Goal: Communication & Community: Answer question/provide support

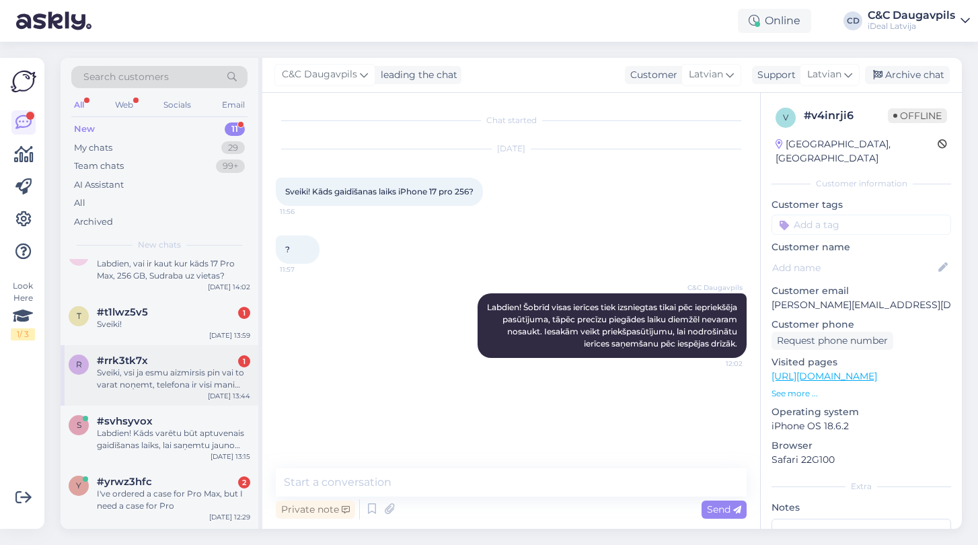
scroll to position [222, 0]
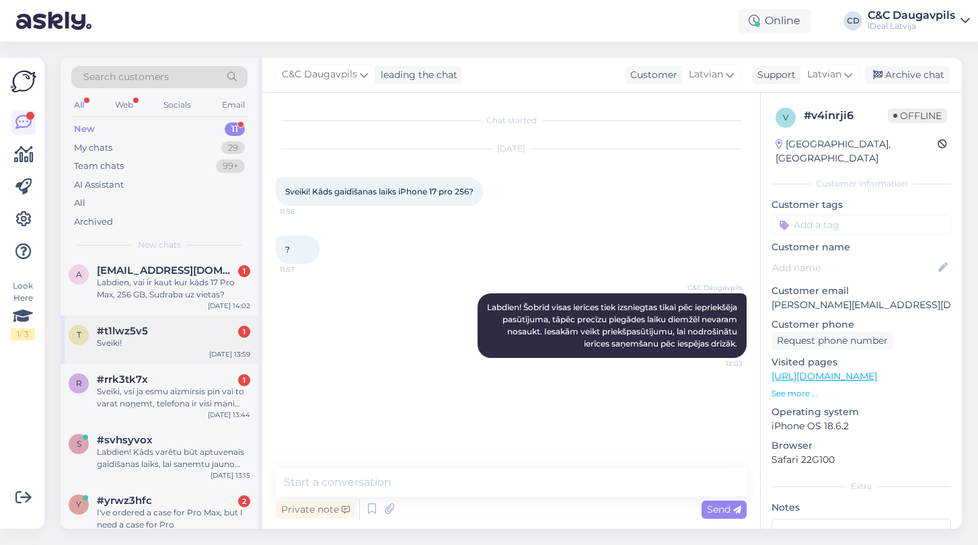
click at [145, 351] on div "t #t1lwz5v5 1 Sveiki! [DATE] 13:59" at bounding box center [160, 339] width 198 height 48
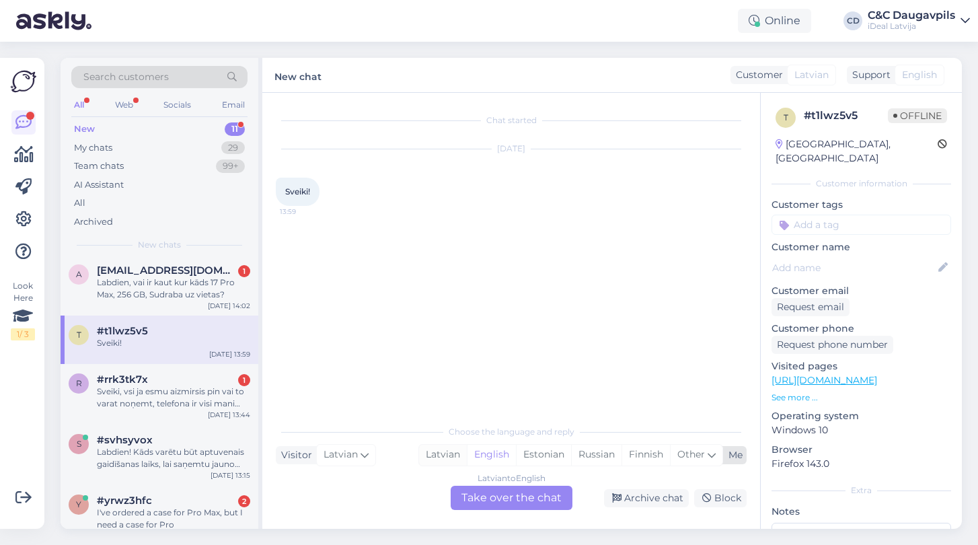
click at [453, 454] on div "Latvian" at bounding box center [443, 455] width 48 height 20
click at [529, 494] on div "Latvian to Latvian Take over the chat" at bounding box center [512, 498] width 122 height 24
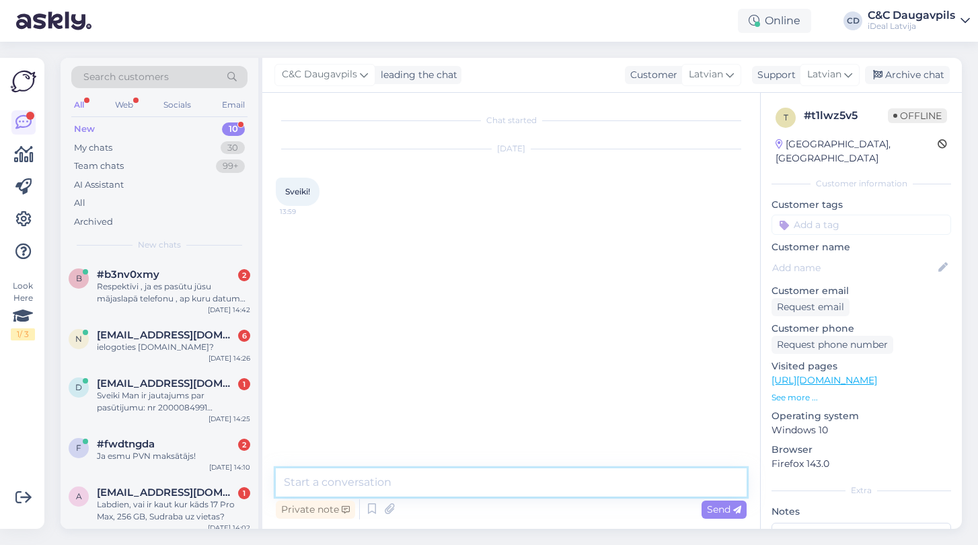
click at [506, 486] on textarea at bounding box center [511, 482] width 471 height 28
type textarea "Labdien!"
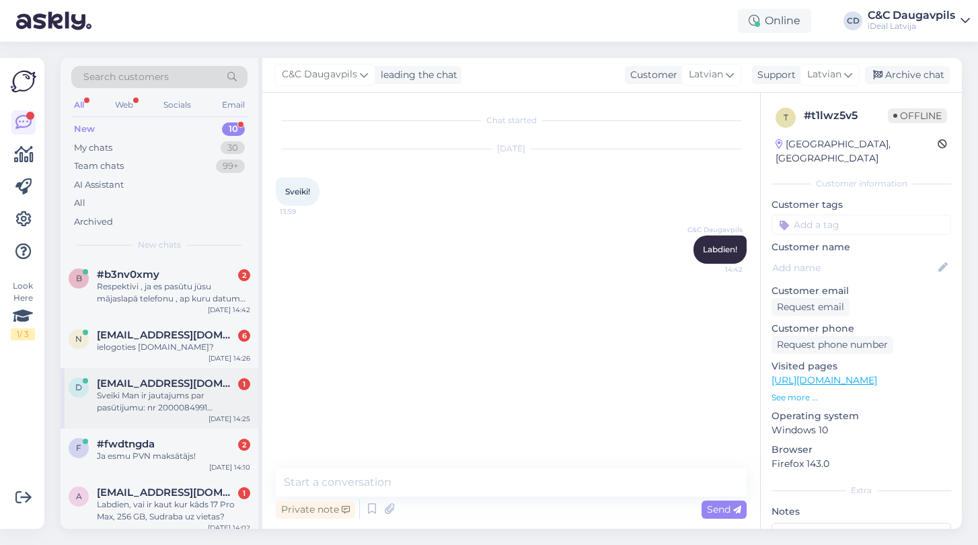
click at [194, 389] on div "Sveiki Man ir jautajums par pasūtijumu: nr 2000084991 Meģinajam nopirkt ar esto…" at bounding box center [173, 401] width 153 height 24
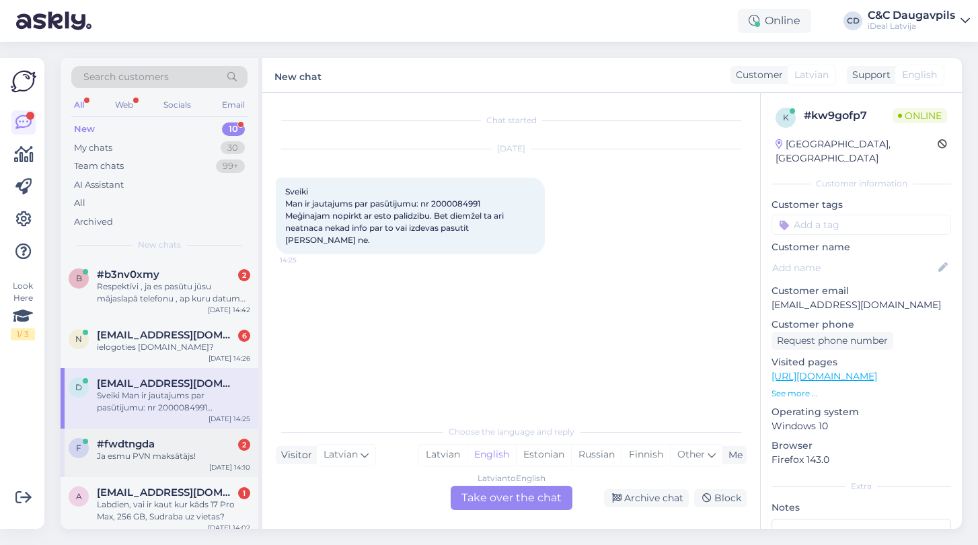
click at [151, 465] on div "f #fwdtngda 2 Ja esmu PVN maksātājs! [DATE] 14:10" at bounding box center [160, 452] width 198 height 48
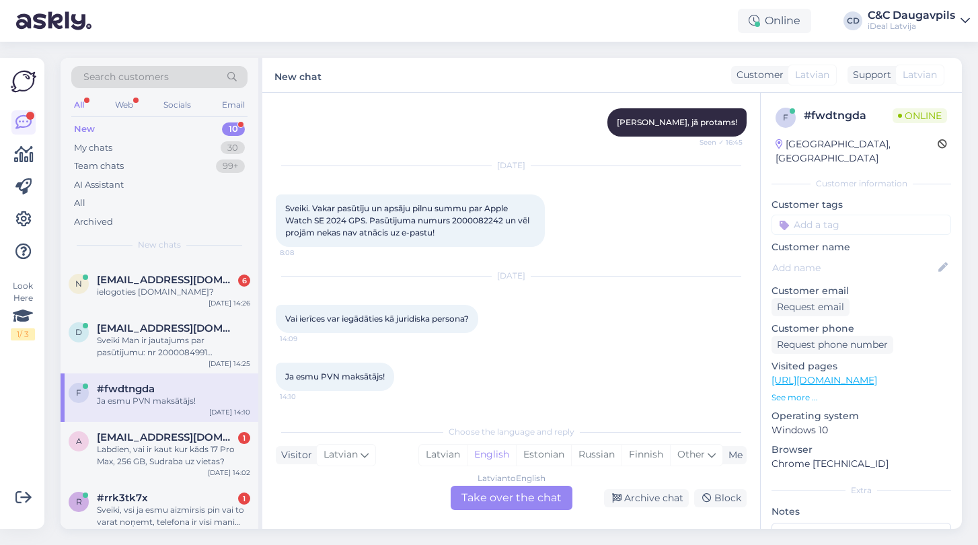
scroll to position [84, 0]
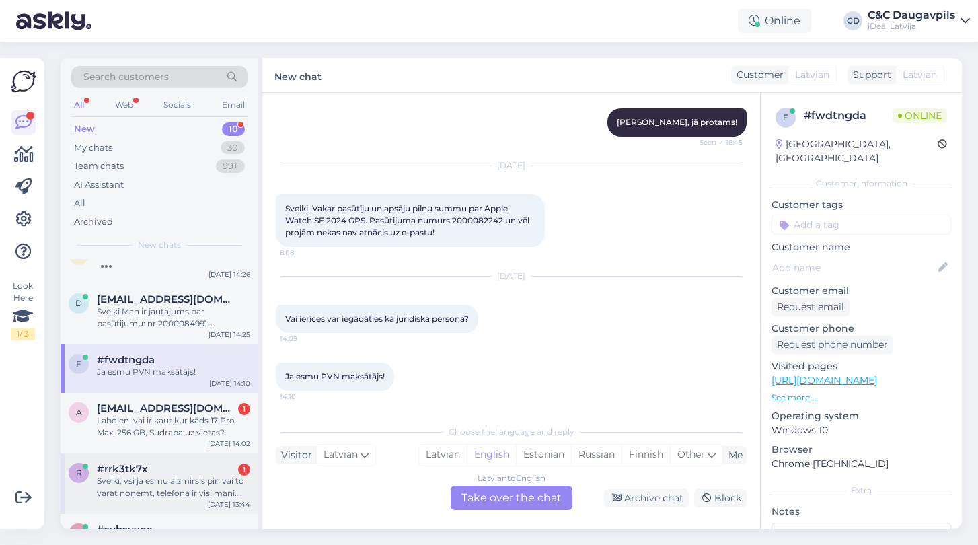
click at [151, 467] on div "#rrk3tk7x 1" at bounding box center [173, 469] width 153 height 12
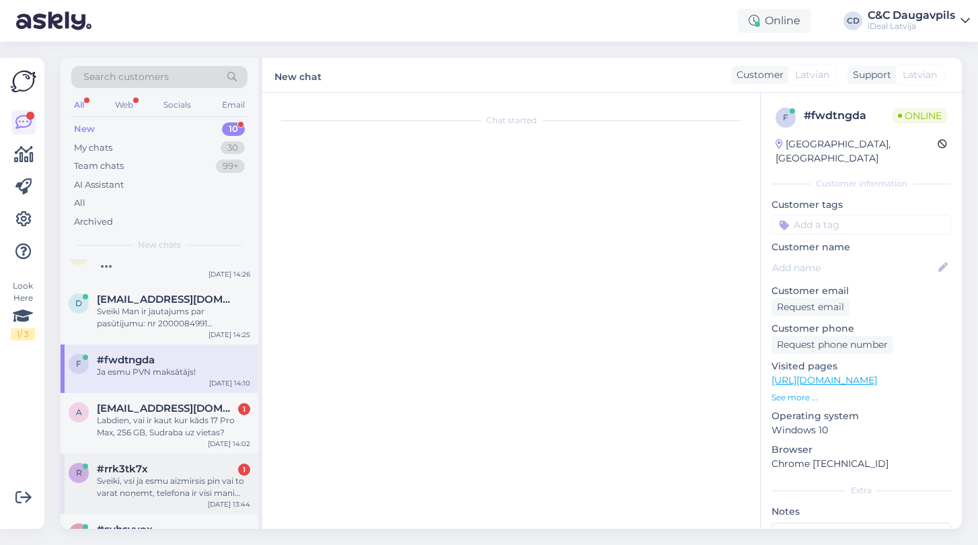
scroll to position [0, 0]
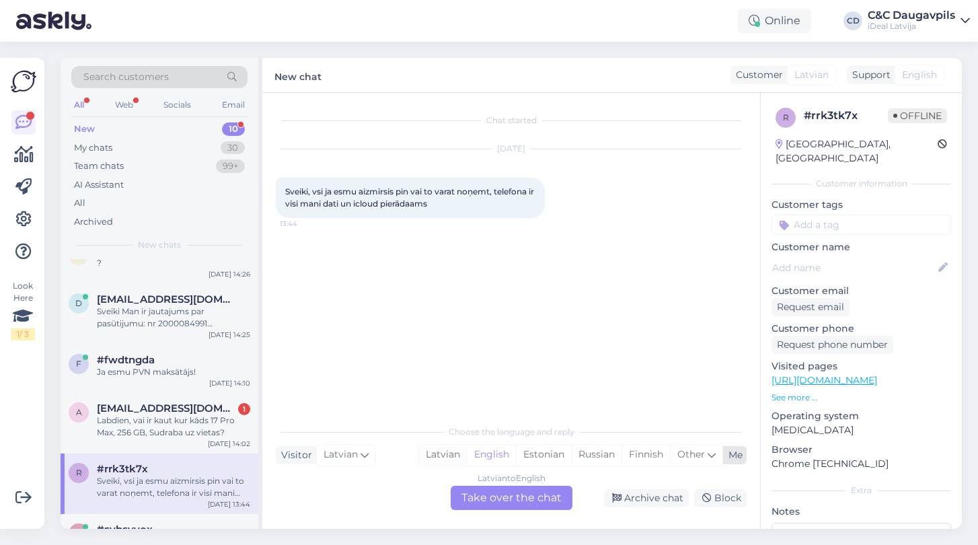
click at [434, 456] on div "Latvian" at bounding box center [443, 455] width 48 height 20
click at [490, 497] on div "Latvian to Latvian Take over the chat" at bounding box center [512, 498] width 122 height 24
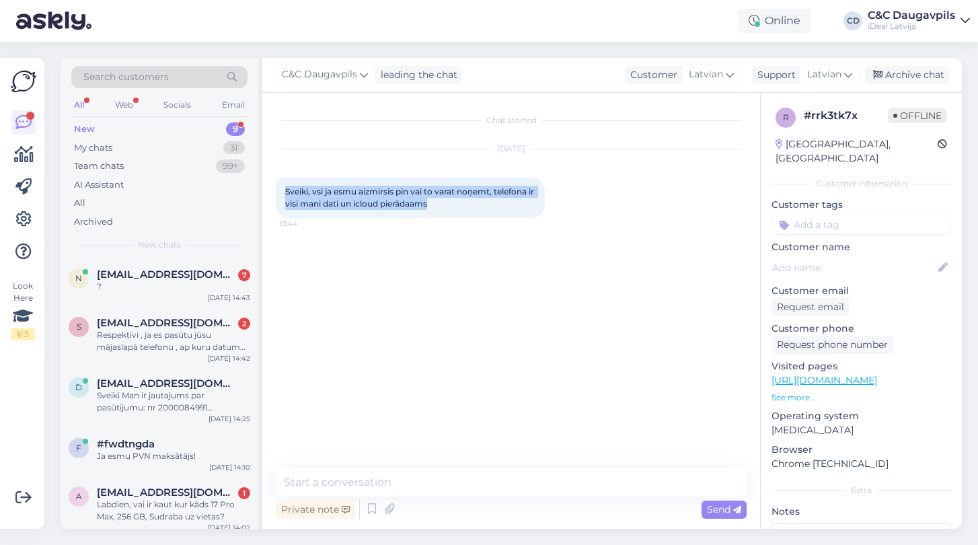
drag, startPoint x: 444, startPoint y: 207, endPoint x: 285, endPoint y: 186, distance: 160.2
click at [285, 186] on div "Sveiki, vsi ja esmu aizmirsis pin vai to varat noņemt, telefona ir visi mani da…" at bounding box center [410, 198] width 269 height 40
copy span "Sveiki, vsi ja esmu aizmirsis pin vai to varat noņemt, telefona ir visi mani da…"
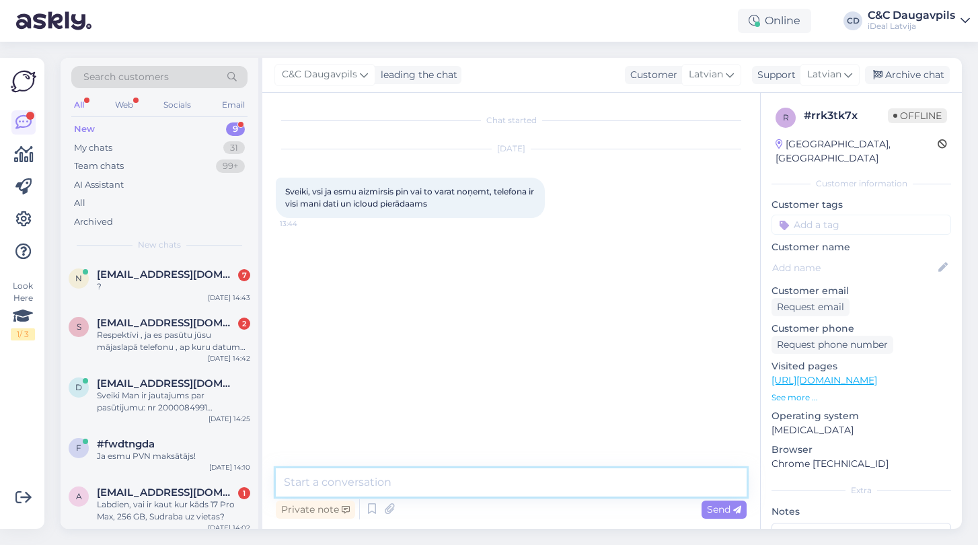
click at [423, 478] on textarea at bounding box center [511, 482] width 471 height 28
paste textarea "Sveiki! Jā, PIN kodu var noņemt, taču tas nozīmēs, ka telefons tiks atiestatīts…"
type textarea "Sveiki! Jā, PIN kodu var noņemt, taču tas nozīmēs, ka telefons tiks atiestatīts…"
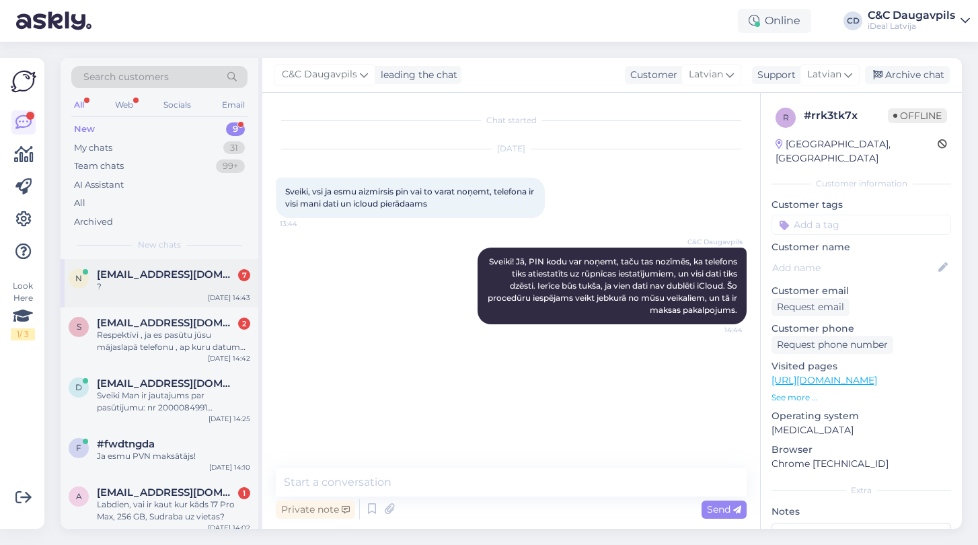
click at [197, 273] on span "[EMAIL_ADDRESS][DOMAIN_NAME]" at bounding box center [167, 274] width 140 height 12
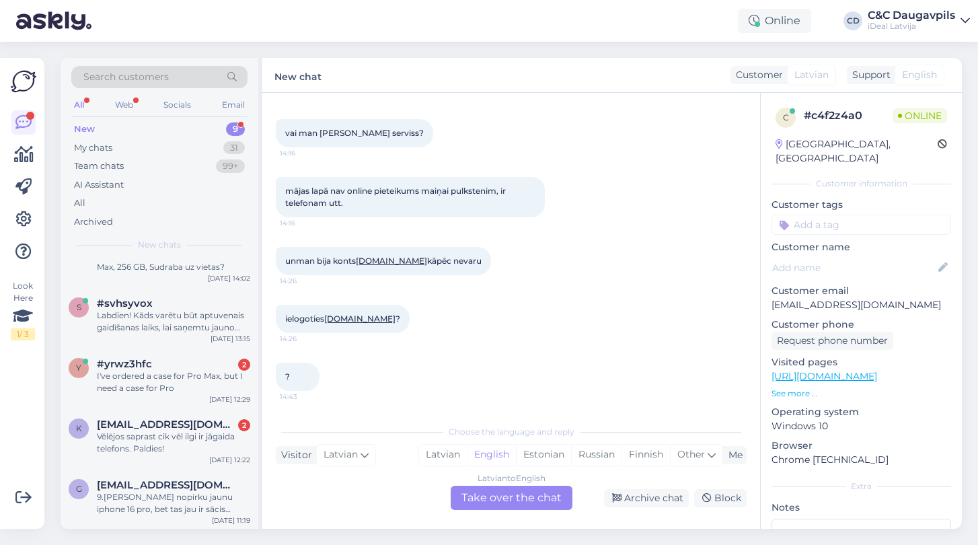
scroll to position [249, 0]
click at [163, 450] on div "Vēlējos saprast cik vēl ilgi ir jāgaida telefons. Paldies!" at bounding box center [173, 443] width 153 height 24
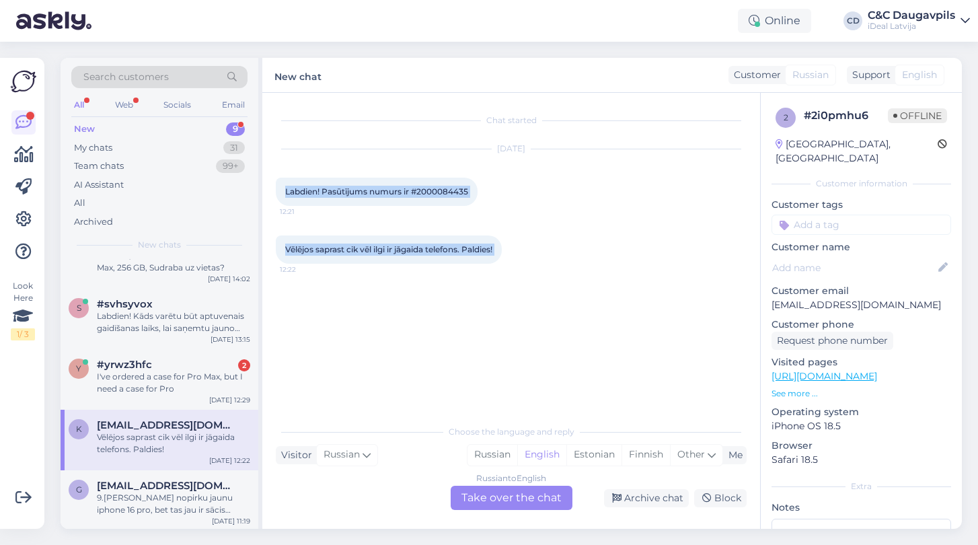
drag, startPoint x: 286, startPoint y: 189, endPoint x: 518, endPoint y: 256, distance: 242.2
click at [518, 256] on div "Chat started [DATE] Labdien! Pasūtījums numurs ir #2000084435 12:21 Vēlējos sap…" at bounding box center [517, 255] width 483 height 299
copy div "Labdien! Pasūtījums numurs ir #2000084435 12:21 Vēlējos saprast cik vēl ilgi ir…"
click at [503, 454] on div "Russian" at bounding box center [492, 455] width 50 height 20
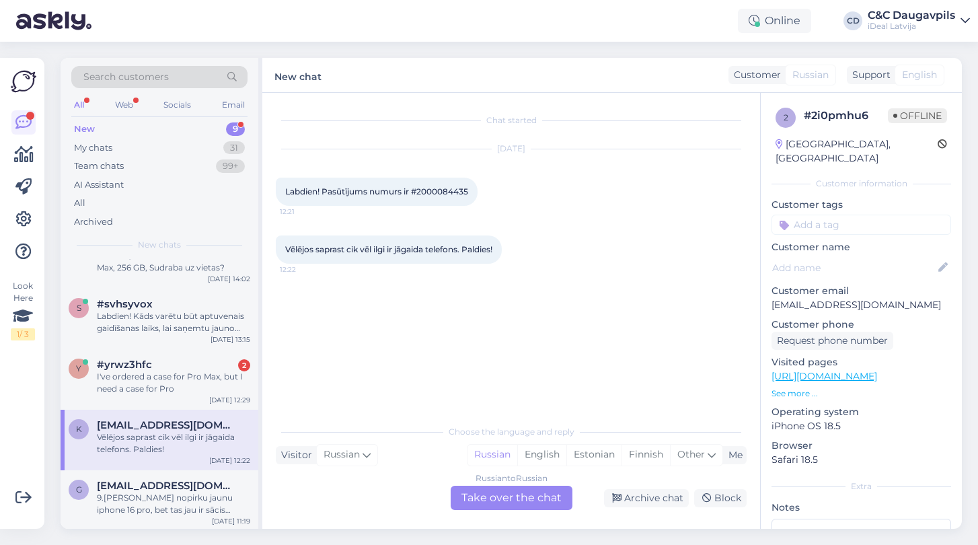
click at [512, 502] on div "Russian to Russian Take over the chat" at bounding box center [512, 498] width 122 height 24
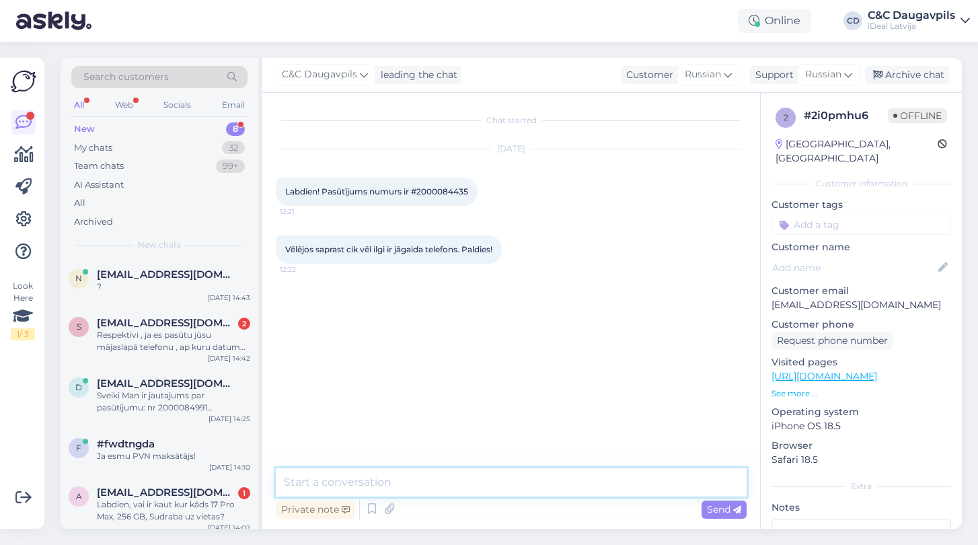
click at [360, 484] on textarea at bounding box center [511, 482] width 471 height 28
paste textarea "Labdien! Paldies par Jūsu ziņu. Pasūtījums tiks apstrādāts rindas kārtībā, un m…"
type textarea "Labdien! Paldies par Jūsu ziņu. Pasūtījums tiks apstrādāts rindas kārtībā, un m…"
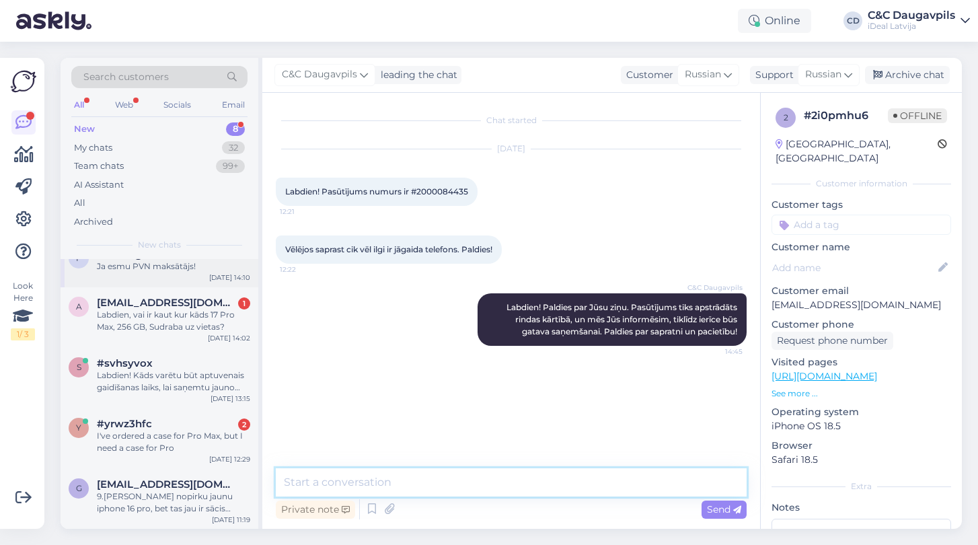
scroll to position [188, 0]
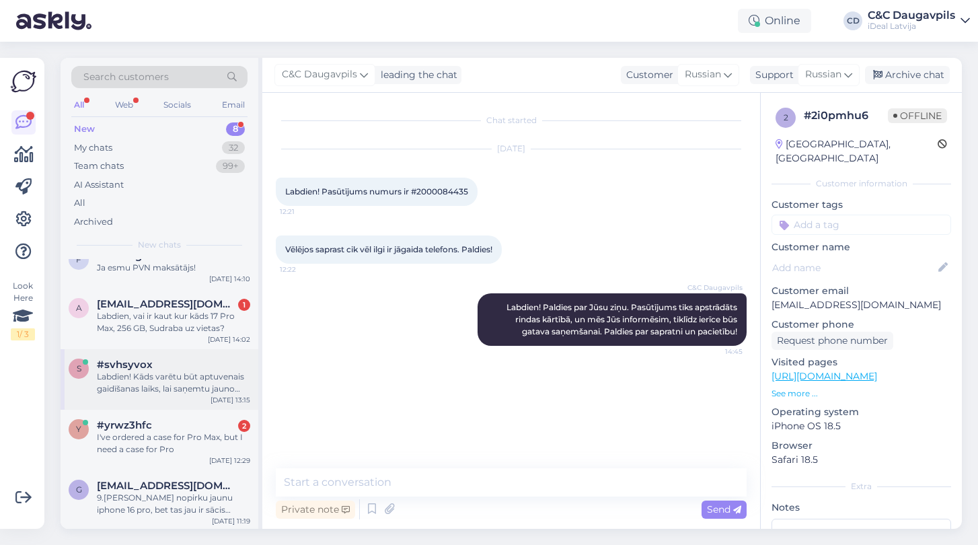
click at [176, 381] on div "Labdien! Kāds varētu būt aptuvenais gaidīšanas laiks, lai saņemtu jauno iPhone …" at bounding box center [173, 383] width 153 height 24
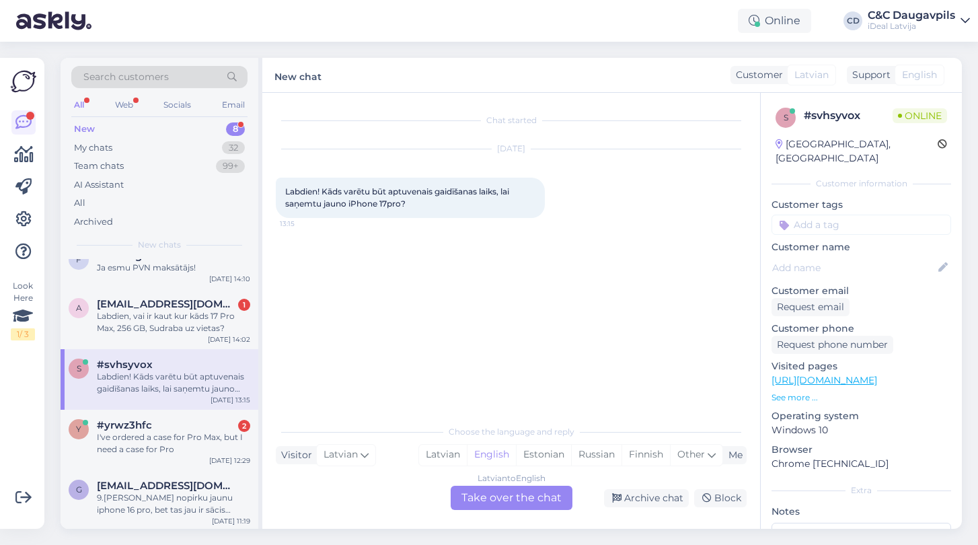
click at [184, 377] on div "Labdien! Kāds varētu būt aptuvenais gaidīšanas laiks, lai saņemtu jauno iPhone …" at bounding box center [173, 383] width 153 height 24
click at [445, 457] on div "Latvian" at bounding box center [443, 455] width 48 height 20
click at [488, 498] on div "Latvian to Latvian Take over the chat" at bounding box center [512, 498] width 122 height 24
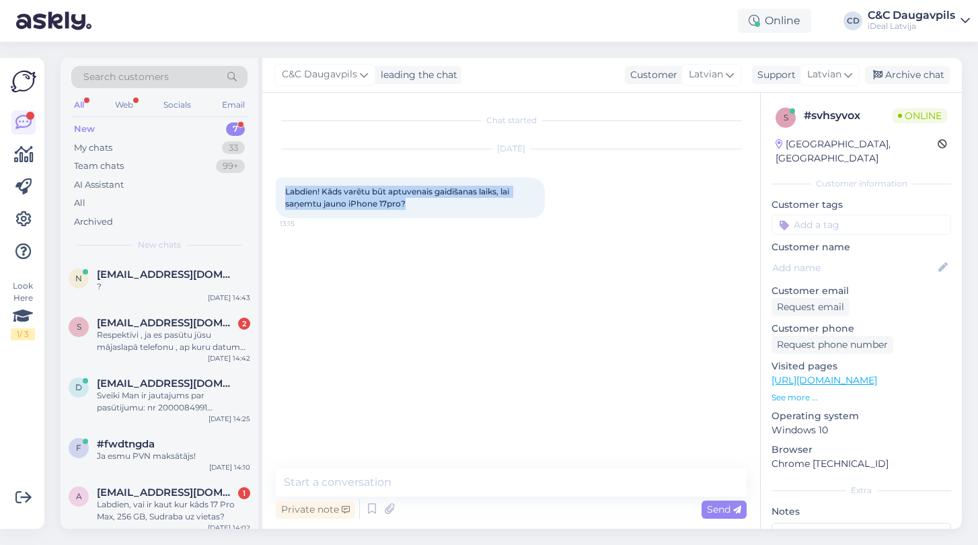
drag, startPoint x: 407, startPoint y: 207, endPoint x: 274, endPoint y: 188, distance: 134.6
click at [274, 188] on div "Chat started [DATE] Labdien! Kāds varētu būt aptuvenais gaidīšanas laiks, lai s…" at bounding box center [511, 311] width 498 height 436
copy span "Labdien! Kāds varētu būt aptuvenais gaidīšanas laiks, lai saņemtu jauno iPhone …"
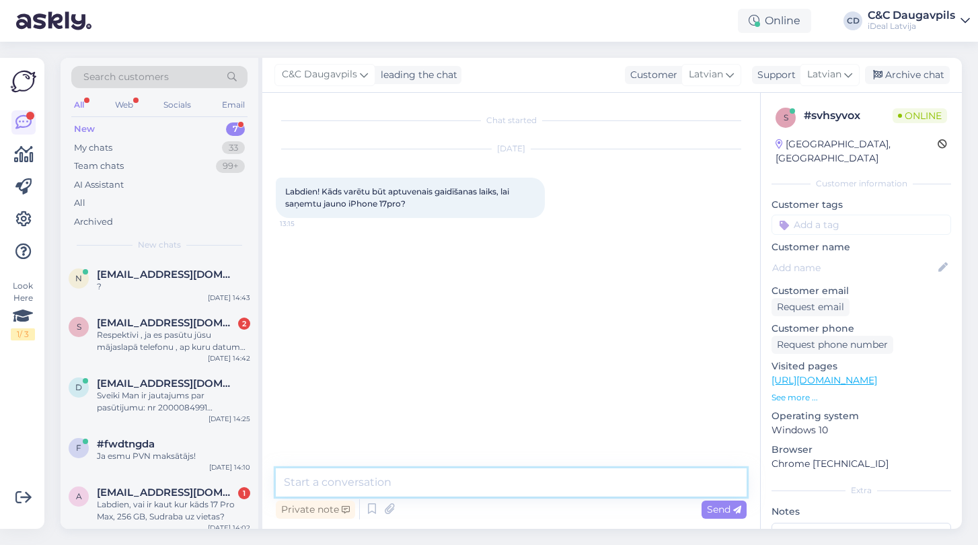
click at [334, 479] on textarea at bounding box center [511, 482] width 471 height 28
paste textarea "Labdien! iPhone 17 Pro šobrīd ir pieejams tikai ar priekšpasūtījumu. Pēc tam ie…"
type textarea "Labdien! iPhone 17 Pro šobrīd ir pieejams tikai ar priekšpasūtījumu. Pēc tam ie…"
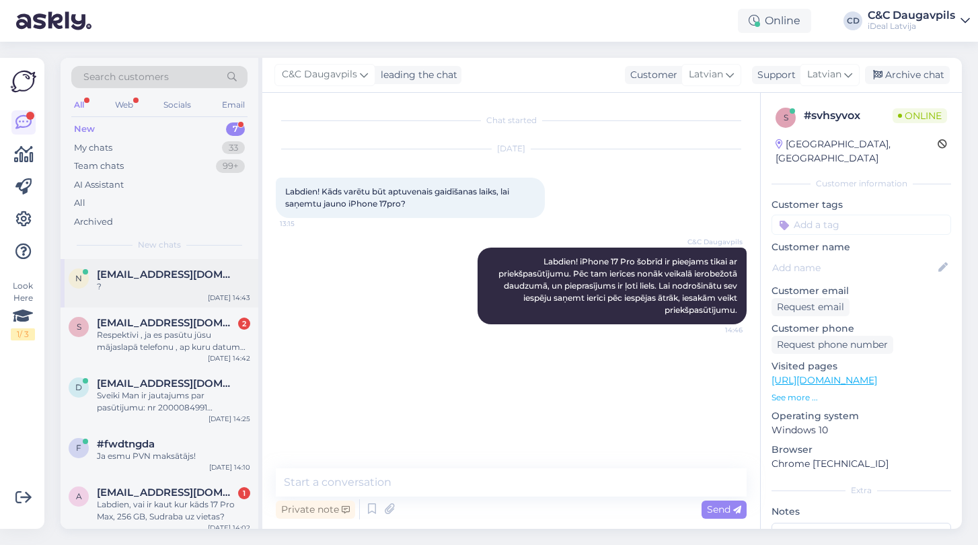
click at [160, 288] on div "?" at bounding box center [173, 286] width 153 height 12
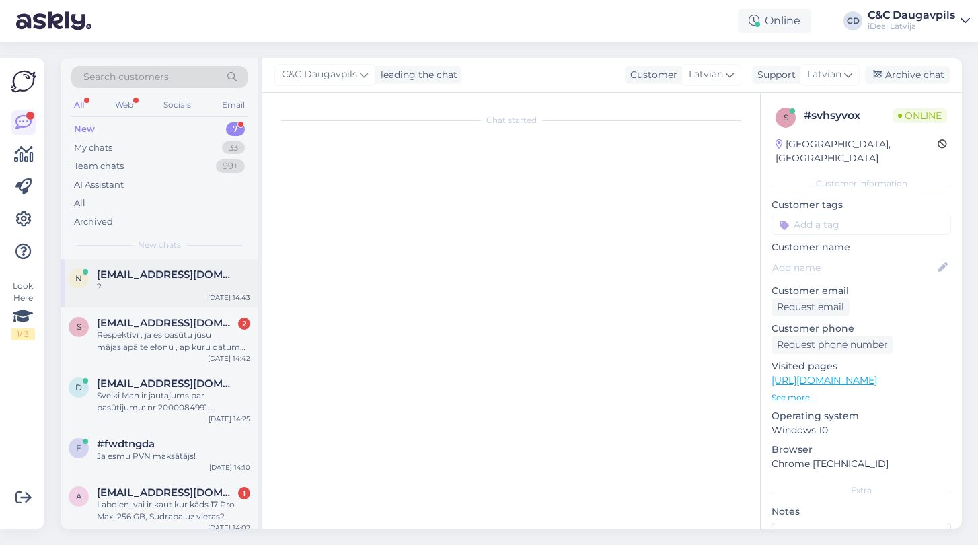
scroll to position [186, 0]
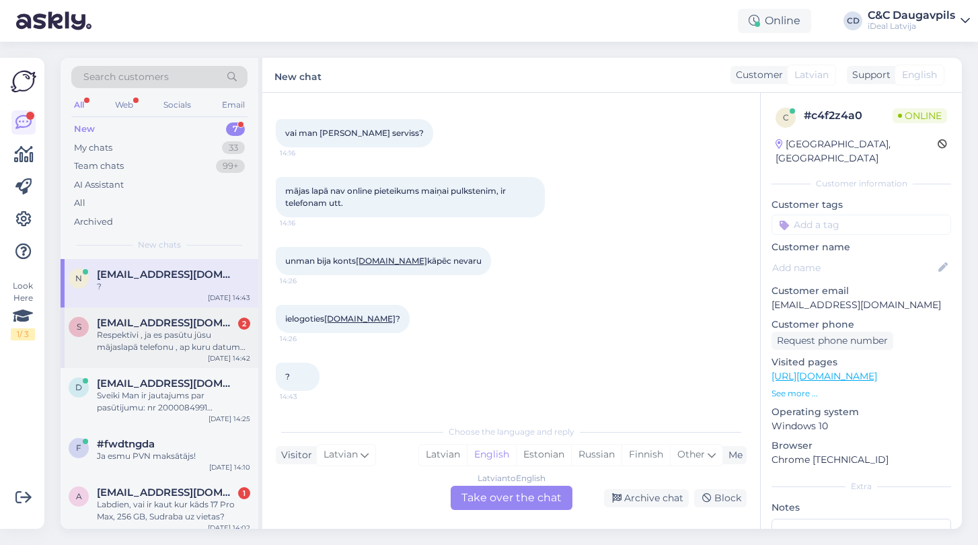
click at [159, 345] on div "Respektīvi , ja es pasūtu jūsu mājaslapā telefonu , ap kuru datumu , telefons v…" at bounding box center [173, 341] width 153 height 24
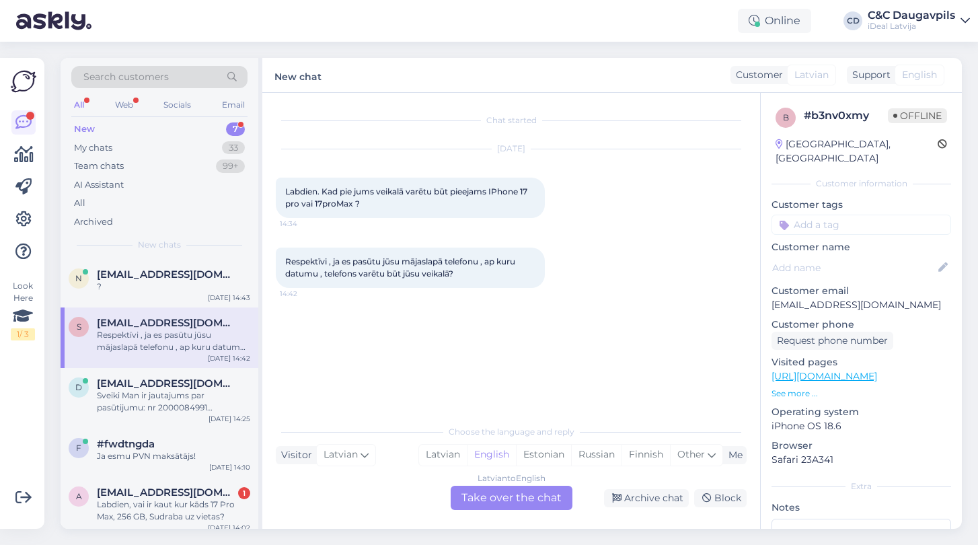
scroll to position [0, 0]
click at [439, 451] on div "Latvian" at bounding box center [443, 455] width 48 height 20
click at [511, 503] on div "Latvian to Latvian Take over the chat" at bounding box center [512, 498] width 122 height 24
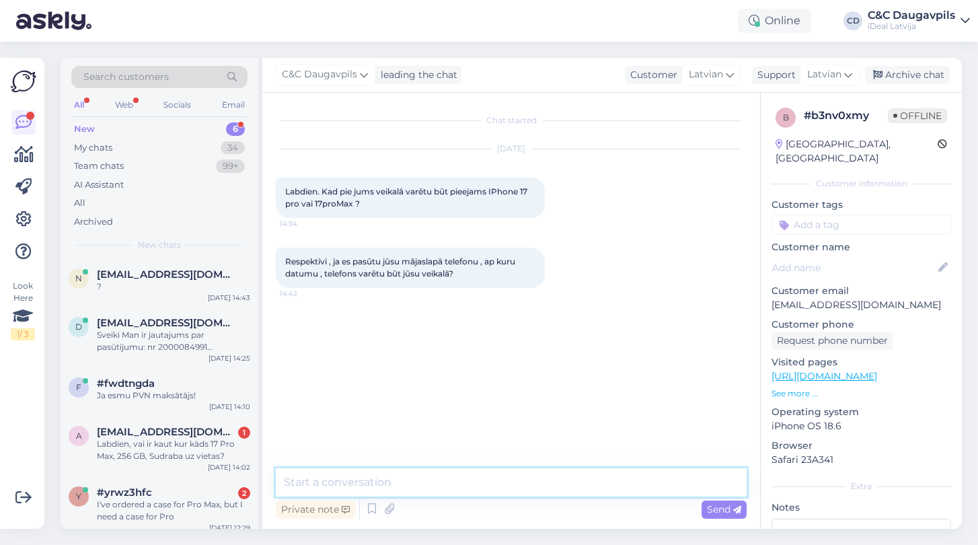
click at [451, 488] on textarea at bounding box center [511, 482] width 471 height 28
paste textarea "Labdien! iPhone 17 Pro šobrīd ir pieejams tikai ar priekšpasūtījumu. Pēc tam ie…"
type textarea "Labdien! iPhone 17 Pro šobrīd ir pieejams tikai ar priekšpasūtījumu. Pēc tam ie…"
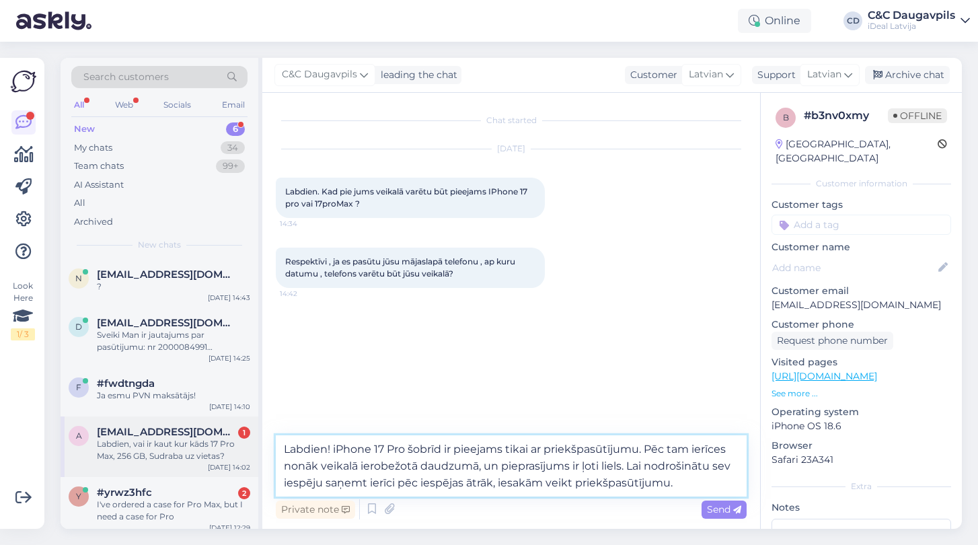
drag, startPoint x: 681, startPoint y: 486, endPoint x: 225, endPoint y: 449, distance: 457.5
click at [225, 449] on div "Search customers All Web Socials Email New 6 My chats 34 Team chats 99+ AI Assi…" at bounding box center [511, 293] width 901 height 471
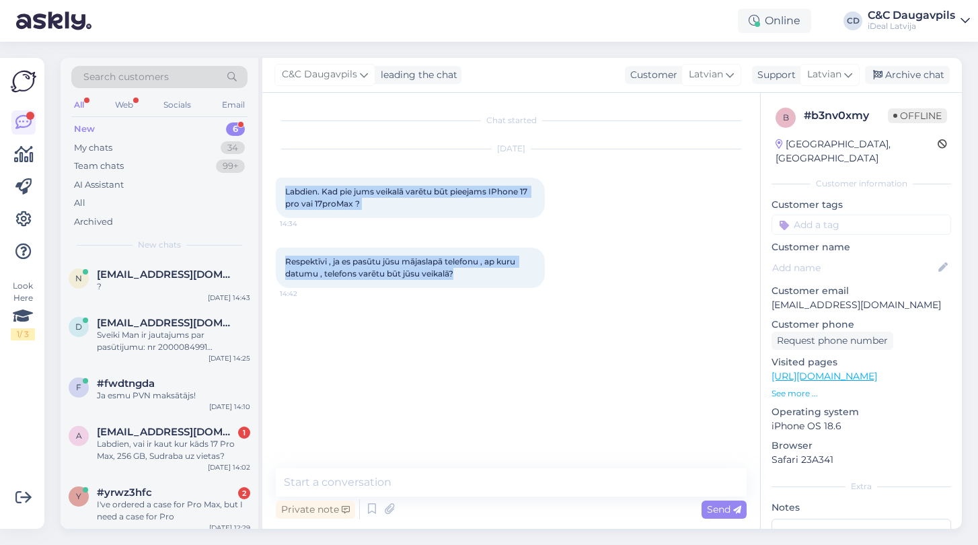
drag, startPoint x: 285, startPoint y: 190, endPoint x: 488, endPoint y: 283, distance: 223.3
click at [488, 283] on div "Chat started [DATE] Labdien. Kad pie jums veikalā varētu būt pieejams IPhone 17…" at bounding box center [517, 281] width 483 height 350
copy div "Labdien. Kad pie jums veikalā varētu būt pieejams IPhone 17 pro vai 17proMax ? …"
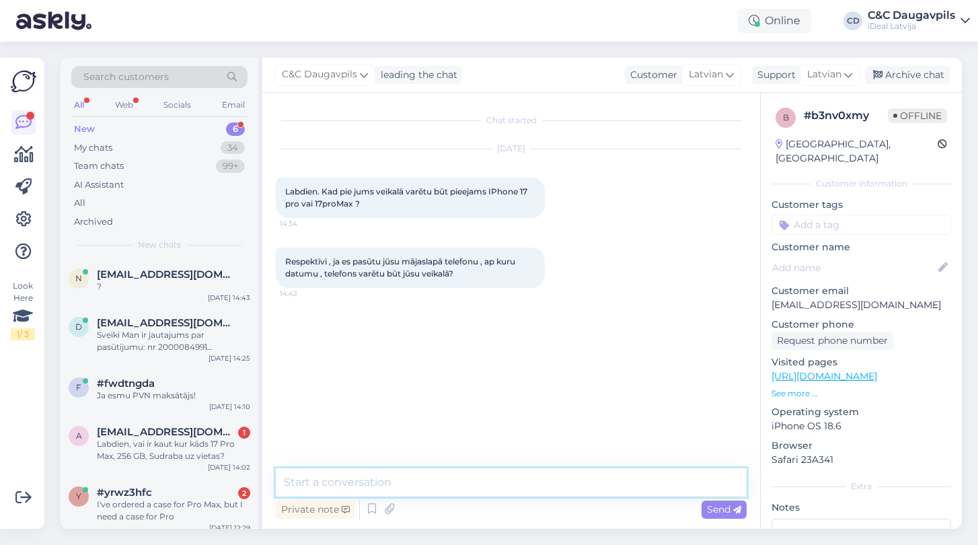
click at [386, 479] on textarea at bounding box center [511, 482] width 471 height 28
paste textarea "Labdien! iPhone 17 Pro un 17 Pro [PERSON_NAME] piegādāti rindas kārtībā atbilst…"
type textarea "Labdien! iPhone 17 Pro un 17 Pro [PERSON_NAME] piegādāti rindas kārtībā atbilst…"
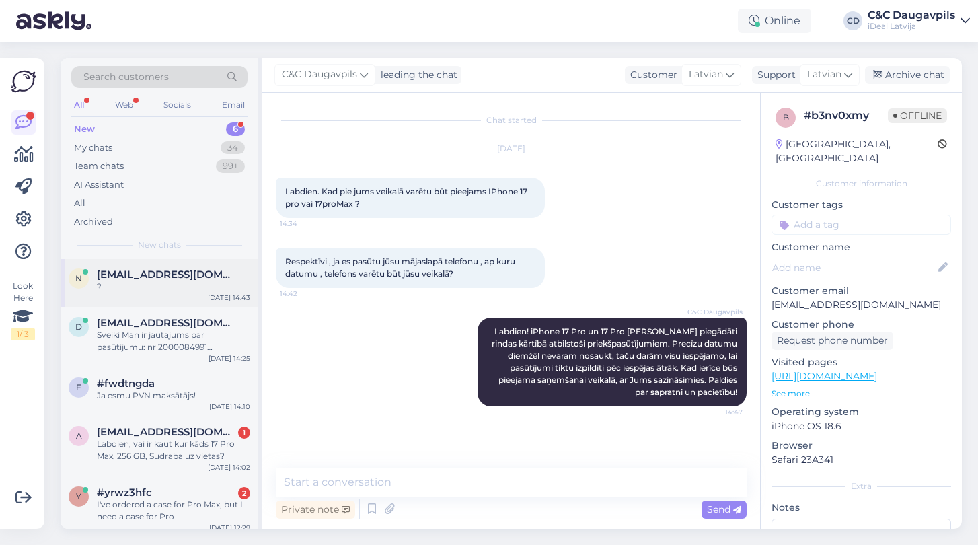
click at [184, 288] on div "?" at bounding box center [173, 286] width 153 height 12
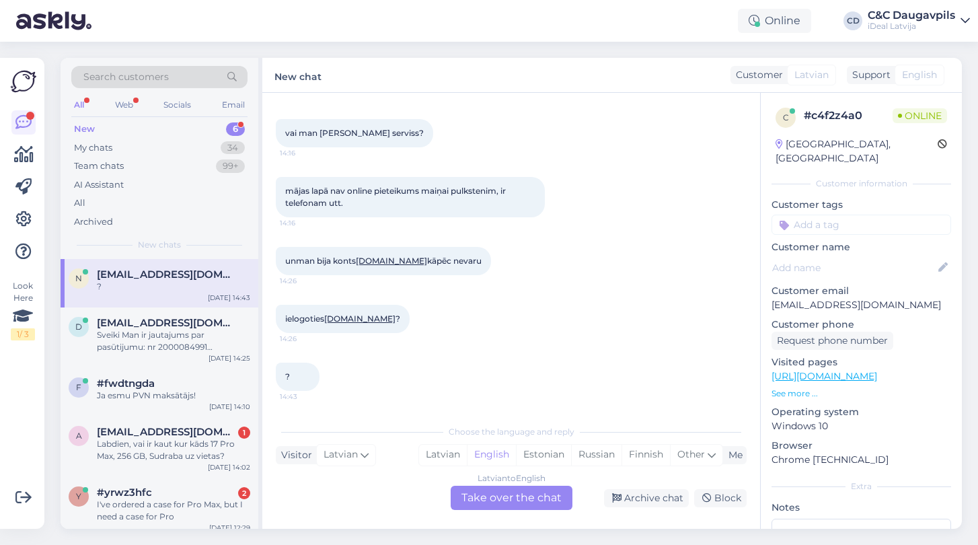
scroll to position [186, 0]
click at [162, 338] on div "Sveiki Man ir jautajums par pasūtijumu: nr 2000084991 Meģinajam nopirkt ar esto…" at bounding box center [173, 341] width 153 height 24
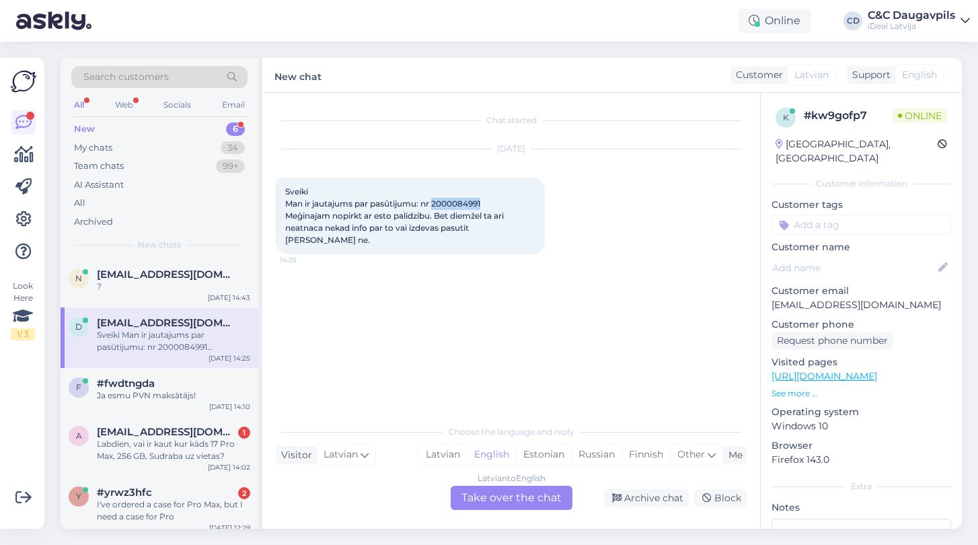
drag, startPoint x: 487, startPoint y: 205, endPoint x: 435, endPoint y: 203, distance: 51.8
click at [435, 203] on div "Sveiki Man ir jautajums par pasūtijumu: nr 2000084991 Meģinajam nopirkt ar esto…" at bounding box center [410, 216] width 269 height 77
copy span "2000084991"
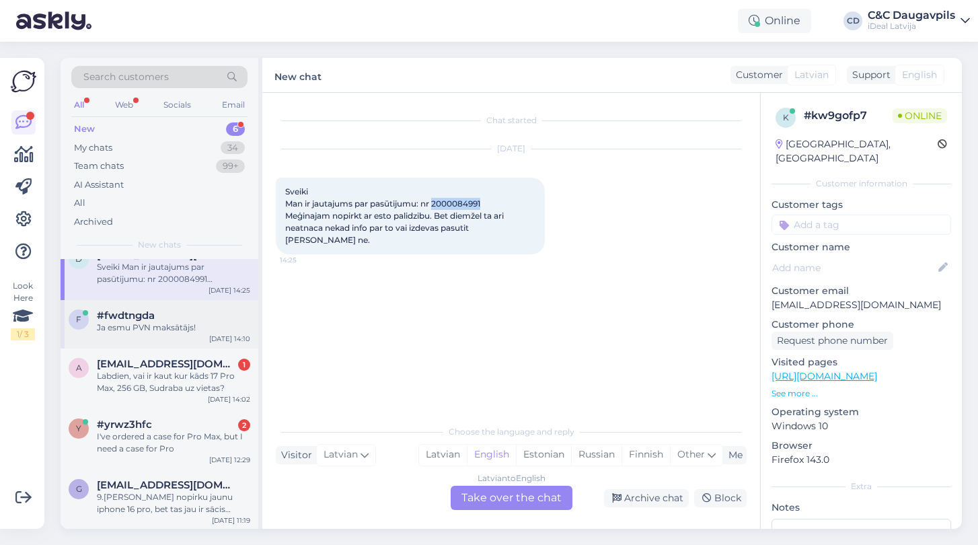
scroll to position [67, 0]
click at [85, 146] on div "My chats" at bounding box center [93, 147] width 38 height 13
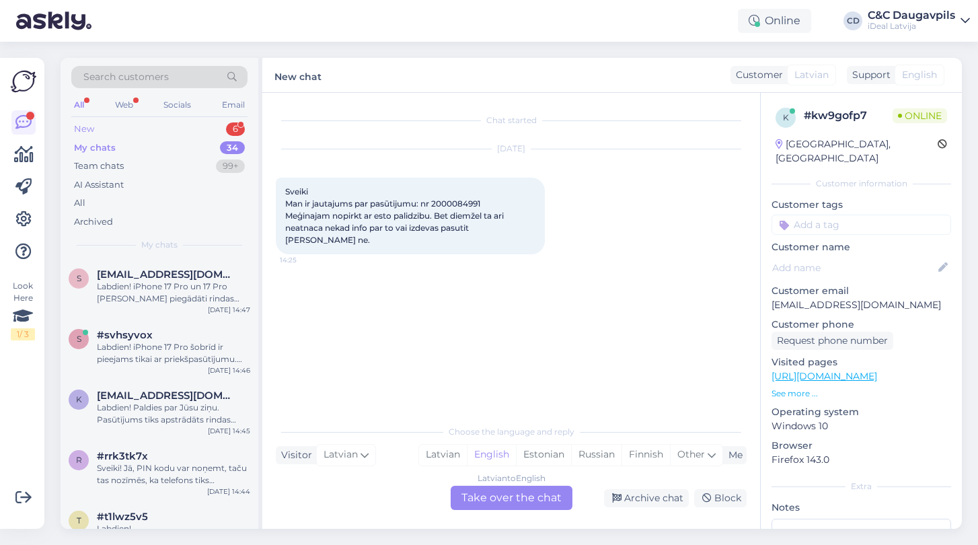
click at [86, 128] on div "New" at bounding box center [84, 128] width 20 height 13
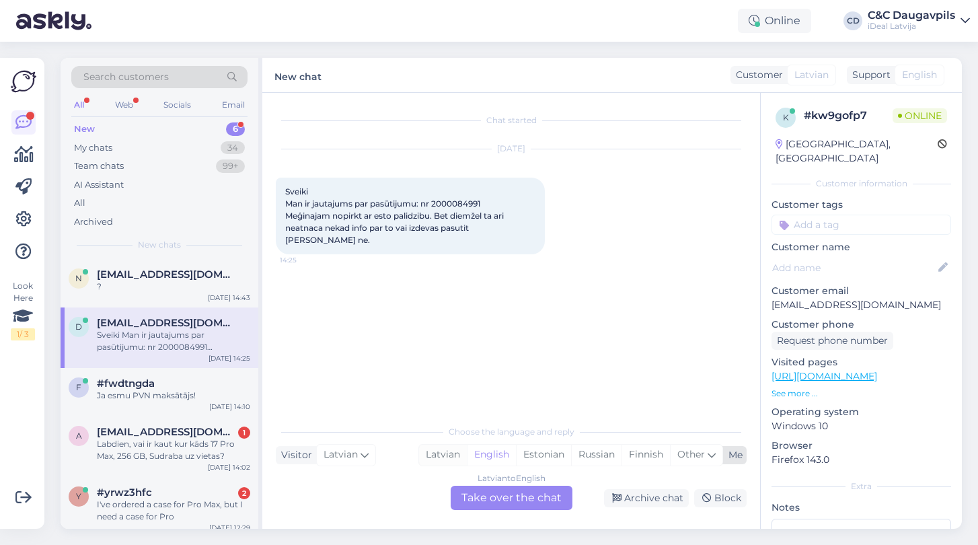
click at [444, 459] on div "Latvian" at bounding box center [443, 455] width 48 height 20
click at [501, 508] on div "Latvian to Latvian Take over the chat" at bounding box center [512, 498] width 122 height 24
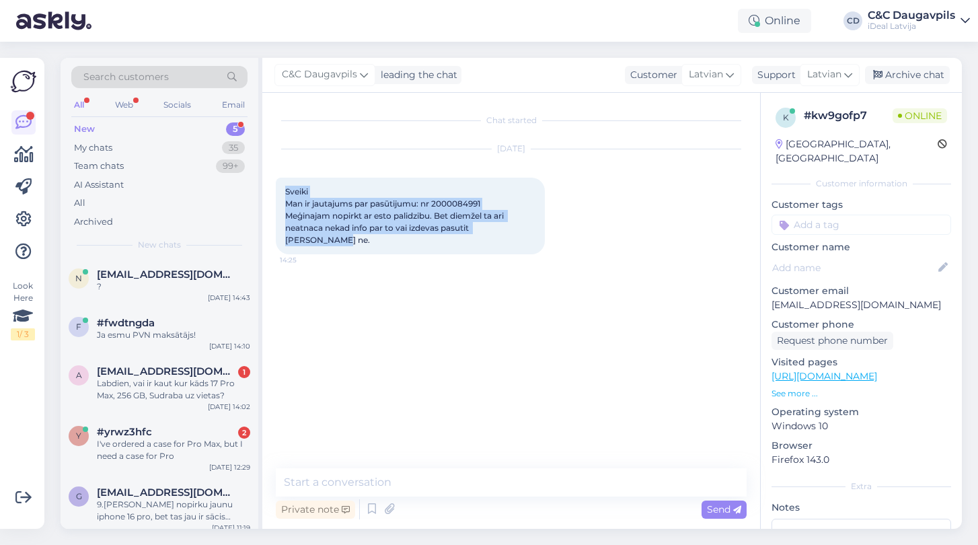
drag, startPoint x: 519, startPoint y: 228, endPoint x: 270, endPoint y: 188, distance: 252.7
click at [270, 188] on div "Chat started [DATE] Sveiki Man ir jautajums par pasūtijumu: nr 2000084991 Meģin…" at bounding box center [511, 311] width 498 height 436
copy span "Sveiki Man ir jautajums par pasūtijumu: nr 2000084991 Meģinajam nopirkt ar esto…"
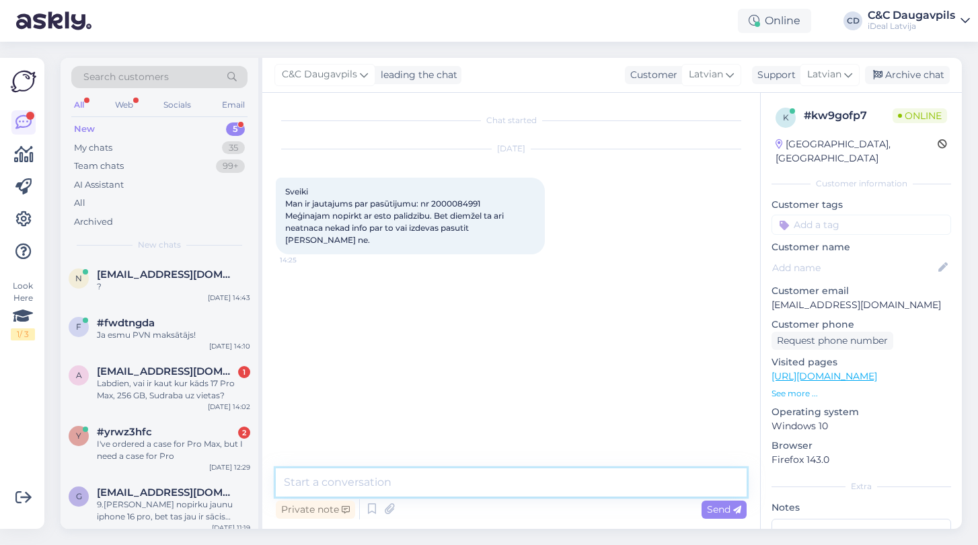
click at [340, 487] on textarea at bounding box center [511, 482] width 471 height 28
paste textarea "Sveiki! Paldies par Jūsu ziņu. Šobrīd pasūtījumu nevarēja noformēt ar ESTO, jo …"
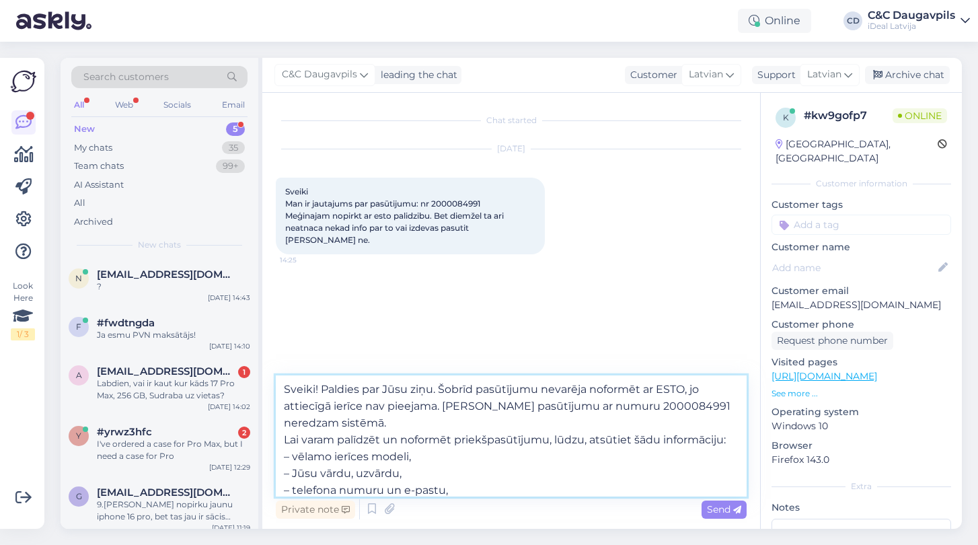
drag, startPoint x: 440, startPoint y: 388, endPoint x: 321, endPoint y: 387, distance: 119.0
click at [321, 387] on textarea "Sveiki! Paldies par Jūsu ziņu. Šobrīd pasūtījumu nevarēja noformēt ar ESTO, jo …" at bounding box center [511, 435] width 471 height 121
type textarea "Sveiki! Šobrīd pasūtījumu nevarēja noformēt ar ESTO, jo attiecīgā ierīce nav pi…"
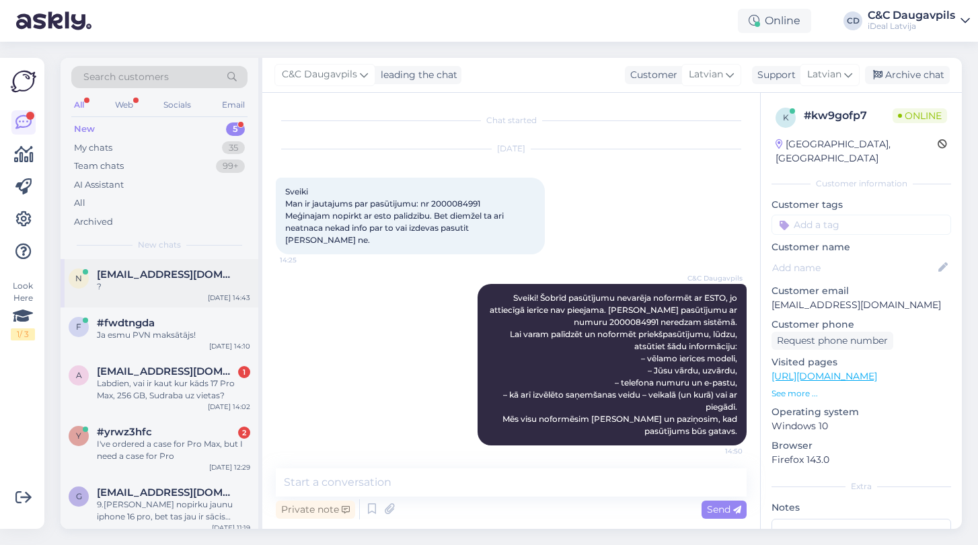
click at [136, 285] on div "?" at bounding box center [173, 286] width 153 height 12
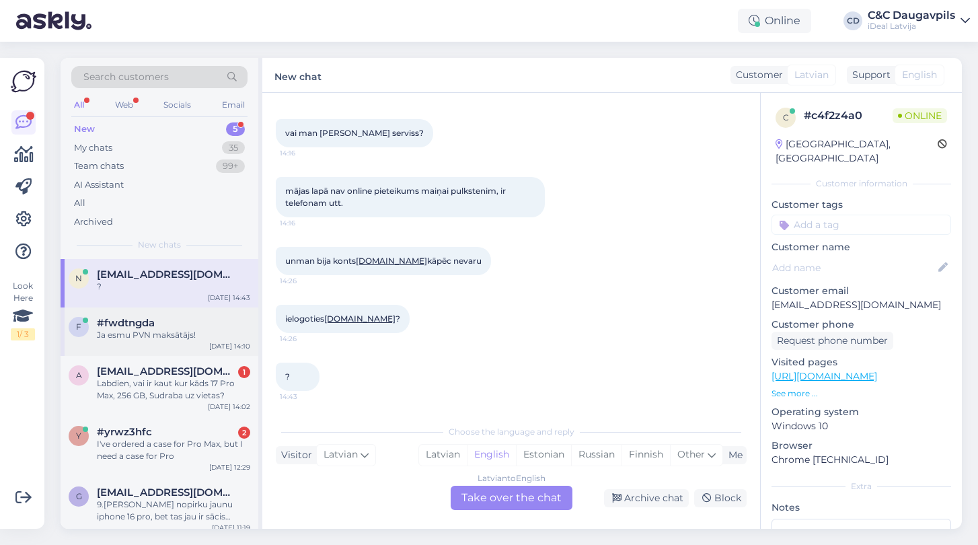
click at [136, 339] on div "f #fwdtngda Ja esmu PVN maksātājs! [DATE] 14:10" at bounding box center [160, 331] width 198 height 48
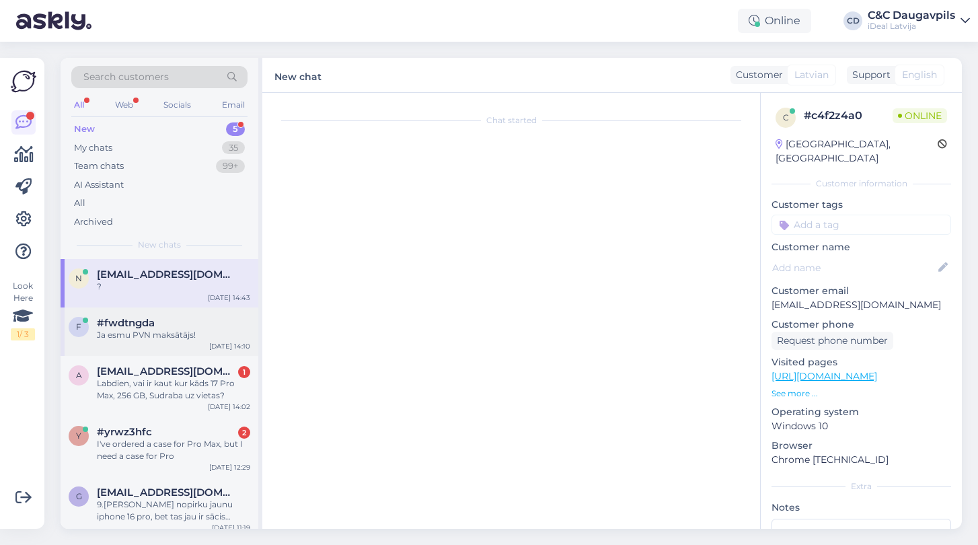
scroll to position [127, 0]
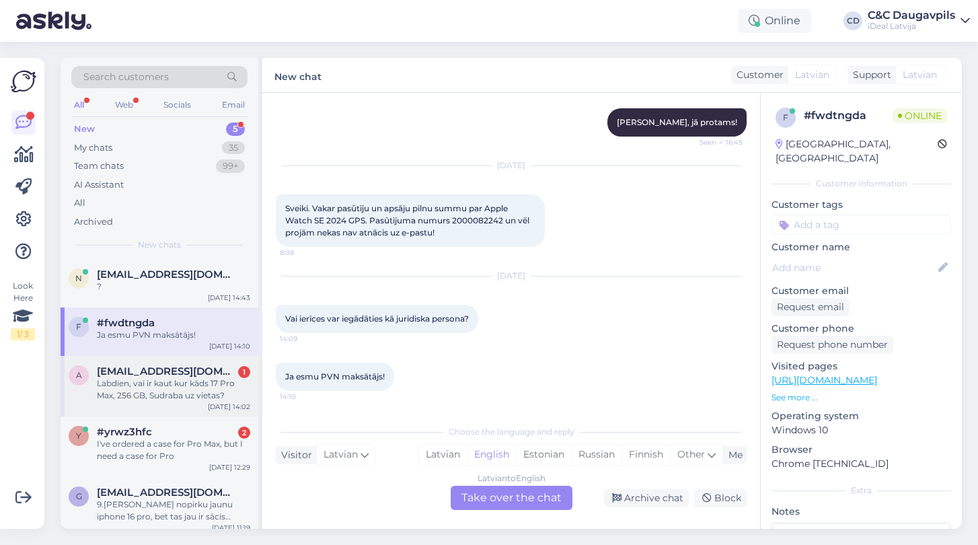
click at [155, 393] on div "Labdien, vai ir kaut kur kāds 17 Pro Max, 256 GB, Sudraba uz vietas?" at bounding box center [173, 389] width 153 height 24
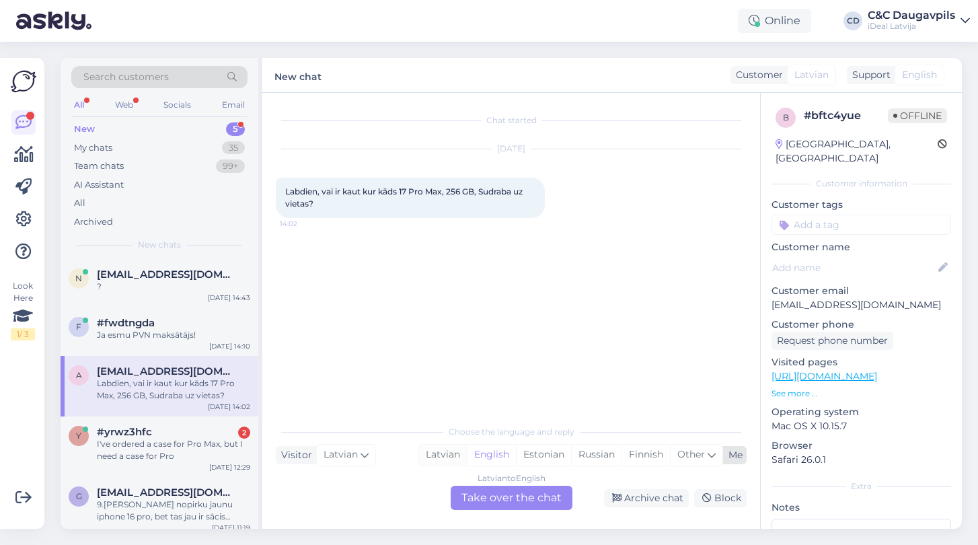
click at [428, 451] on div "Latvian" at bounding box center [443, 455] width 48 height 20
click at [537, 496] on div "Latvian to Latvian Take over the chat" at bounding box center [512, 498] width 122 height 24
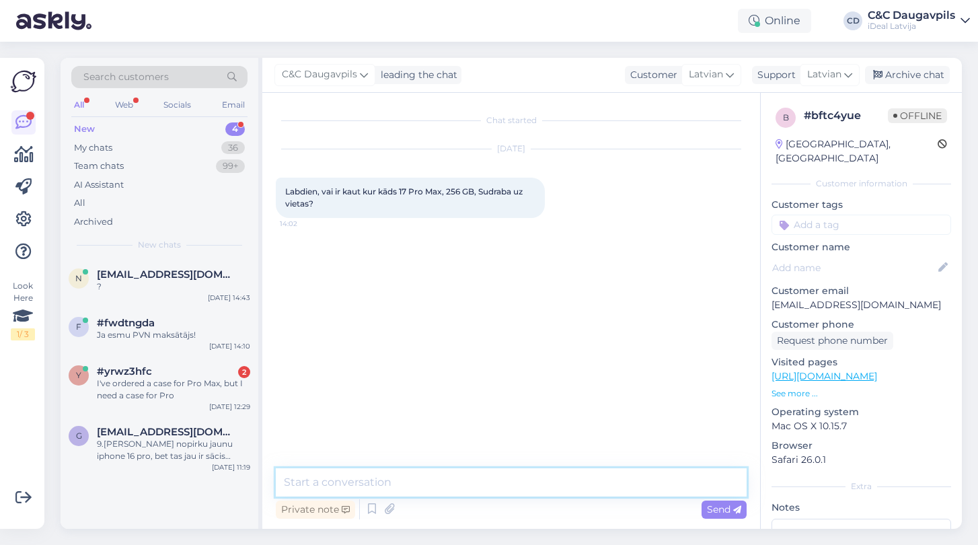
click at [522, 481] on textarea at bounding box center [511, 482] width 471 height 28
type textarea "Д"
type textarea "Labdien, nē."
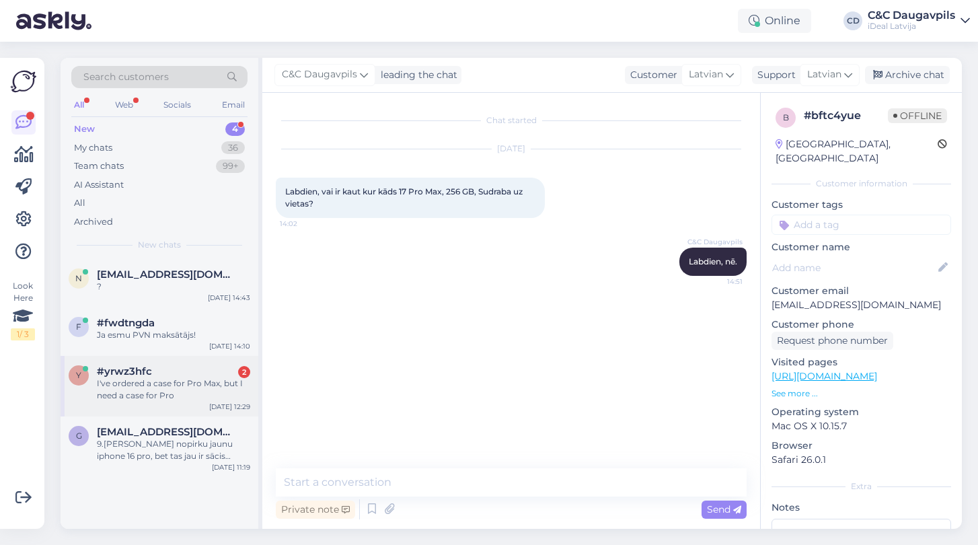
click at [147, 381] on div "I've ordered a case for Pro Max, but I need a case for Pro" at bounding box center [173, 389] width 153 height 24
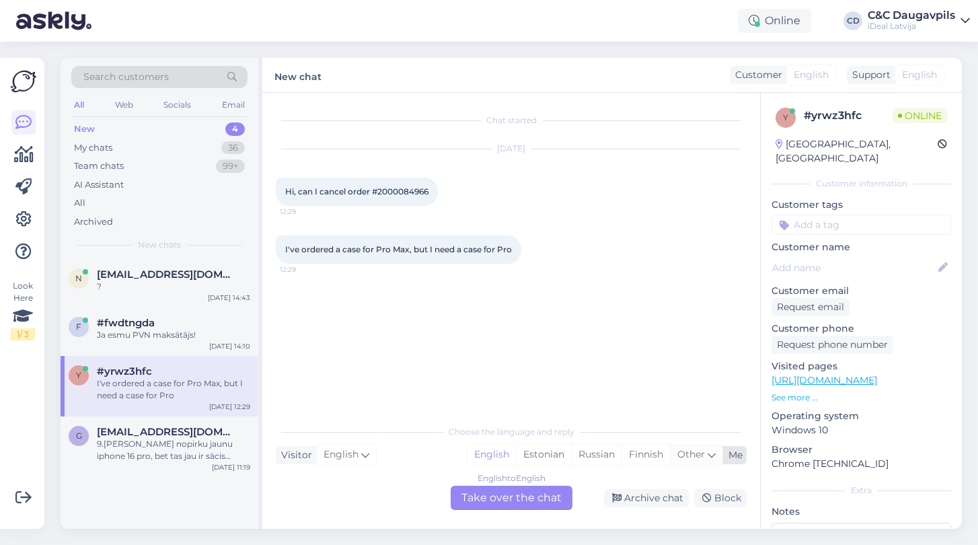
click at [708, 458] on icon at bounding box center [711, 454] width 8 height 15
type input "la"
click at [588, 417] on link "Latvian" at bounding box center [607, 421] width 148 height 22
click at [520, 498] on div "English to Latvian Take over the chat" at bounding box center [512, 498] width 122 height 24
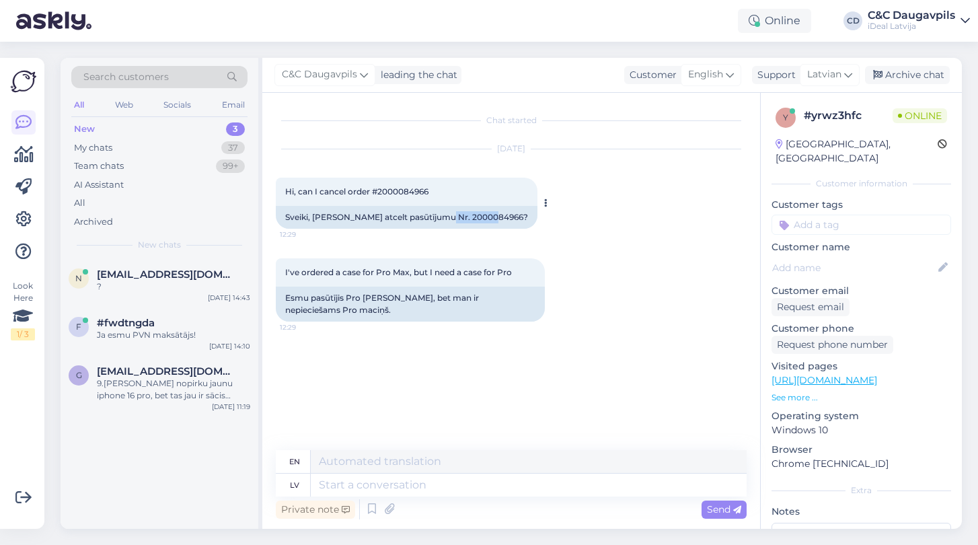
drag, startPoint x: 436, startPoint y: 218, endPoint x: 487, endPoint y: 217, distance: 51.1
click at [487, 217] on div "Sveiki, [PERSON_NAME] atcelt pasūtījumu Nr. 2000084966?" at bounding box center [407, 217] width 262 height 23
copy div "2000084966"
click at [81, 150] on div "My chats" at bounding box center [93, 147] width 38 height 13
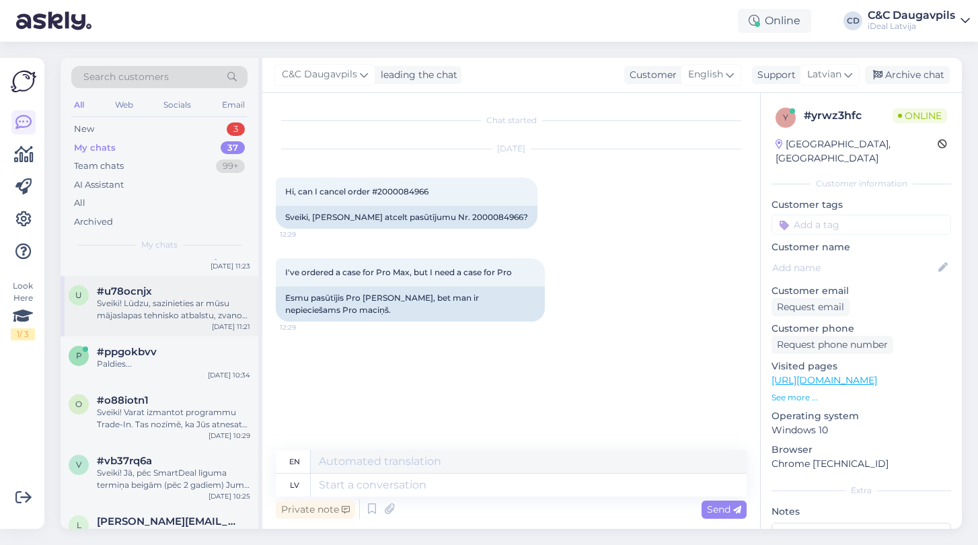
scroll to position [746, 0]
click at [158, 318] on div "Sveiki! Lūdzu, sazinieties ar mūsu mājaslapas tehnisko atbalstu, zvanot pa tālr…" at bounding box center [173, 309] width 153 height 24
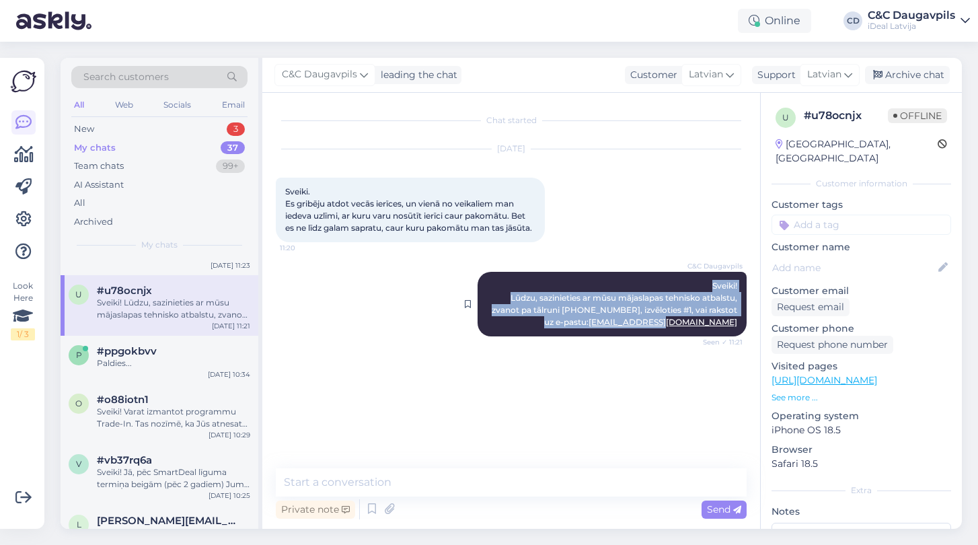
drag, startPoint x: 703, startPoint y: 299, endPoint x: 744, endPoint y: 336, distance: 55.2
click at [744, 336] on div "C&C Daugavpils Sveiki! Lūdzu, sazinieties ar mūsu mājaslapas tehnisko atbalstu,…" at bounding box center [611, 304] width 269 height 65
copy span "Sveiki! Lūdzu, sazinieties ar mūsu mājaslapas tehnisko atbalstu, zvanot pa tālr…"
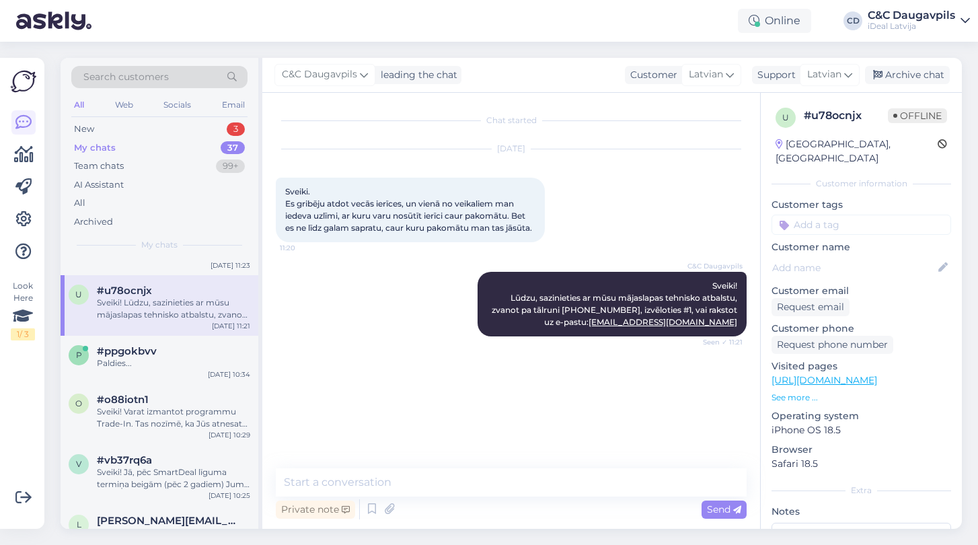
click at [98, 141] on div "My chats" at bounding box center [95, 147] width 42 height 13
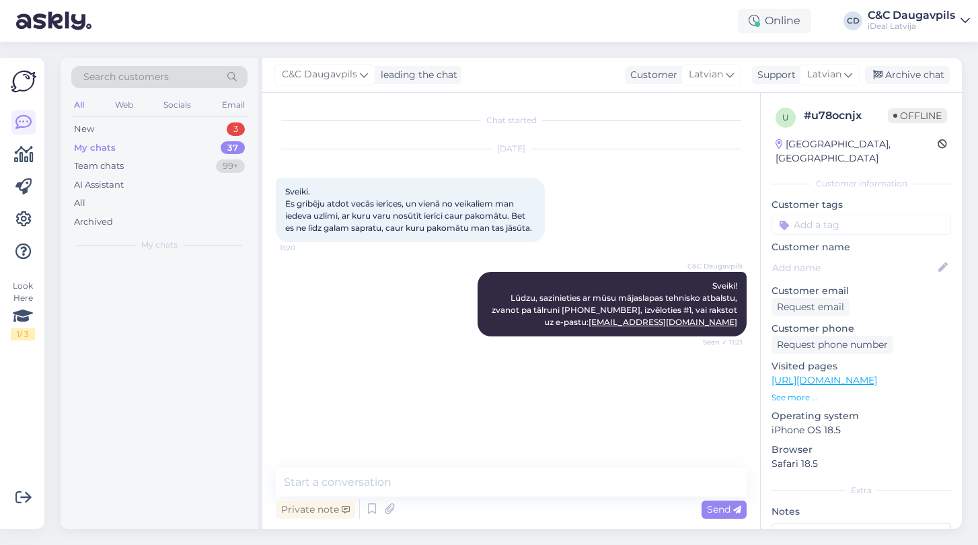
scroll to position [0, 0]
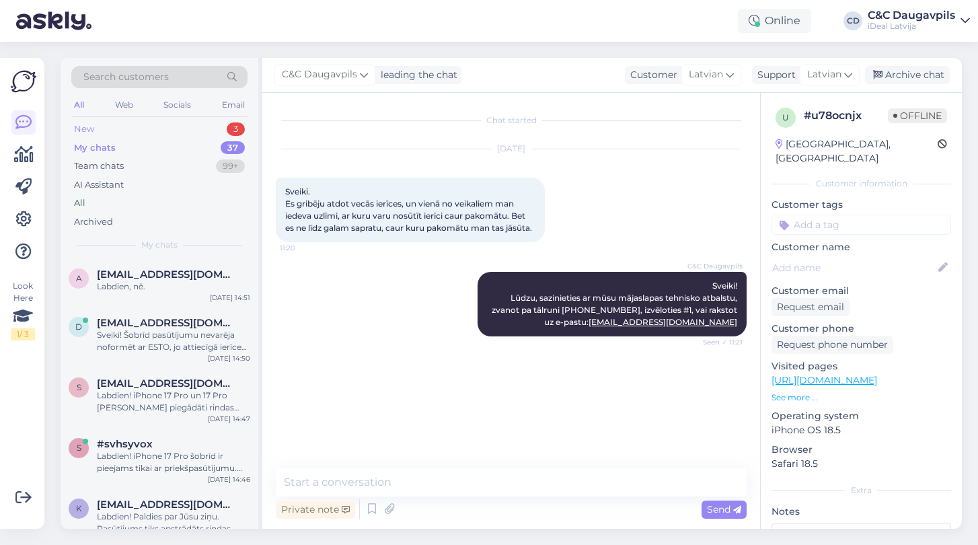
click at [95, 125] on div "New 3" at bounding box center [159, 129] width 176 height 19
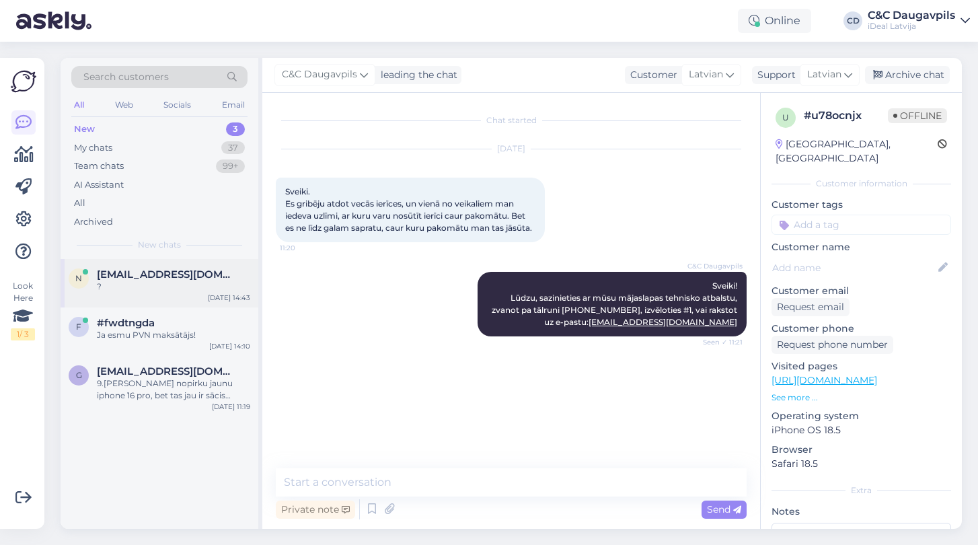
click at [165, 288] on div "?" at bounding box center [173, 286] width 153 height 12
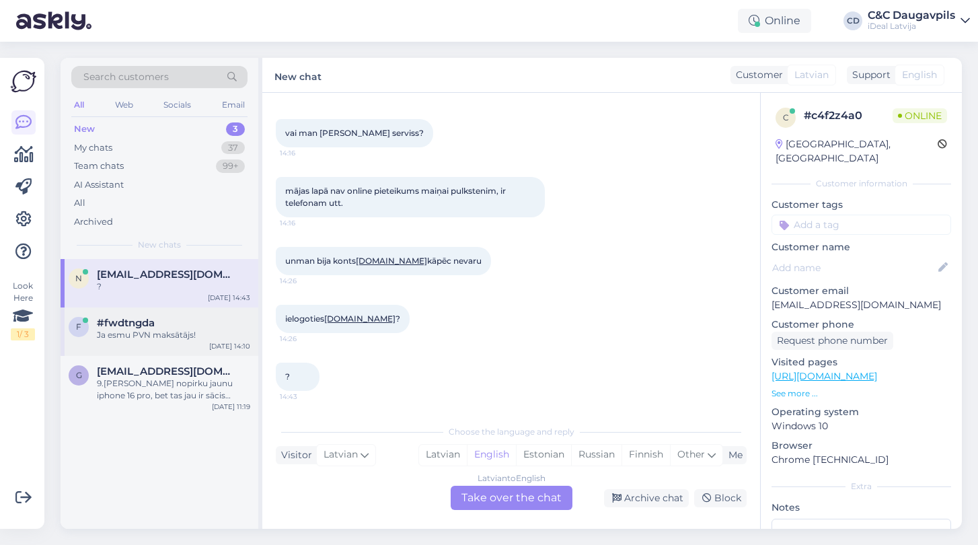
click at [158, 329] on div "Ja esmu PVN maksātājs!" at bounding box center [173, 335] width 153 height 12
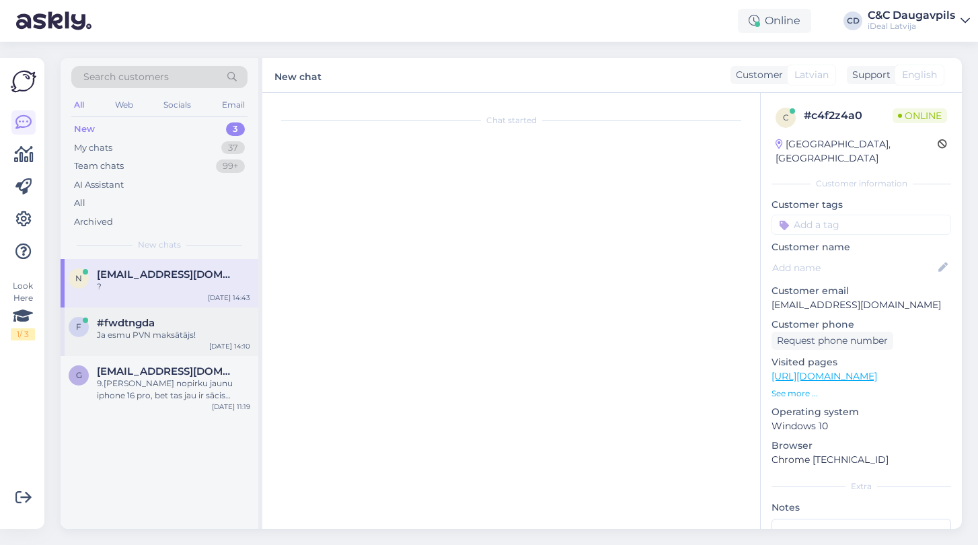
scroll to position [127, 0]
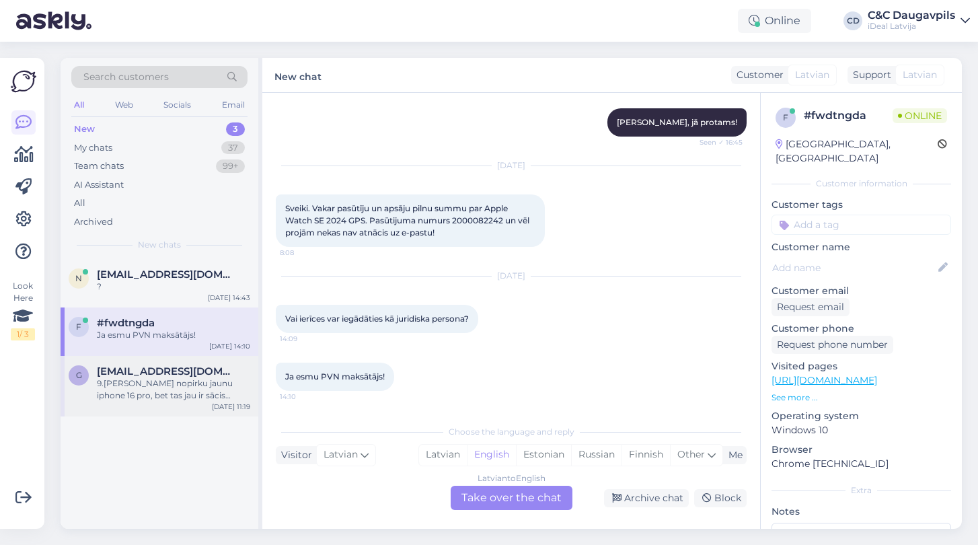
click at [159, 383] on div "9.[PERSON_NAME] nopirku jaunu iphone 16 pro, bet tas jau ir sācis kārties un ne…" at bounding box center [173, 389] width 153 height 24
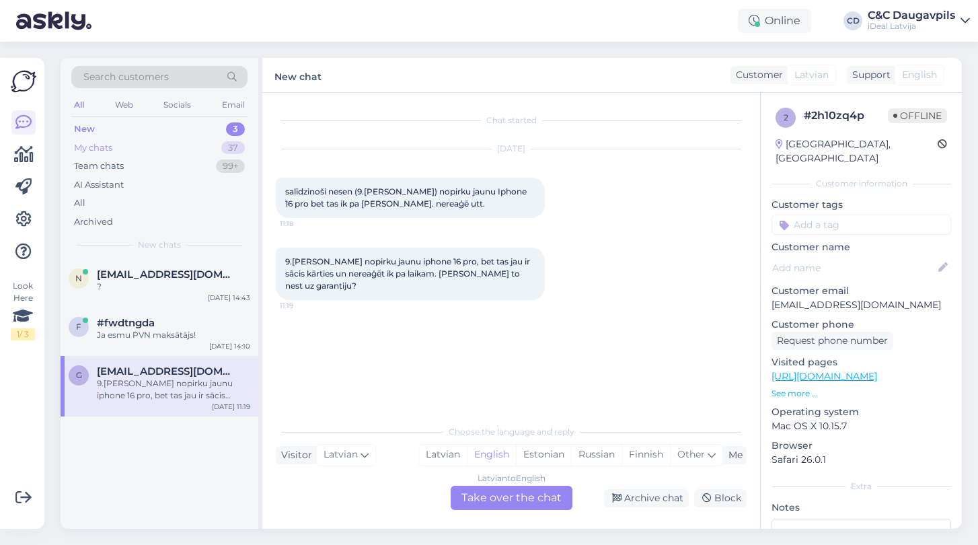
click at [93, 145] on div "My chats" at bounding box center [93, 147] width 38 height 13
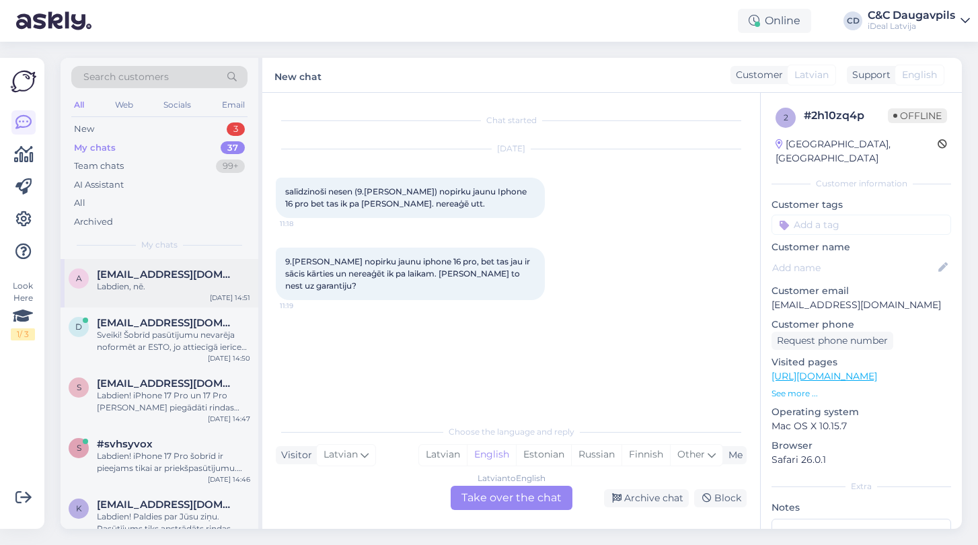
click at [157, 278] on span "[EMAIL_ADDRESS][DOMAIN_NAME]" at bounding box center [167, 274] width 140 height 12
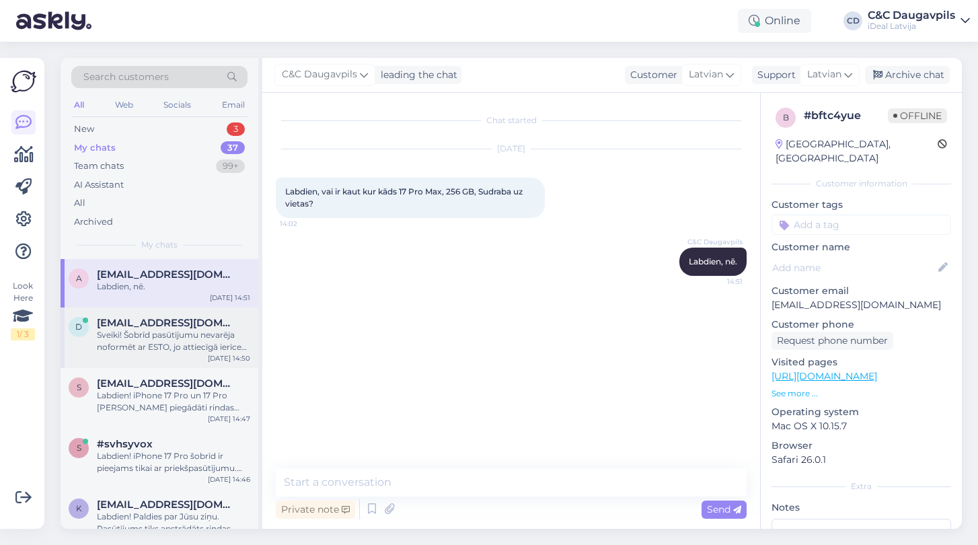
click at [168, 329] on div "Sveiki! Šobrīd pasūtījumu nevarēja noformēt ar ESTO, jo attiecīgā ierīce nav pi…" at bounding box center [173, 341] width 153 height 24
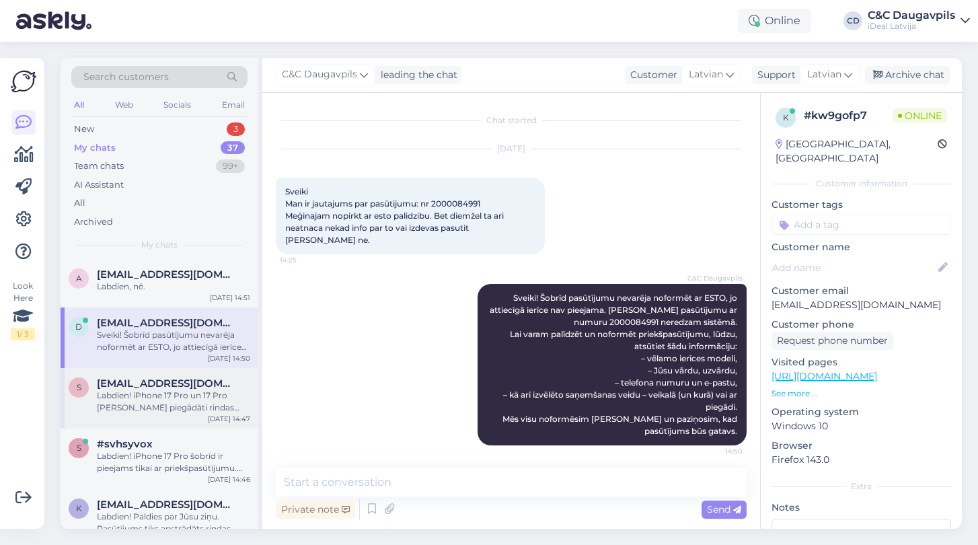
click at [175, 381] on span "[EMAIL_ADDRESS][DOMAIN_NAME]" at bounding box center [167, 383] width 140 height 12
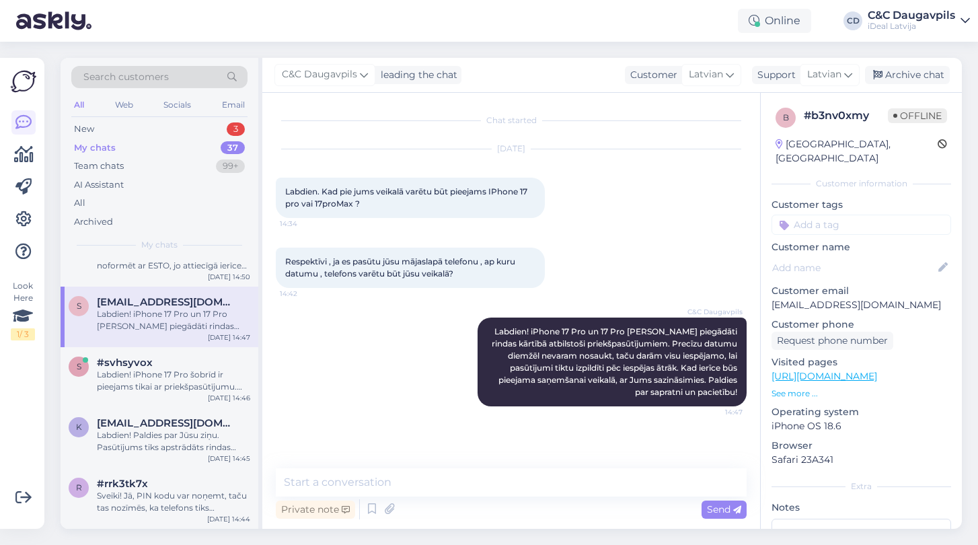
scroll to position [84, 0]
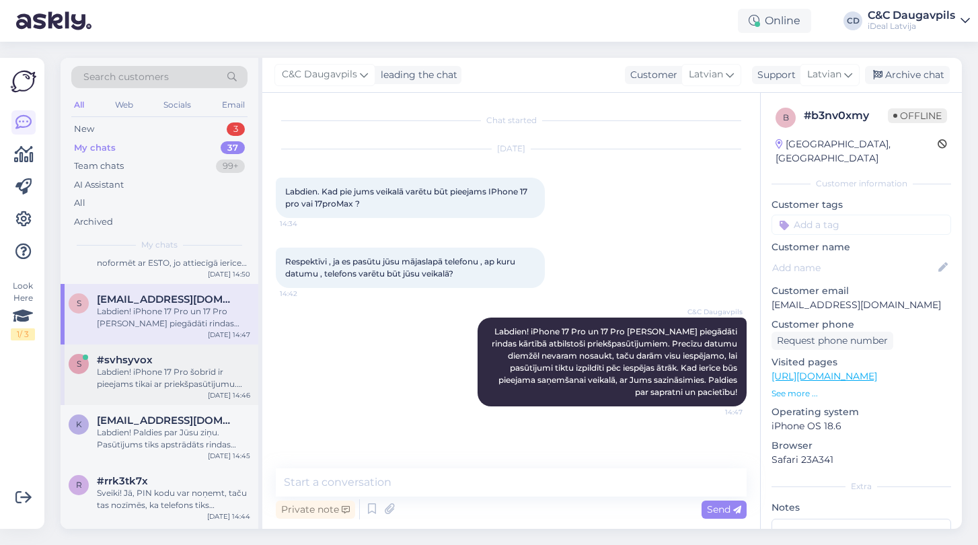
click at [175, 381] on div "Labdien! iPhone 17 Pro šobrīd ir pieejams tikai ar priekšpasūtījumu. Pēc tam ie…" at bounding box center [173, 378] width 153 height 24
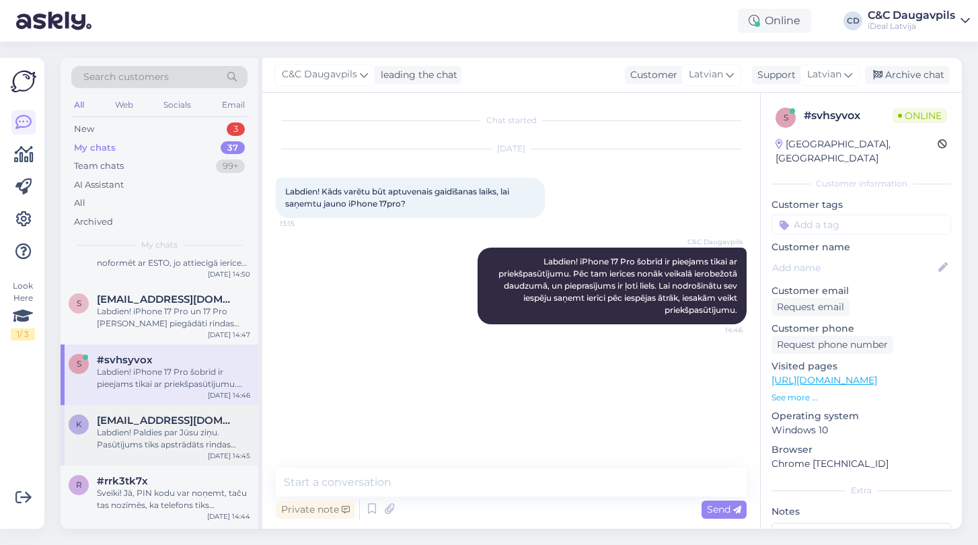
click at [175, 422] on span "[EMAIL_ADDRESS][DOMAIN_NAME]" at bounding box center [167, 420] width 140 height 12
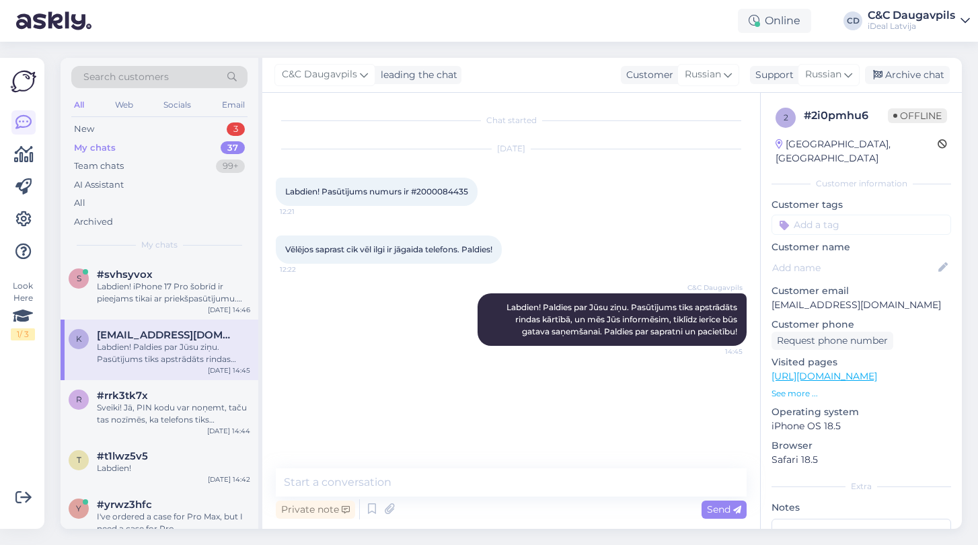
scroll to position [172, 0]
click at [173, 405] on div "Sveiki! Jā, PIN kodu var noņemt, taču tas nozīmēs, ka telefons tiks atiestatīts…" at bounding box center [173, 411] width 153 height 24
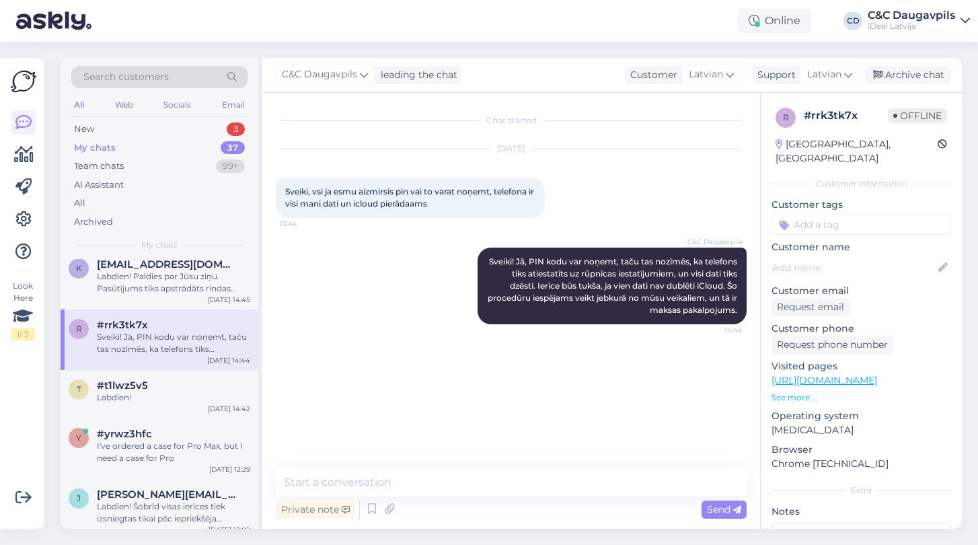
scroll to position [256, 0]
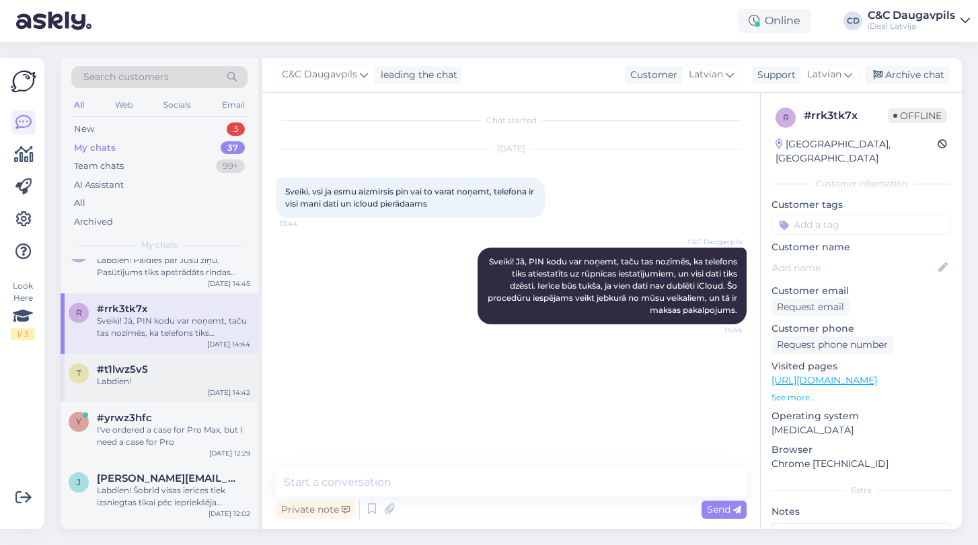
click at [166, 383] on div "Labdien!" at bounding box center [173, 381] width 153 height 12
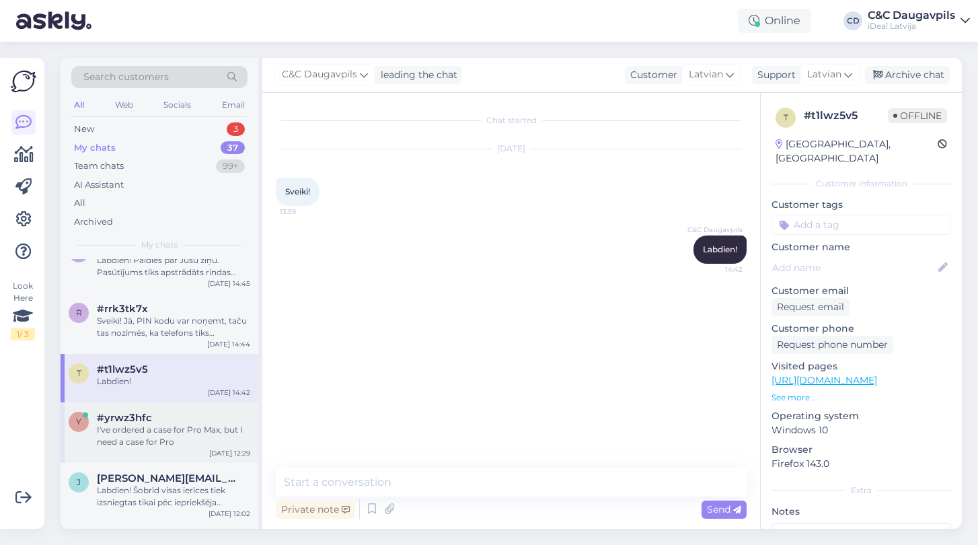
click at [170, 440] on div "I've ordered a case for Pro Max, but I need a case for Pro" at bounding box center [173, 436] width 153 height 24
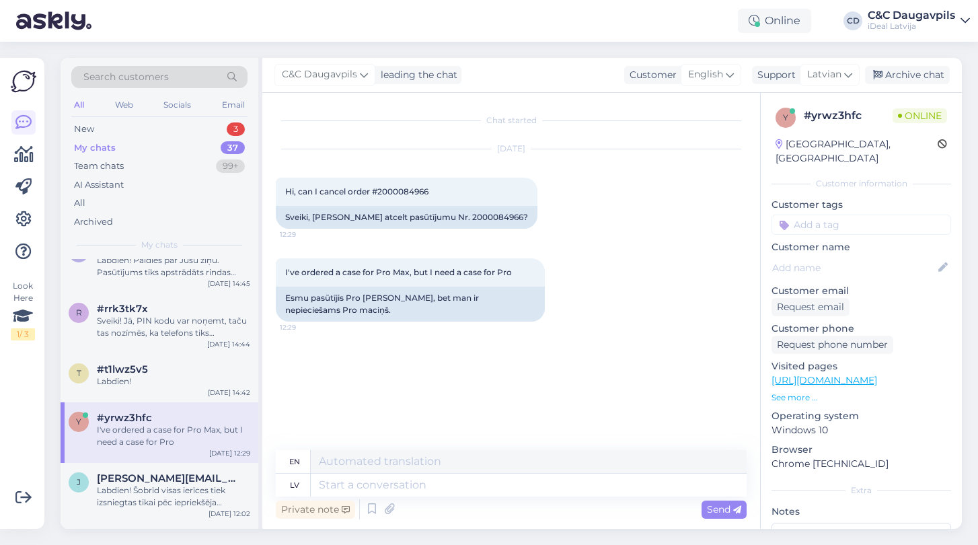
scroll to position [262, 0]
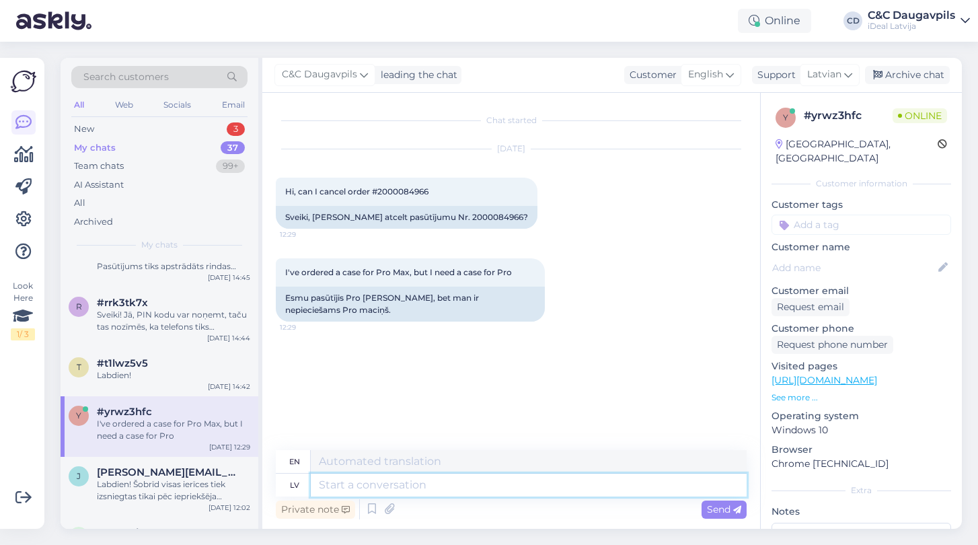
click at [327, 488] on textarea at bounding box center [529, 484] width 436 height 23
paste textarea "Sveiki! Lūdzu, sazinieties ar mūsu mājaslapas tehnisko atbalstu, zvanot pa tālr…"
type textarea "Sveiki! Lūdzu, sazinieties ar mūsu mājaslapas tehnisko atbalstu, zvanot pa tālr…"
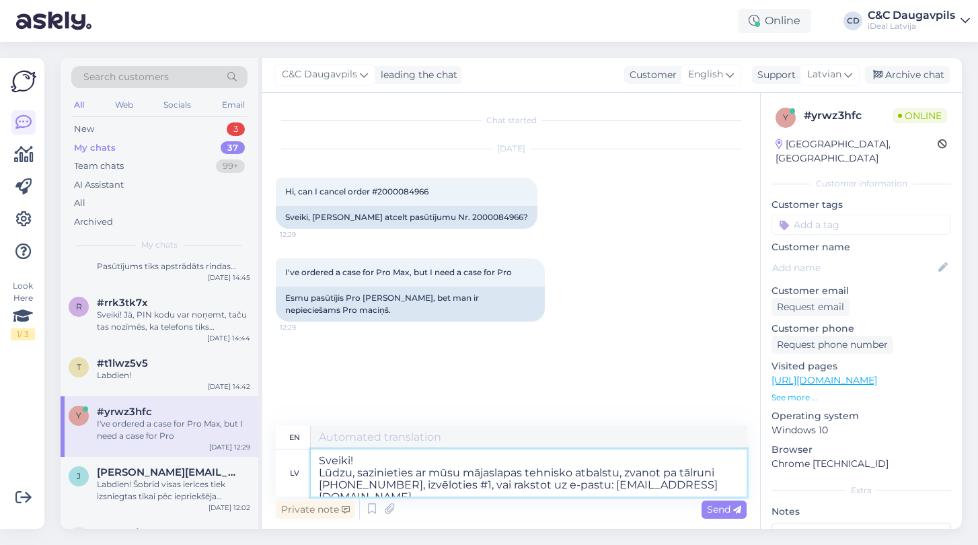
type textarea "Hello! Please contact our website technical support by calling [PHONE_NUMBER], …"
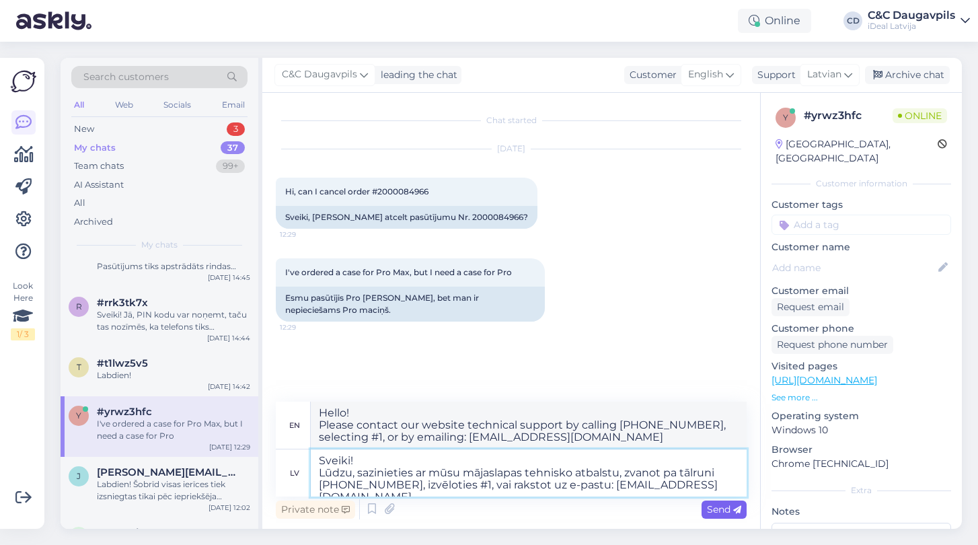
type textarea "Sveiki! Lūdzu, sazinieties ar mūsu mājaslapas tehnisko atbalstu, zvanot pa tālr…"
click at [714, 513] on span "Send" at bounding box center [724, 509] width 34 height 12
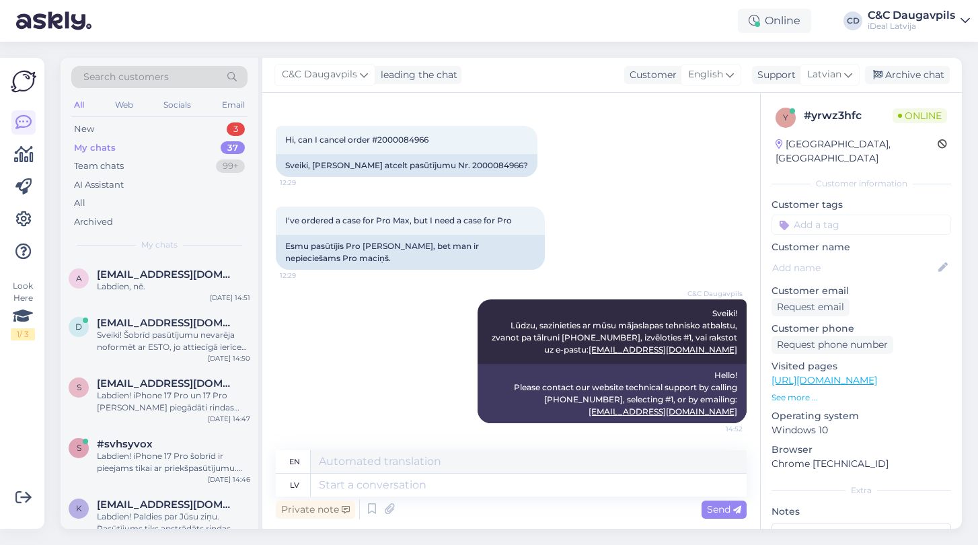
scroll to position [0, 0]
click at [88, 124] on div "New" at bounding box center [84, 128] width 20 height 13
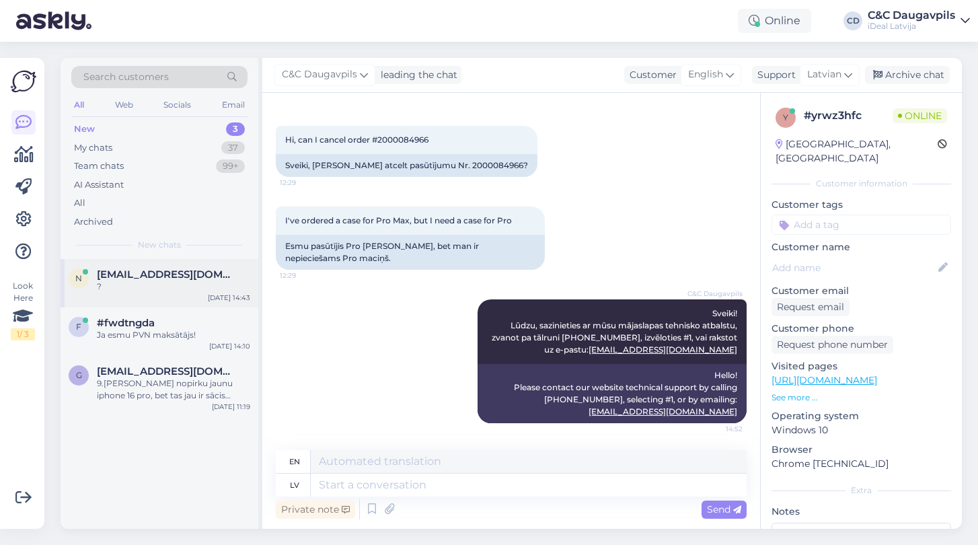
click at [156, 290] on div "?" at bounding box center [173, 286] width 153 height 12
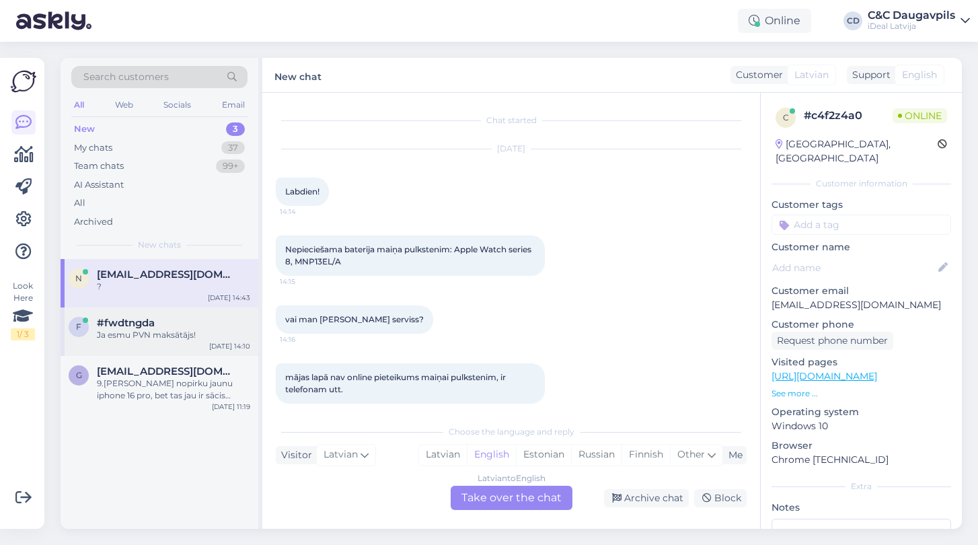
click at [141, 338] on div "Ja esmu PVN maksātājs!" at bounding box center [173, 335] width 153 height 12
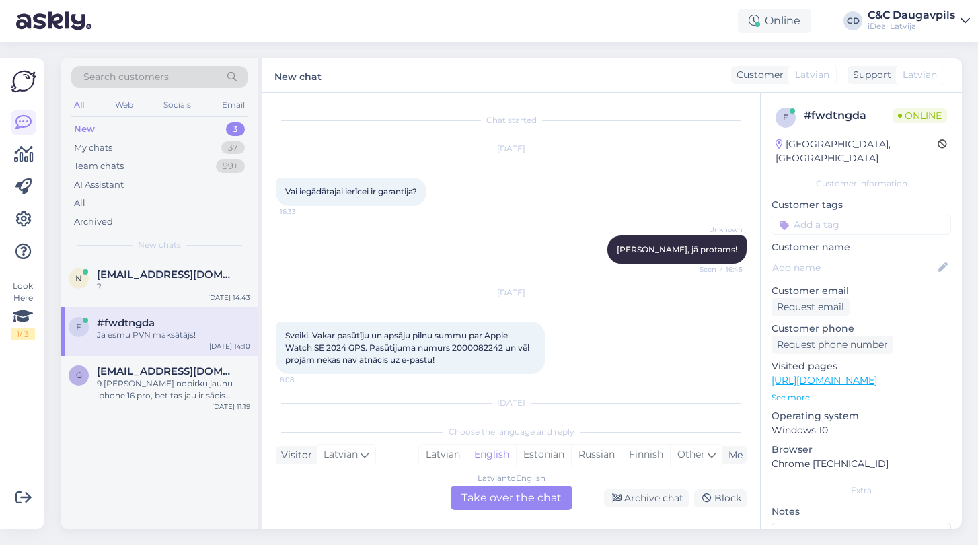
scroll to position [127, 0]
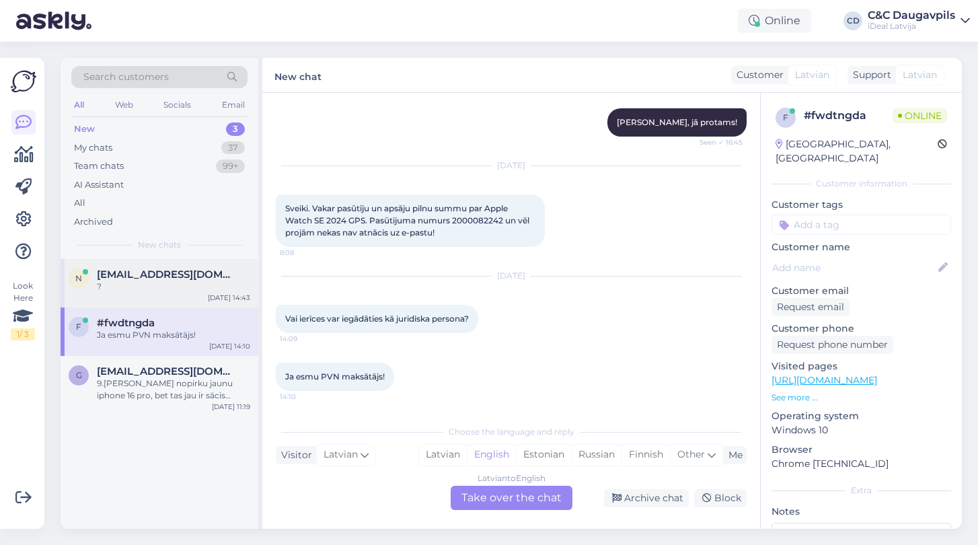
click at [149, 289] on div "?" at bounding box center [173, 286] width 153 height 12
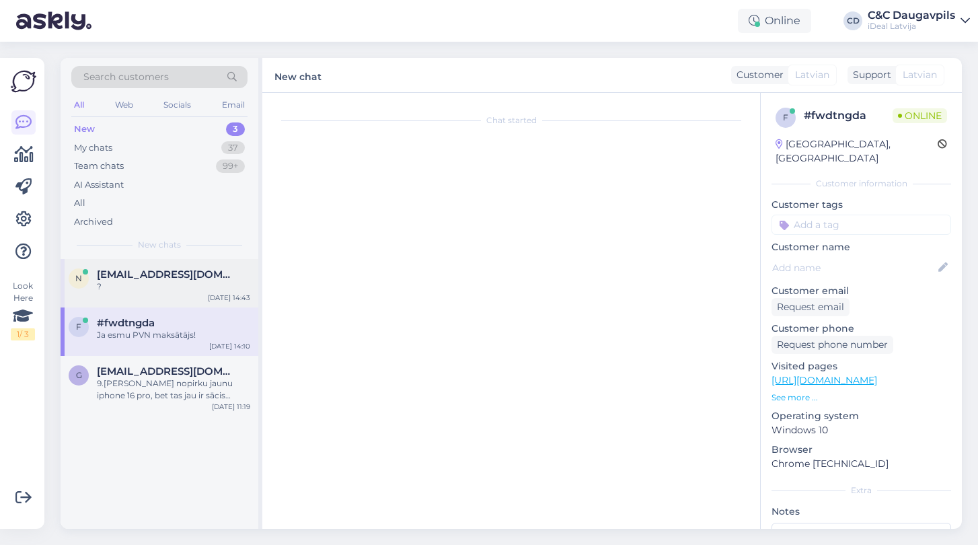
scroll to position [186, 0]
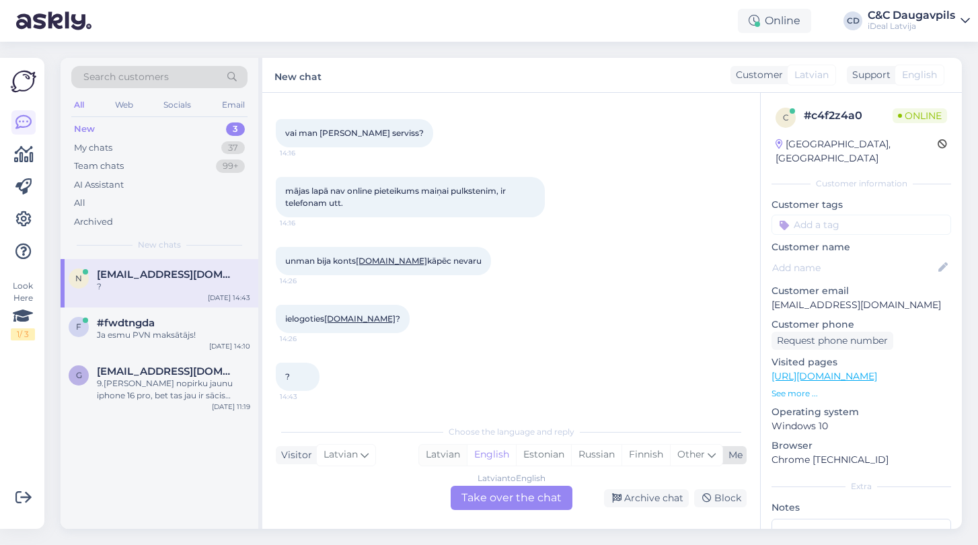
click at [429, 448] on div "Latvian" at bounding box center [443, 455] width 48 height 20
click at [485, 499] on div "Latvian to Latvian Take over the chat" at bounding box center [512, 498] width 122 height 24
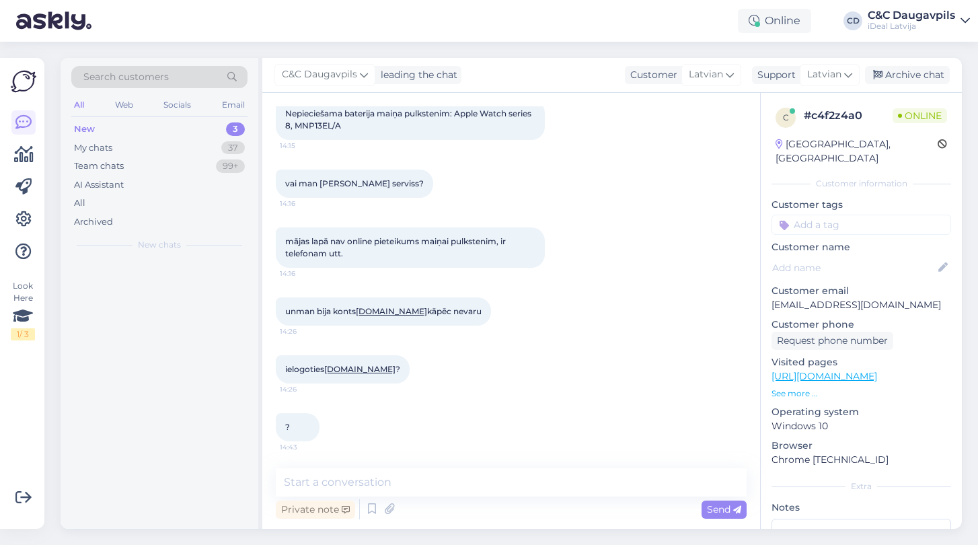
scroll to position [136, 0]
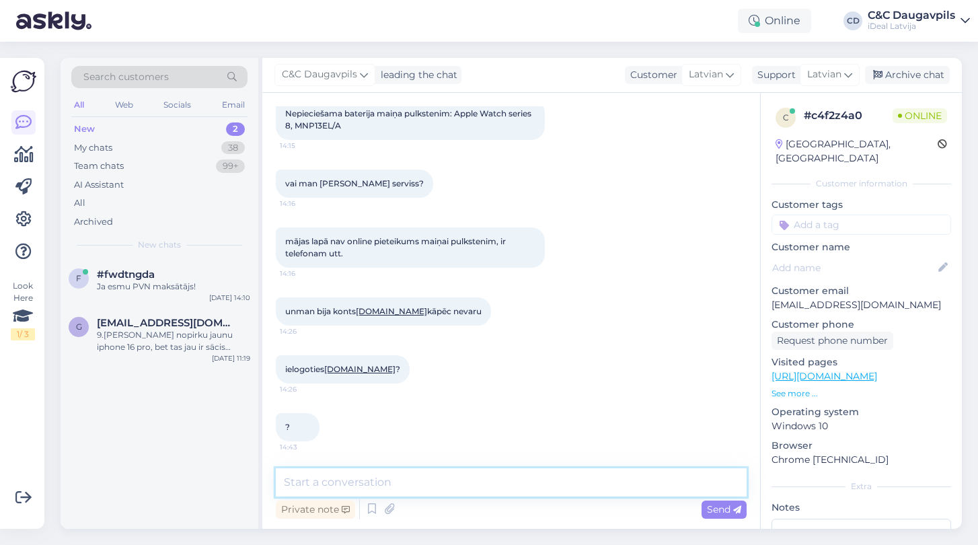
click at [444, 485] on textarea at bounding box center [511, 482] width 471 height 28
paste textarea "Sveiki! Lūdzu, sazinieties ar mūsu mājaslapas tehnisko atbalstu, zvanot pa tālr…"
type textarea "Sveiki! Lūdzu, sazinieties ar mūsu mājaslapas tehnisko atbalstu, zvanot pa tālr…"
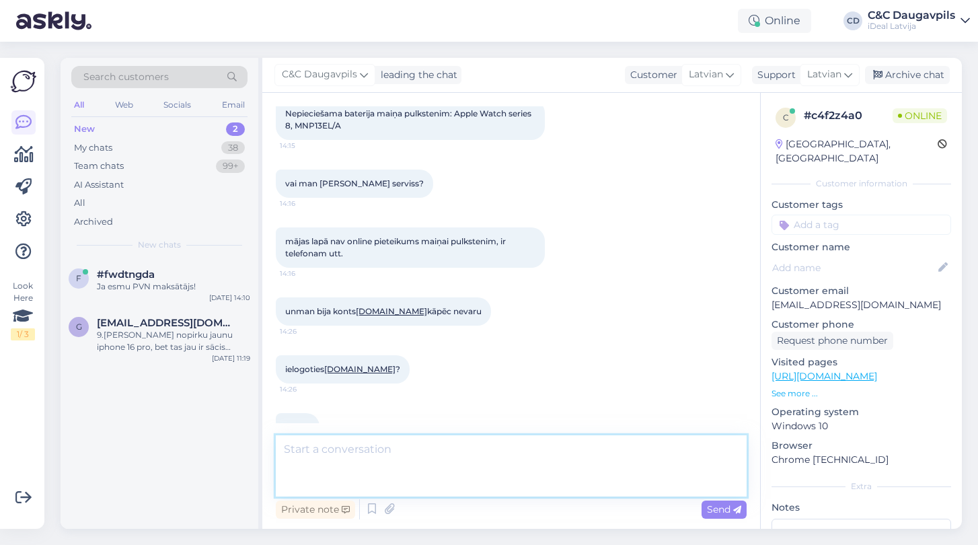
scroll to position [230, 0]
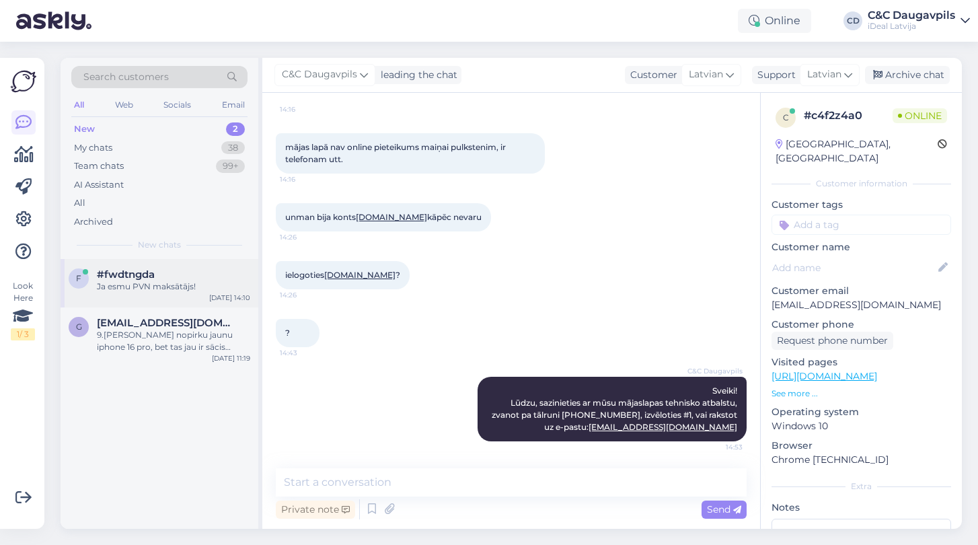
click at [194, 282] on div "Ja esmu PVN maksātājs!" at bounding box center [173, 286] width 153 height 12
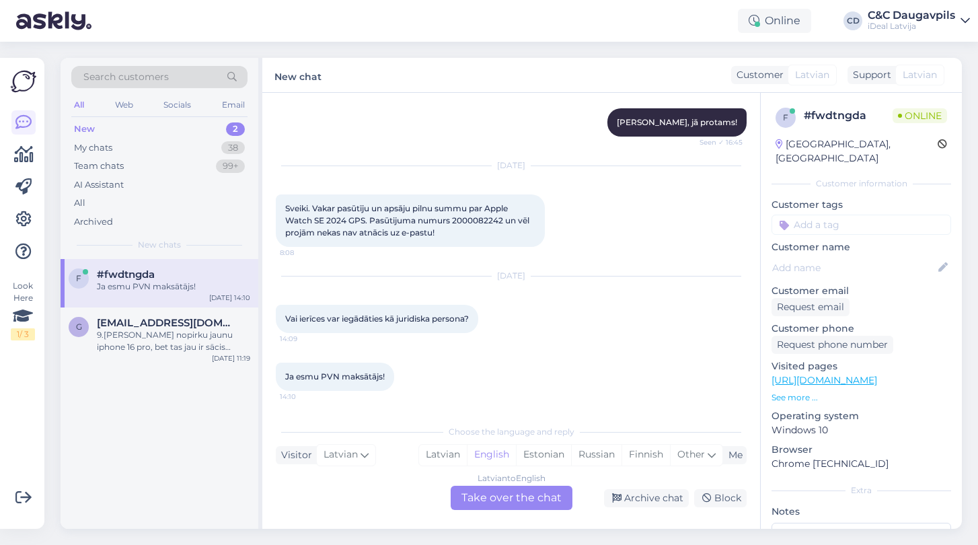
scroll to position [127, 0]
drag, startPoint x: 286, startPoint y: 317, endPoint x: 405, endPoint y: 396, distance: 143.6
copy div "Vai ierīces var iegādāties kā juridiska persona? 14:09 Ja esmu PVN maksātājs!"
click at [447, 458] on div "Latvian" at bounding box center [443, 455] width 48 height 20
click at [498, 504] on div "Latvian to Latvian Take over the chat" at bounding box center [512, 498] width 122 height 24
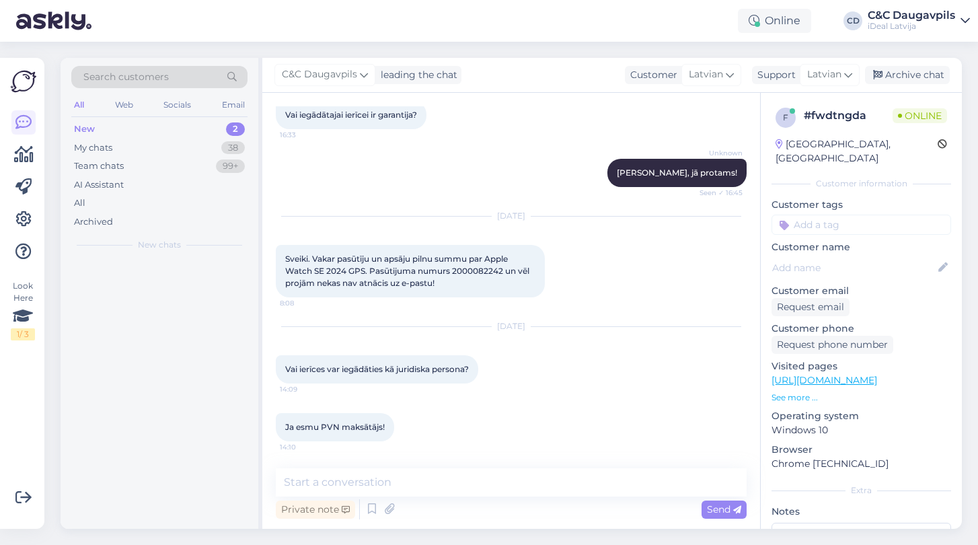
scroll to position [77, 0]
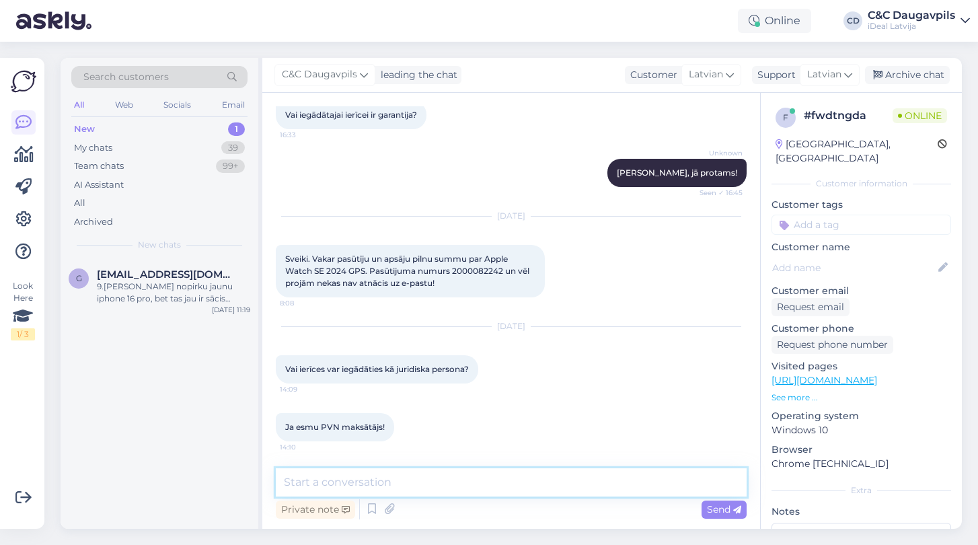
click at [428, 478] on textarea at bounding box center [511, 482] width 471 height 28
paste textarea "Labdien! Jā, ierīces var iegādāties arī kā juridiska persona, ja esat PVN maksā…"
type textarea "Labdien! Jā, ierīces var iegādāties arī kā juridiska persona, ja esat PVN maksā…"
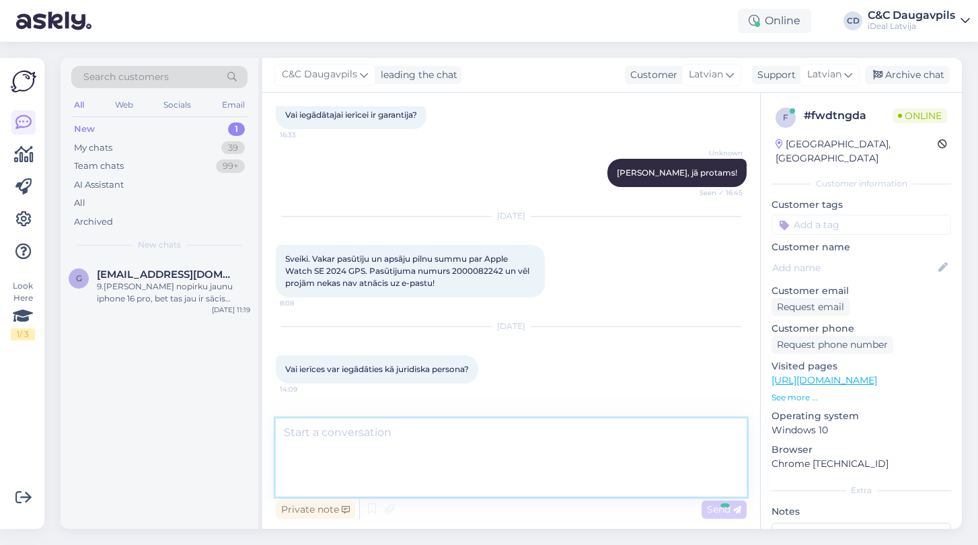
scroll to position [183, 0]
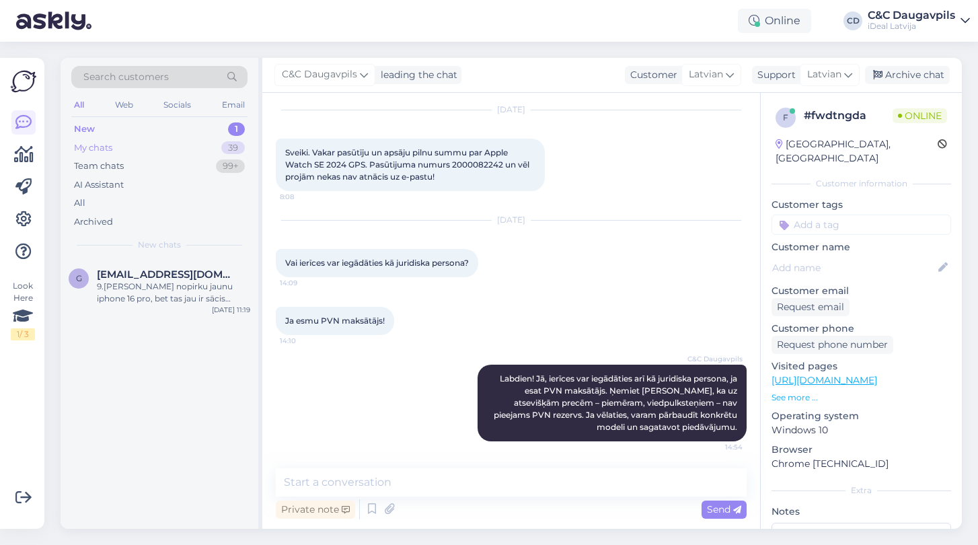
click at [110, 149] on div "My chats" at bounding box center [93, 147] width 38 height 13
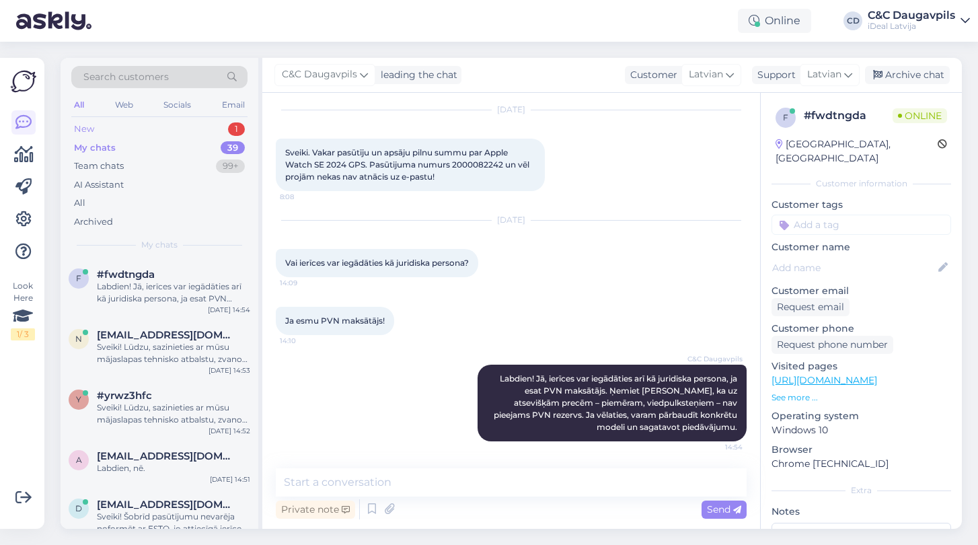
click at [92, 130] on div "New" at bounding box center [84, 128] width 20 height 13
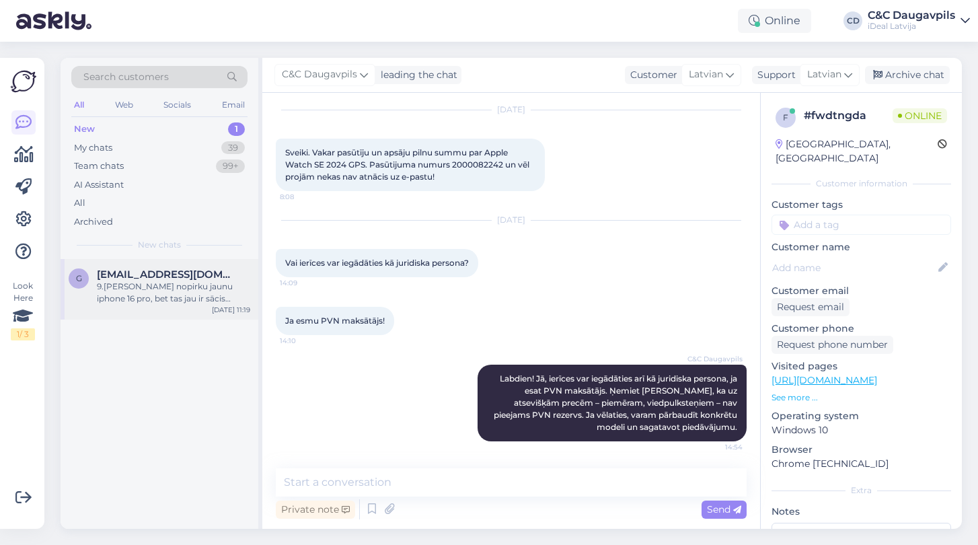
click at [173, 280] on div "9.[PERSON_NAME] nopirku jaunu iphone 16 pro, bet tas jau ir sācis kārties un ne…" at bounding box center [173, 292] width 153 height 24
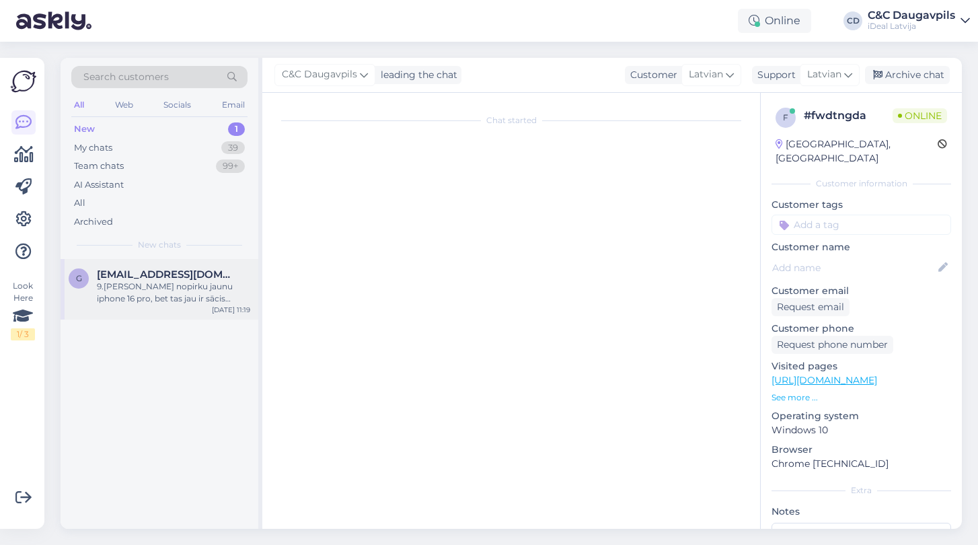
scroll to position [0, 0]
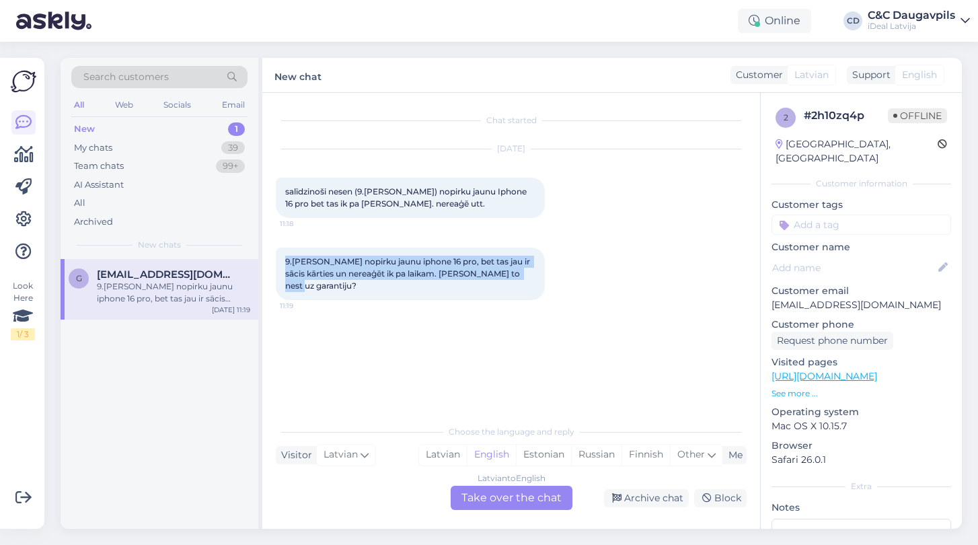
drag, startPoint x: 286, startPoint y: 261, endPoint x: 344, endPoint y: 286, distance: 63.6
click at [344, 286] on div "9.[PERSON_NAME] nopirku jaunu iphone 16 pro, bet tas jau ir sācis kārties un ne…" at bounding box center [410, 273] width 269 height 52
copy span "9.[PERSON_NAME] nopirku jaunu iphone 16 pro, bet tas jau ir sācis kārties un ne…"
click at [440, 455] on div "Latvian" at bounding box center [443, 455] width 48 height 20
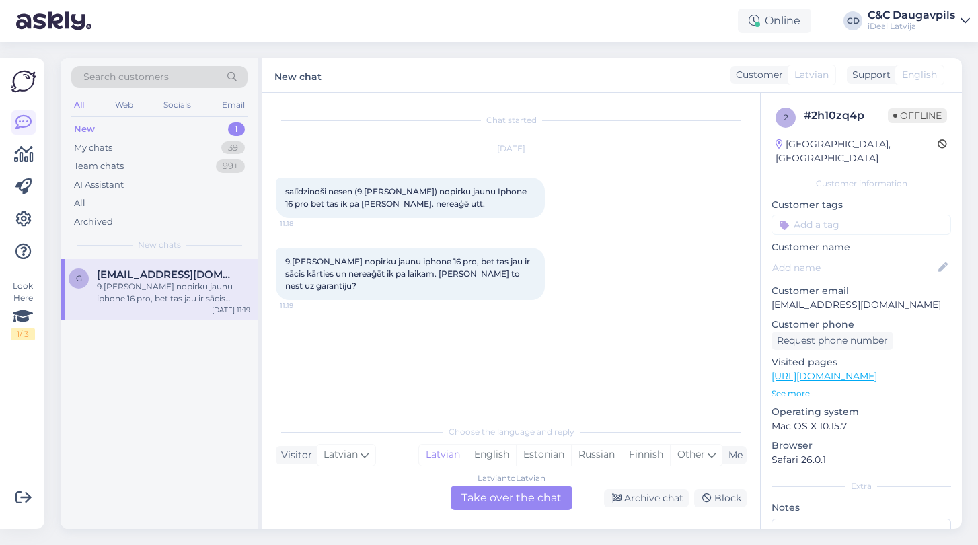
click at [507, 499] on div "Latvian to Latvian Take over the chat" at bounding box center [512, 498] width 122 height 24
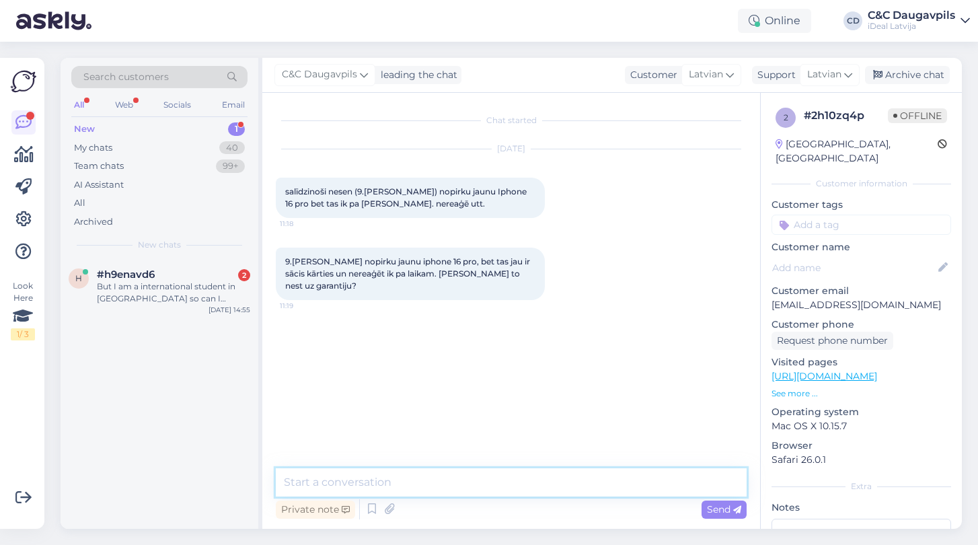
click at [352, 483] on textarea at bounding box center [511, 482] width 471 height 28
paste textarea "Labdien! Protams, ja ierīcei ir novērojamas darbības problēmas, aicinām Jūs vēr…"
type textarea "Labdien! Protams, ja ierīcei ir novērojamas darbības problēmas, aicinām Jūs vēr…"
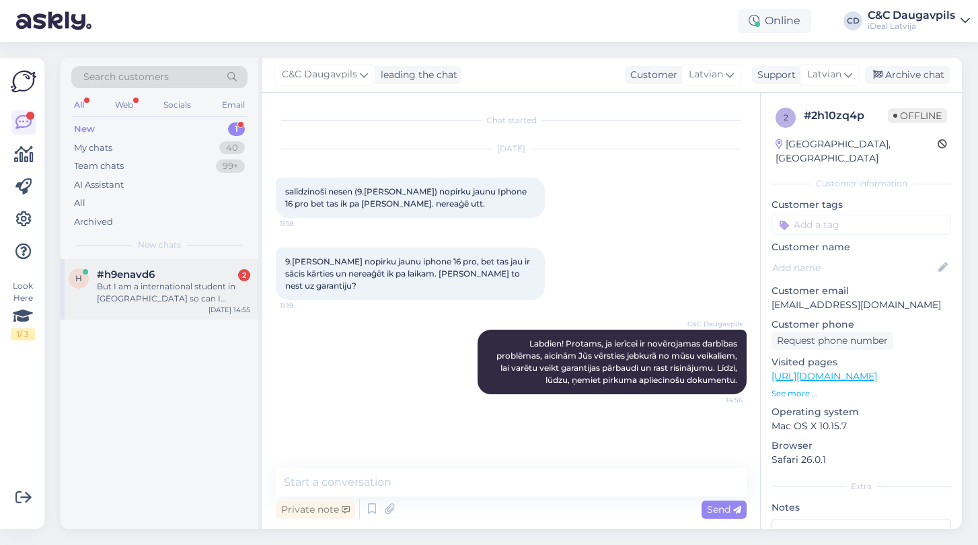
click at [158, 297] on div "But I am a international student in [GEOGRAPHIC_DATA] so can I choose smart deal" at bounding box center [173, 292] width 153 height 24
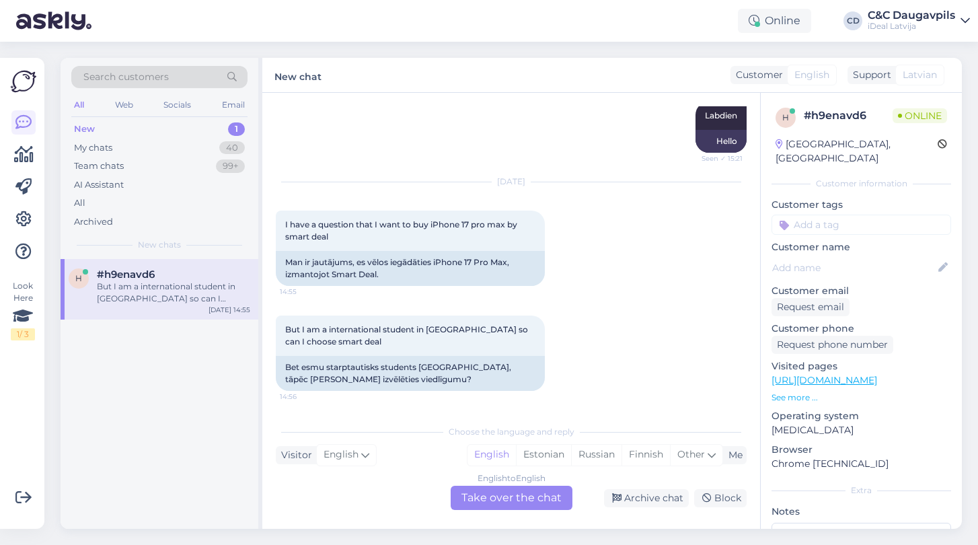
scroll to position [157, 0]
click at [716, 458] on div "Other" at bounding box center [696, 455] width 52 height 20
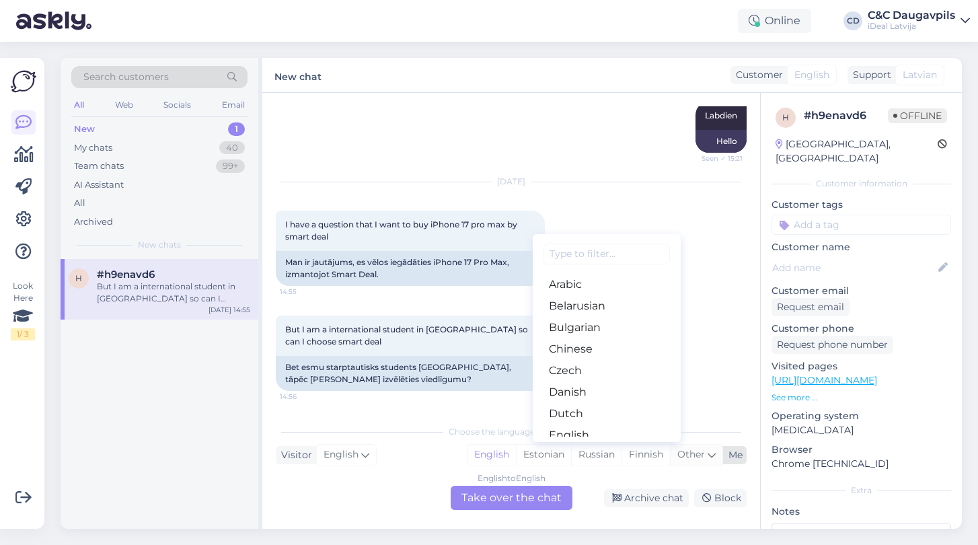
type input "д"
type input "l"
click at [588, 395] on link "Latvian" at bounding box center [607, 392] width 148 height 22
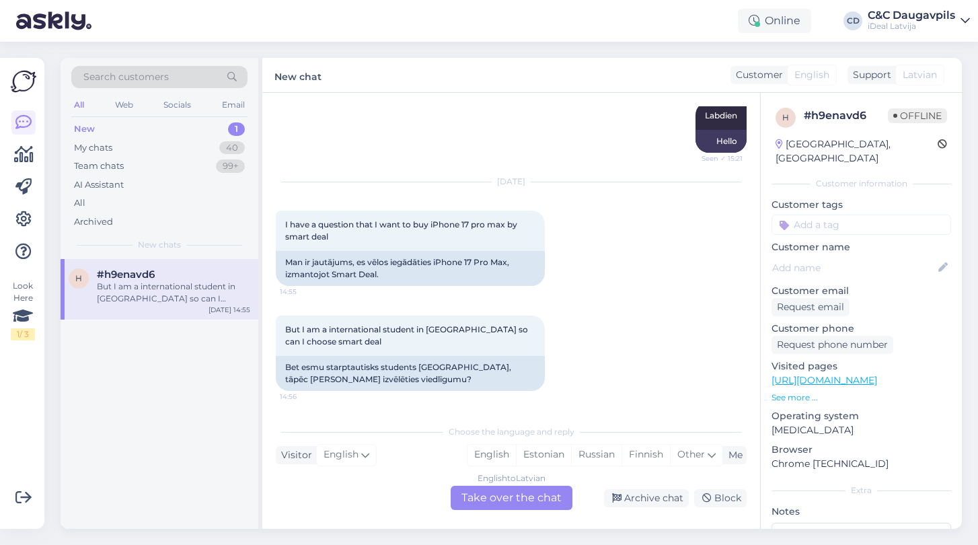
click at [510, 492] on div "English to Latvian Take over the chat" at bounding box center [512, 498] width 122 height 24
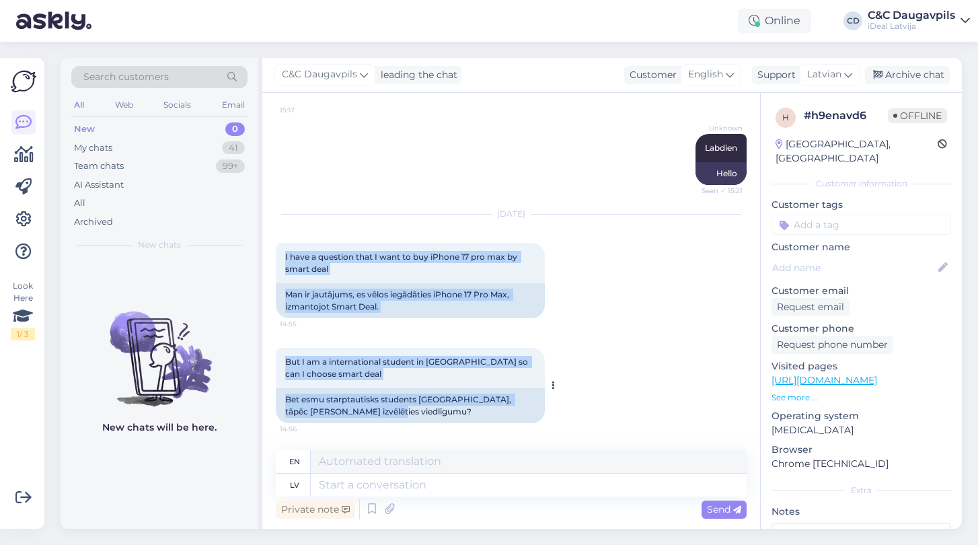
drag, startPoint x: 284, startPoint y: 259, endPoint x: 391, endPoint y: 419, distance: 192.5
click at [391, 419] on div "Chat started [DATE] Hi 15:17 Sveiki Unknown Labdien Seen ✓ 15:21 Hello [DATE] I…" at bounding box center [517, 272] width 483 height 332
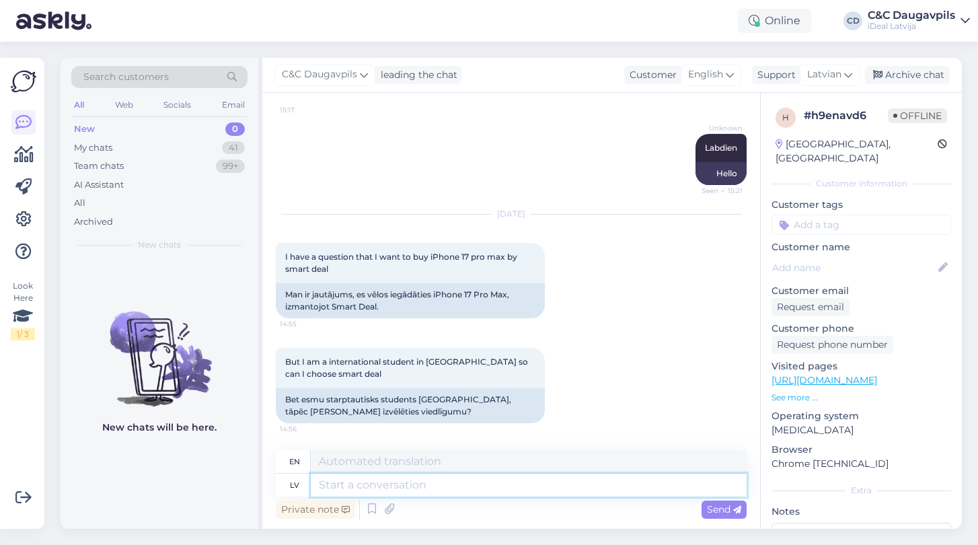
click at [369, 490] on textarea at bounding box center [529, 484] width 436 height 23
type textarea "Д"
type textarea "Labdie"
type textarea "Hello,"
type textarea "Labdien."
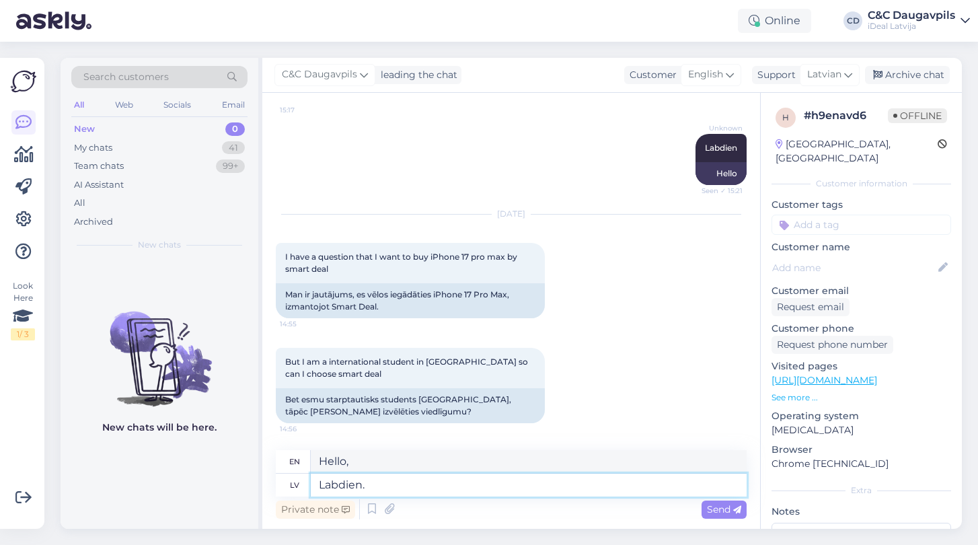
type textarea "Hello."
paste textarea "Protams! Aicinām Jūs apmeklēt jebkuru no mūsu veikaliem ar derīgu personas apli…"
type textarea "Labdien. Protams! Aicinām Jūs apmeklēt jebkuru no mūsu veikaliem ar derīgu pers…"
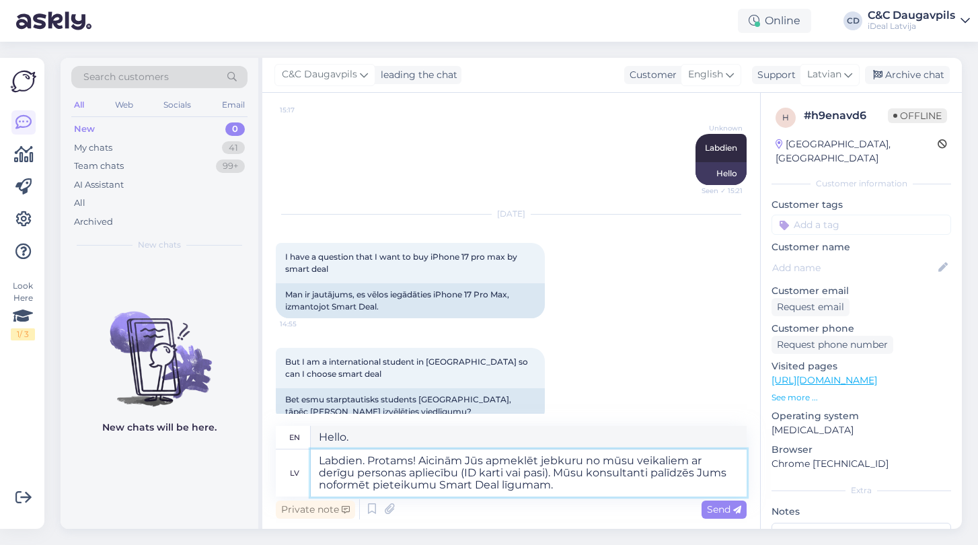
type textarea "Hello. Of course! We invite you to visit any of our stores with a valid ID card…"
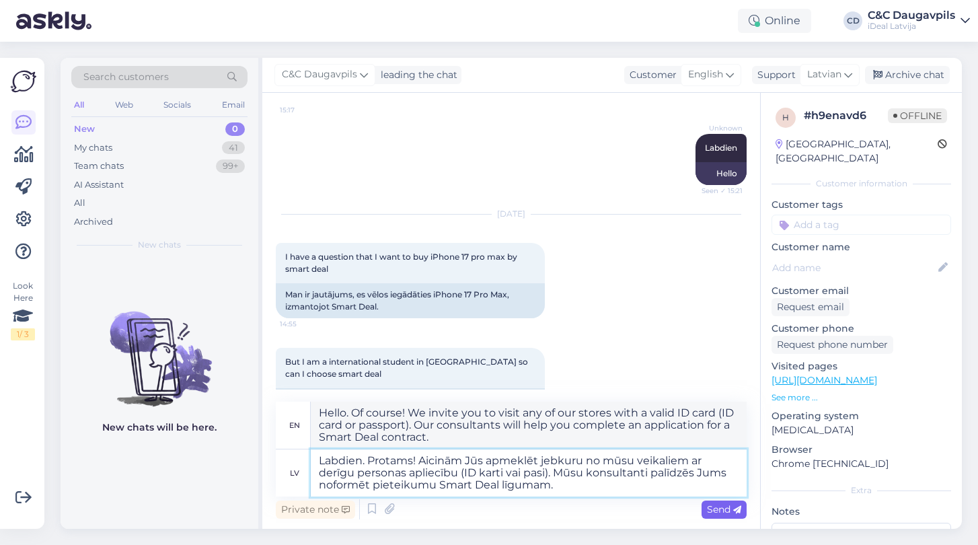
type textarea "Labdien. Protams! Aicinām Jūs apmeklēt jebkuru no mūsu veikaliem ar derīgu pers…"
click at [736, 511] on icon at bounding box center [737, 510] width 8 height 8
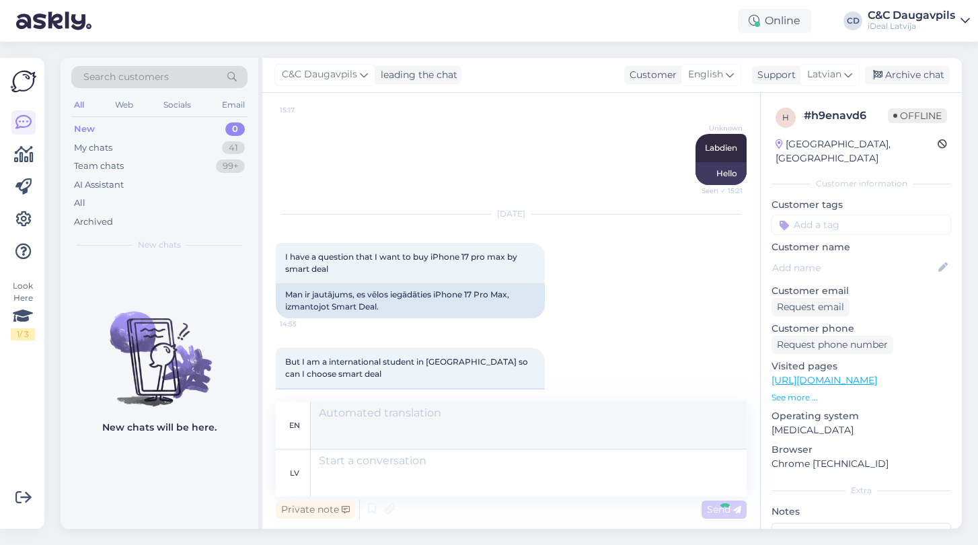
scroll to position [266, 0]
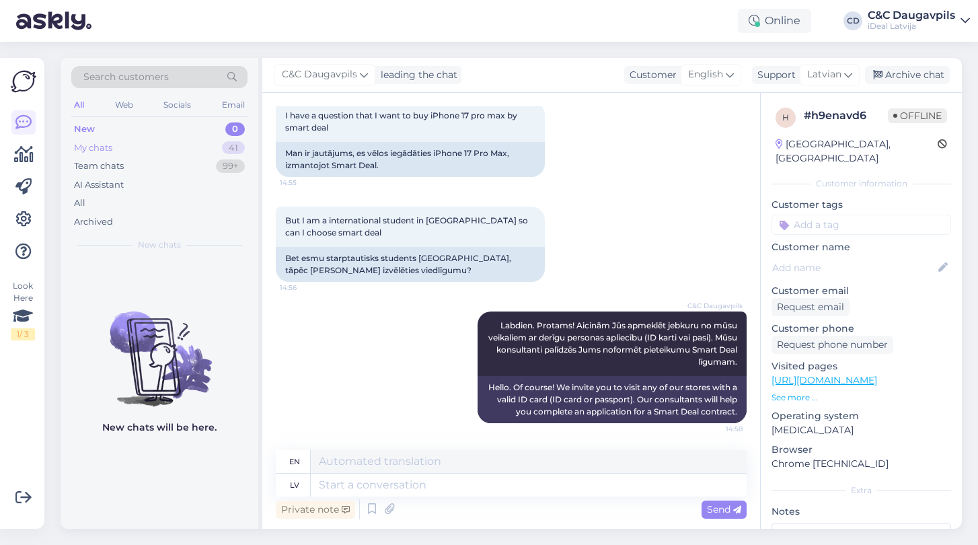
click at [73, 140] on div "My chats 41" at bounding box center [159, 148] width 176 height 19
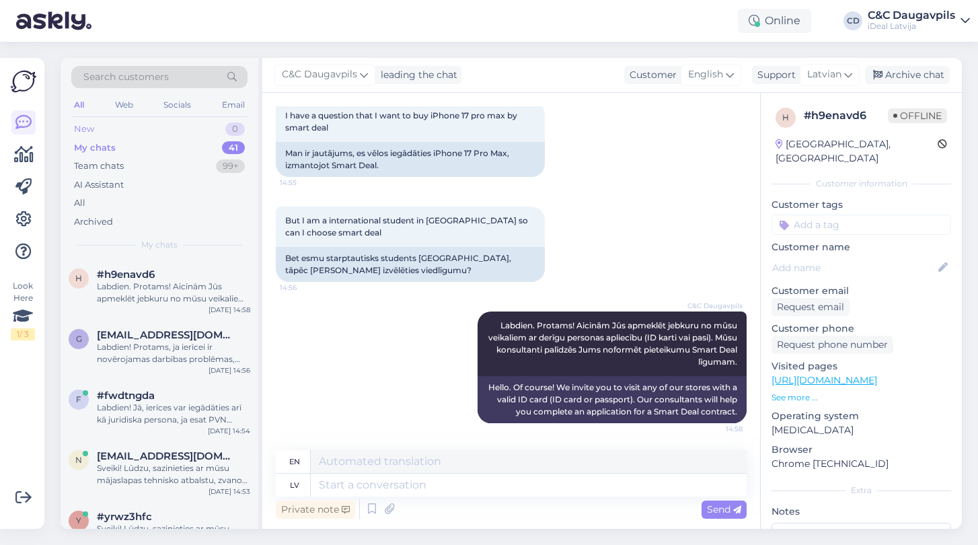
click at [85, 128] on div "New" at bounding box center [84, 128] width 20 height 13
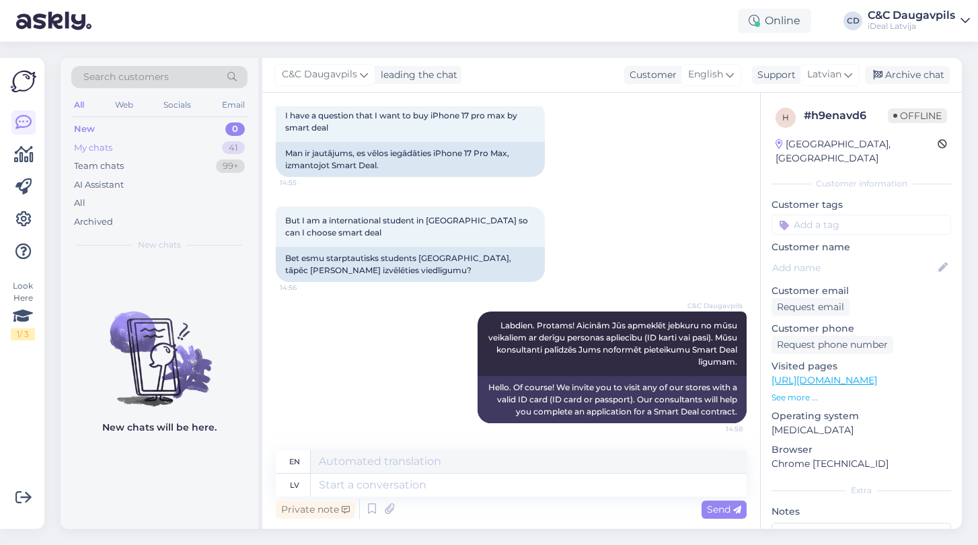
click at [91, 146] on div "My chats" at bounding box center [93, 147] width 38 height 13
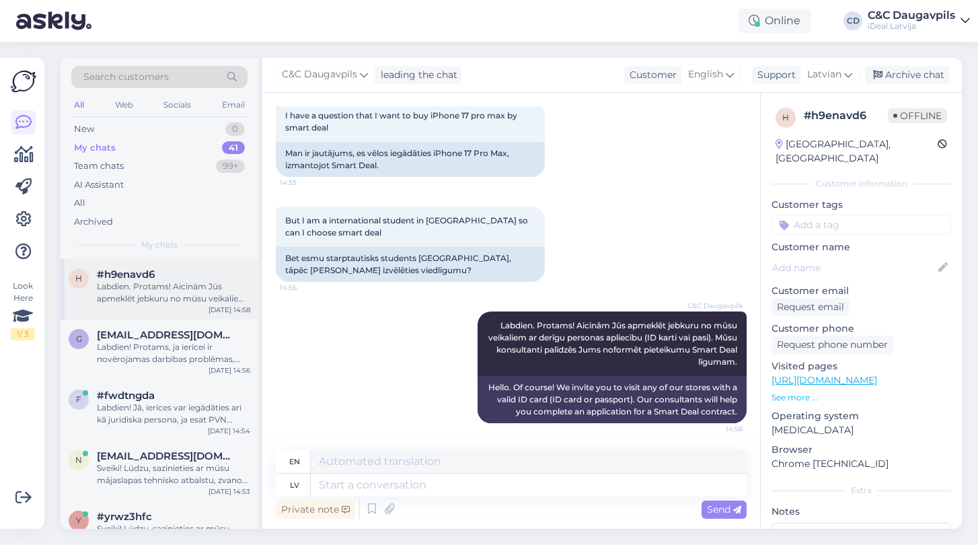
click at [153, 274] on span "#h9enavd6" at bounding box center [126, 274] width 58 height 12
click at [160, 338] on span "[EMAIL_ADDRESS][DOMAIN_NAME]" at bounding box center [167, 335] width 140 height 12
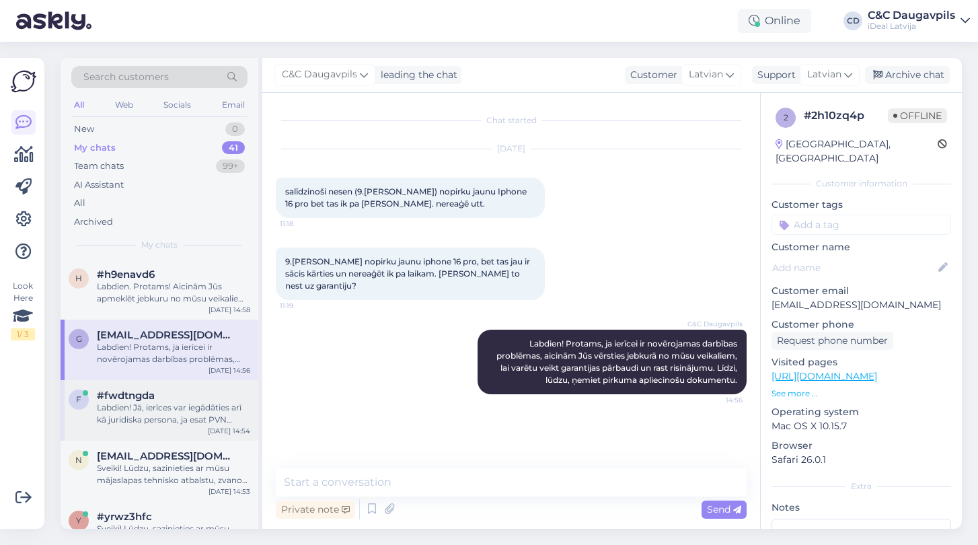
click at [151, 410] on div "Labdien! Jā, ierīces var iegādāties arī kā juridiska persona, ja esat PVN maksā…" at bounding box center [173, 413] width 153 height 24
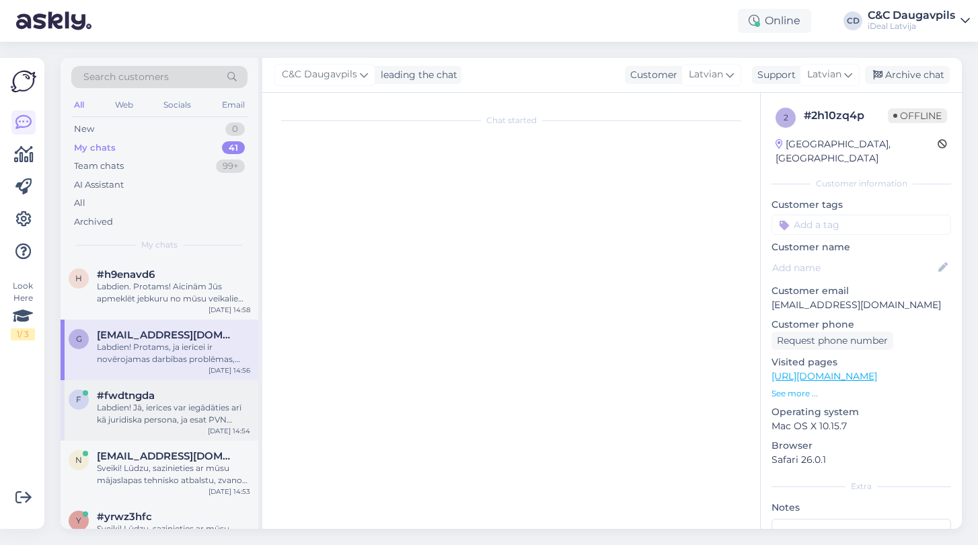
scroll to position [183, 0]
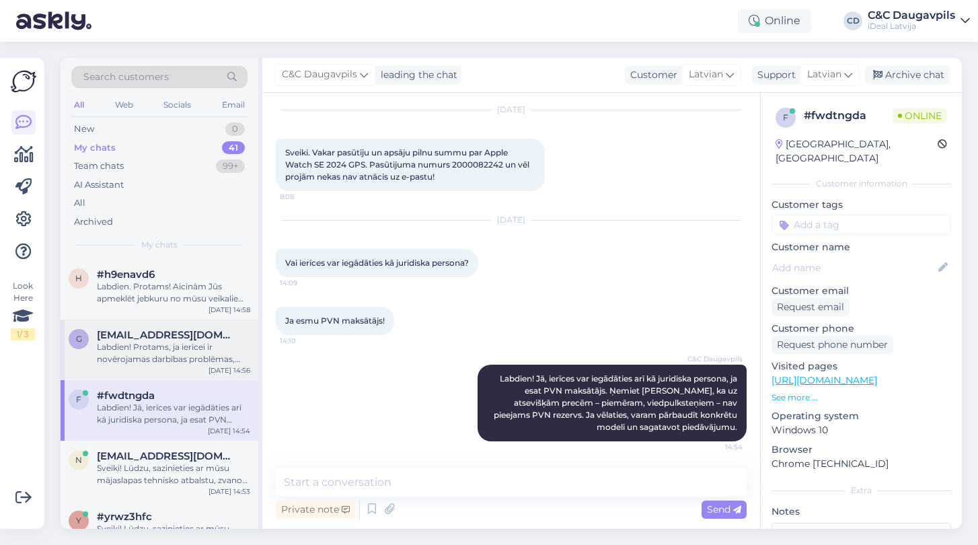
click at [160, 362] on div "Labdien! Protams, ja ierīcei ir novērojamas darbības problēmas, aicinām Jūs vēr…" at bounding box center [173, 353] width 153 height 24
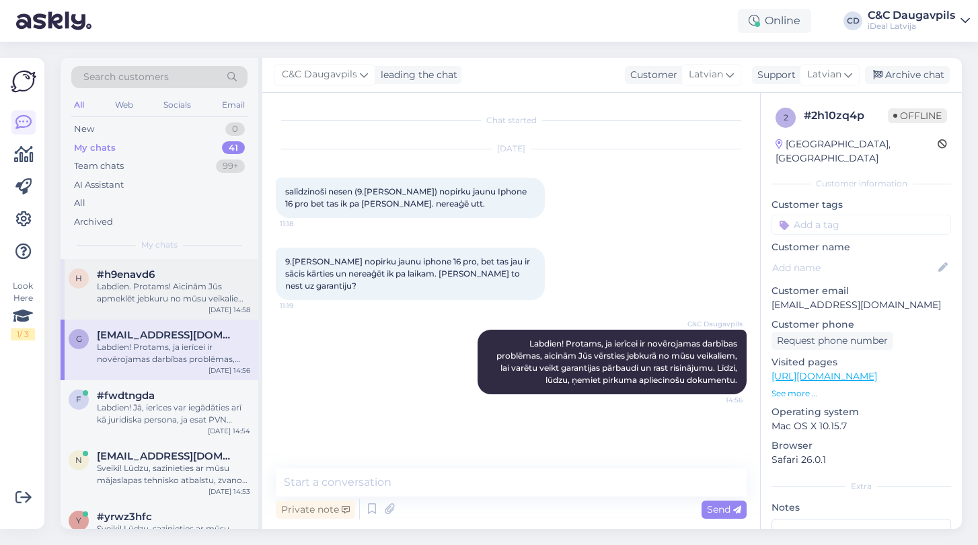
click at [165, 269] on div "#h9enavd6" at bounding box center [173, 274] width 153 height 12
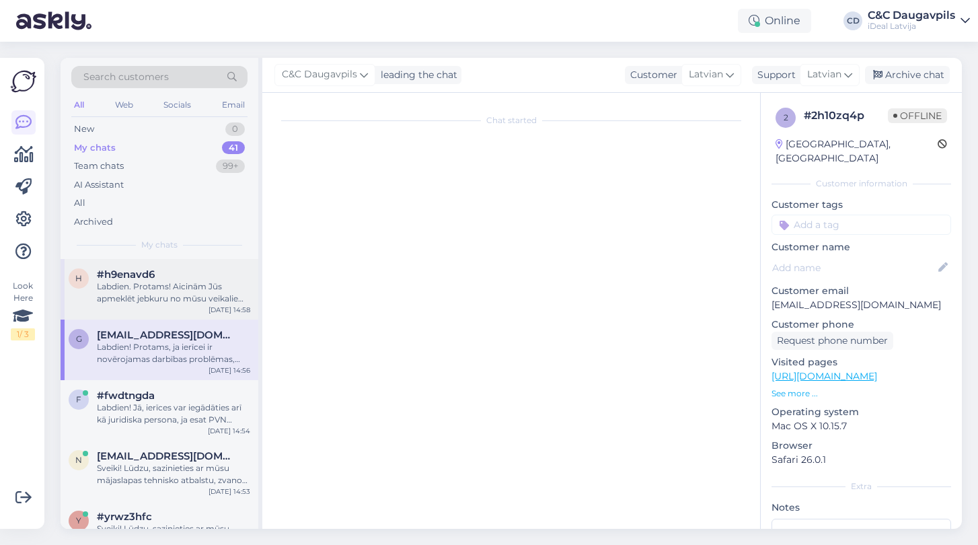
scroll to position [266, 0]
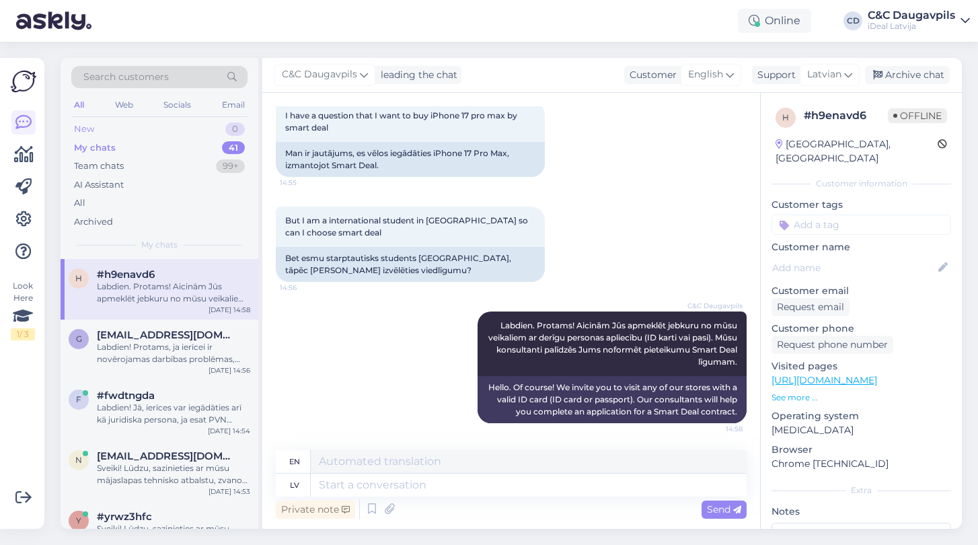
click at [91, 134] on div "New" at bounding box center [84, 128] width 20 height 13
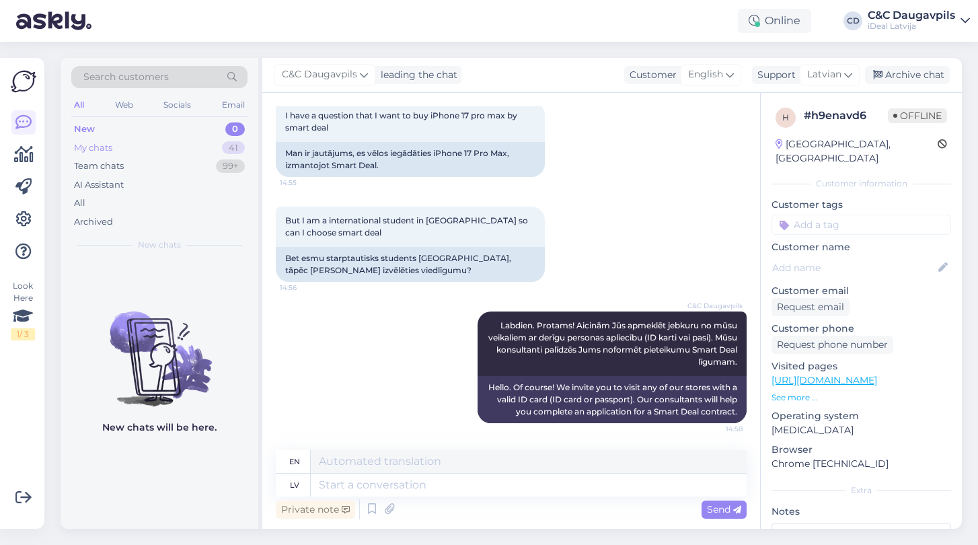
click at [100, 147] on div "My chats" at bounding box center [93, 147] width 38 height 13
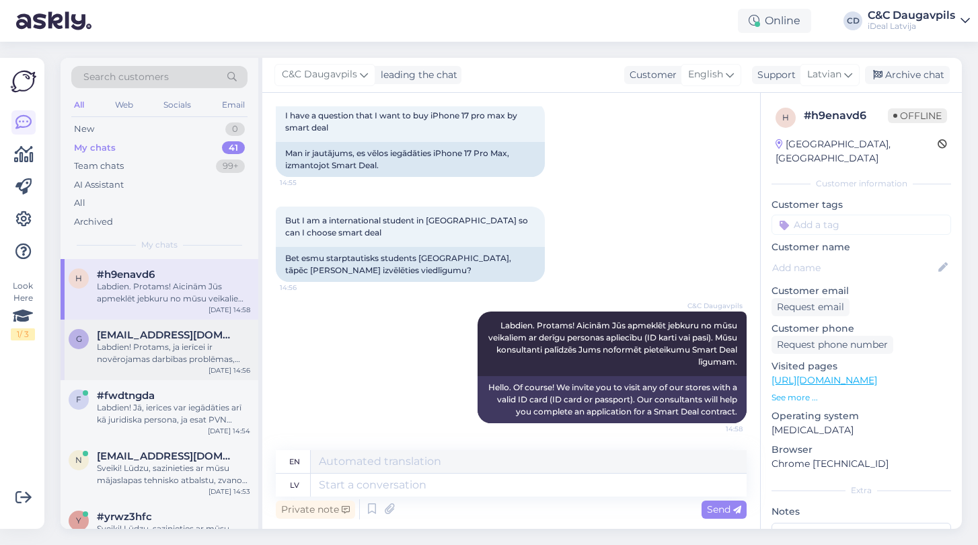
click at [180, 343] on div "Labdien! Protams, ja ierīcei ir novērojamas darbības problēmas, aicinām Jūs vēr…" at bounding box center [173, 353] width 153 height 24
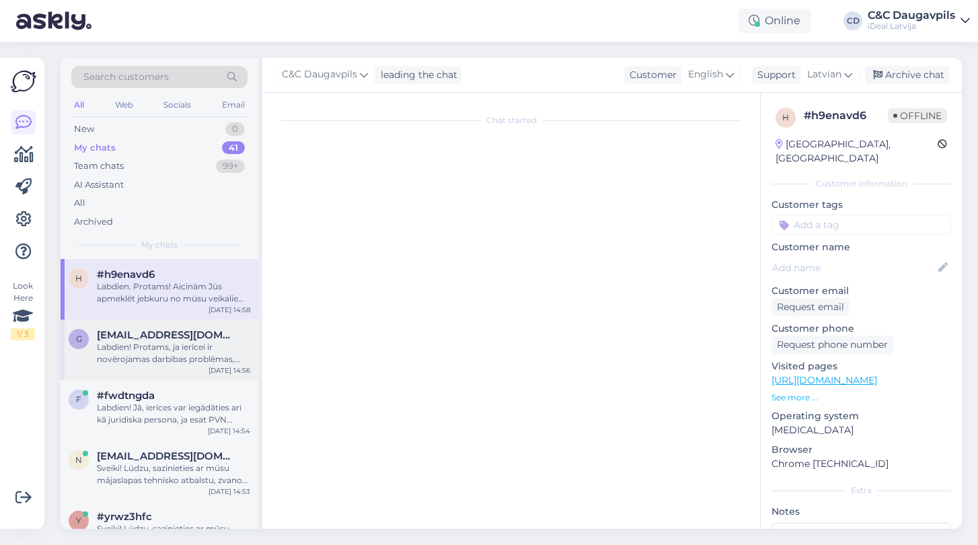
scroll to position [0, 0]
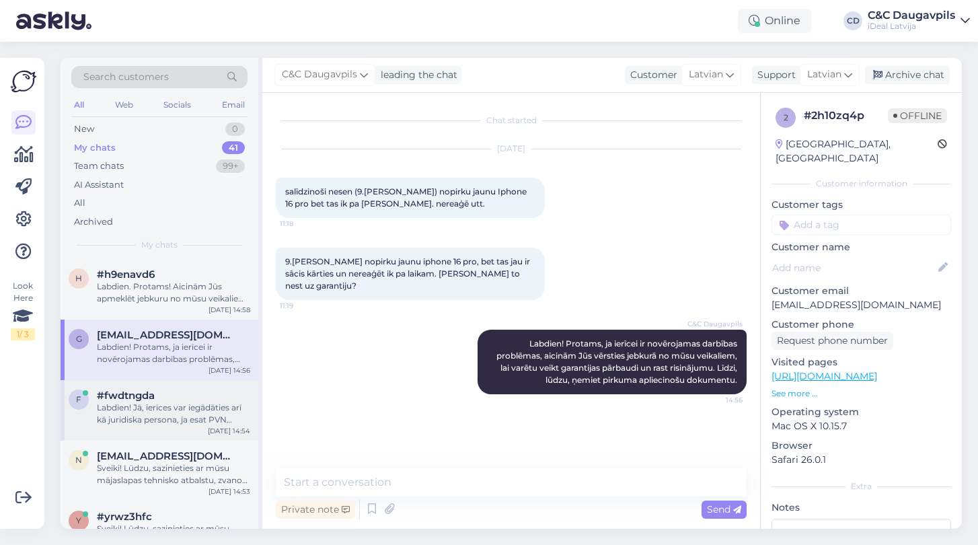
click at [178, 405] on div "Labdien! Jā, ierīces var iegādāties arī kā juridiska persona, ja esat PVN maksā…" at bounding box center [173, 413] width 153 height 24
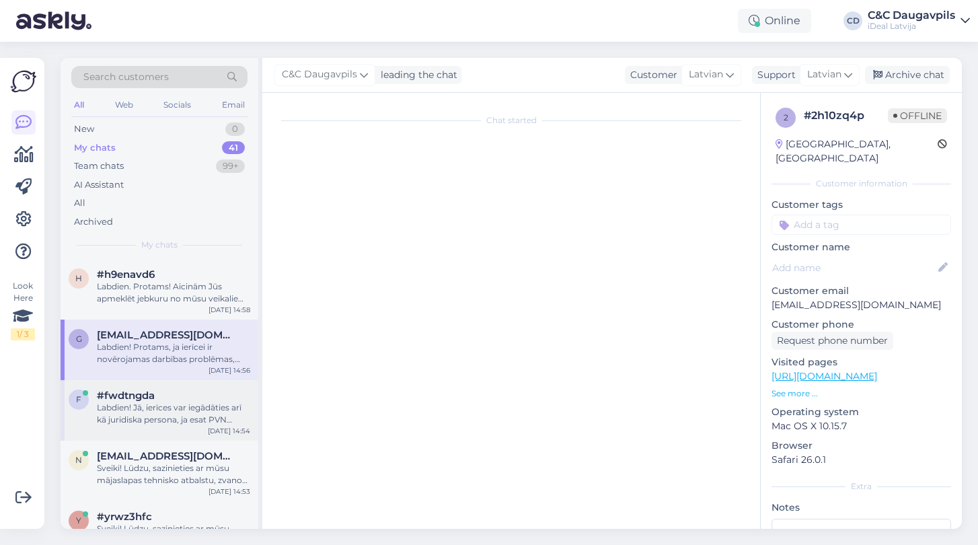
scroll to position [183, 0]
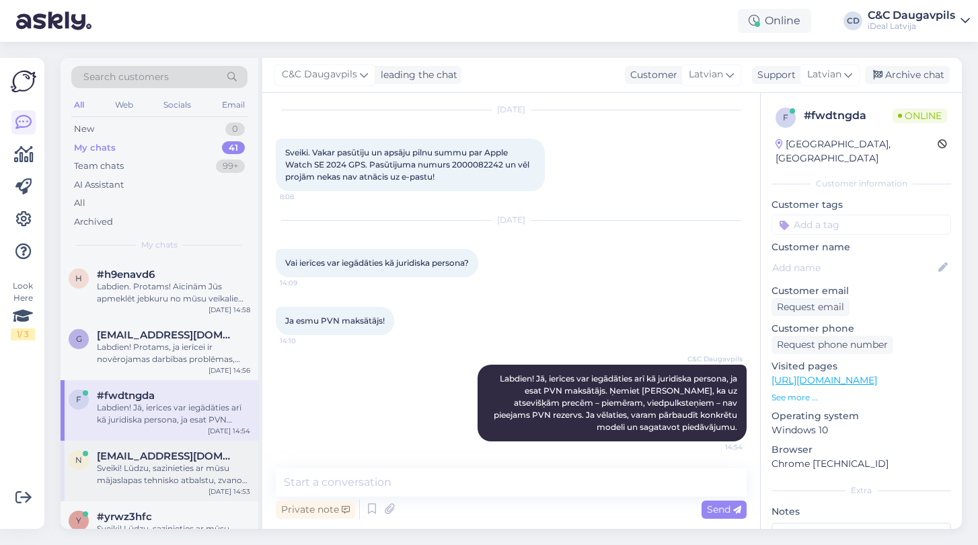
click at [178, 457] on span "[EMAIL_ADDRESS][DOMAIN_NAME]" at bounding box center [167, 456] width 140 height 12
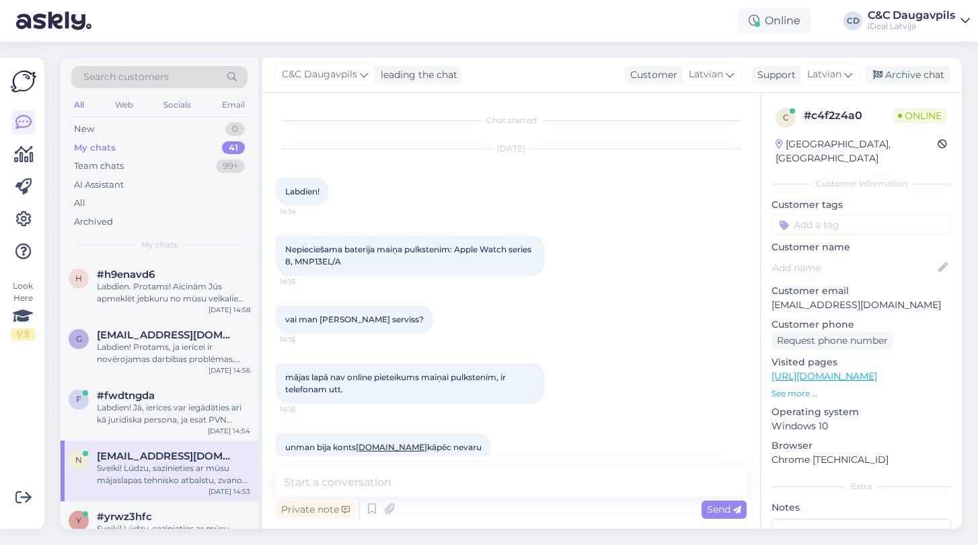
scroll to position [230, 0]
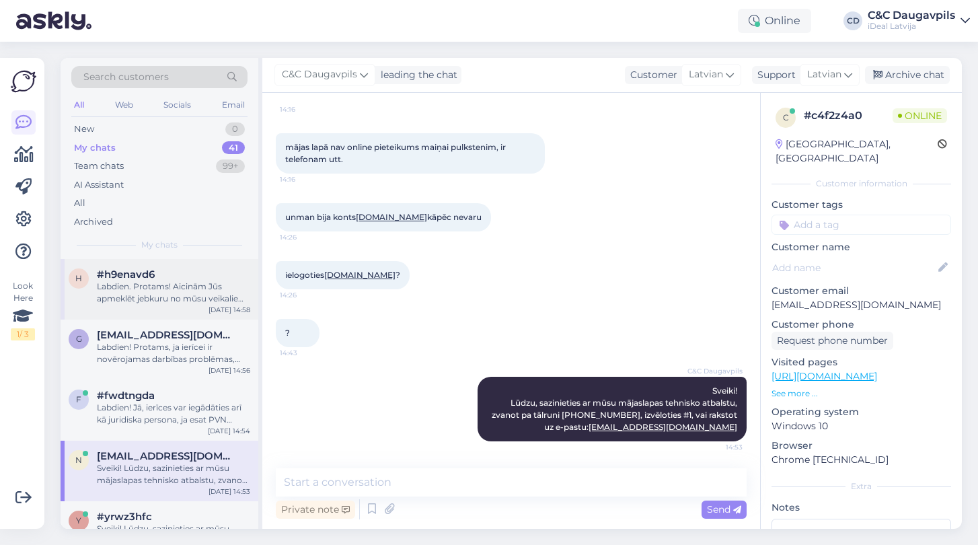
click at [165, 280] on div "Labdien. Protams! Aicinām Jūs apmeklēt jebkuru no mūsu veikaliem ar derīgu pers…" at bounding box center [173, 292] width 153 height 24
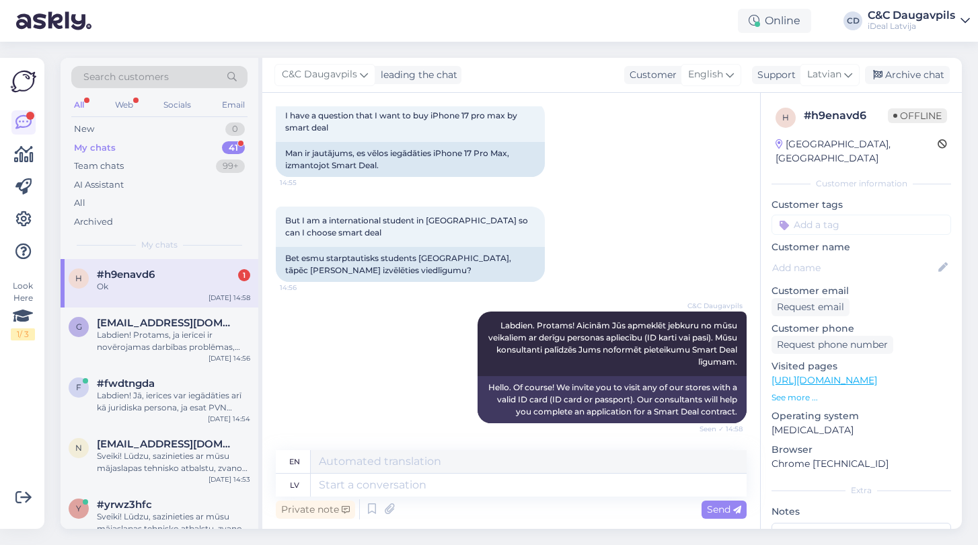
scroll to position [346, 0]
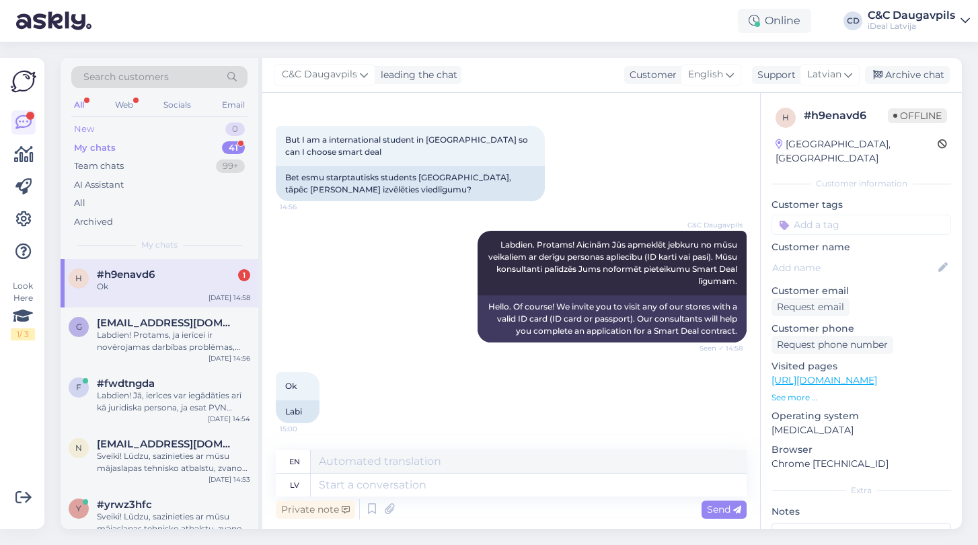
click at [83, 128] on div "New" at bounding box center [84, 128] width 20 height 13
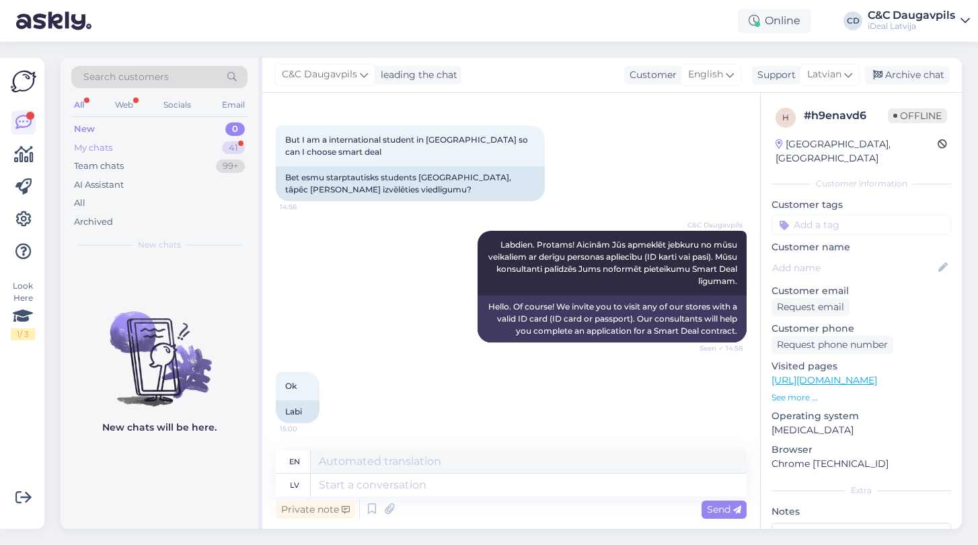
click at [87, 149] on div "My chats" at bounding box center [93, 147] width 38 height 13
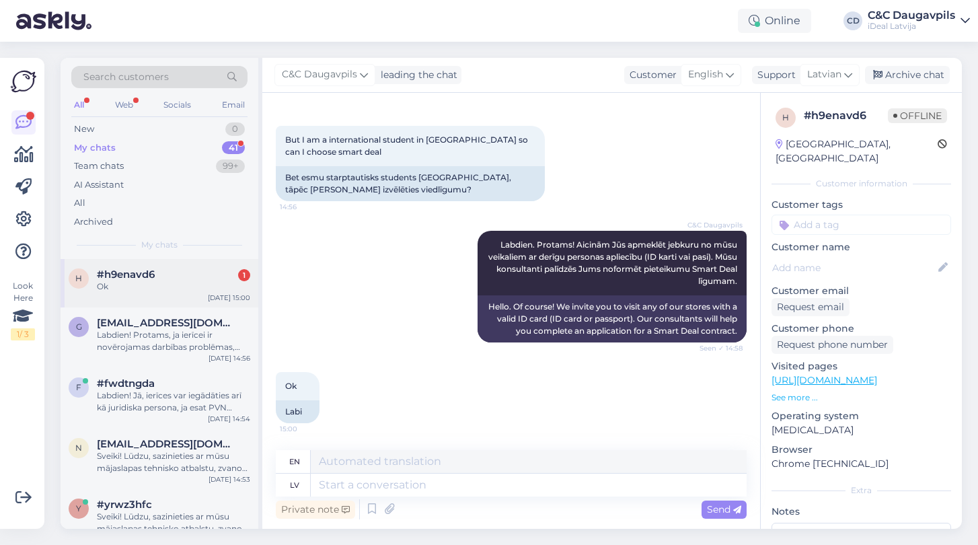
click at [169, 277] on div "#h9enavd6 1" at bounding box center [173, 274] width 153 height 12
click at [371, 490] on textarea at bounding box center [529, 484] width 436 height 23
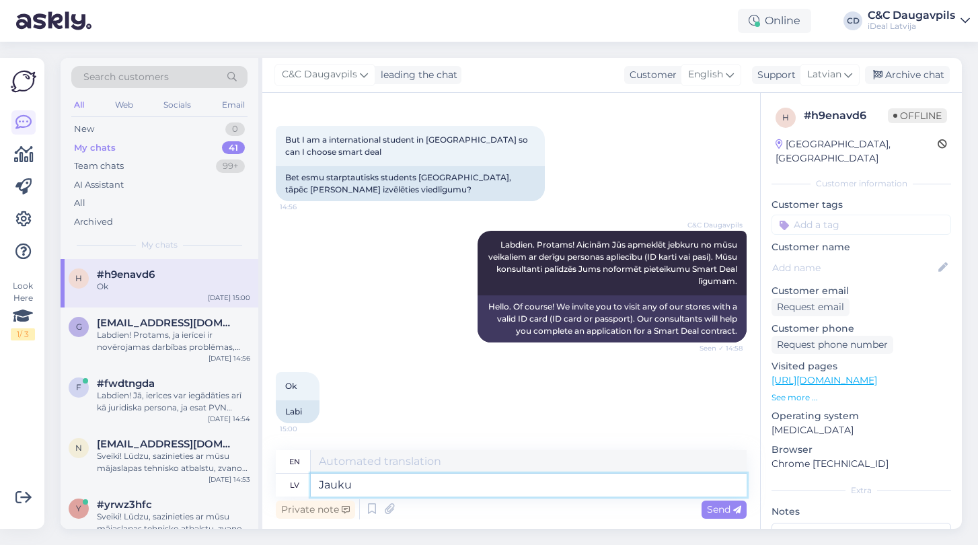
type textarea "Jauku d"
type textarea "Nice"
type textarea "Jauku dienu"
type textarea "Have a nice day"
type textarea "Jauku dienu!"
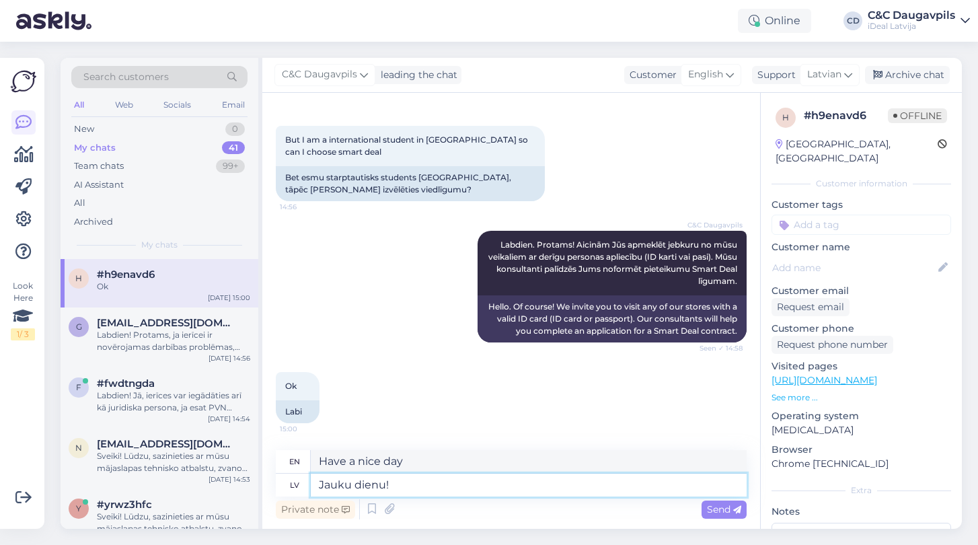
type textarea "Have a nice day!"
type textarea "Jauku dienu!"
click at [725, 506] on span "Send" at bounding box center [724, 509] width 34 height 12
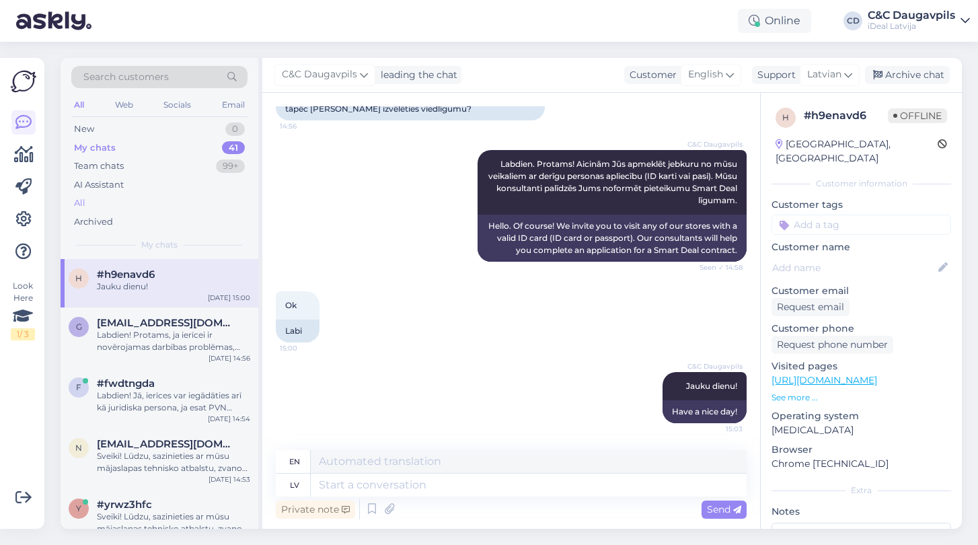
scroll to position [0, 0]
click at [85, 128] on div "New" at bounding box center [84, 128] width 20 height 13
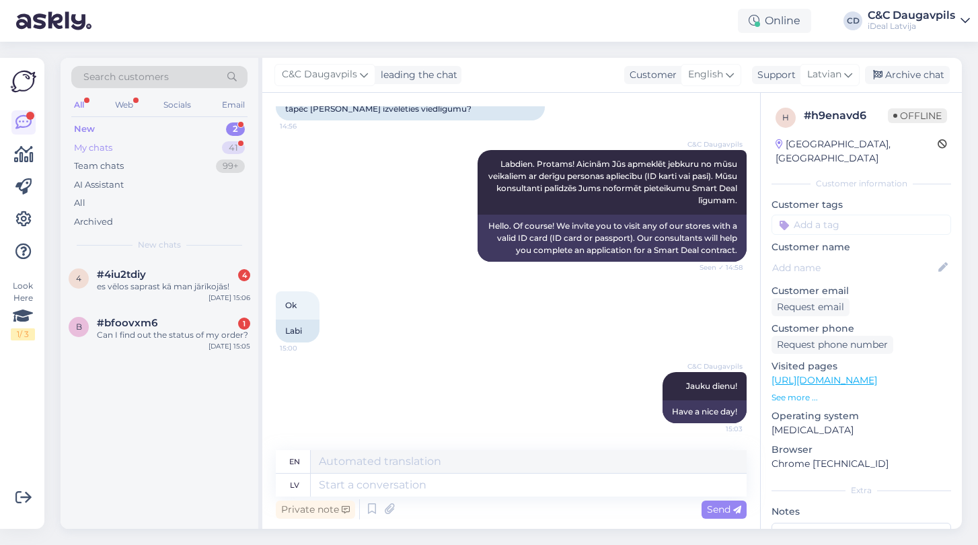
click at [83, 150] on div "My chats" at bounding box center [93, 147] width 38 height 13
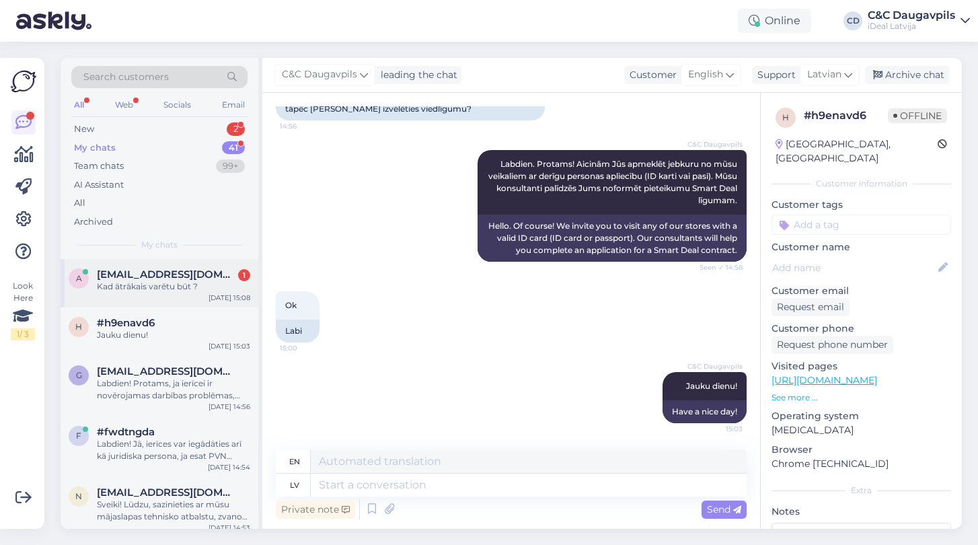
click at [174, 289] on div "Kad ātrākais varētu būt ?" at bounding box center [173, 286] width 153 height 12
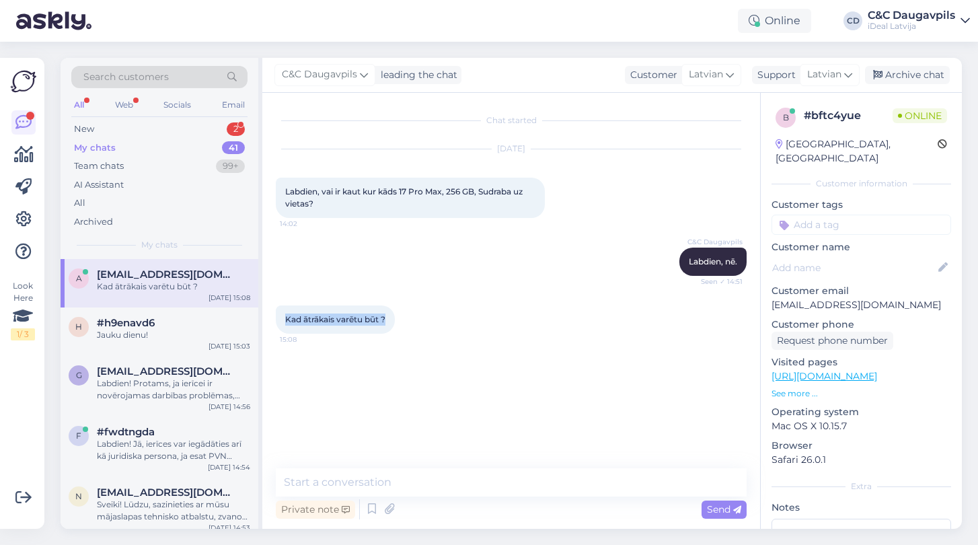
drag, startPoint x: 389, startPoint y: 319, endPoint x: 263, endPoint y: 319, distance: 125.8
click at [263, 319] on div "Chat started [DATE] Labdien, vai ir kaut kur kāds 17 Pro Max, 256 GB, Sudraba u…" at bounding box center [511, 311] width 498 height 436
click at [432, 344] on div "Kad ātrākais varētu būt ? 15:08" at bounding box center [511, 320] width 471 height 58
drag, startPoint x: 389, startPoint y: 319, endPoint x: 286, endPoint y: 317, distance: 102.3
click at [286, 317] on div "Kad ātrākais varētu būt ? 15:08" at bounding box center [335, 319] width 119 height 28
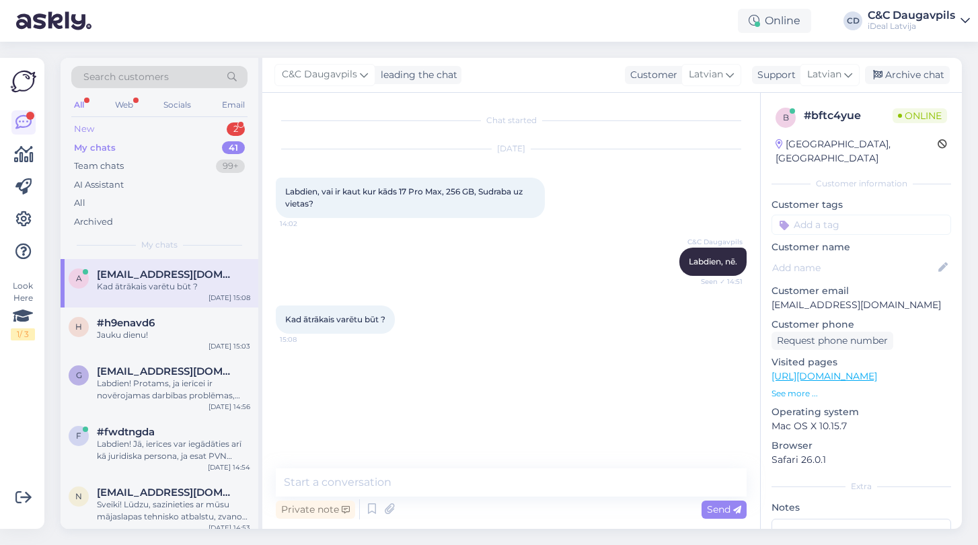
click at [102, 130] on div "New 2" at bounding box center [159, 129] width 176 height 19
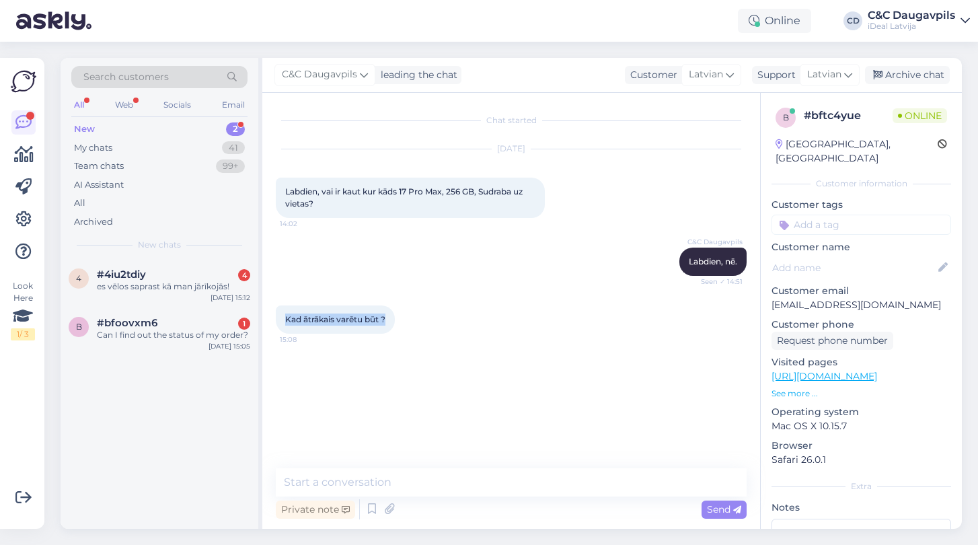
drag, startPoint x: 286, startPoint y: 319, endPoint x: 410, endPoint y: 324, distance: 123.2
click at [410, 324] on div "Kad ātrākais varētu būt ? 15:08" at bounding box center [511, 320] width 471 height 58
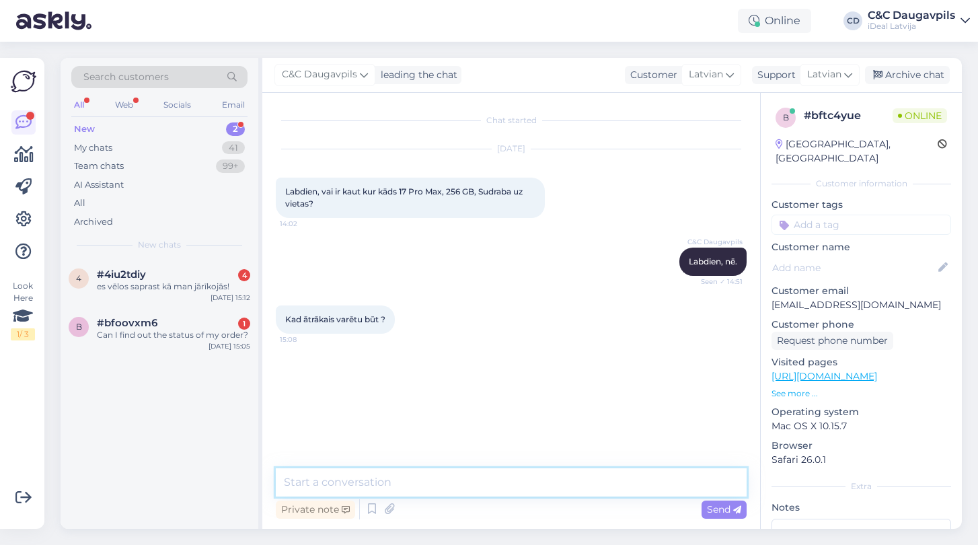
click at [392, 481] on textarea at bounding box center [511, 482] width 471 height 28
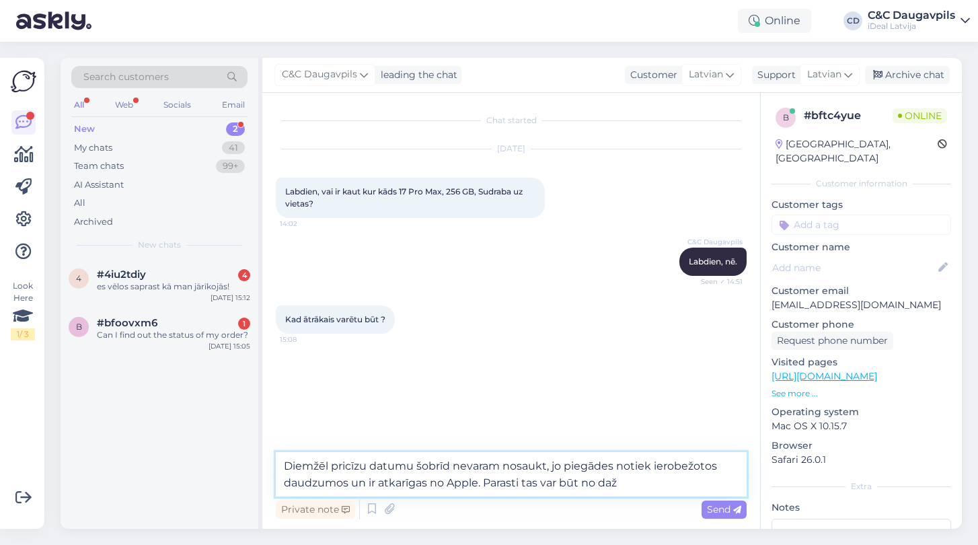
type textarea "m"
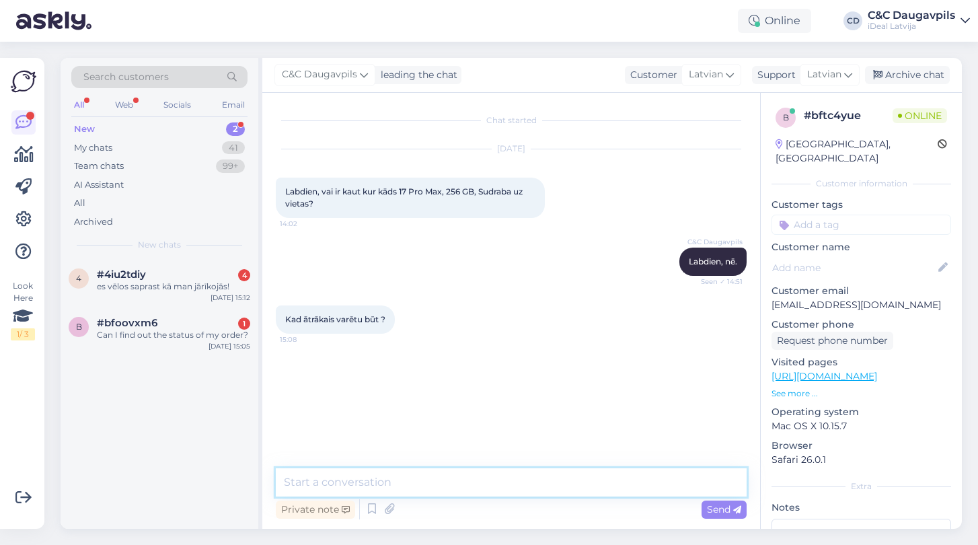
paste textarea "Diemžēl precīzu datumu šobrīd nevaram nosaukt, jo piegādes notiek ierobežotos d…"
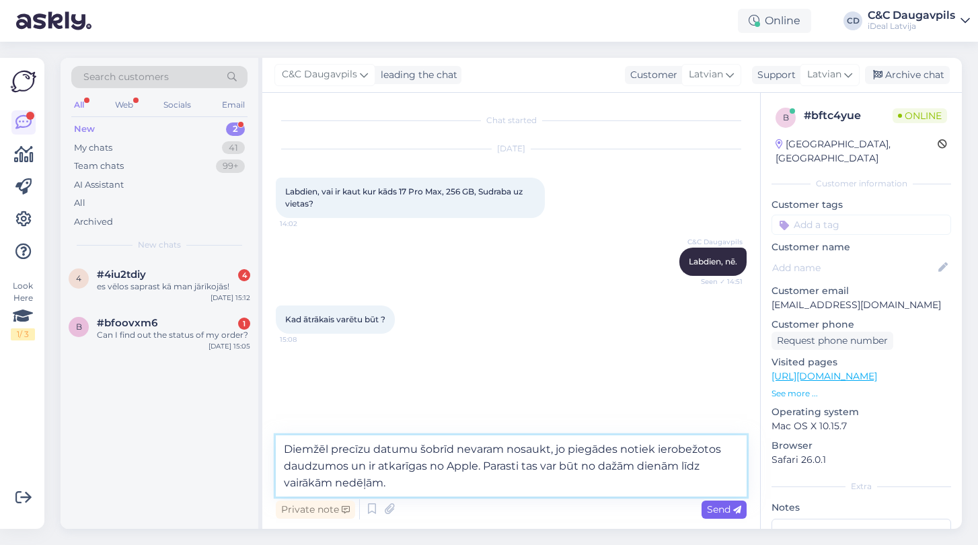
type textarea "Diemžēl precīzu datumu šobrīd nevaram nosaukt, jo piegādes notiek ierobežotos d…"
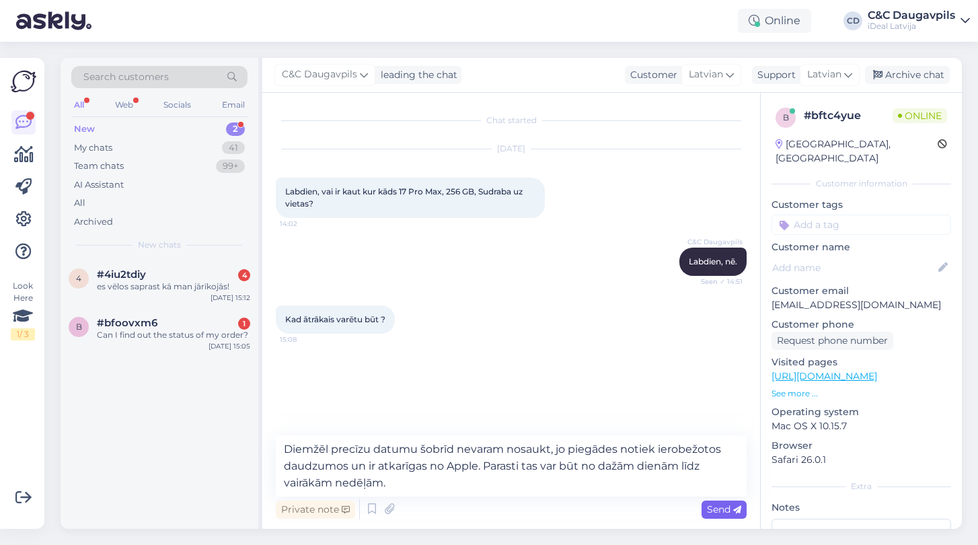
click at [730, 508] on span "Send" at bounding box center [724, 509] width 34 height 12
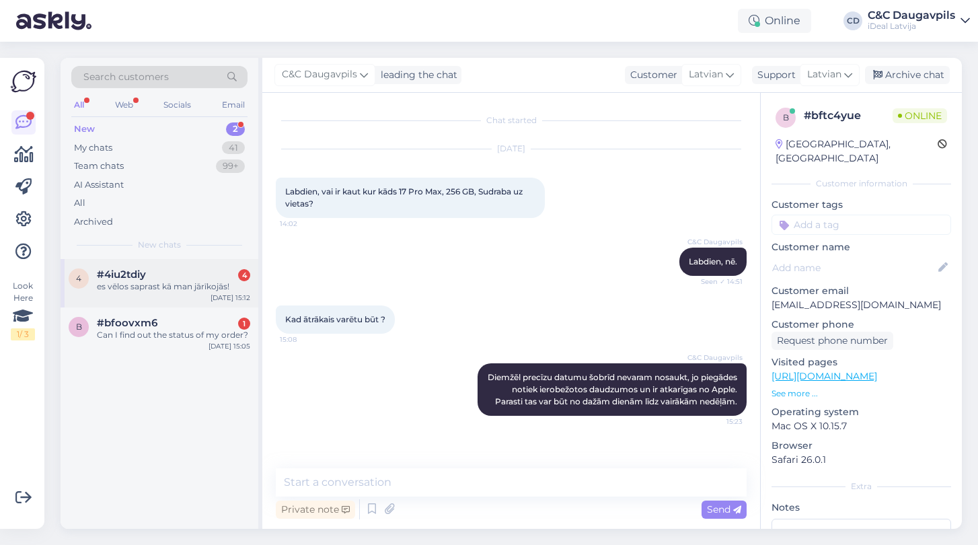
click at [157, 288] on div "es vēlos saprast kā man jārīkojās!" at bounding box center [173, 286] width 153 height 12
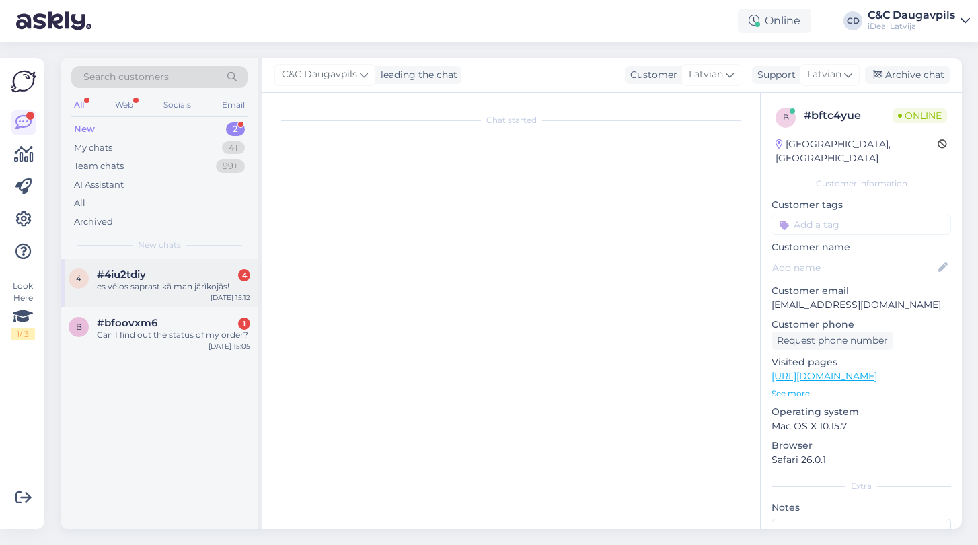
scroll to position [25, 0]
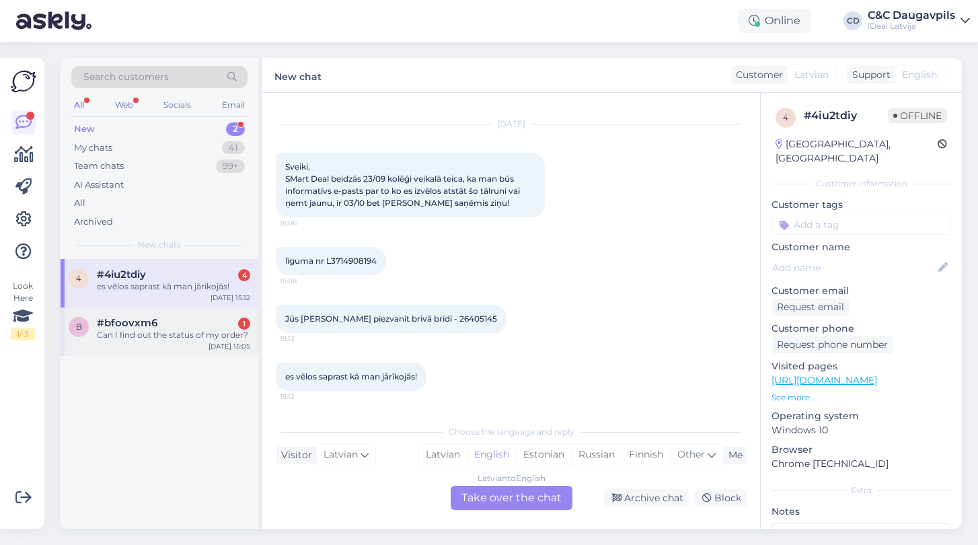
click at [155, 329] on div "Can I find out the status of my order?" at bounding box center [173, 335] width 153 height 12
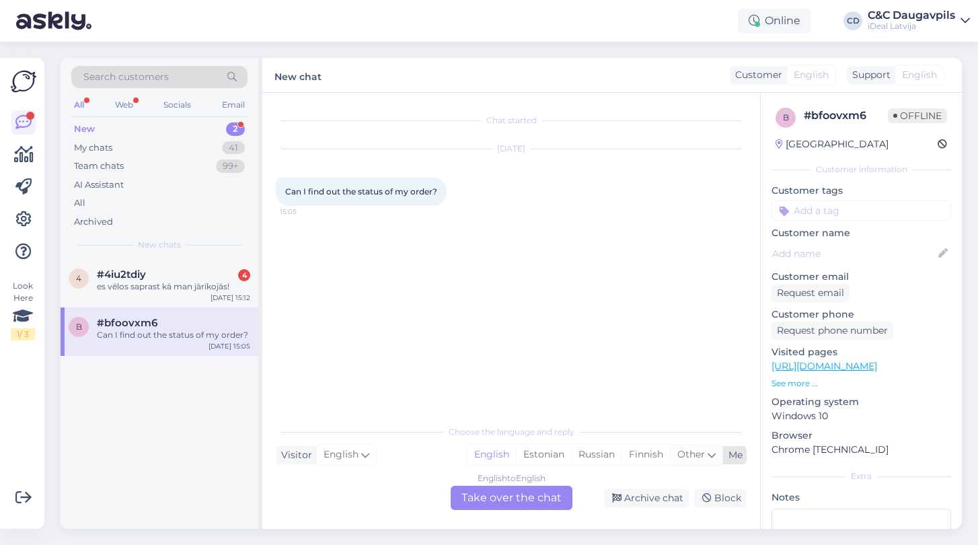
click at [707, 454] on icon at bounding box center [711, 454] width 8 height 15
type input "la"
click at [582, 414] on link "Latvian" at bounding box center [607, 421] width 148 height 22
click at [539, 499] on div "English to Latvian Take over the chat" at bounding box center [512, 498] width 122 height 24
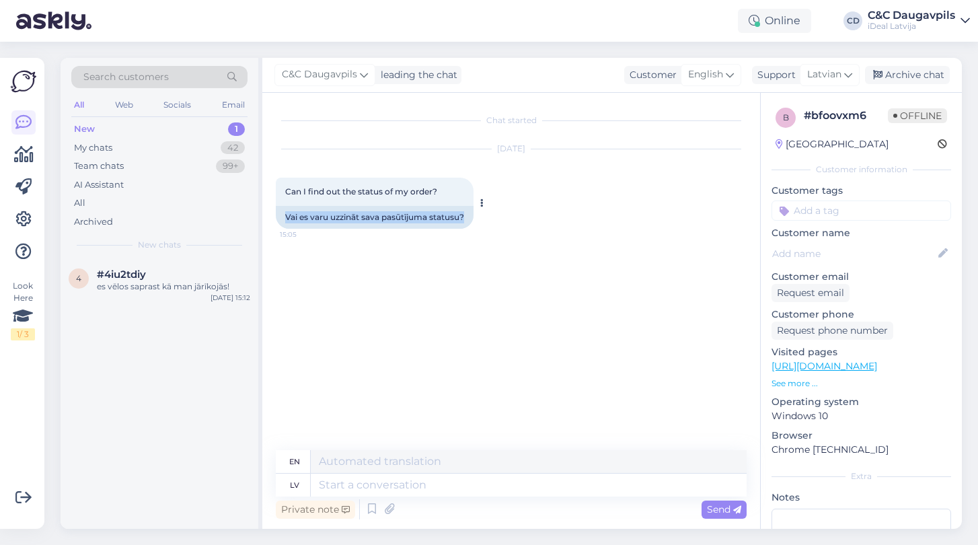
drag, startPoint x: 470, startPoint y: 220, endPoint x: 330, endPoint y: 208, distance: 141.1
click at [330, 208] on div "Vai es varu uzzināt sava pasūtījuma statusu?" at bounding box center [375, 217] width 198 height 23
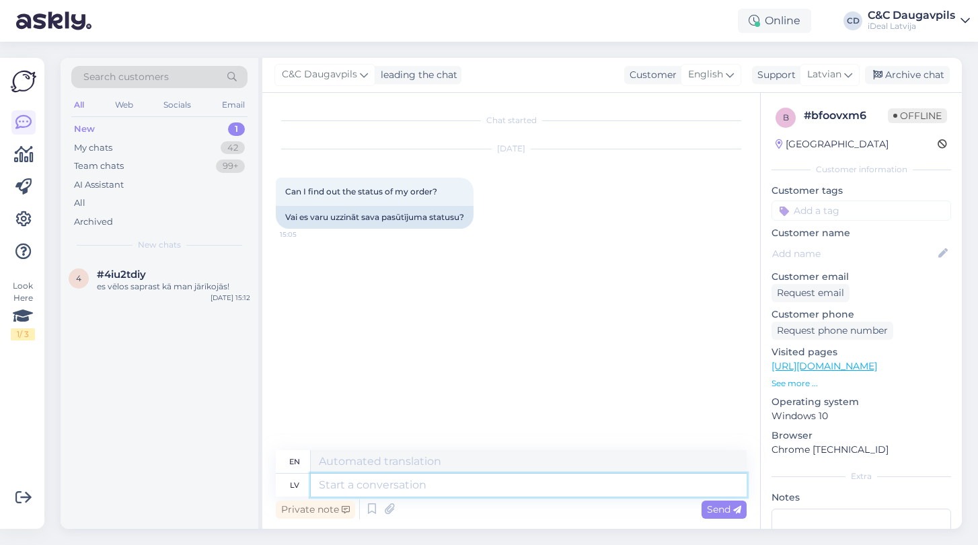
click at [383, 481] on textarea at bounding box center [529, 484] width 436 height 23
type textarea "Labdien."
type textarea "Hello."
paste textarea "Diemžēl precīzu datumu šobrīd nevaram nosaukt, jo piegādes notiek ierobežotos d…"
type textarea "Labdien. Diemžēl precīzu datumu šobrīd nevaram nosaukt, jo piegādes notiek iero…"
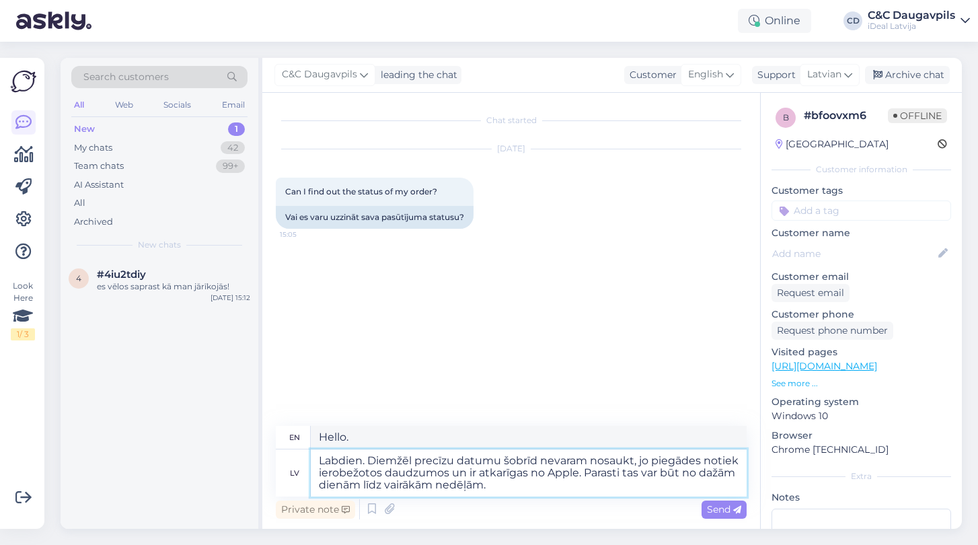
type textarea "Hello. Unfortunately, we cannot give an exact date at this time, as deliveries …"
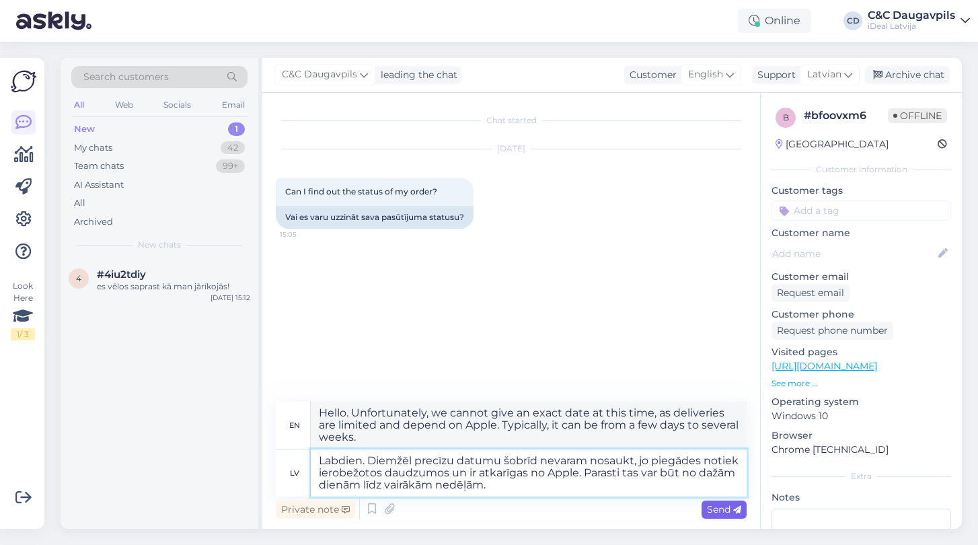
type textarea "Labdien. Diemžēl precīzu datumu šobrīd nevaram nosaukt, jo piegādes notiek iero…"
click at [727, 504] on span "Send" at bounding box center [724, 509] width 34 height 12
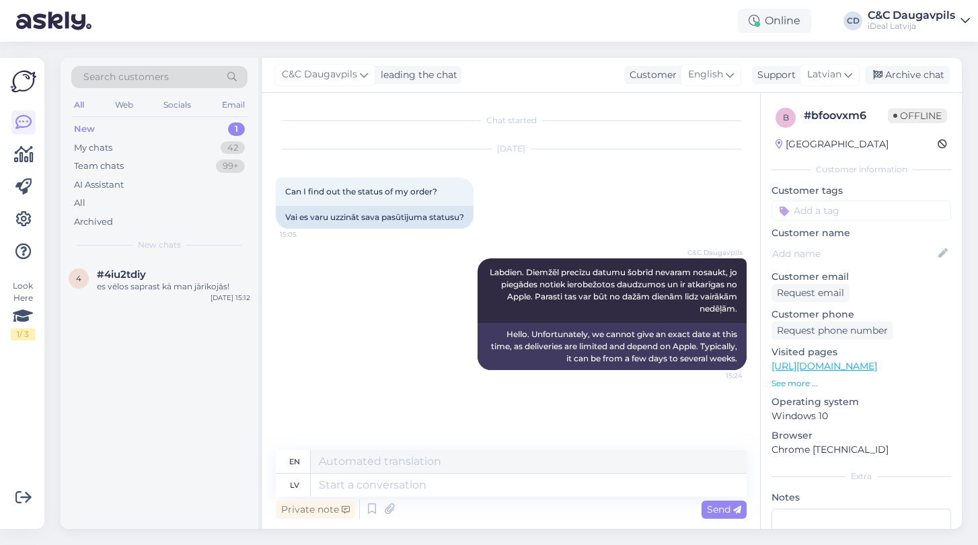
click at [143, 246] on span "New chats" at bounding box center [159, 245] width 43 height 12
click at [145, 270] on span "#4iu2tdiy" at bounding box center [121, 274] width 49 height 12
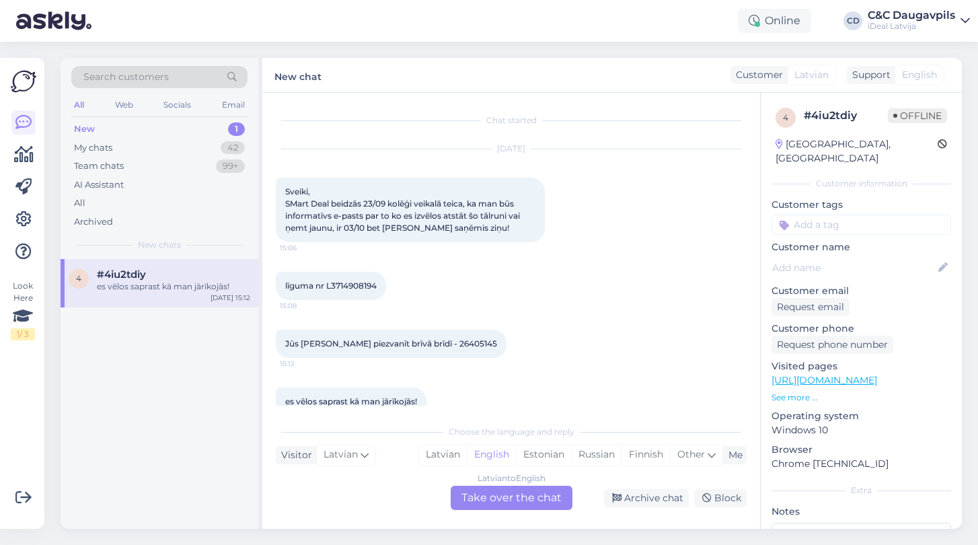
scroll to position [25, 0]
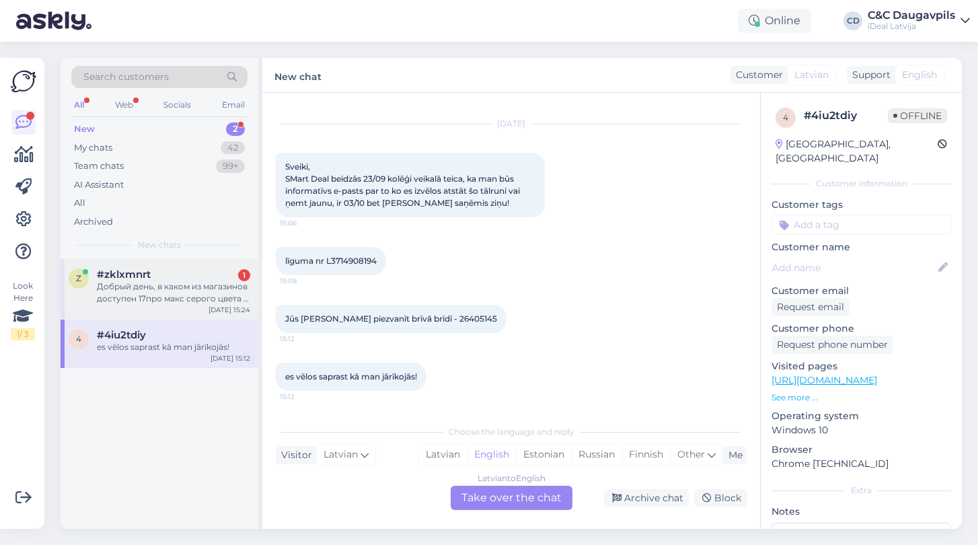
click at [180, 282] on div "Добрый день, в каком из магазинов доступен 17про макс серого цвета и розовый че…" at bounding box center [173, 292] width 153 height 24
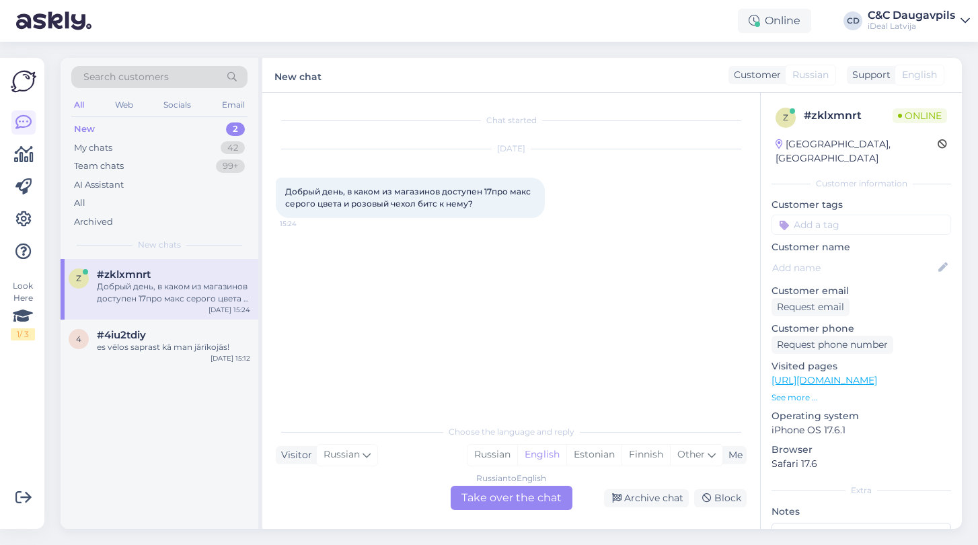
scroll to position [0, 0]
click at [713, 461] on icon at bounding box center [711, 454] width 8 height 15
type input "la"
click at [582, 415] on link "Latvian" at bounding box center [607, 421] width 148 height 22
click at [512, 504] on div "Russian to Latvian Take over the chat" at bounding box center [512, 498] width 122 height 24
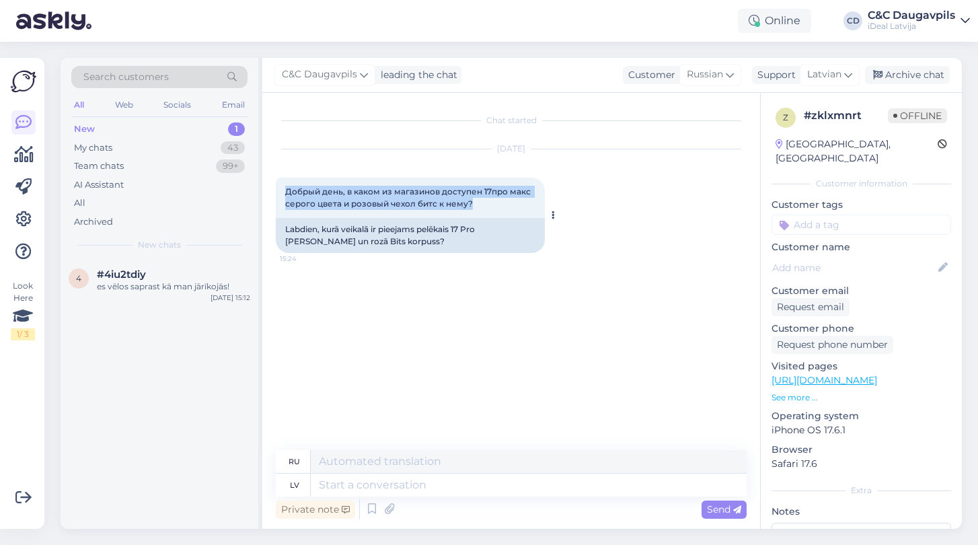
drag, startPoint x: 484, startPoint y: 204, endPoint x: 282, endPoint y: 192, distance: 202.8
click at [282, 192] on div "Добрый день, в каком из магазинов доступен 17про макс серого цвета и розовый че…" at bounding box center [410, 198] width 269 height 40
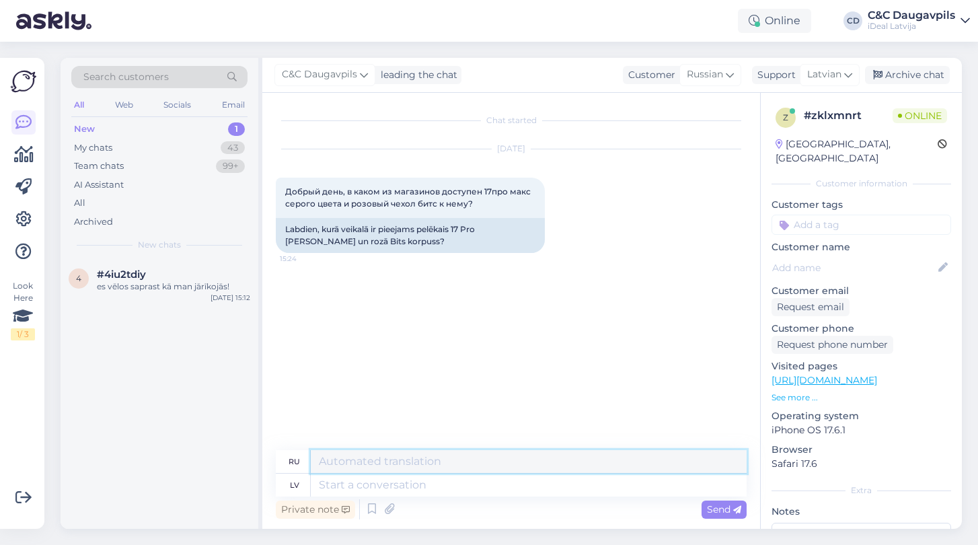
click at [358, 463] on textarea at bounding box center [529, 461] width 436 height 23
paste textarea "Добрый день! На данный момент iPhone 17 Pro Max в сером цвете и розовый чехол B…"
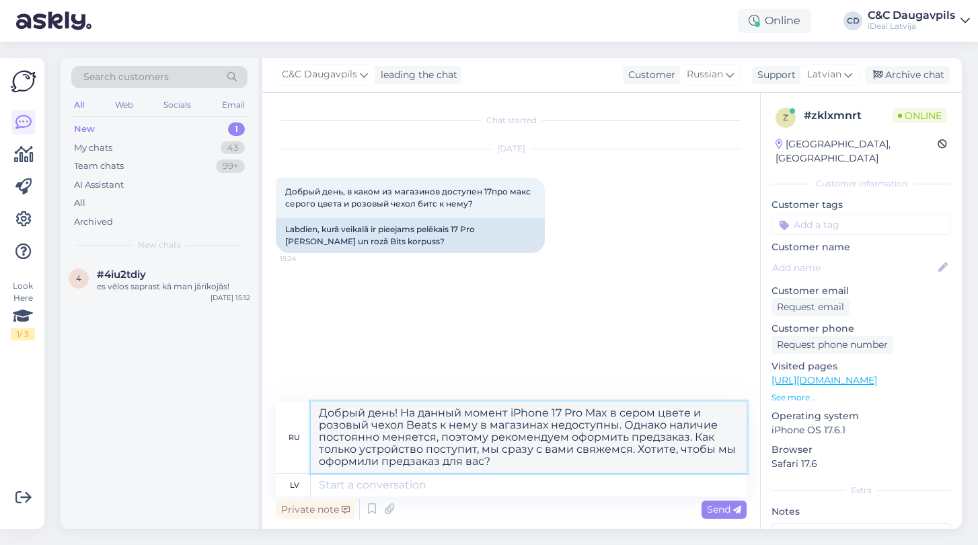
type textarea "Добрый день! На данный момент iPhone 17 Pro Max в сером цвете и розовый чехол B…"
click at [442, 481] on textarea at bounding box center [529, 484] width 436 height 23
click at [730, 508] on span "Send" at bounding box center [724, 509] width 34 height 12
click at [635, 479] on textarea at bounding box center [529, 484] width 436 height 23
type textarea "-"
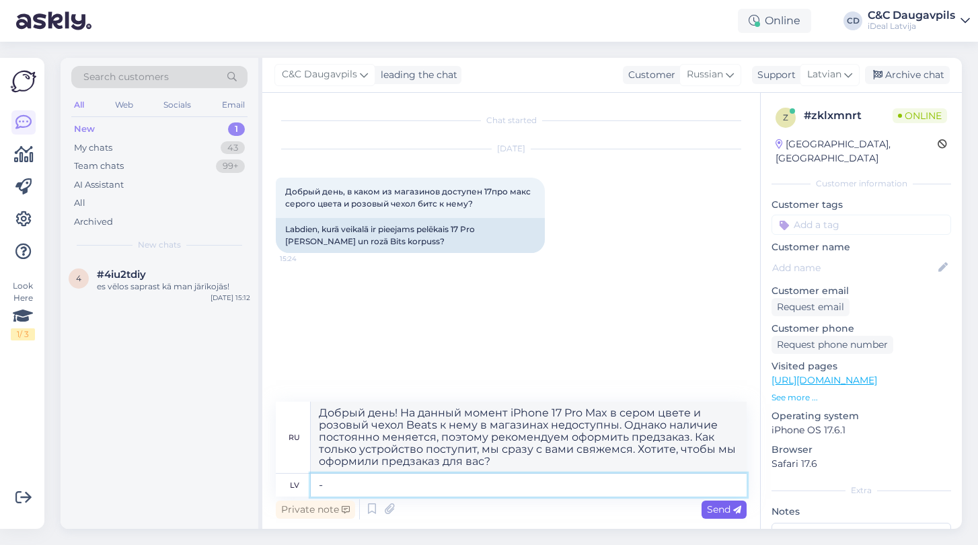
type textarea "-"
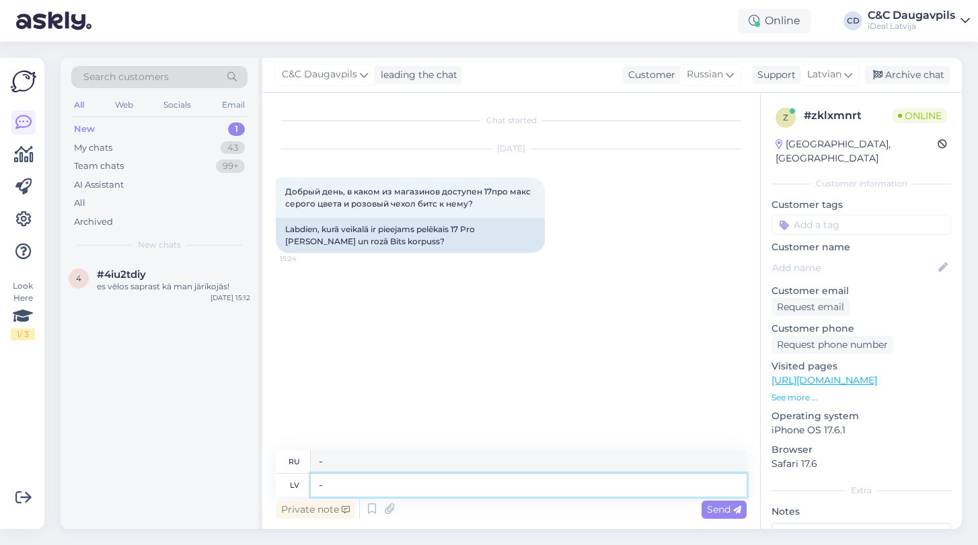
type textarea "-"
paste textarea "Добрый день! На данный момент iPhone 17 Pro Max в сером цвете и розовый чехол B…"
type textarea "Добрый день! На данный момент iPhone 17 Pro Max в сером цвете и розовый чехол B…"
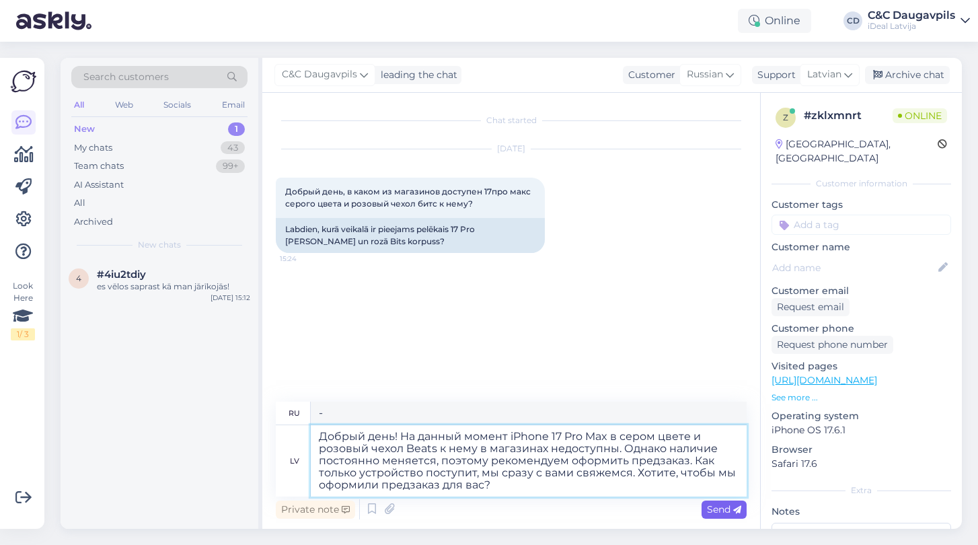
type textarea "Добрый день! В настоящее время iPhone 17 Pro Max в сером цвете и розовом чехле …"
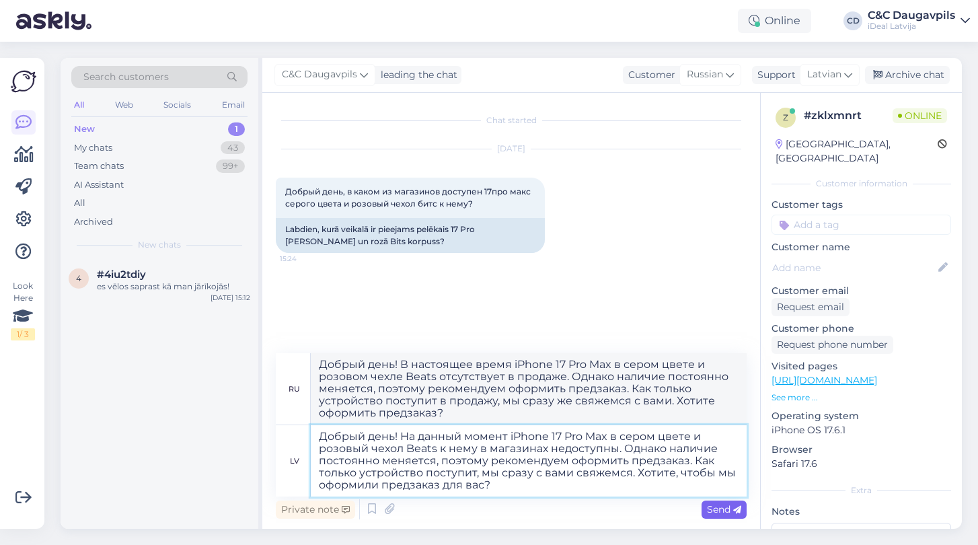
type textarea "Добрый день! На данный момент iPhone 17 Pro Max в сером цвете и розовый чехол B…"
click at [726, 510] on span "Send" at bounding box center [724, 509] width 34 height 12
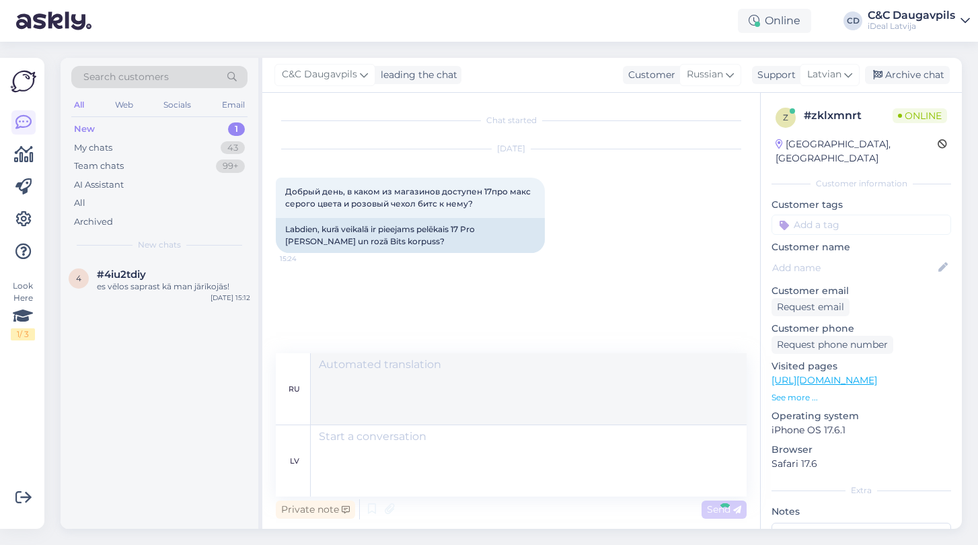
scroll to position [32, 0]
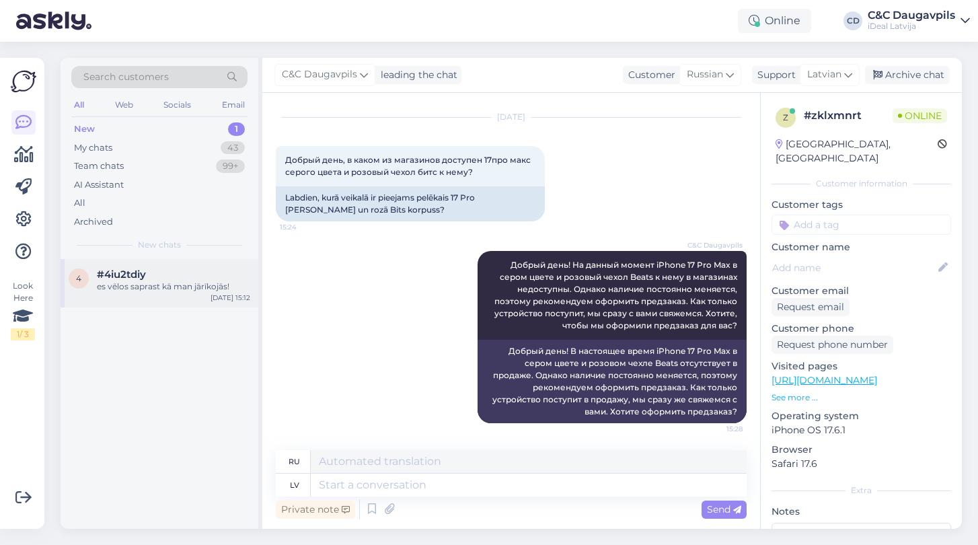
click at [153, 283] on div "es vēlos saprast kā man jārīkojās!" at bounding box center [173, 286] width 153 height 12
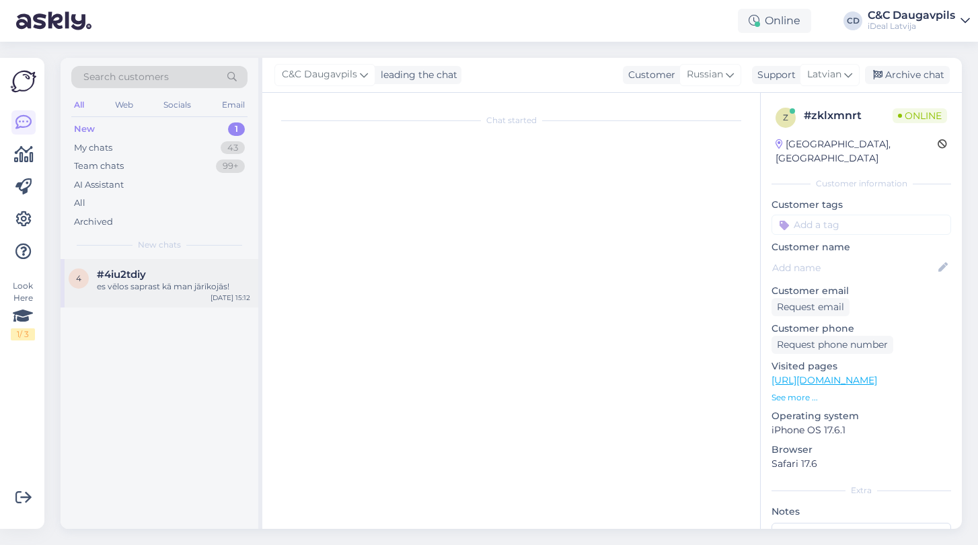
scroll to position [25, 0]
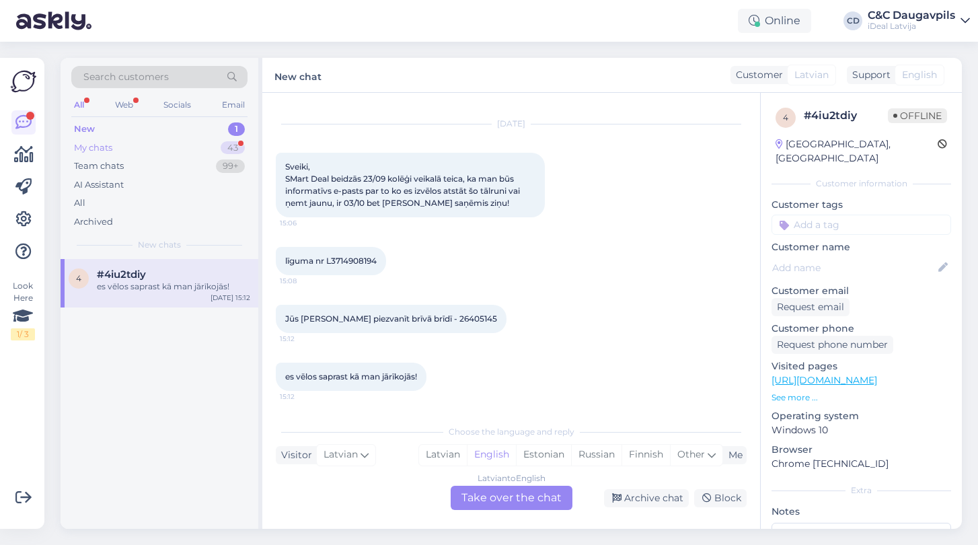
click at [133, 147] on div "My chats 43" at bounding box center [159, 148] width 176 height 19
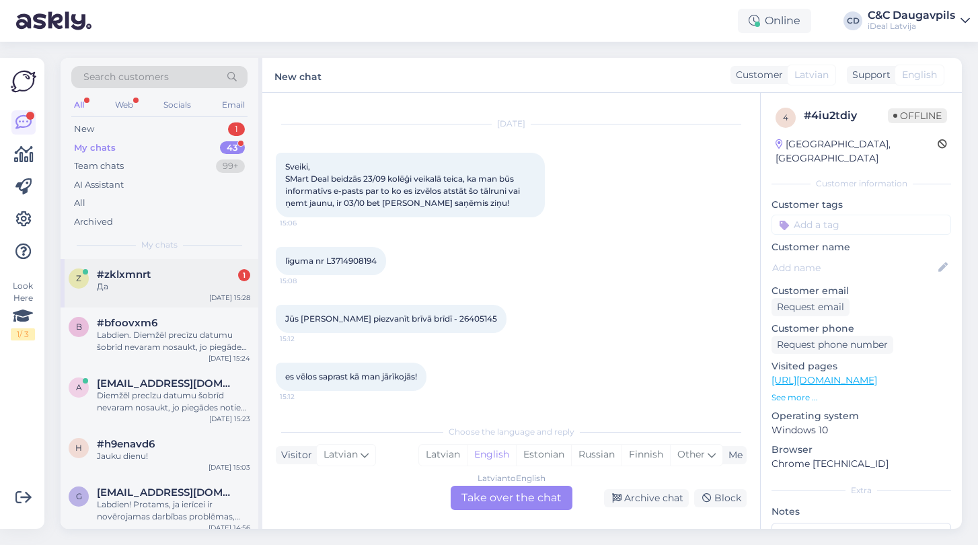
click at [169, 293] on div "z #zklxmnrt 1 Да [DATE] 15:28" at bounding box center [160, 283] width 198 height 48
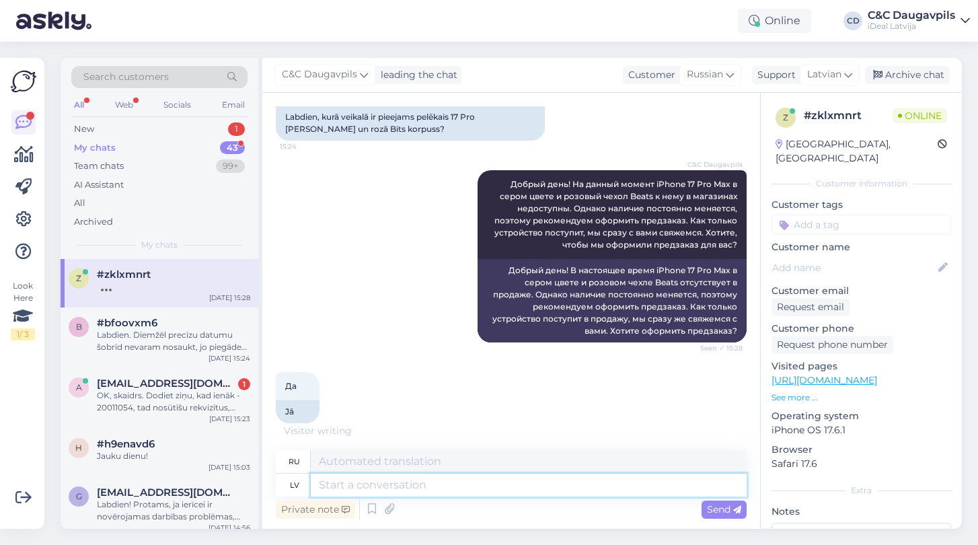
click at [357, 482] on textarea at bounding box center [529, 484] width 436 height 23
paste textarea "Для оформления предзаказа, пожалуйста, пришлите следующую информацию: – Имя и ф…"
type textarea "Для оформления предзаказа, пожалуйста, пришлите следующую информацию: – Имя и ф…"
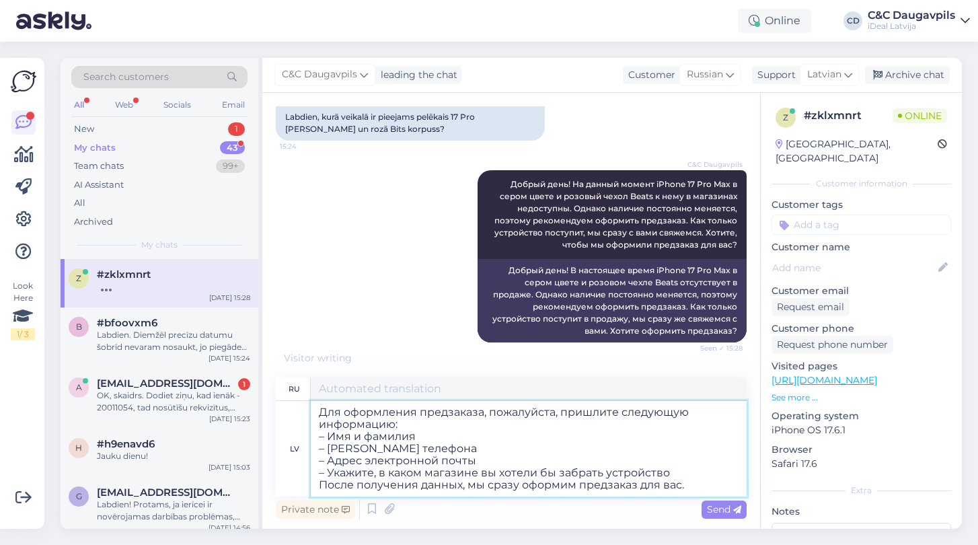
type textarea "Для оформления предварительного заказа отправьте, пожалуйста, следующую информа…"
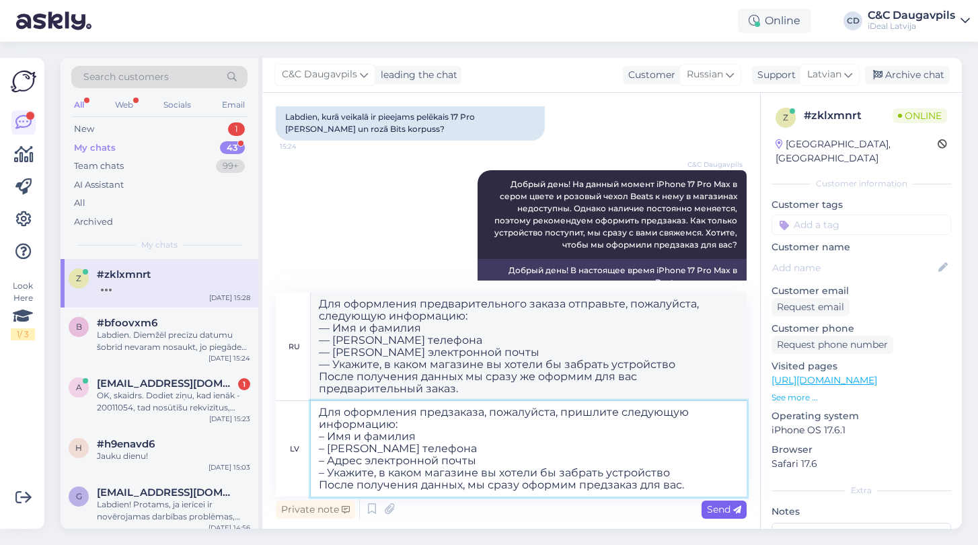
type textarea "Для оформления предзаказа, пожалуйста, пришлите следующую информацию: – Имя и ф…"
click at [730, 508] on span "Send" at bounding box center [724, 509] width 34 height 12
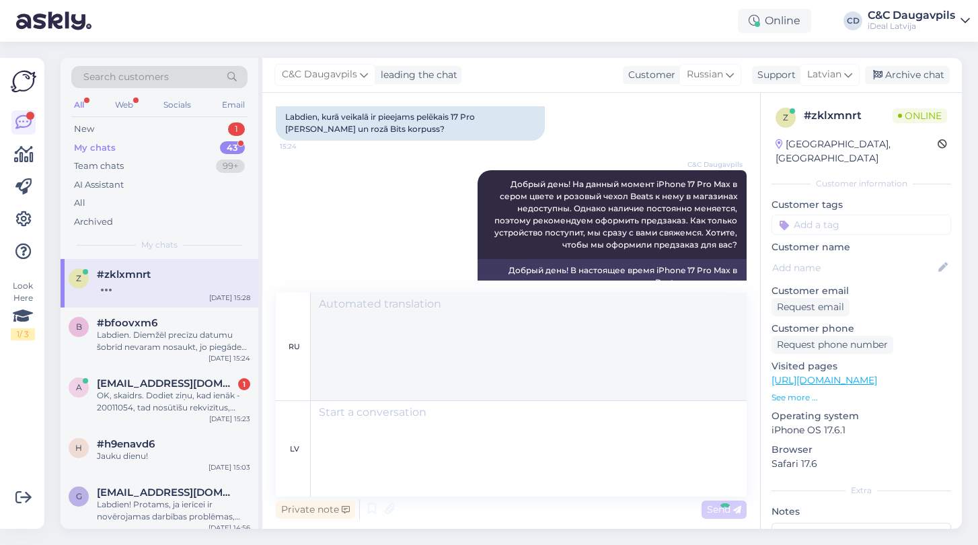
scroll to position [387, 0]
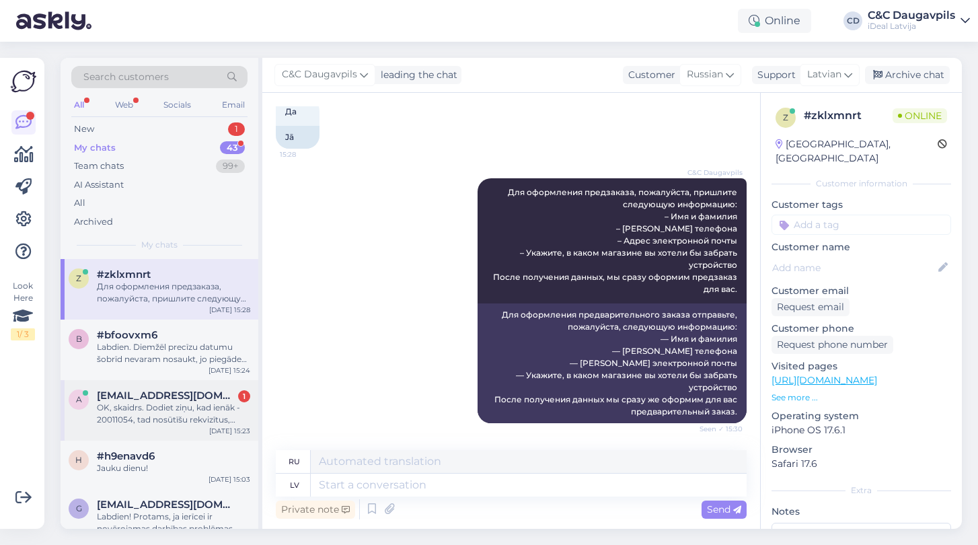
click at [163, 397] on span "[EMAIL_ADDRESS][DOMAIN_NAME]" at bounding box center [167, 395] width 140 height 12
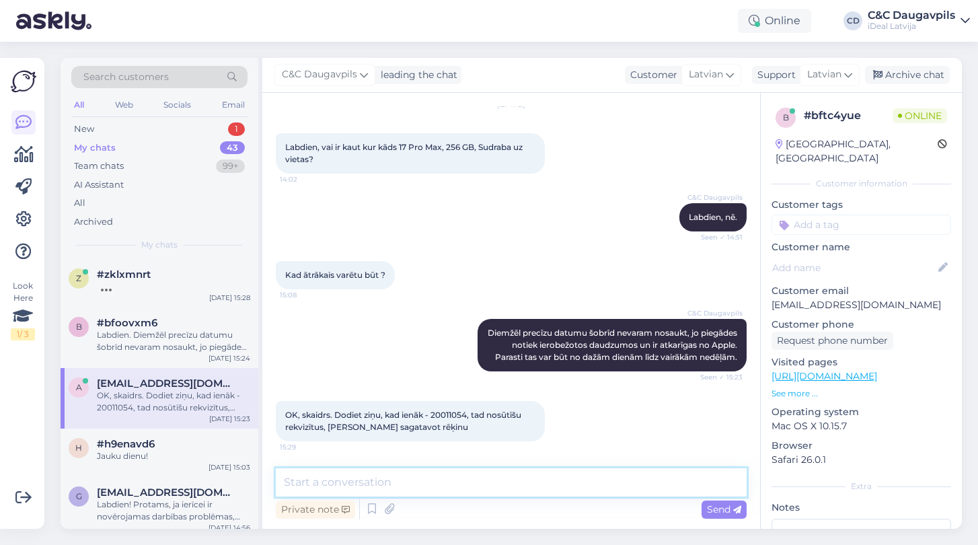
click at [361, 488] on textarea at bounding box center [511, 482] width 471 height 28
type textarea "Д"
type textarea "L"
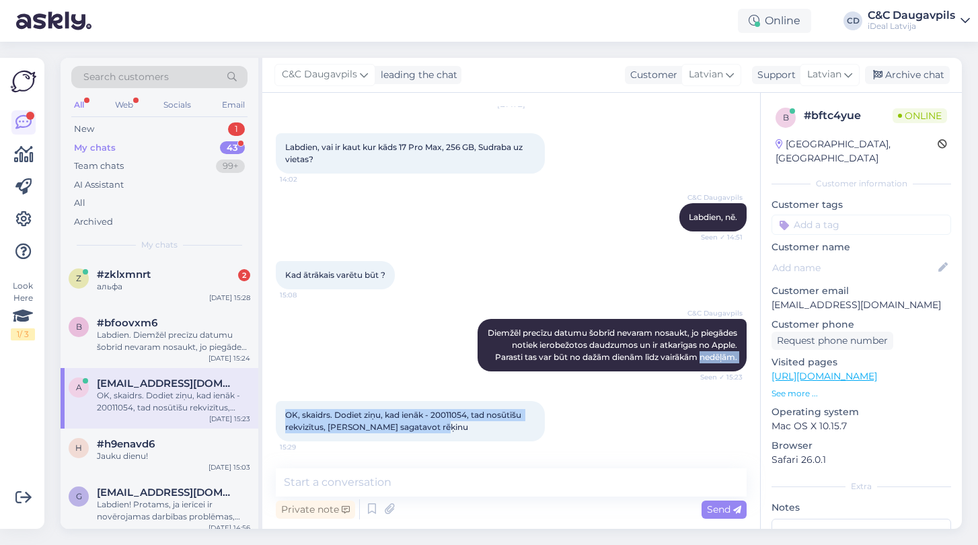
drag, startPoint x: 430, startPoint y: 429, endPoint x: 265, endPoint y: 416, distance: 165.9
click at [265, 416] on div "Chat started [DATE] Labdien, vai ir kaut kur kāds 17 Pro Max, 256 GB, Sudraba u…" at bounding box center [511, 311] width 498 height 436
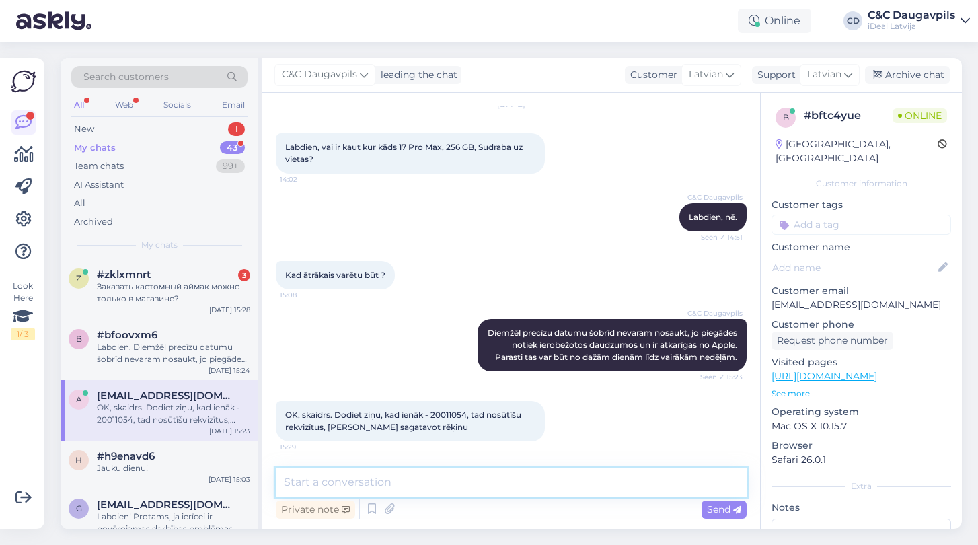
click at [399, 482] on textarea at bounding box center [511, 482] width 471 height 28
paste textarea "Jā, protams! Tiklīdz ierīce būs pieejama, mēs ar Jums sazināsimies. Paldies par…"
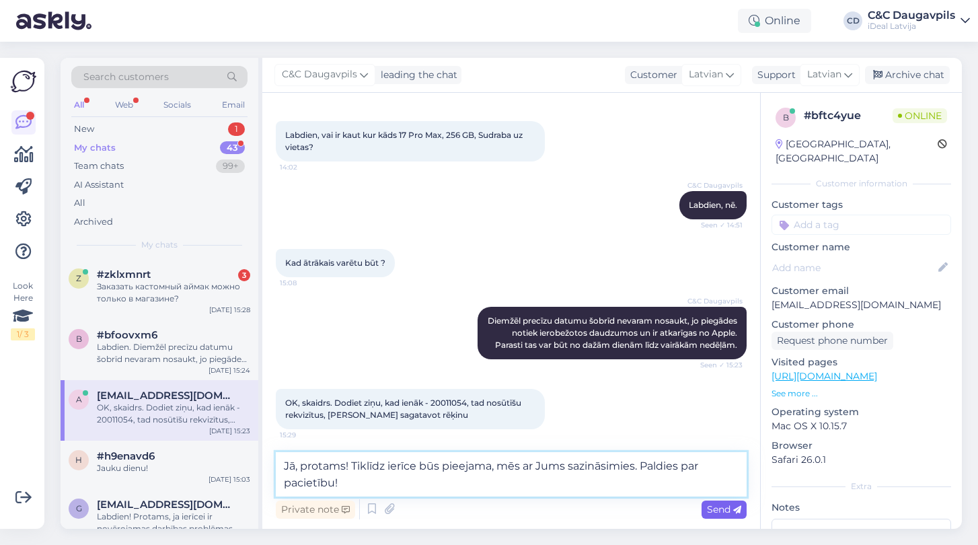
type textarea "Jā, protams! Tiklīdz ierīce būs pieejama, mēs ar Jums sazināsimies. Paldies par…"
click at [724, 506] on span "Send" at bounding box center [724, 509] width 34 height 12
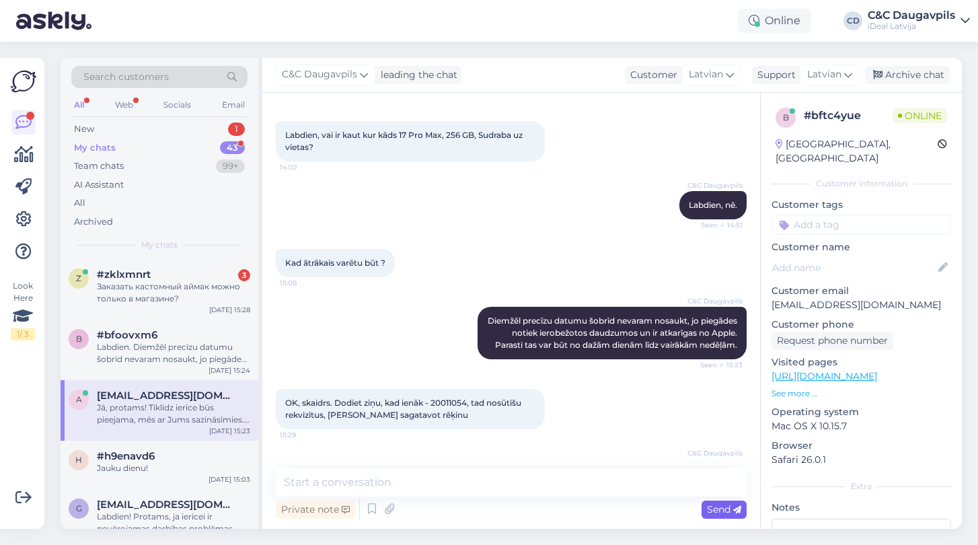
scroll to position [126, 0]
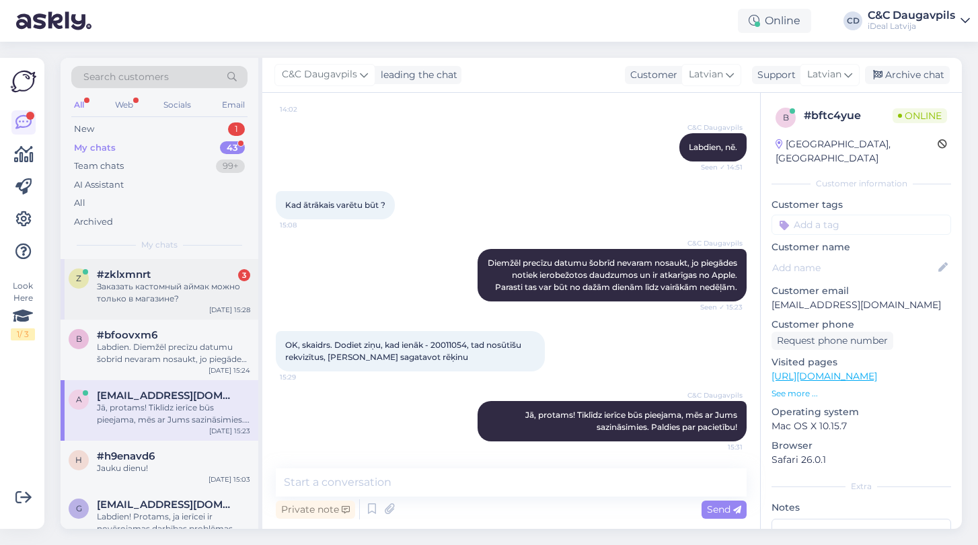
click at [154, 306] on div "z #zklxmnrt 3 Заказать кастомный аймак можно только в магазине? [DATE] 15:28" at bounding box center [160, 289] width 198 height 61
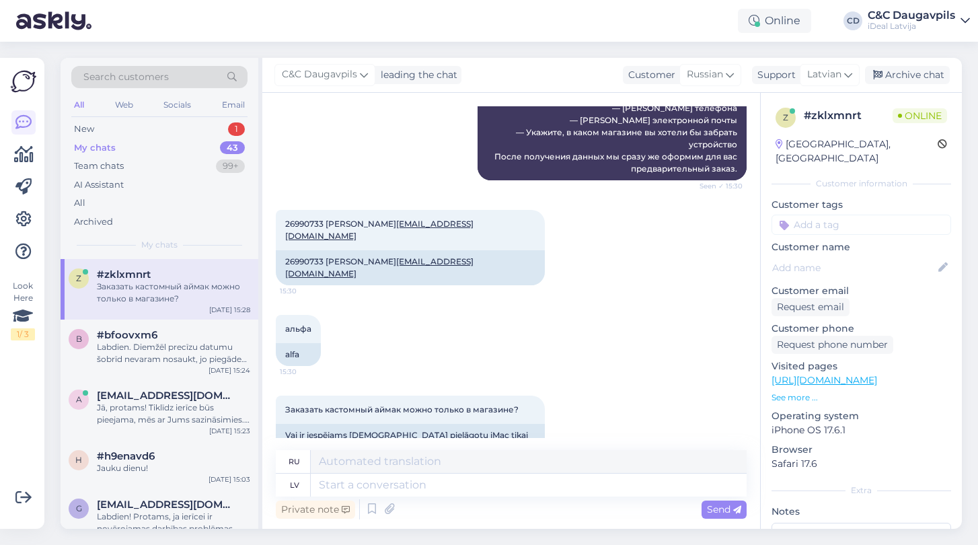
scroll to position [629, 0]
click at [356, 494] on textarea at bounding box center [529, 484] width 436 height 23
click at [91, 128] on div "New" at bounding box center [84, 128] width 20 height 13
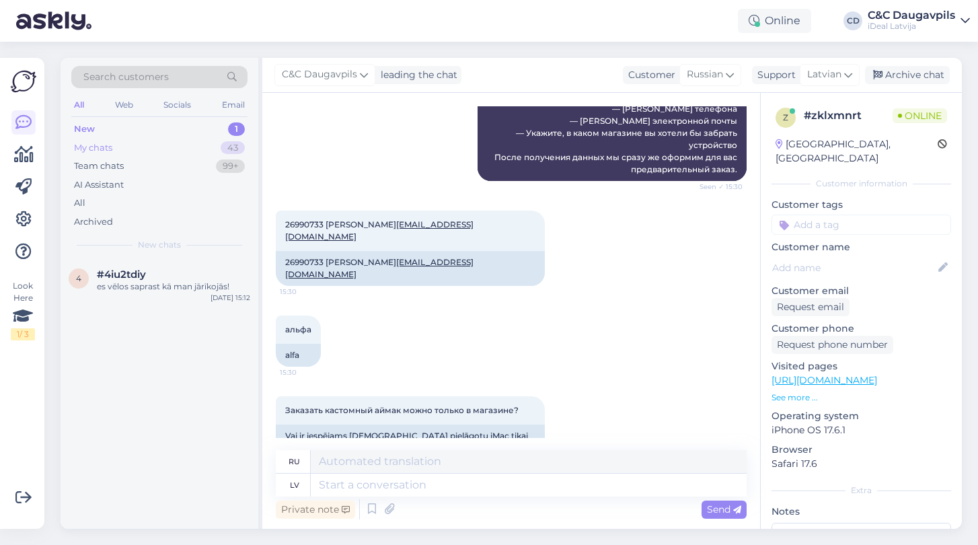
click at [89, 150] on div "My chats" at bounding box center [93, 147] width 38 height 13
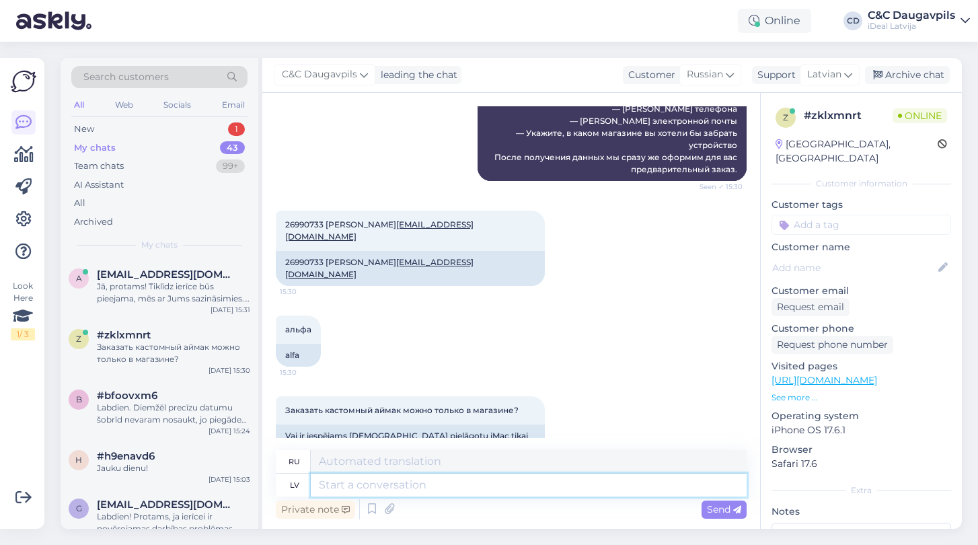
click at [353, 489] on textarea at bounding box center [529, 484] width 436 height 23
type textarea "ш"
type textarea "iPhone"
type textarea "айфон"
type textarea "iPhone 17"
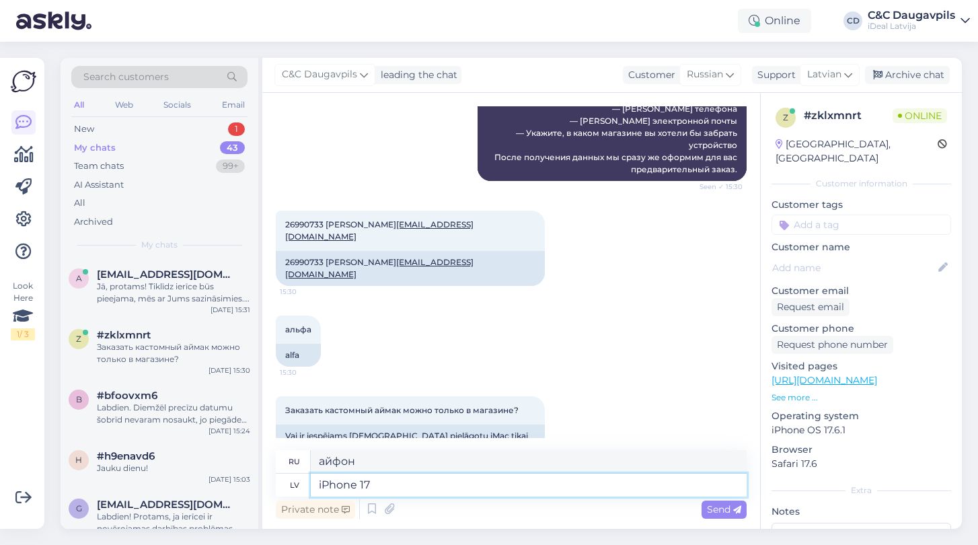
type textarea "айфон 17"
type textarea "iPhone 17 Pro"
type textarea "iPhone 17 Про"
type textarea "iPhone 17 Pro Max"
type textarea "iPhone 17 Про Макс"
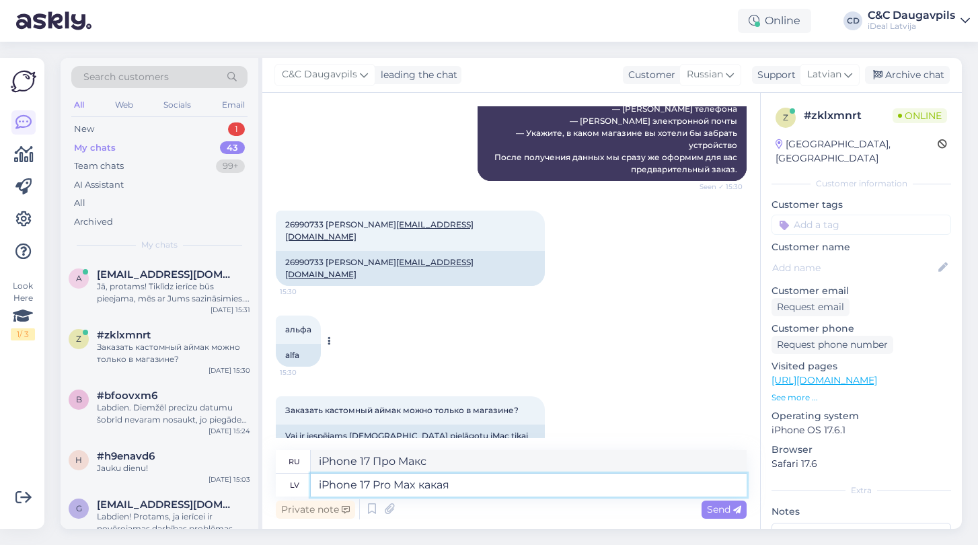
type textarea "iPhone 17 Pro Max какая"
type textarea "Что такое iPhone 17 Pro Max?"
type textarea "iPhone 17 Pro Max какая память"
type textarea "iPhone 17 Pro Max какая память нужн"
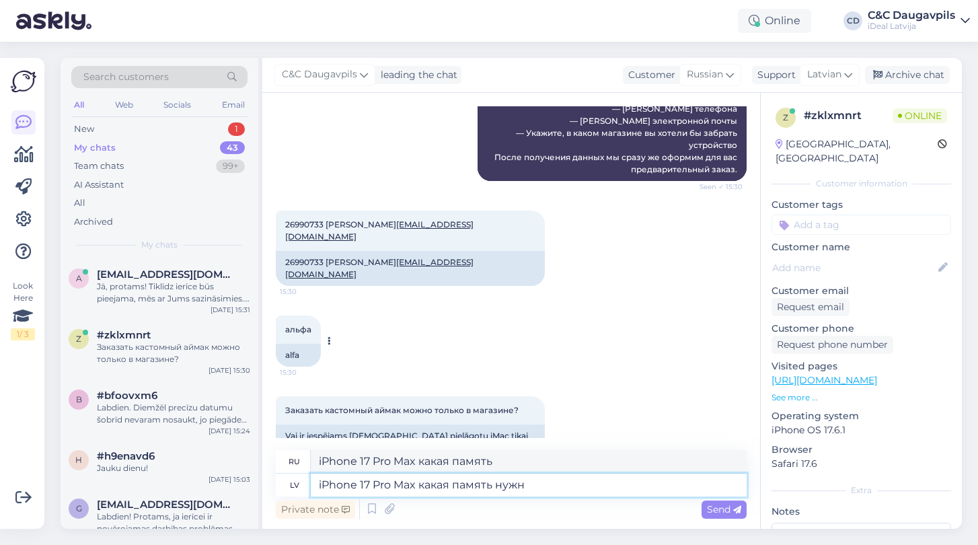
type textarea "iPhone 17 Pro Max какая память ну"
type textarea "iPhone 17 Pro Max какая память нужна [PERSON_NAME]"
type textarea "iPhone 17 Pro Max, сколько памяти нужно"
type textarea "iPhone 17 Pro Max какая память нужна будет?"
type textarea "Какой объем памяти понадобится для iPhone 17 Pro Max?"
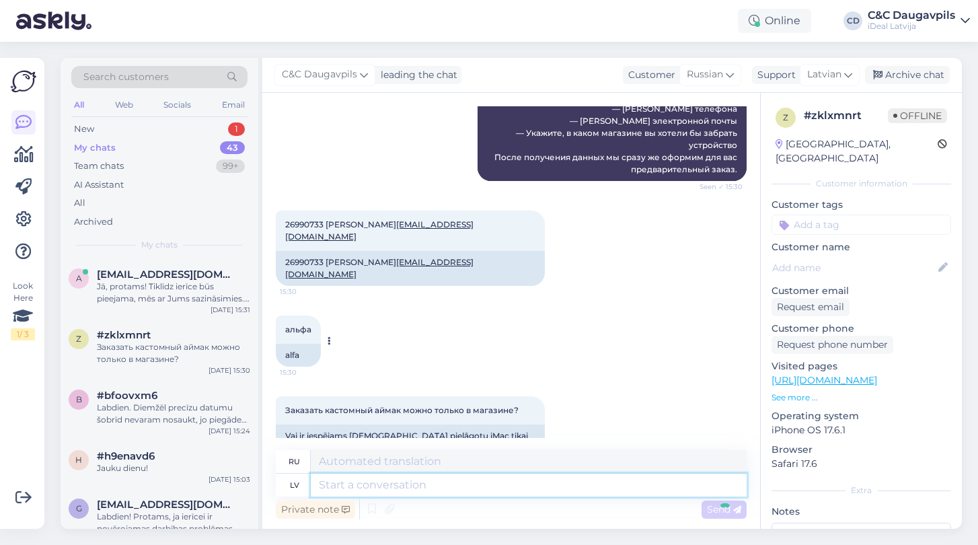
scroll to position [709, 0]
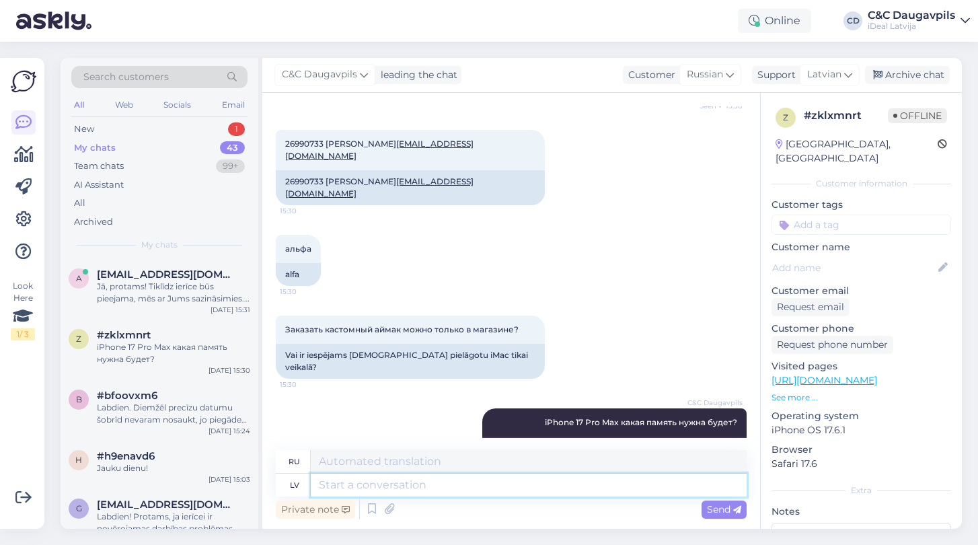
click at [417, 492] on textarea at bounding box center [529, 484] width 436 height 23
type textarea "ш"
type textarea "iMac"
type textarea "iMac можете"
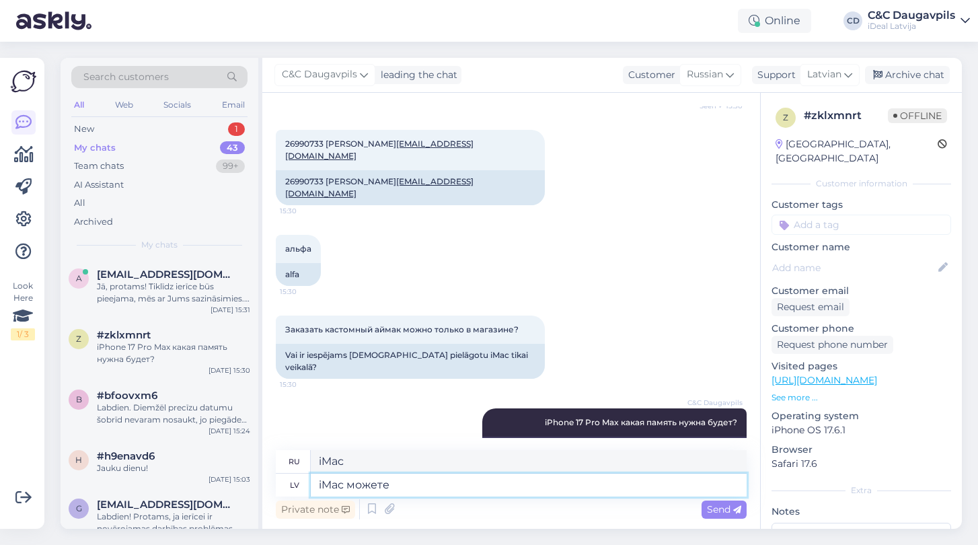
type textarea "iMac может"
type textarea "iMac можете оформить з"
type textarea "Вы можете настроить iMac"
type textarea "iMac можете оформить заказ и"
type textarea "iMac вы можете оформить заказ и"
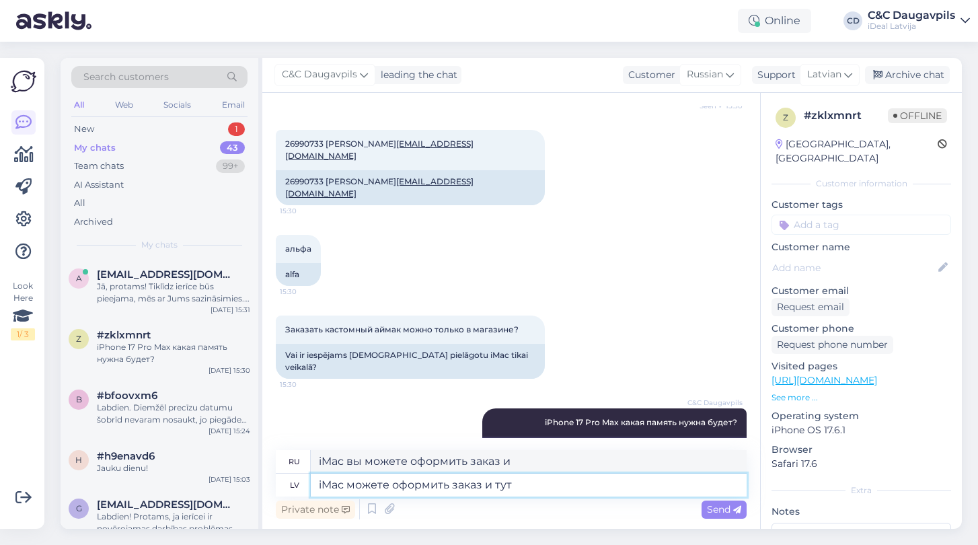
type textarea "iMac можете оформить заказ и тут"
type textarea "iMac можно заказать здесь"
type textarea "iMac можете оформить заказ и тут -"
type textarea "iMac вы можете сделать заказ здесь -"
type textarea "iMac можете оформить заказ и тут - преслоплата"
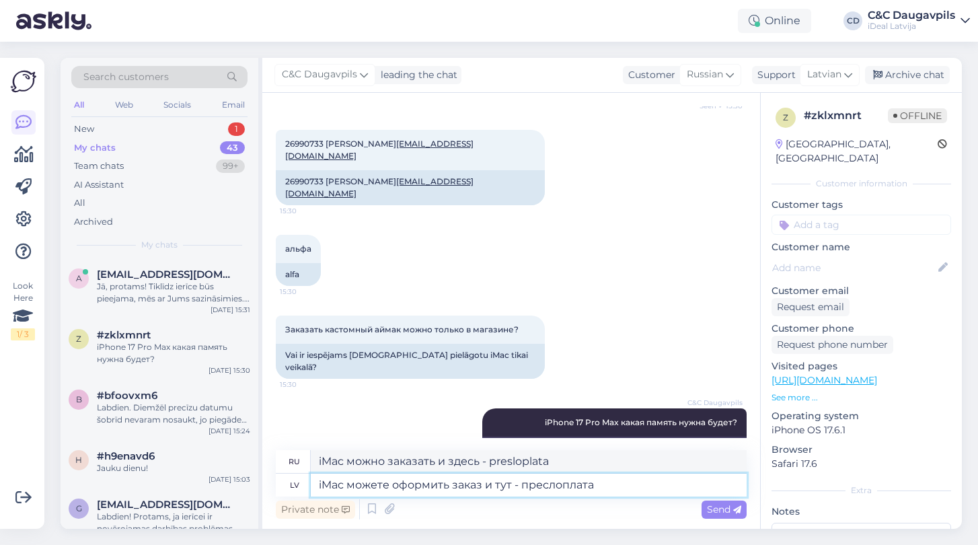
type textarea "iMac можно заказать и здесь - предоплата"
type textarea "iMac можете оформить заказ и тут - преслоплата 10:"
type textarea "iMac вы можете сделать заказ здесь - presloplata 10:"
type textarea "iMac можете оформить заказ и тут - преслоплата 10%"
type textarea "iMac вы можете заказать здесь - предоплата 10%"
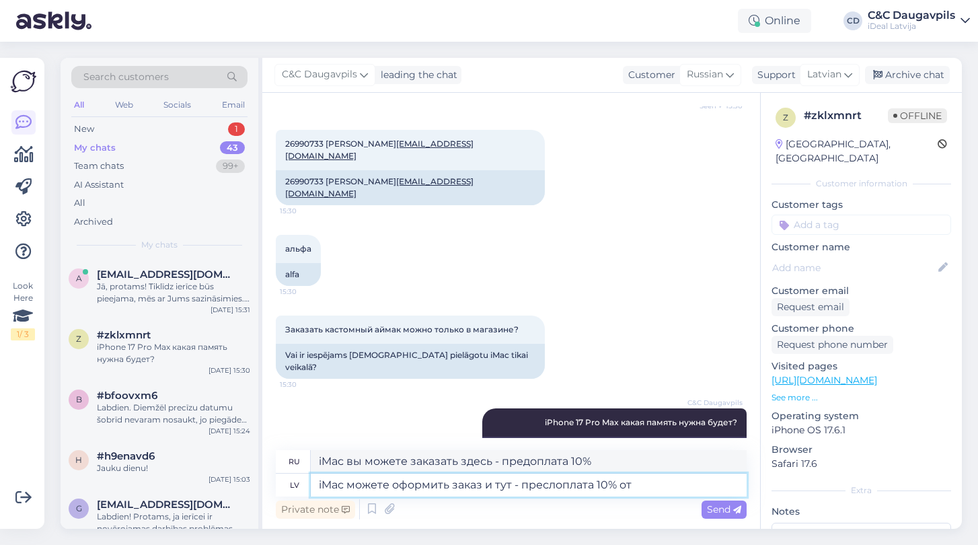
type textarea "iMac можете оформить заказ и тут - преслоплата 10% от о"
type textarea "Заказать iMac можно здесь - предоплата 10%"
type textarea "iMac можете оформить заказ и тут - преслоплата 10% от общей с"
type textarea "iMac вы можете заказать и здесь - предоплата 10% от суммы"
type textarea "iMac можете оформить заказ и тут - преслоплата 10% от общей стоимости"
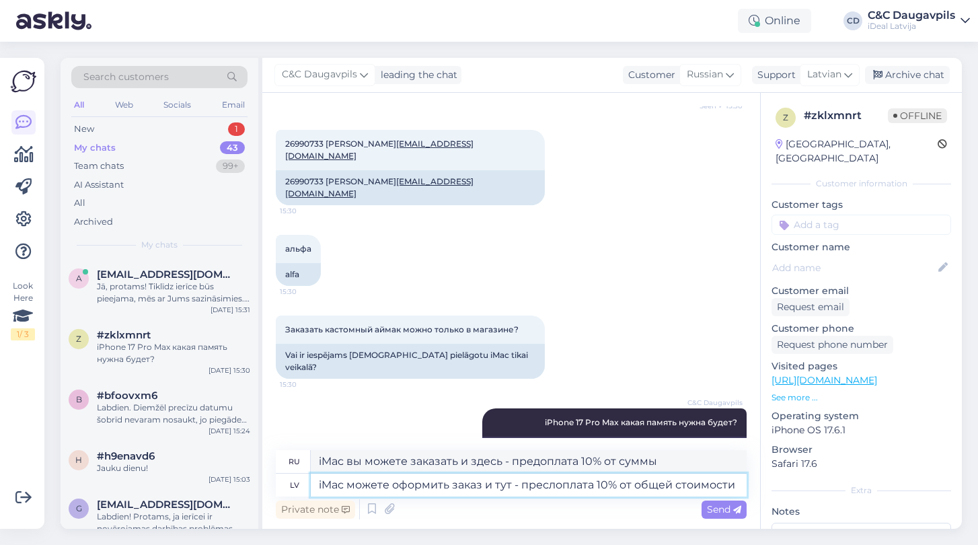
type textarea "iMac вы можете заказать и здесь - предоплата 10% от общей стоимости"
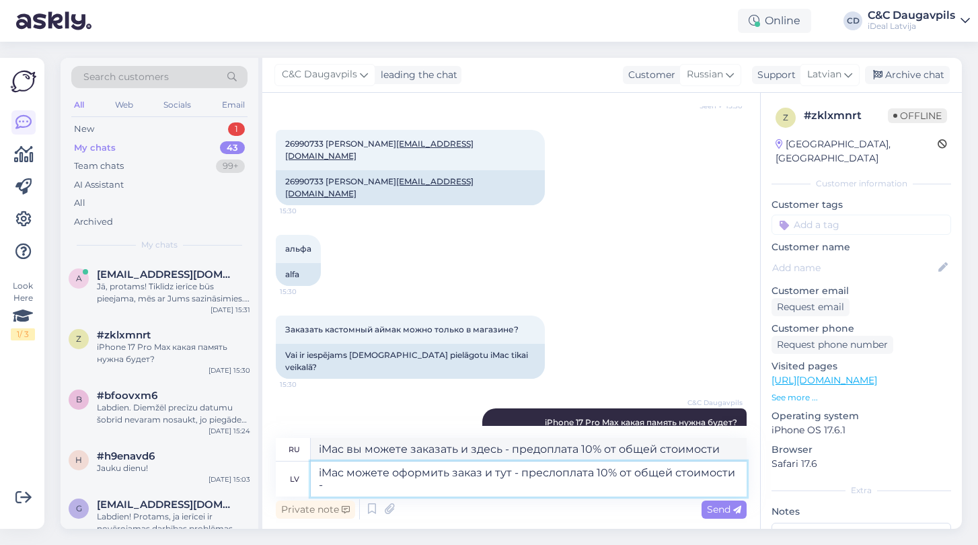
type textarea "iMac можете оформить заказ и тут - преслоплата 10% от общей стоимости -"
type textarea "iMac вы можете оформить заказ здесь - предоплата 10% от общей стоимости -"
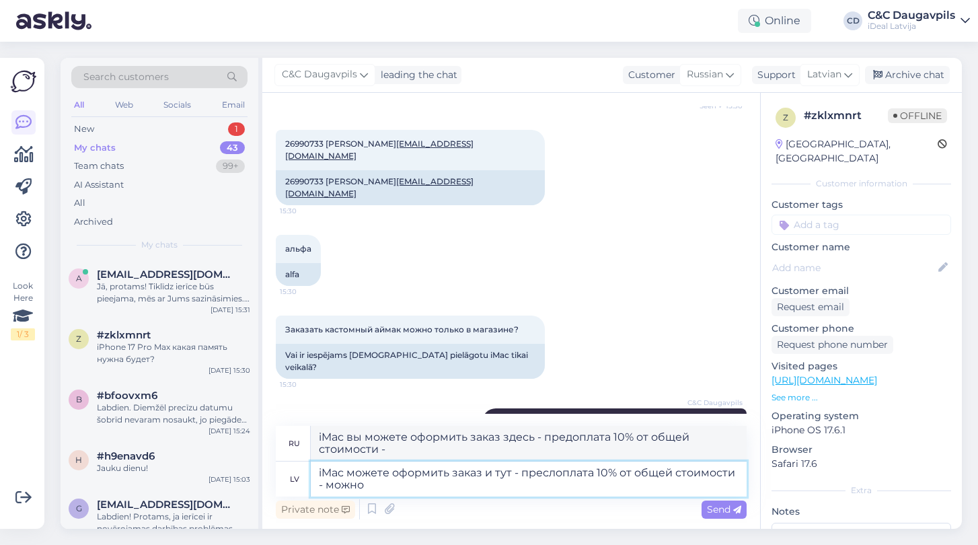
type textarea "iMac можете оформить заказ и тут - преслоплата 10% от общей стоимости - можно"
type textarea "iMac вы можете оформить заказ и здесь - возможна предоплата 10% от общей стоимо…"
type textarea "iMac можете оформить заказ и тут - преслоплата 10% от общей стоимости - можно п…"
type textarea "iMac вы можете оформить заказ и здесь - предоплата 10% от общей стоимости - вы …"
type textarea "iMac можете оформить заказ и тут - преслоплата 10% от общей стоимости - можно п…"
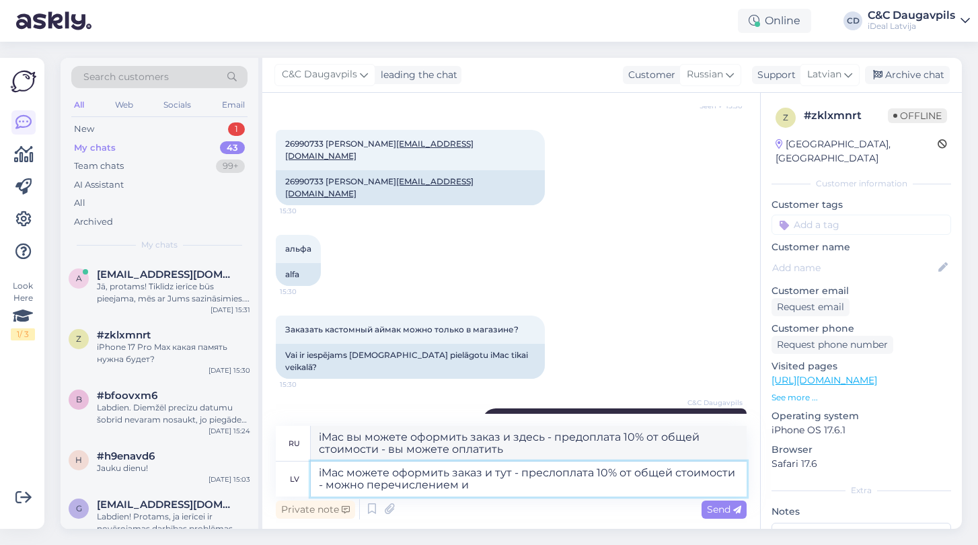
type textarea "Для iMac вы можете оформить заказ здесь - предоплата 10% от общей стоимости - в…"
type textarea "iMac можете оформить заказ и тут - преслоплата 10% от общей стоимости - можно п…"
type textarea "Для iMac вы можете оформить заказ здесь - предоплата 10% от общей стоимости - о…"
type textarea "iMac можете оформить заказ и тут - преслоплата 10% от общей стоимости - можно п…"
type textarea "iMac вы можете оформить заказ здесь - предоплата 10% от общей стоимости - вы мо…"
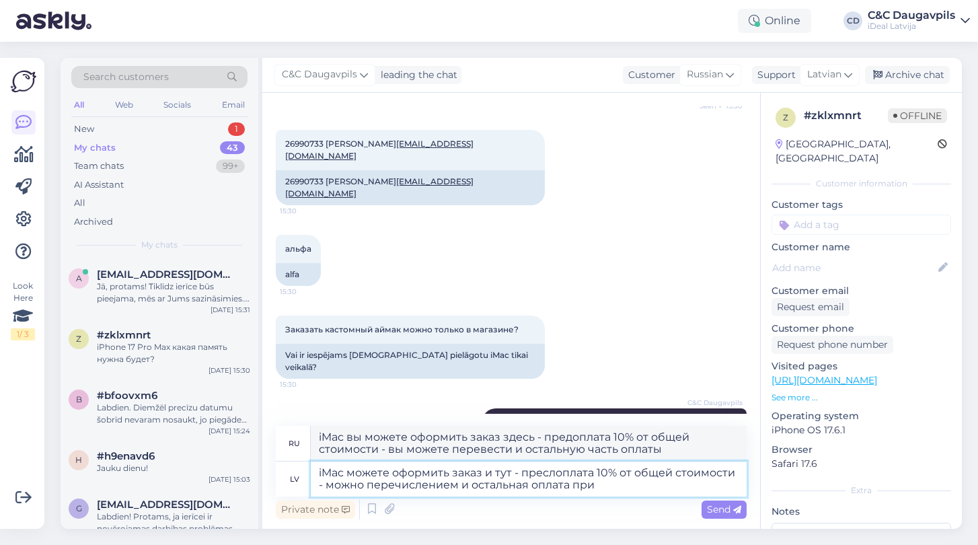
type textarea "iMac можете оформить заказ и тут - преслоплата 10% от общей стоимости - можно п…"
type textarea "iMac вы можете оформить заказ здесь - предоплата 10% от общей стоимости - вы мо…"
type textarea "iMac можете оформить заказ и тут - преслоплата 10% от общей стоимости - можно п…"
type textarea "iMac вы можете оформить заказ здесь - предоплата 10% от общей стоимости - можно…"
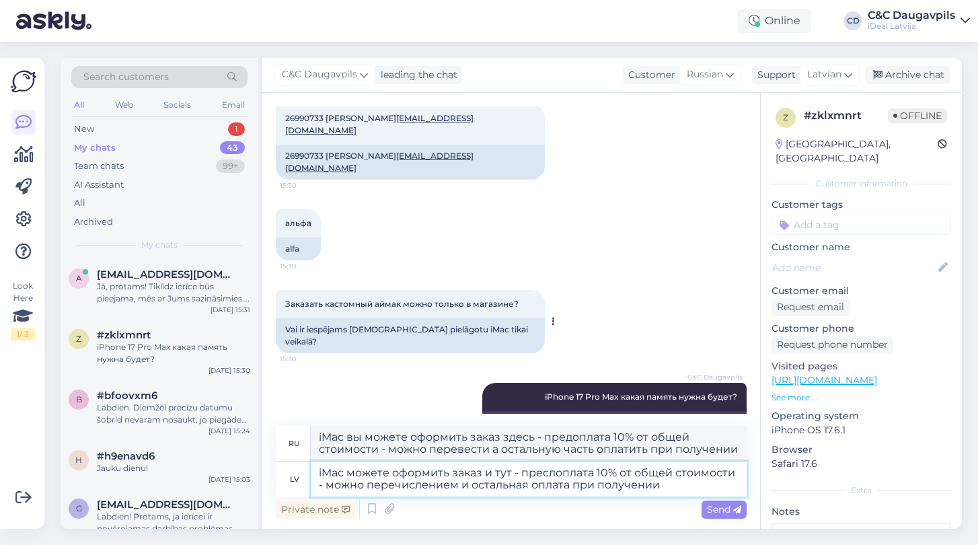
scroll to position [734, 0]
click at [588, 475] on textarea "iMac можете оформить заказ и тут - преслоплата 10% от общей стоимости - можно п…" at bounding box center [529, 478] width 436 height 35
click at [555, 473] on textarea "iMac можете оформить заказ и тут - преслоплата 10% от общей стоимости - можно п…" at bounding box center [529, 478] width 436 height 35
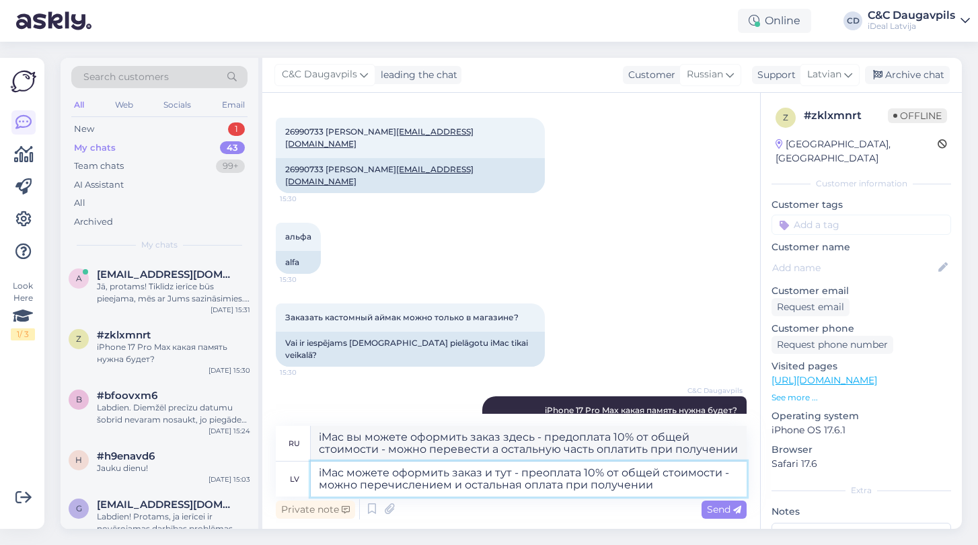
type textarea "iMac можете оформить заказ и тут - предоплата 10% от общей стоимости - можно пе…"
type textarea "iMac вы можете оформить заказ здесь - предоплата 10% от общей стоимости - можно…"
click at [703, 491] on textarea "iMac можете оформить заказ и тут - предоплата 10% от общей стоимости - можно пе…" at bounding box center [529, 478] width 436 height 35
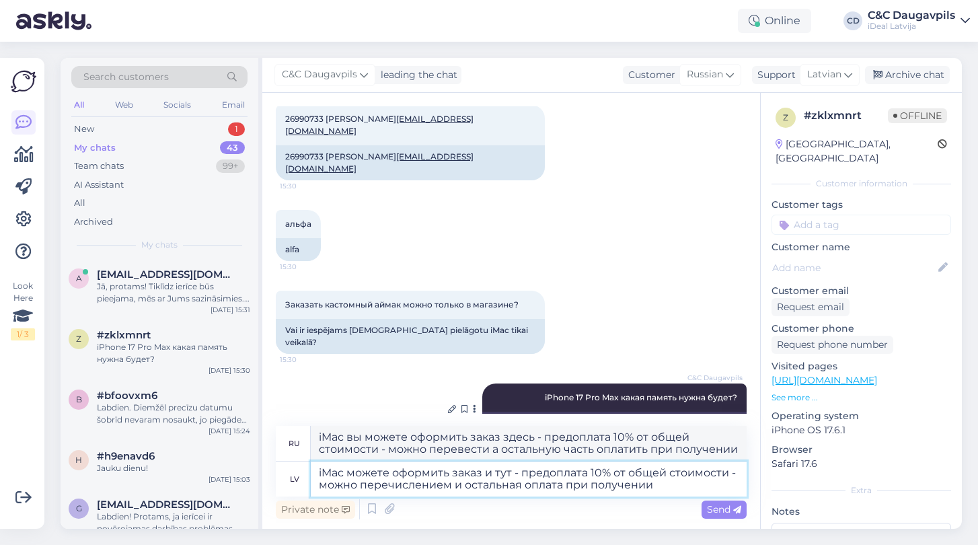
scroll to position [734, 0]
type textarea "iMac можете оформить заказ и тут - предоплата 10% от общей стоимости - можно пе…"
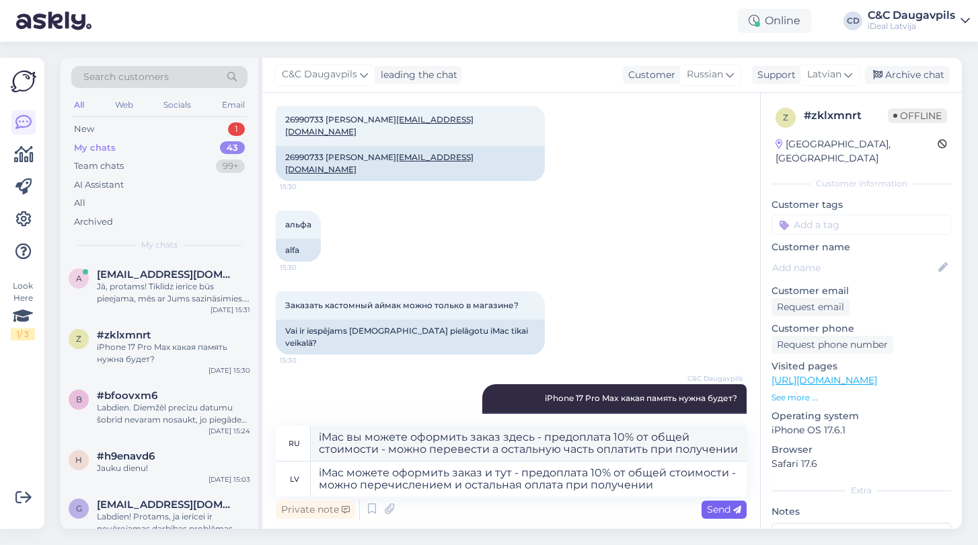
click at [716, 511] on span "Send" at bounding box center [724, 509] width 34 height 12
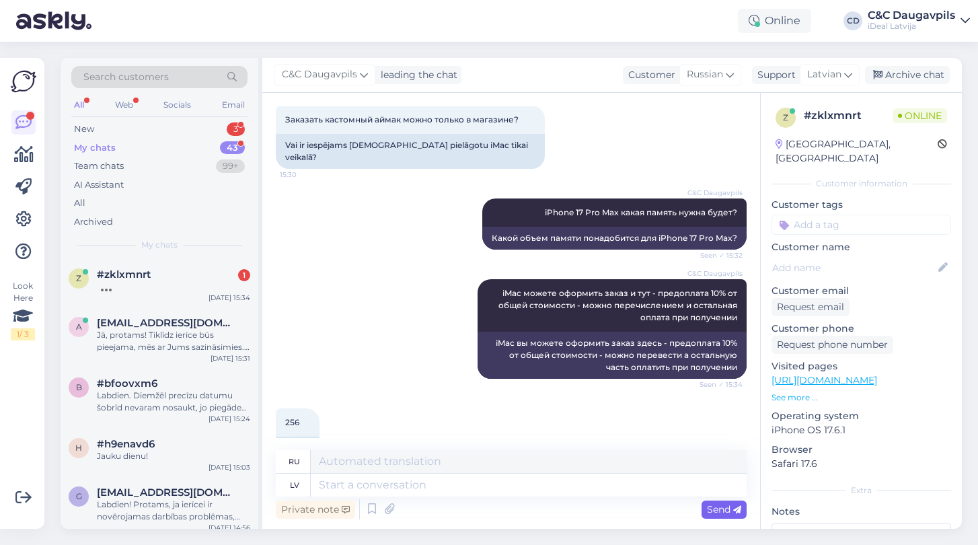
scroll to position [1000, 0]
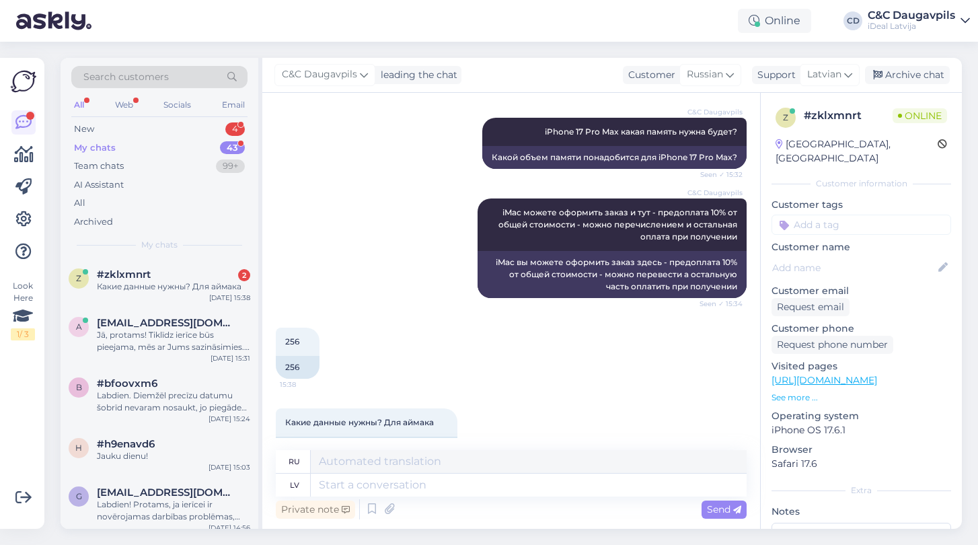
click at [342, 268] on div "C&C Daugavpils iMac можете оформить заказ и тут - предоплата 10% от общей стоим…" at bounding box center [511, 248] width 471 height 129
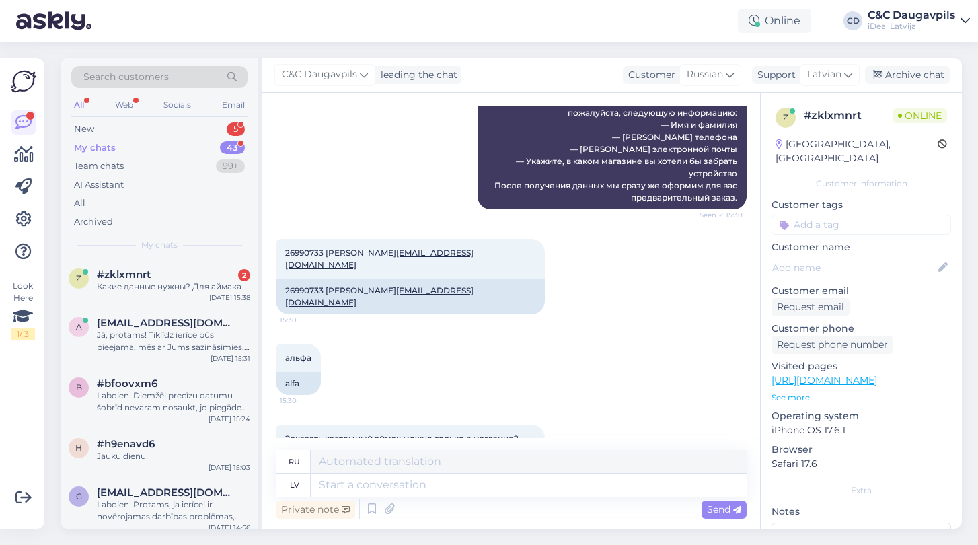
scroll to position [605, 0]
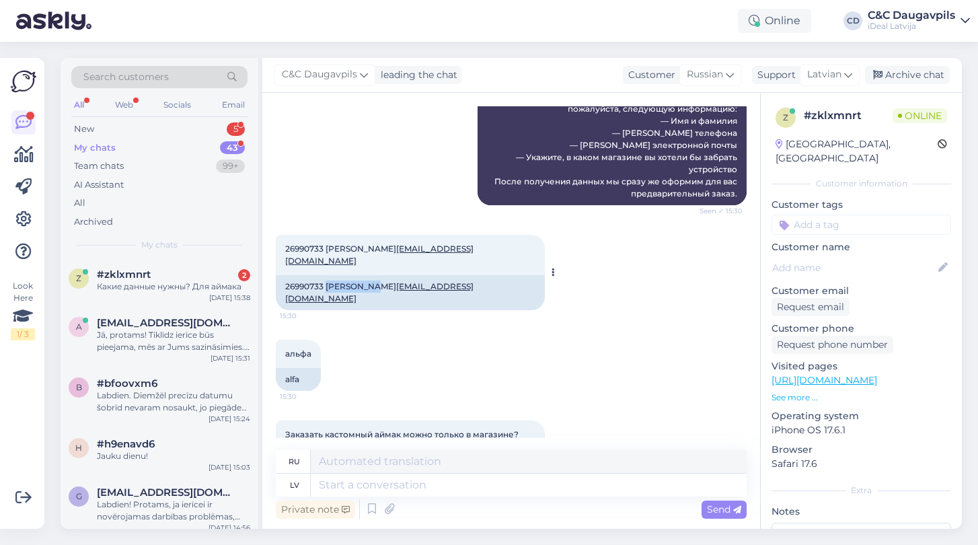
drag, startPoint x: 327, startPoint y: 272, endPoint x: 371, endPoint y: 273, distance: 43.7
click at [371, 275] on div "26990733 [PERSON_NAME] [EMAIL_ADDRESS][DOMAIN_NAME]" at bounding box center [410, 292] width 269 height 35
drag, startPoint x: 377, startPoint y: 274, endPoint x: 414, endPoint y: 276, distance: 37.8
drag, startPoint x: 511, startPoint y: 274, endPoint x: 420, endPoint y: 277, distance: 91.5
click at [419, 277] on div "26990733 [PERSON_NAME] [EMAIL_ADDRESS][DOMAIN_NAME]" at bounding box center [410, 292] width 269 height 35
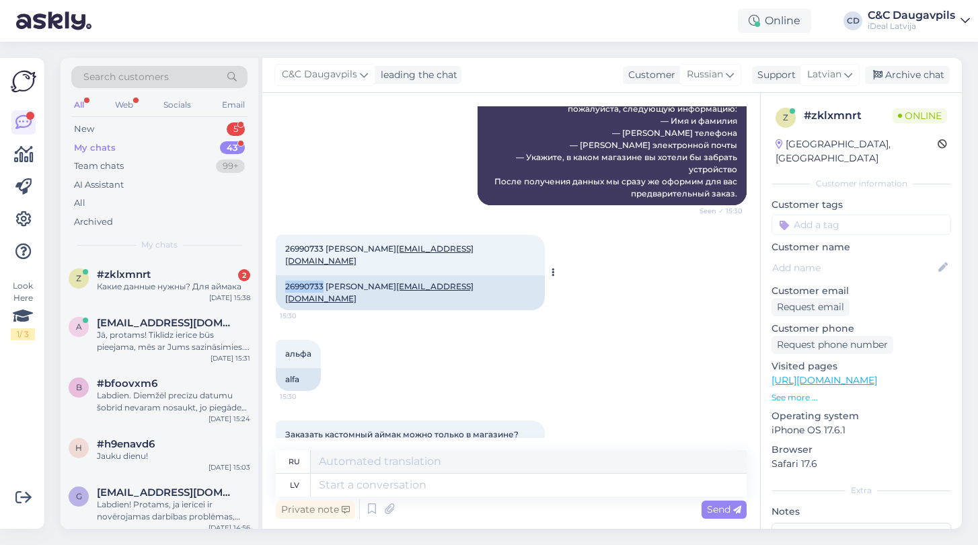
drag, startPoint x: 284, startPoint y: 274, endPoint x: 323, endPoint y: 272, distance: 39.1
click at [323, 275] on div "26990733 [PERSON_NAME] [EMAIL_ADDRESS][DOMAIN_NAME]" at bounding box center [410, 292] width 269 height 35
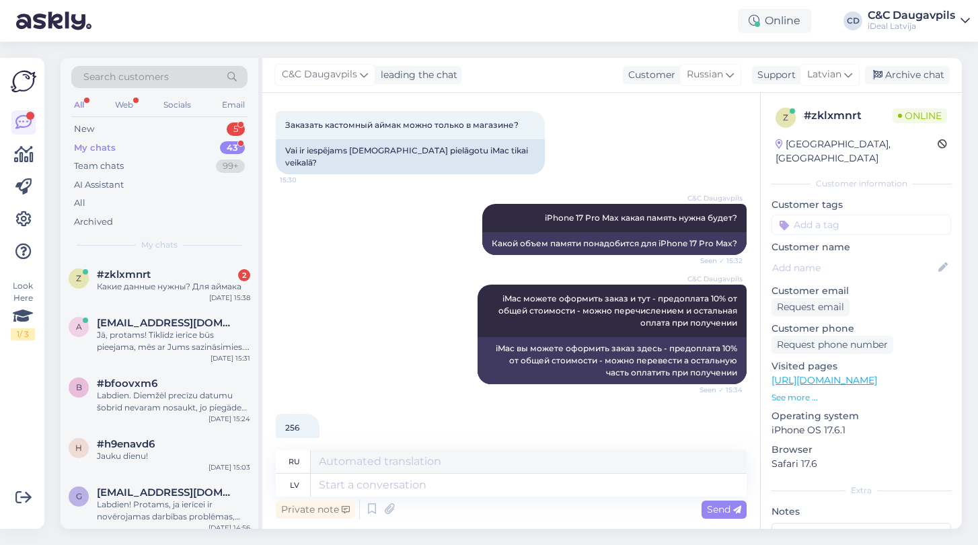
scroll to position [1000, 0]
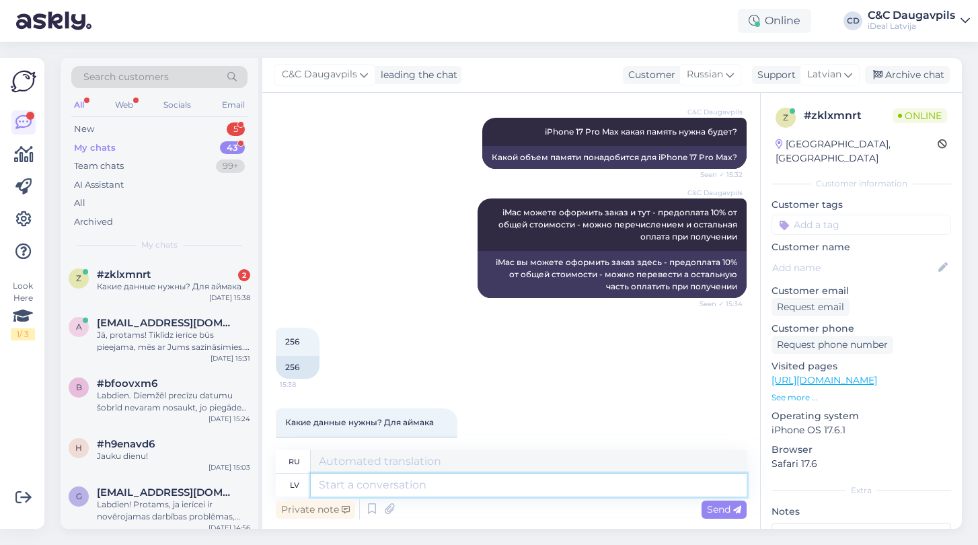
click at [360, 488] on textarea at bounding box center [529, 484] width 436 height 23
paste textarea "[URL][DOMAIN_NAME]"
type textarea "[URL][DOMAIN_NAME]"
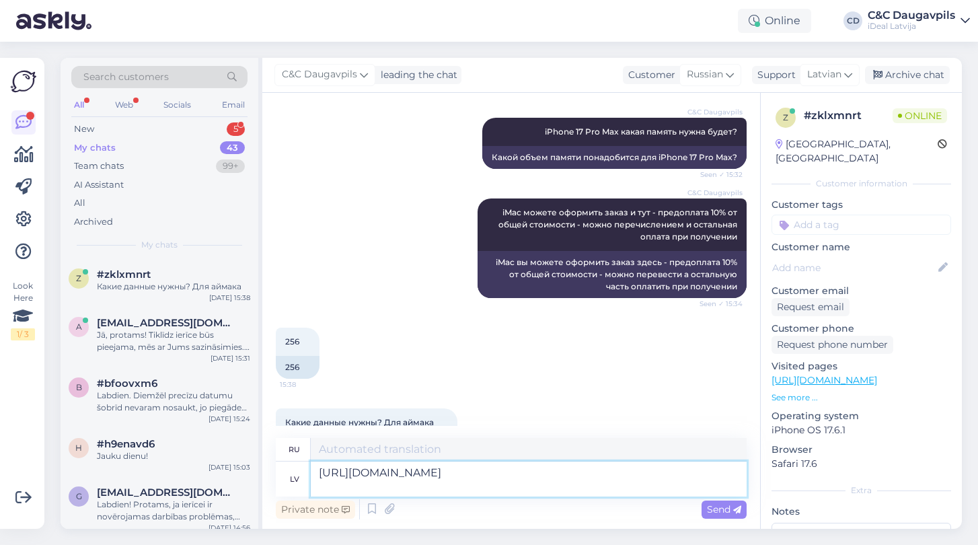
type textarea "[URL][DOMAIN_NAME]"
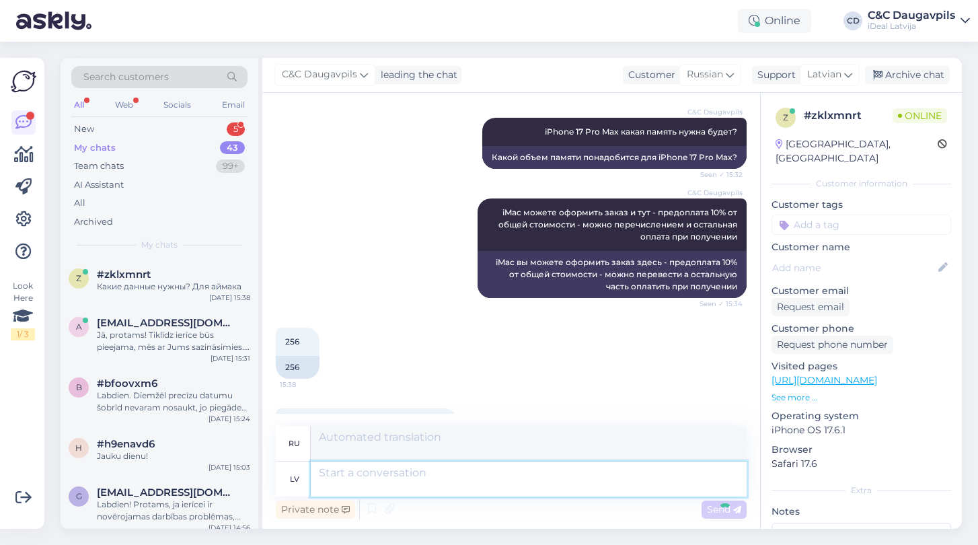
scroll to position [1105, 0]
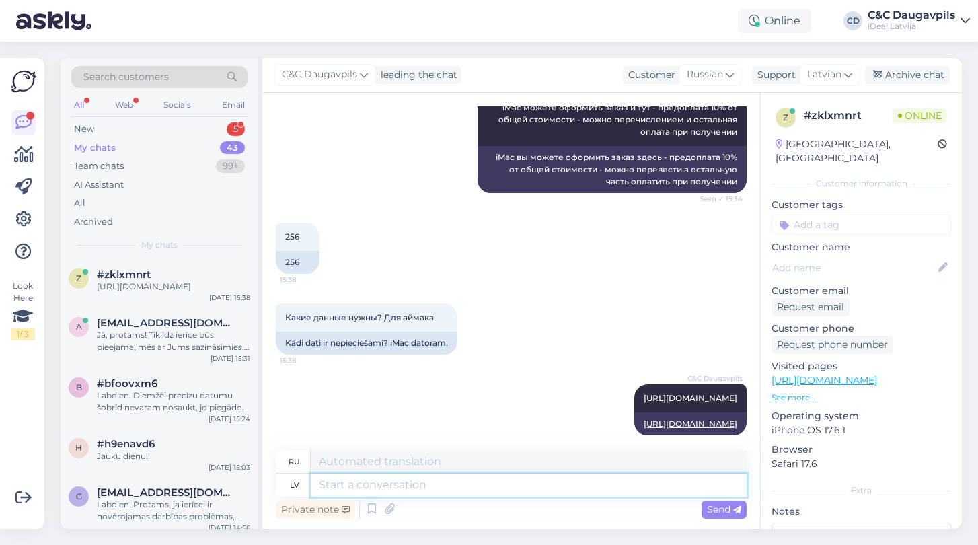
paste textarea "[URL][DOMAIN_NAME]"
type textarea "[URL][DOMAIN_NAME]"
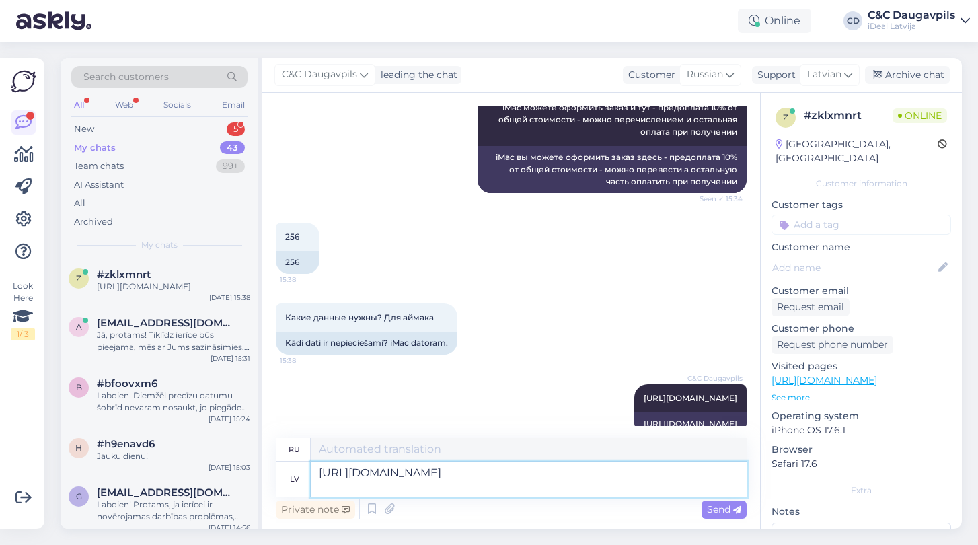
type textarea "[URL][DOMAIN_NAME]"
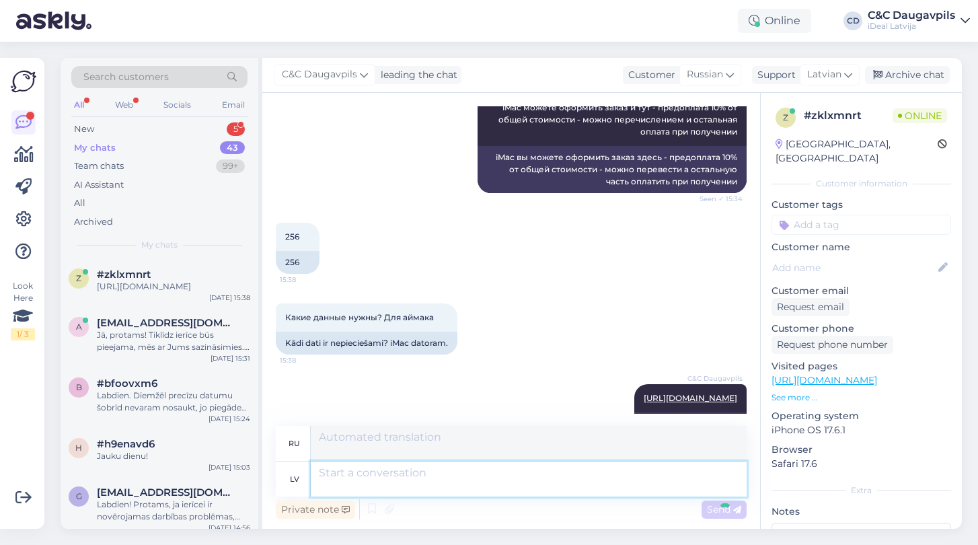
scroll to position [1234, 0]
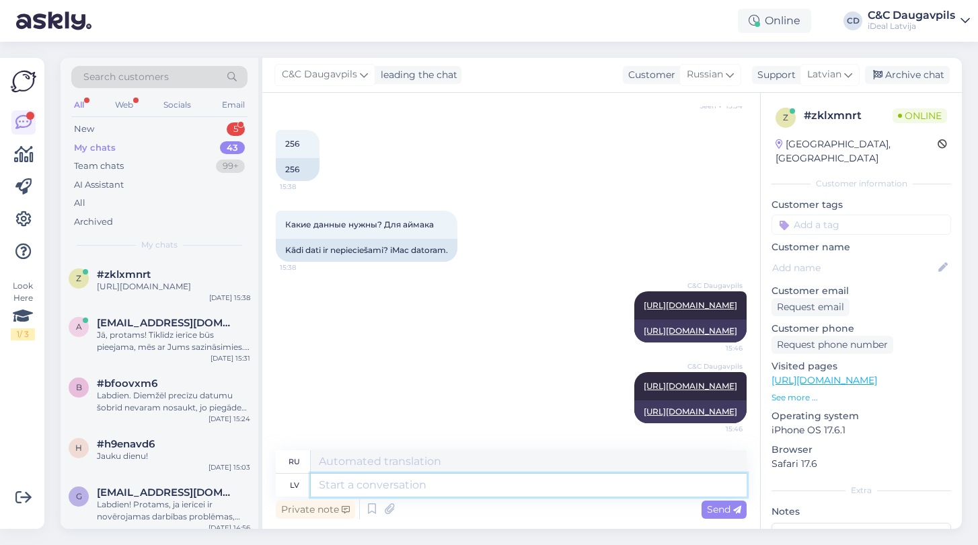
click at [346, 482] on textarea at bounding box center [529, 484] width 436 height 23
type textarea "Есть"
type textarea "Да"
type textarea "Есть 2 в"
type textarea "Есть 2"
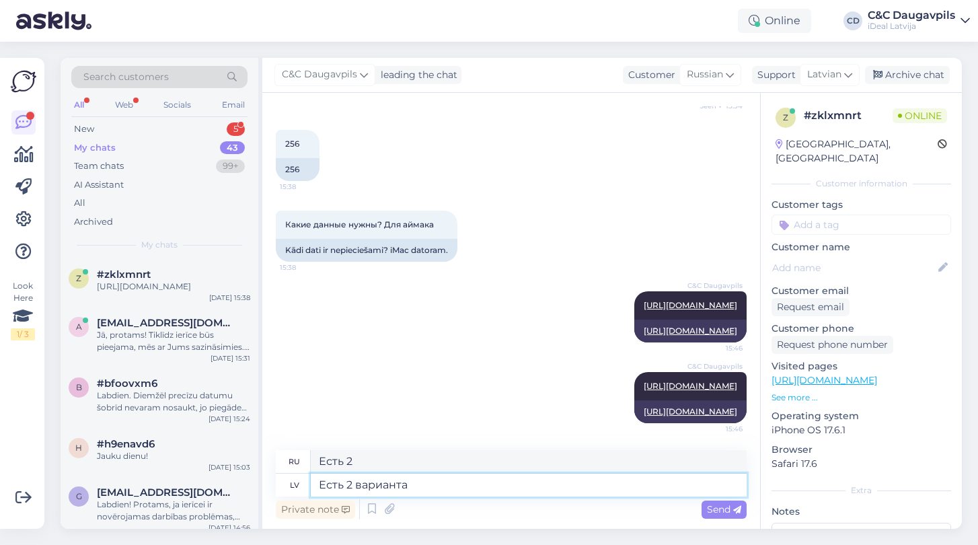
type textarea "Есть 2 варианта"
type textarea "Есть 2 варианта -"
type textarea "Есть 2 варианта - с л"
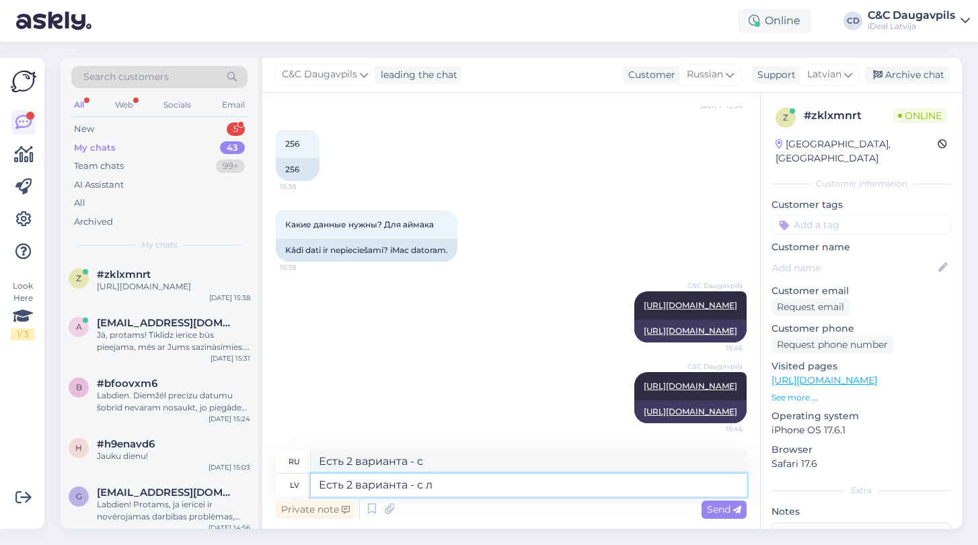
type textarea "Есть 2 варианта - с л"
type textarea "Есть 2 варианта - с"
type textarea "Есть 2 варианта -"
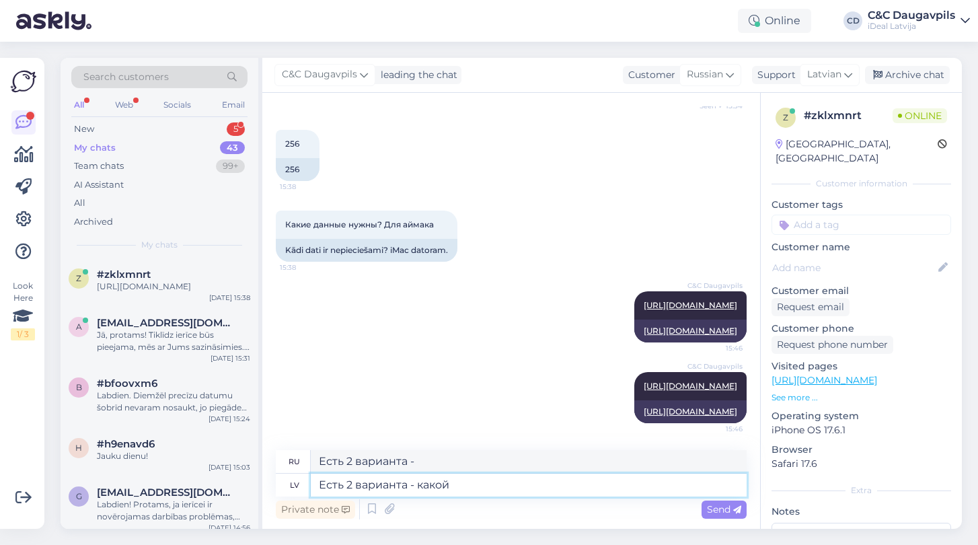
type textarea "Есть 2 варианта - какой"
type textarea "Есть 2 варианта - какой из них"
type textarea "Есть 2 варианта - какой Вам ч"
type textarea "Есть 2 варианта - какой из них вам подходит?"
type textarea "Есть 2 варианта - какой Вам чехол?"
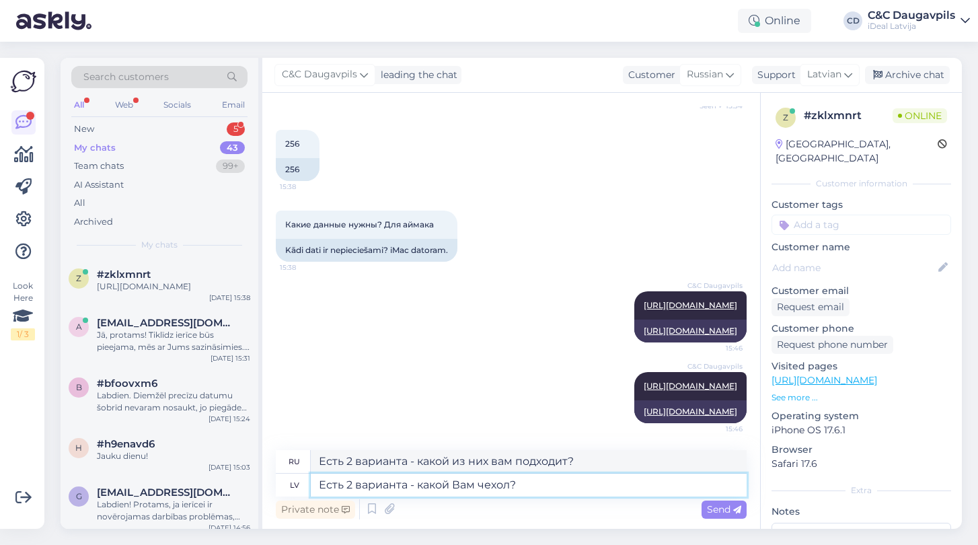
type textarea "Есть 2 варианта. Какой у вас случай?"
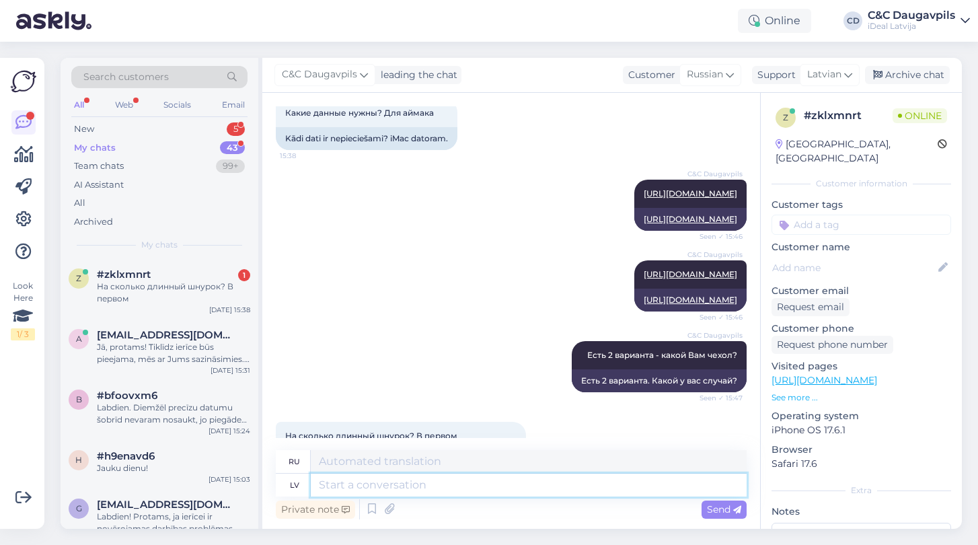
scroll to position [1395, 0]
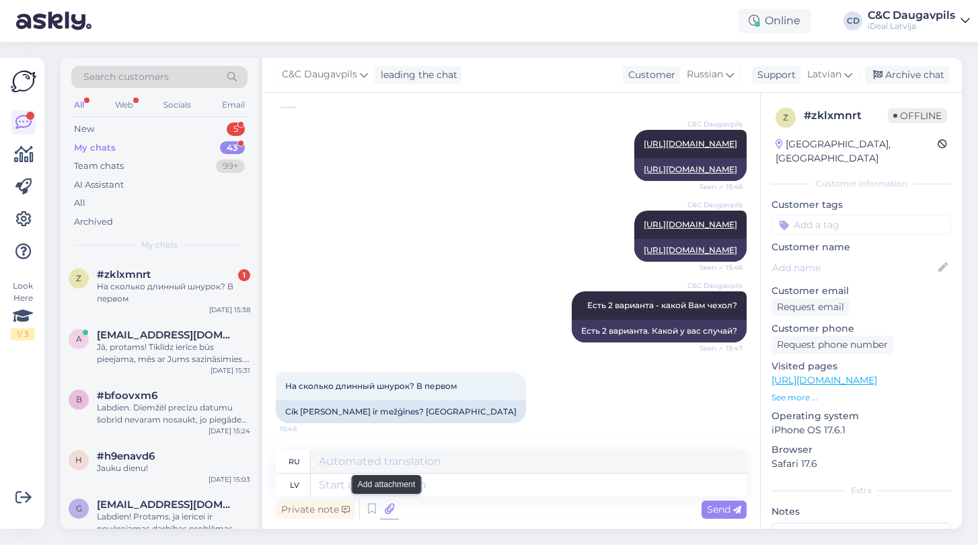
click at [392, 512] on icon at bounding box center [389, 509] width 19 height 20
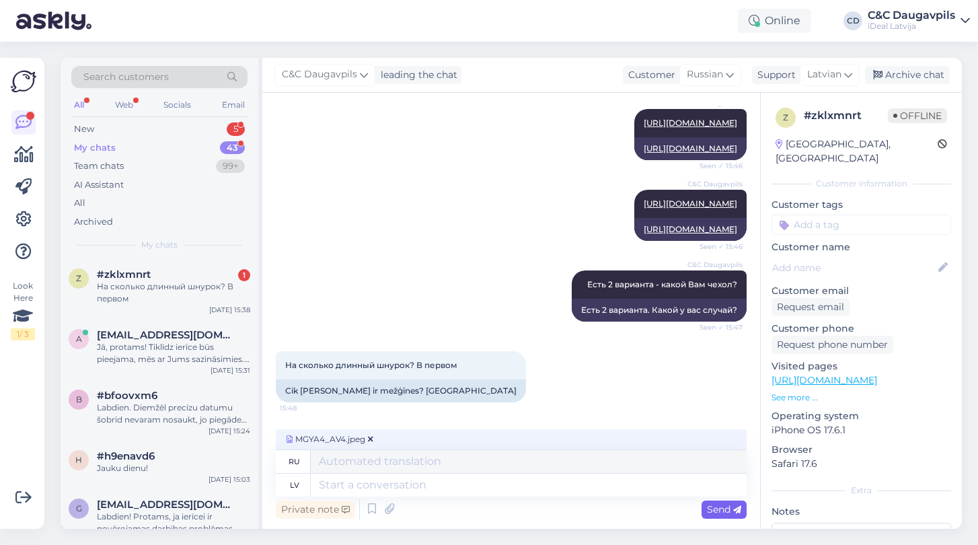
click at [716, 510] on span "Send" at bounding box center [724, 509] width 34 height 12
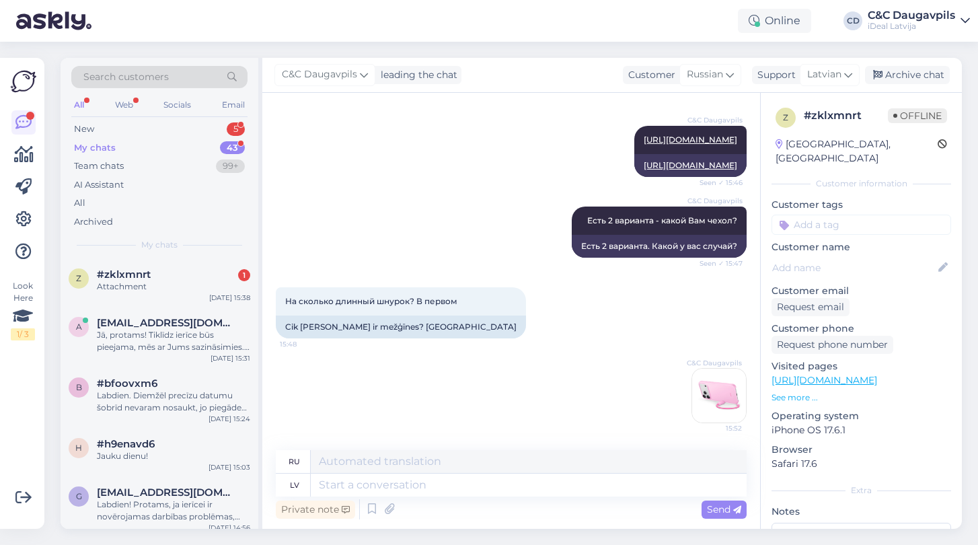
scroll to position [1480, 0]
click at [382, 484] on textarea at bounding box center [529, 484] width 436 height 23
paste textarea "[URL][DOMAIN_NAME]"
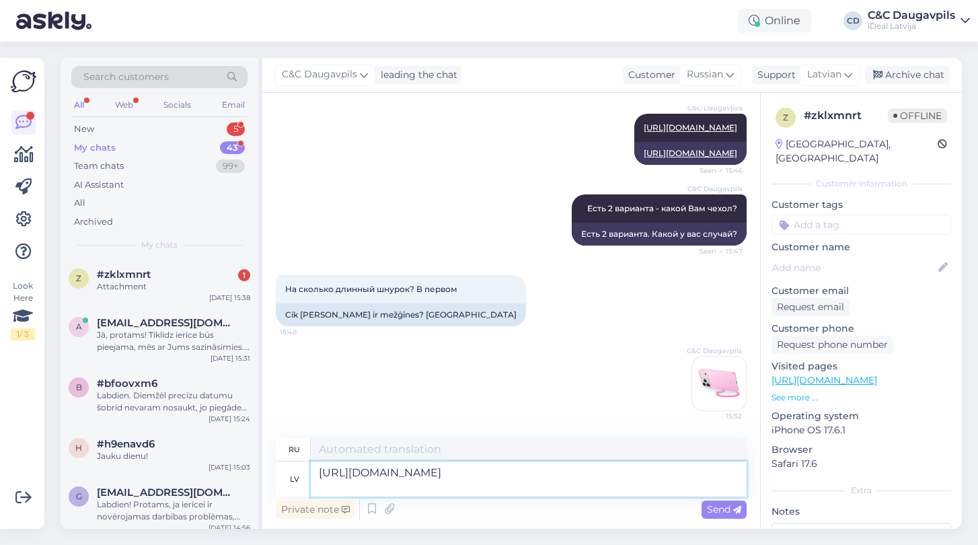
type textarea "[URL][DOMAIN_NAME]"
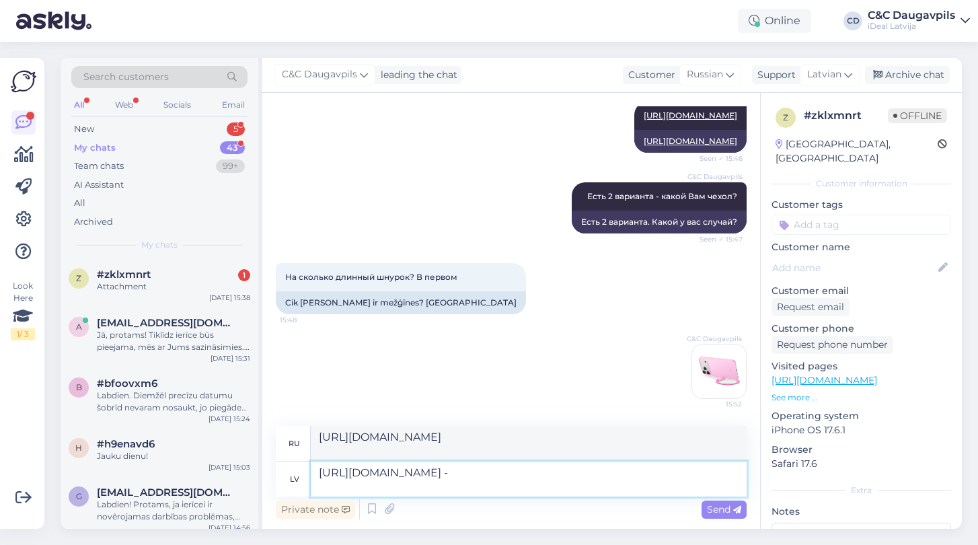
type textarea "[URL][DOMAIN_NAME] -"
type textarea "[URL][DOMAIN_NAME] - Вы"
type textarea "[URL][DOMAIN_NAME] - Вы знаете"
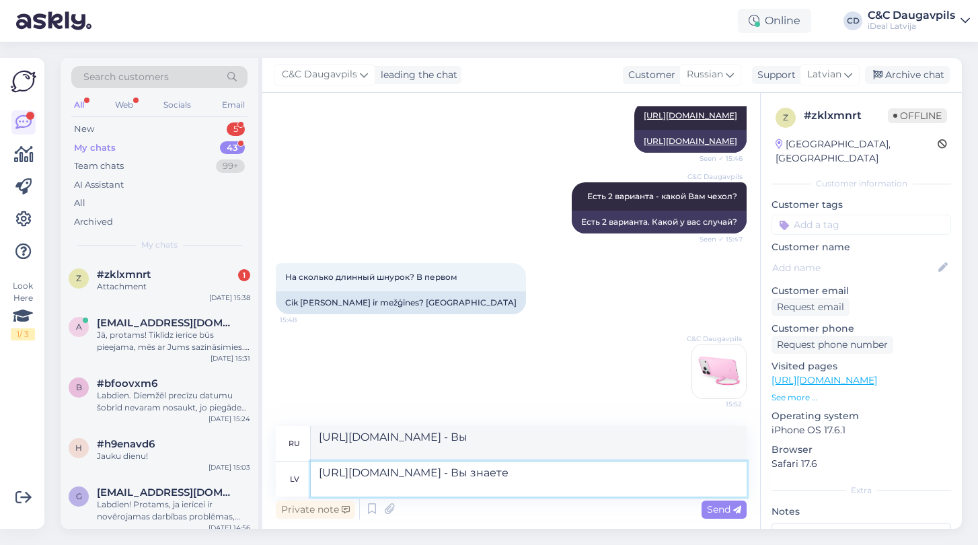
type textarea "[URL][DOMAIN_NAME] - Вы знаете"
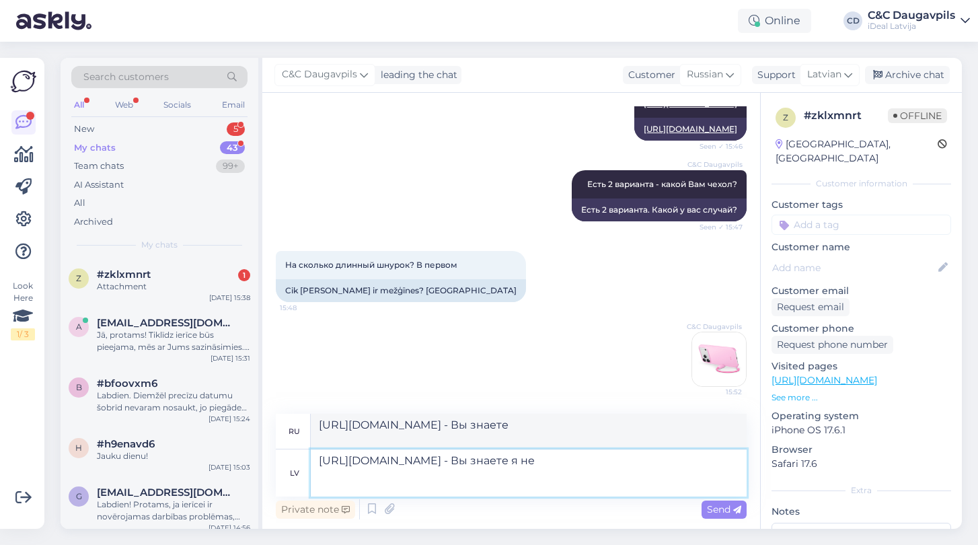
type textarea "[URL][DOMAIN_NAME] - Вы знаете я не"
type textarea "[URL][DOMAIN_NAME] - Вы знаете я"
type textarea "[URL][DOMAIN_NAME] - Вы знаете я не м"
type textarea "[URL][DOMAIN_NAME] - Вы занете я не"
type textarea "[URL][DOMAIN_NAME] - Вы знаете я не мой"
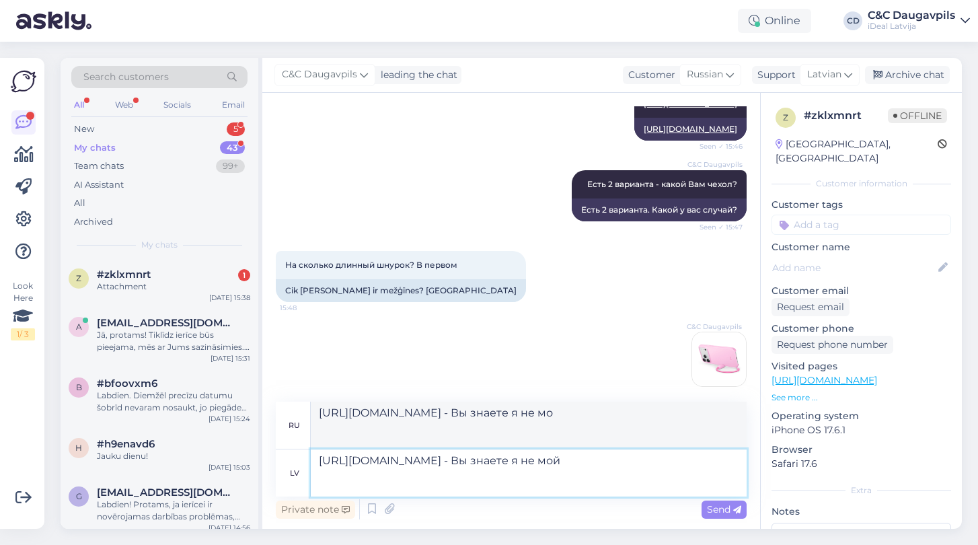
type textarea "[URL][DOMAIN_NAME] - Вы знаете я не мой"
type textarea "[URL][DOMAIN_NAME] - Вы знаете я не могу"
type textarea "[URL][DOMAIN_NAME] - Вы знаете я не"
type textarea "[URL][DOMAIN_NAME] - Вы занете я не"
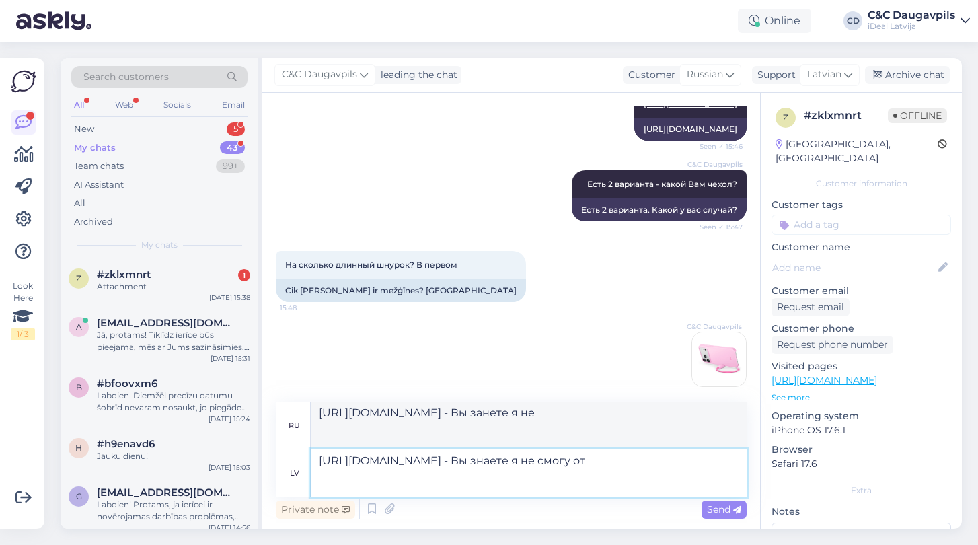
type textarea "[URL][DOMAIN_NAME] - Вы знаете я не смогу отв"
type textarea "[URL][DOMAIN_NAME] - Вы знаете, я не умею"
type textarea "[URL][DOMAIN_NAME] - Вы знаете я не смогу ответить [PERSON_NAME]"
type textarea "[URL][DOMAIN_NAME] - Ты же знаешь, я не могу ответить"
type textarea "[URL][DOMAIN_NAME] - Вы знаете я не смогу ответить на во"
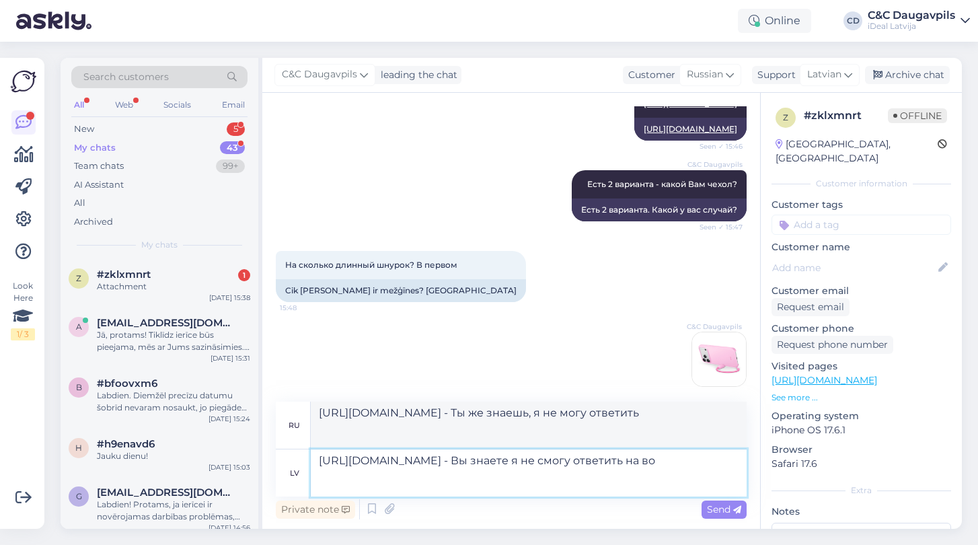
type textarea "[URL][DOMAIN_NAME]"
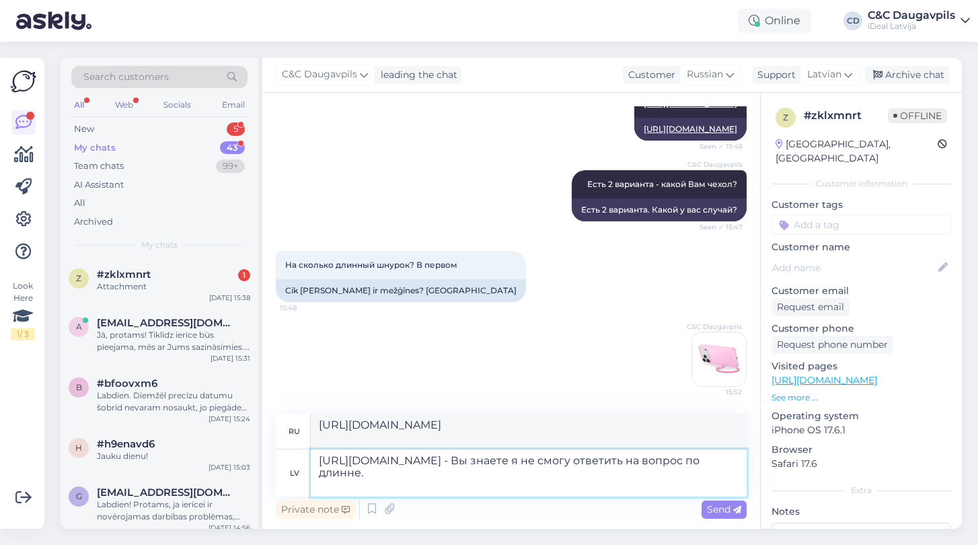
type textarea "[URL][DOMAIN_NAME] - Вы знаете я не смогу ответить на вопрос по длинне."
type textarea "[URL][DOMAIN_NAME] - Знаете, я не могу ответить на этот вопрос подробно."
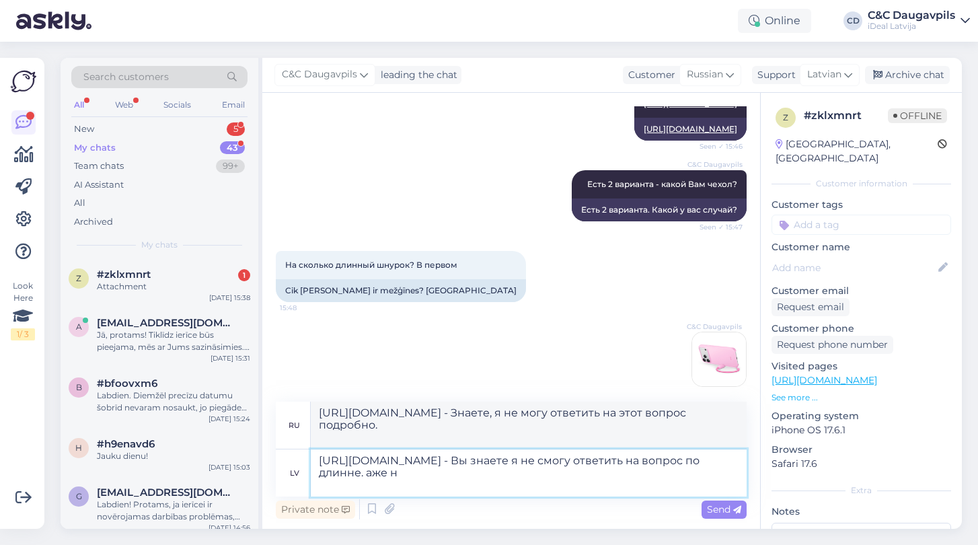
type textarea "[URL][DOMAIN_NAME] - Вы знаете я не смогу ответить на вопрос по длинне. аже"
type textarea "[URL][DOMAIN_NAME] - Знаешь, я уже не могу ответить на этот вопрос подробно."
type textarea "[URL][DOMAIN_NAME] - Вы знаете я не смогу ответить на вопрос по длинне."
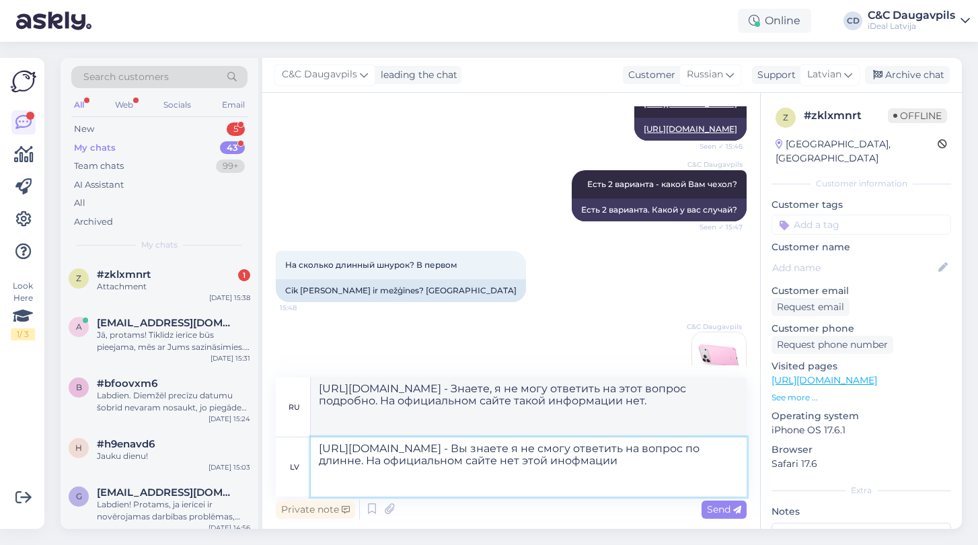
drag, startPoint x: 350, startPoint y: 488, endPoint x: 336, endPoint y: 483, distance: 14.9
click at [336, 484] on textarea "[URL][DOMAIN_NAME] - Вы знаете я не смогу ответить на вопрос по длинне. На офиц…" at bounding box center [529, 466] width 436 height 59
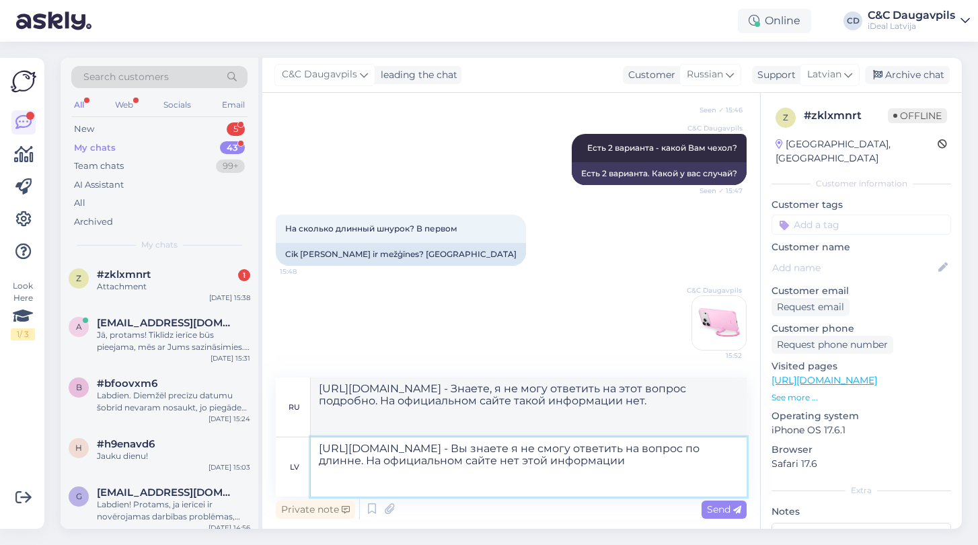
scroll to position [1553, 0]
drag, startPoint x: 403, startPoint y: 486, endPoint x: 670, endPoint y: 456, distance: 268.7
click at [670, 457] on textarea "[URL][DOMAIN_NAME] - Вы знаете я не смогу ответить на вопрос по длинне. На офиц…" at bounding box center [529, 466] width 436 height 59
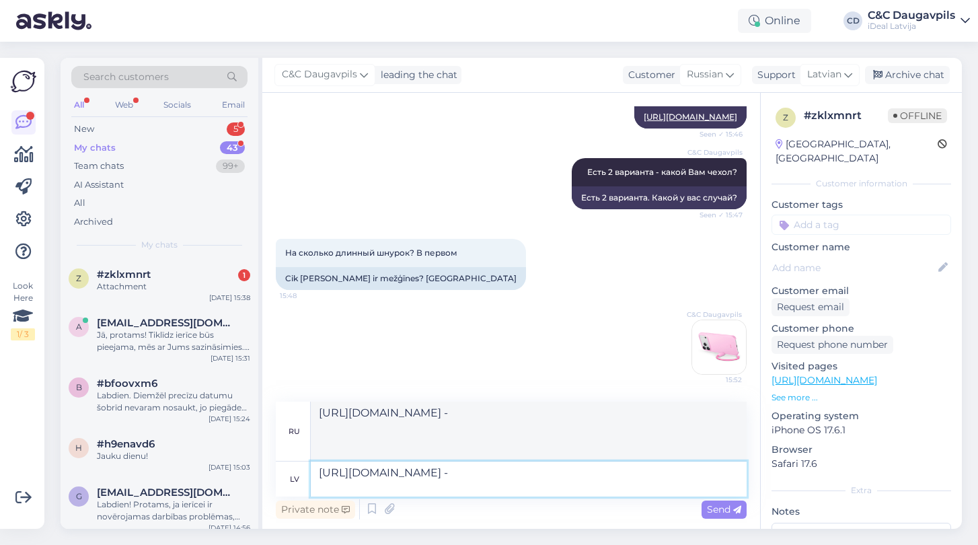
scroll to position [1492, 0]
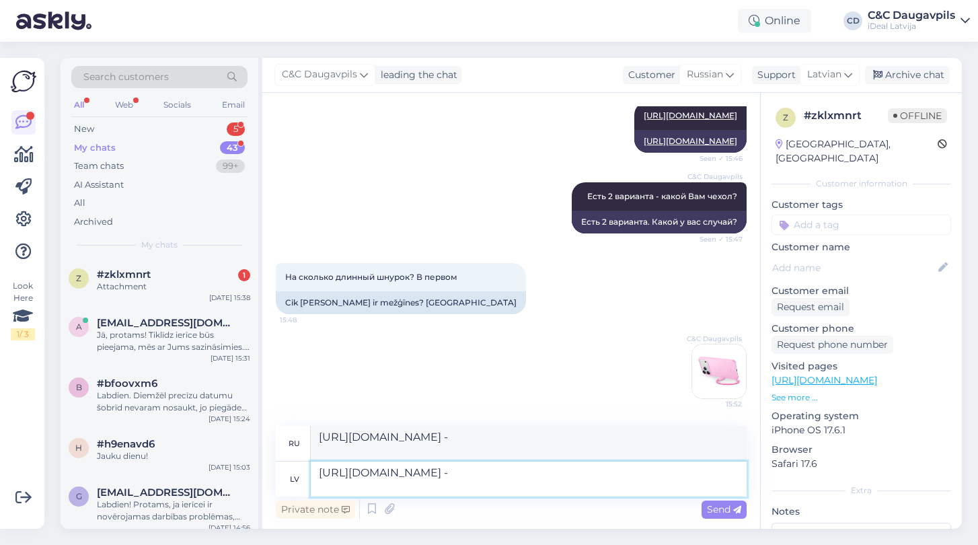
paste textarea "К сожалению, я не могу точно ответить на вопрос по длине — на официальном сайте…"
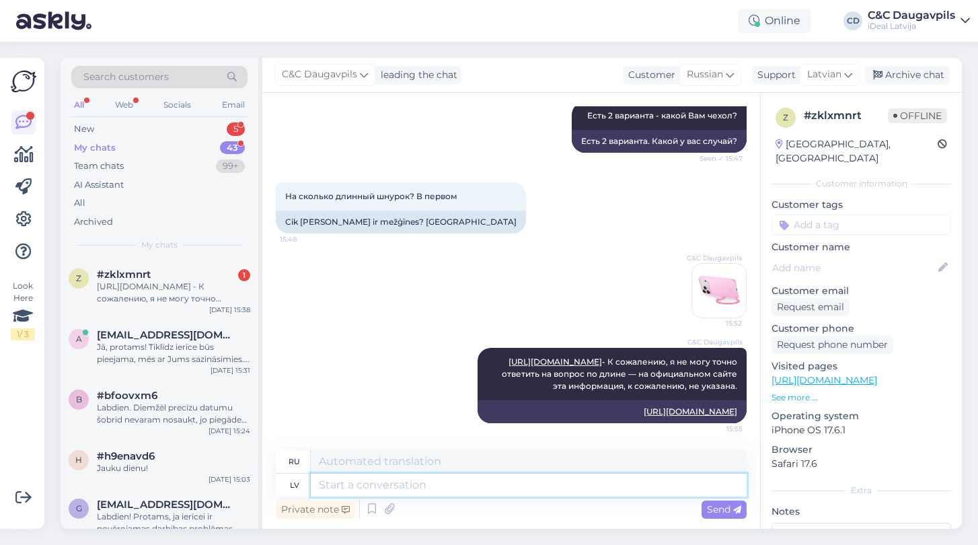
scroll to position [1633, 0]
click at [179, 299] on div "[URL][DOMAIN_NAME] - К сожалению, я не могу точно ответить на вопрос по длине —…" at bounding box center [173, 292] width 153 height 24
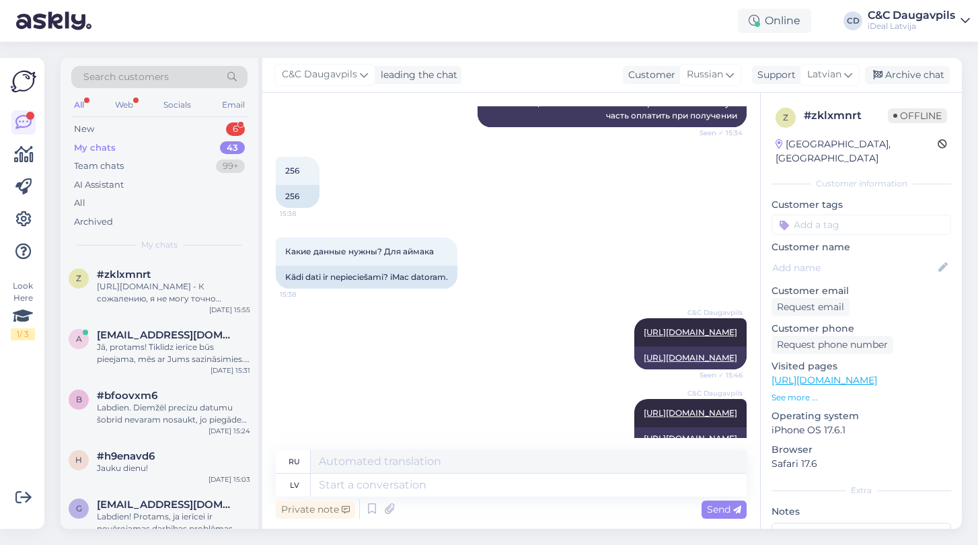
scroll to position [1157, 0]
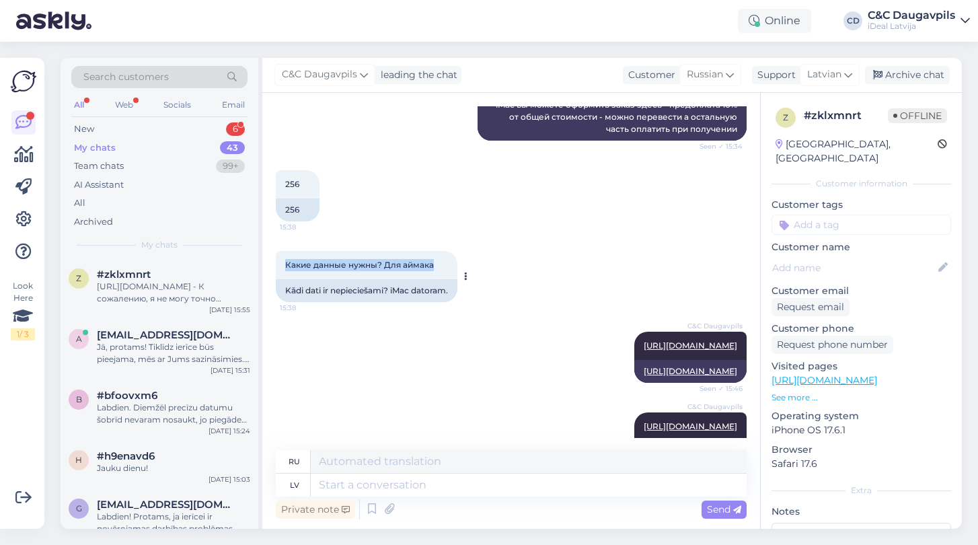
drag, startPoint x: 436, startPoint y: 228, endPoint x: 284, endPoint y: 224, distance: 151.4
click at [284, 251] on div "Какие данные нужны? Для аймака 15:38" at bounding box center [367, 265] width 182 height 28
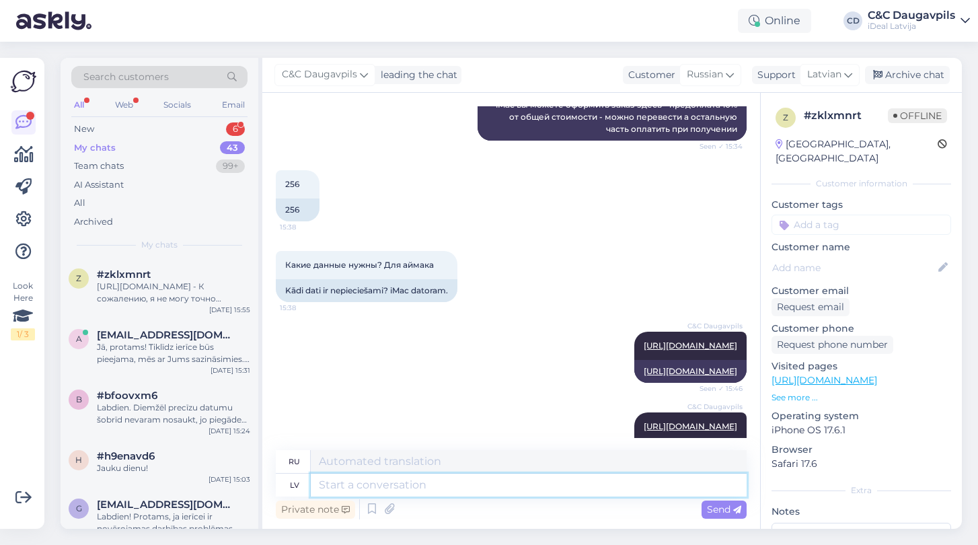
click at [371, 488] on textarea at bounding box center [529, 484] width 436 height 23
paste textarea "[URL][DOMAIN_NAME]"
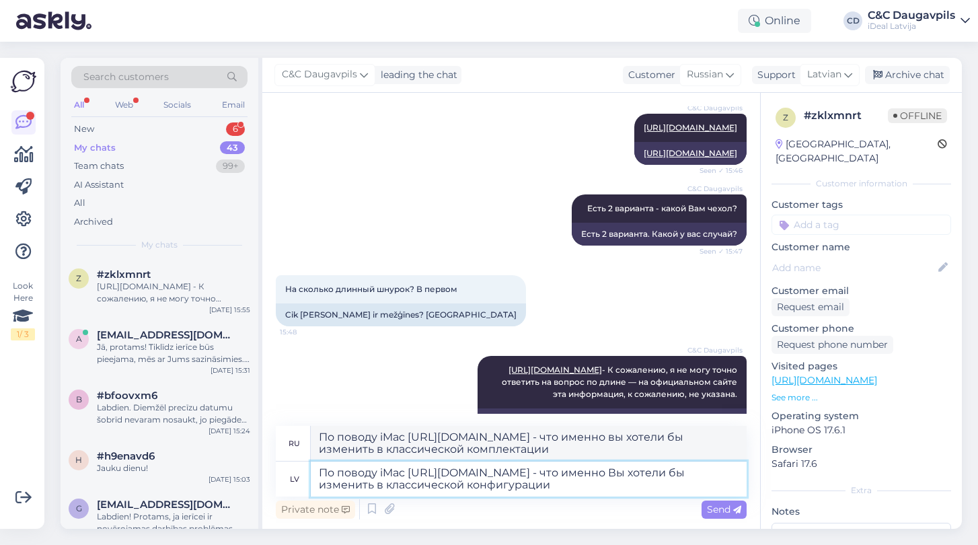
scroll to position [1461, 0]
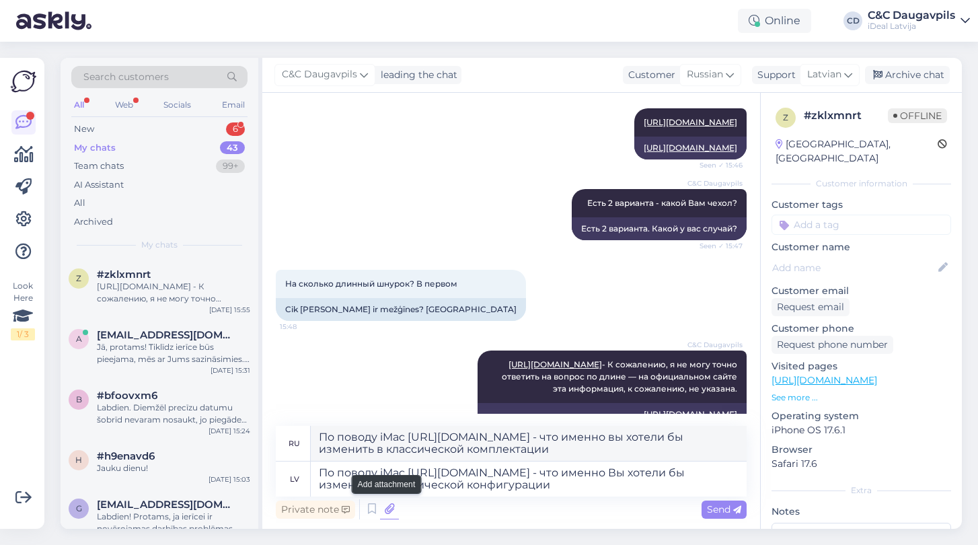
click at [386, 512] on icon at bounding box center [389, 509] width 19 height 20
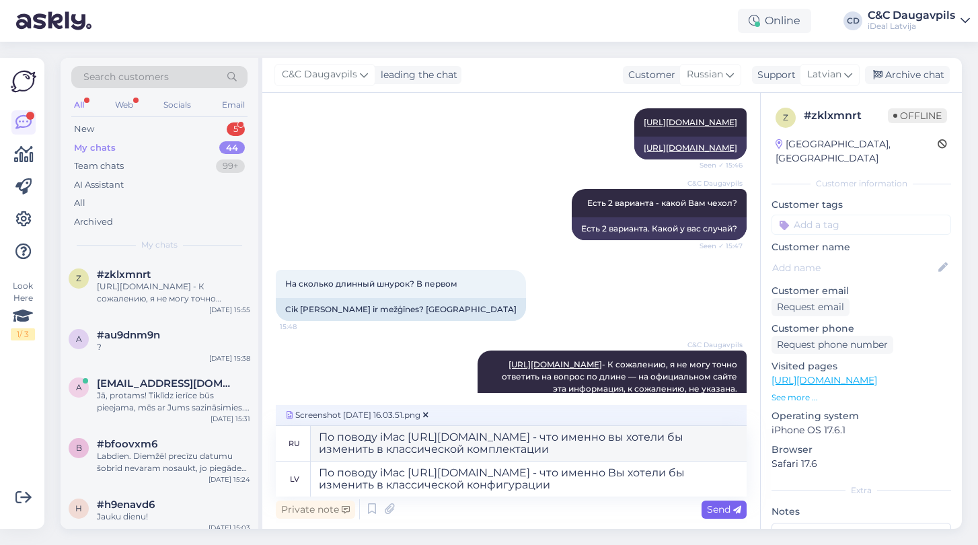
click at [714, 511] on span "Send" at bounding box center [724, 509] width 34 height 12
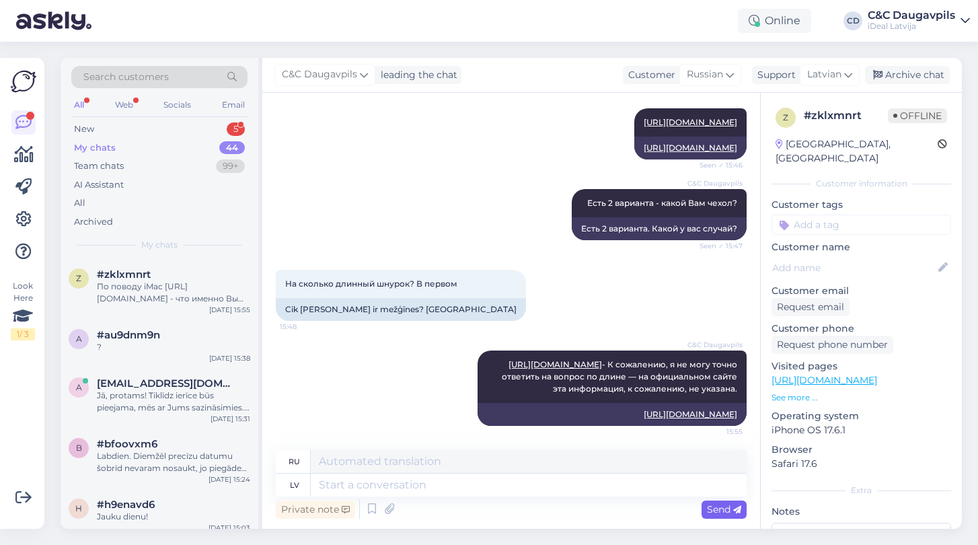
scroll to position [1763, 0]
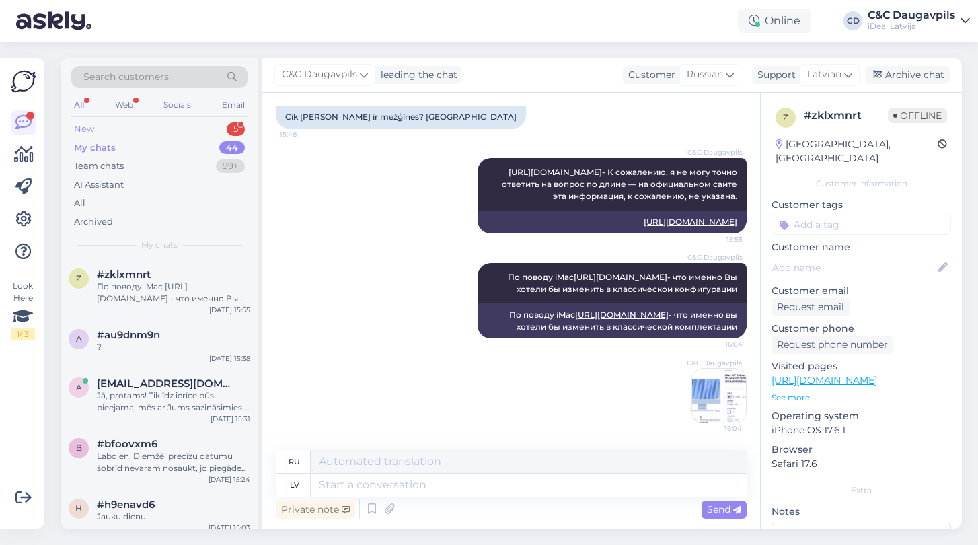
click at [95, 126] on div "New 5" at bounding box center [159, 129] width 176 height 19
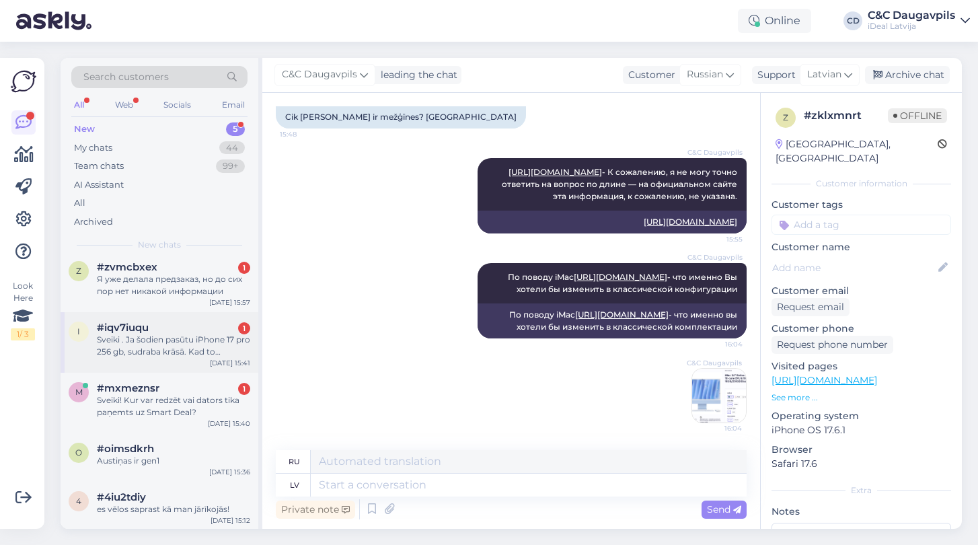
scroll to position [7, 0]
click at [160, 289] on div "Я уже делала предзаказ, но до сих пор нет никакой информации" at bounding box center [173, 286] width 153 height 24
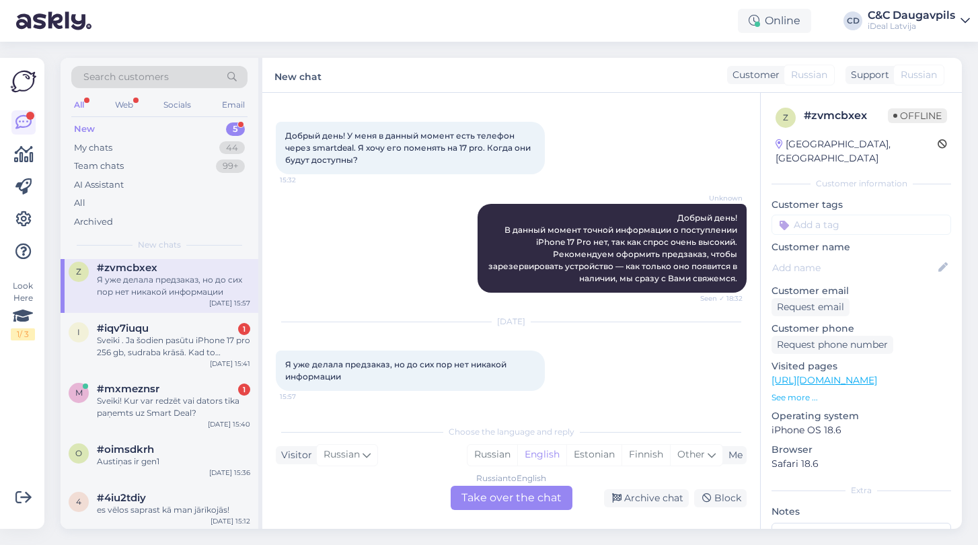
scroll to position [56, 0]
click at [499, 455] on div "Russian" at bounding box center [492, 455] width 50 height 20
click at [527, 500] on div "Russian to Russian Take over the chat" at bounding box center [512, 498] width 122 height 24
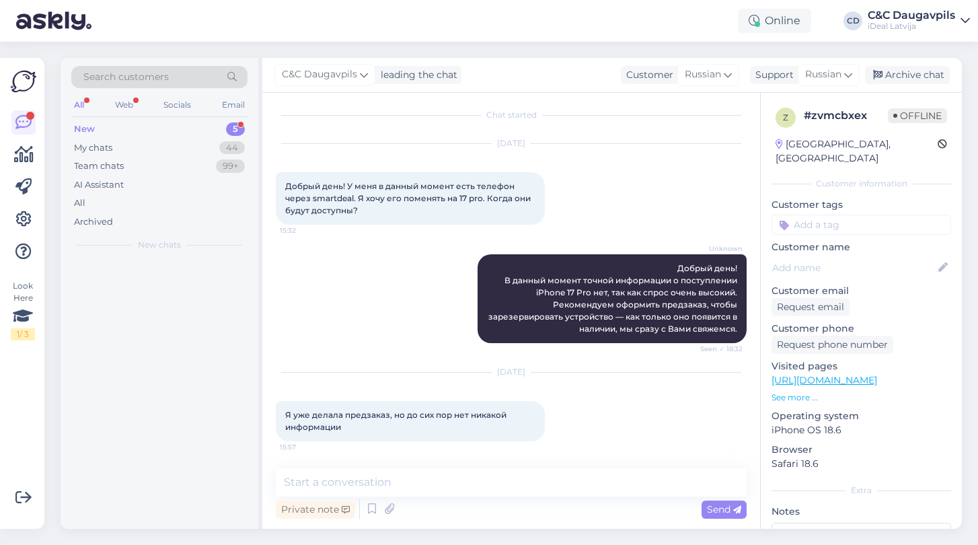
scroll to position [0, 0]
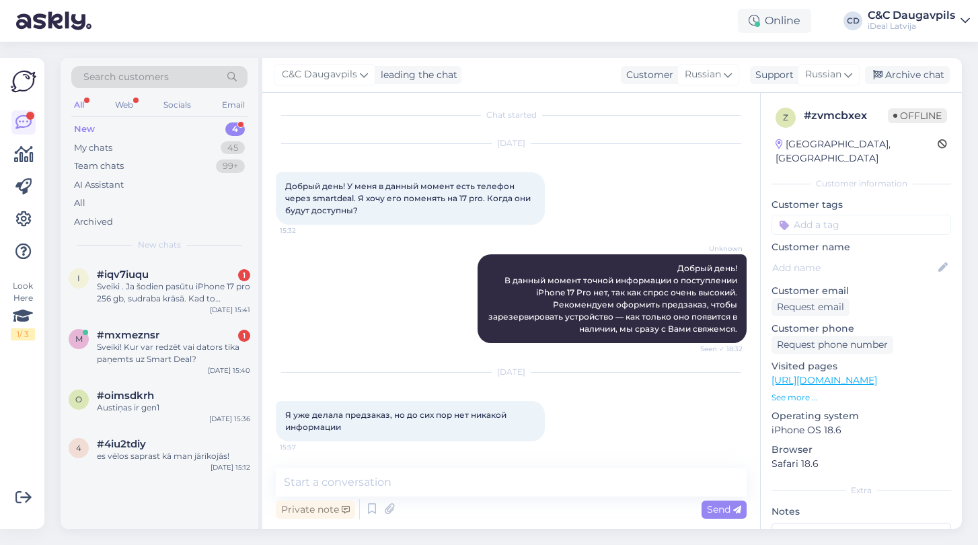
drag, startPoint x: 350, startPoint y: 426, endPoint x: 268, endPoint y: 414, distance: 83.7
click at [268, 414] on div "Chat started [DATE] Добрый день! У меня в данный момент есть телефон через smar…" at bounding box center [511, 311] width 498 height 436
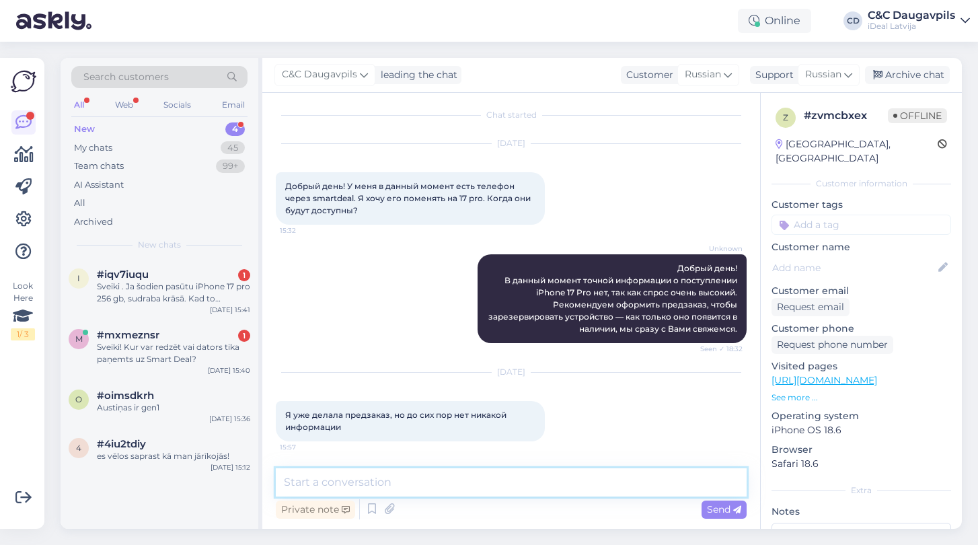
click at [377, 473] on textarea at bounding box center [511, 482] width 471 height 28
paste textarea "[DEMOGRAPHIC_DATA] за предзаказ! Как только устройство поступит к нам, мы сразу…"
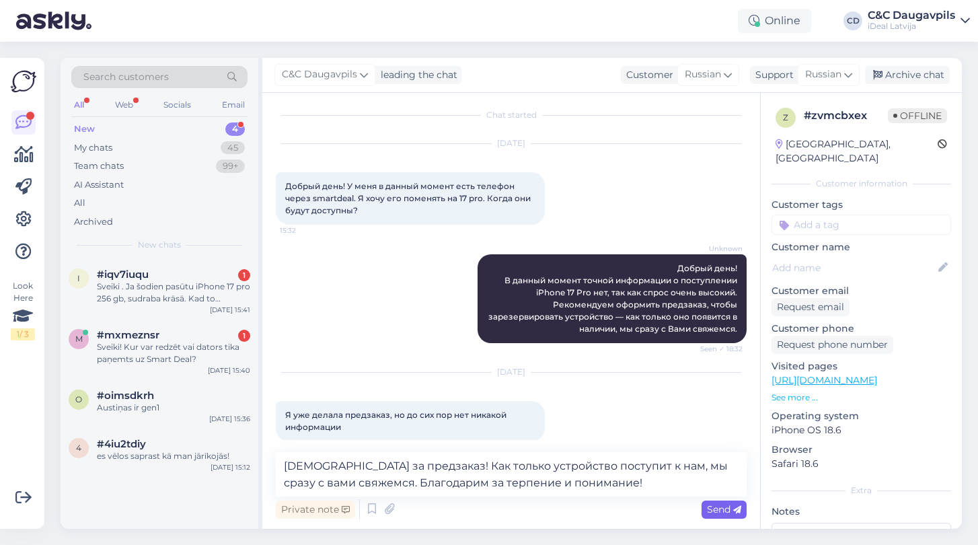
click at [725, 508] on span "Send" at bounding box center [724, 509] width 34 height 12
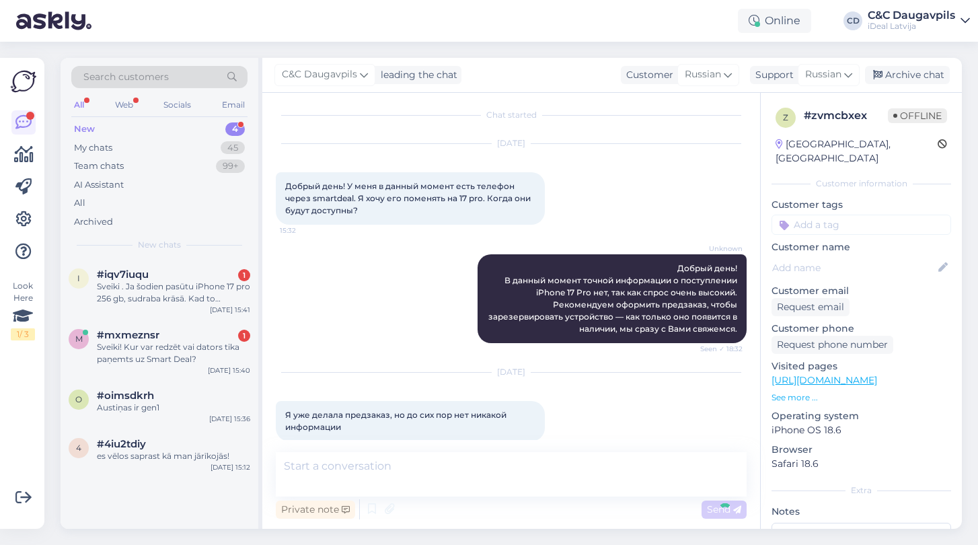
scroll to position [87, 0]
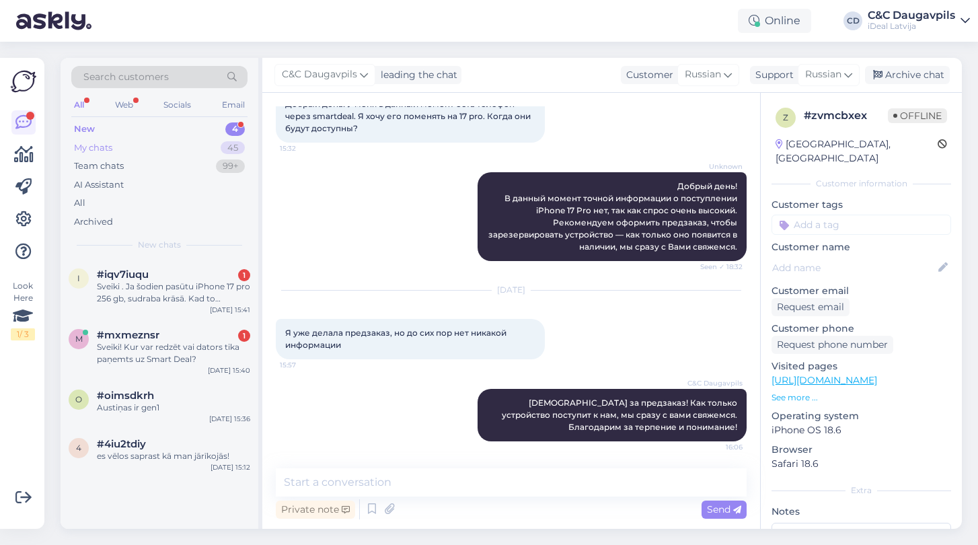
click at [100, 144] on div "My chats" at bounding box center [93, 147] width 38 height 13
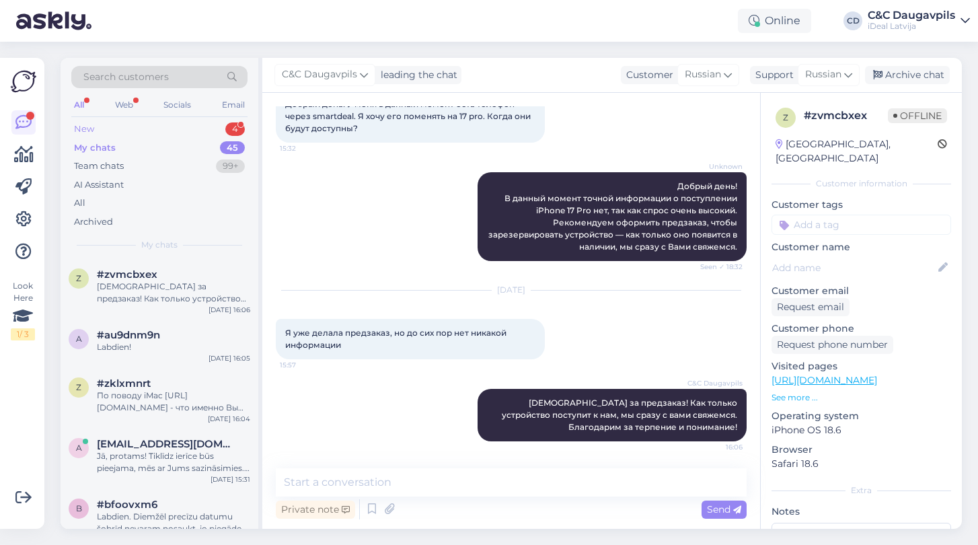
click at [81, 129] on div "New" at bounding box center [84, 128] width 20 height 13
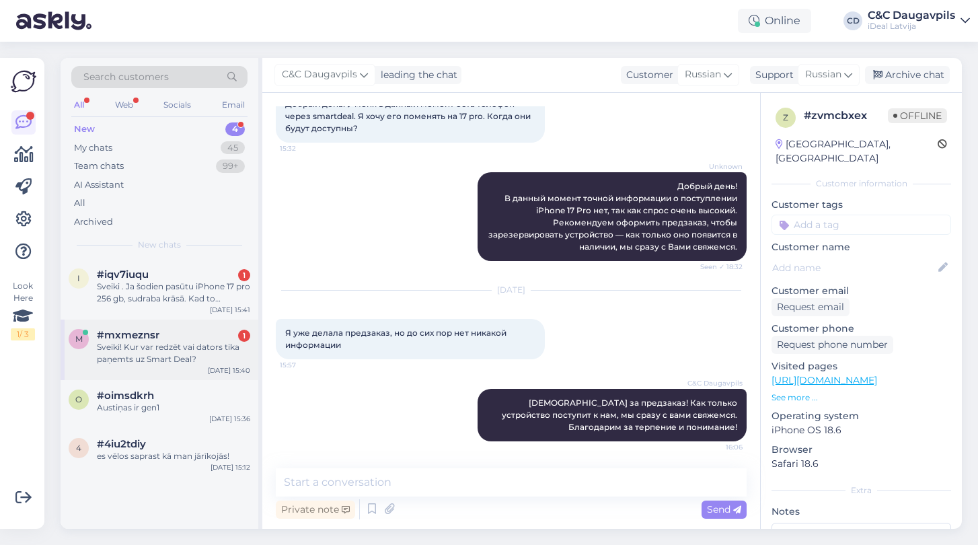
click at [155, 356] on div "Sveiki! Kur var redzēt vai dators tika paņemts uz Smart Deal?" at bounding box center [173, 353] width 153 height 24
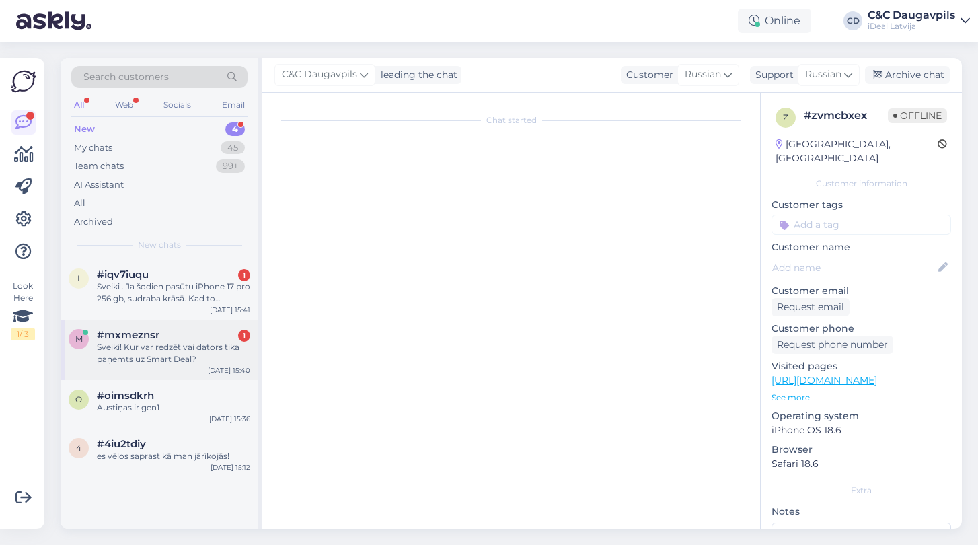
scroll to position [0, 0]
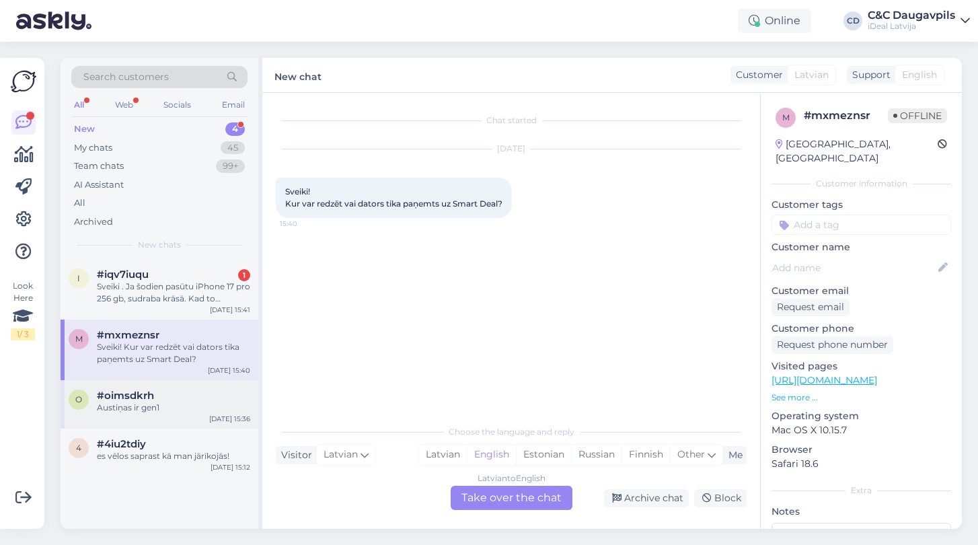
click at [149, 399] on span "#oimsdkrh" at bounding box center [125, 395] width 57 height 12
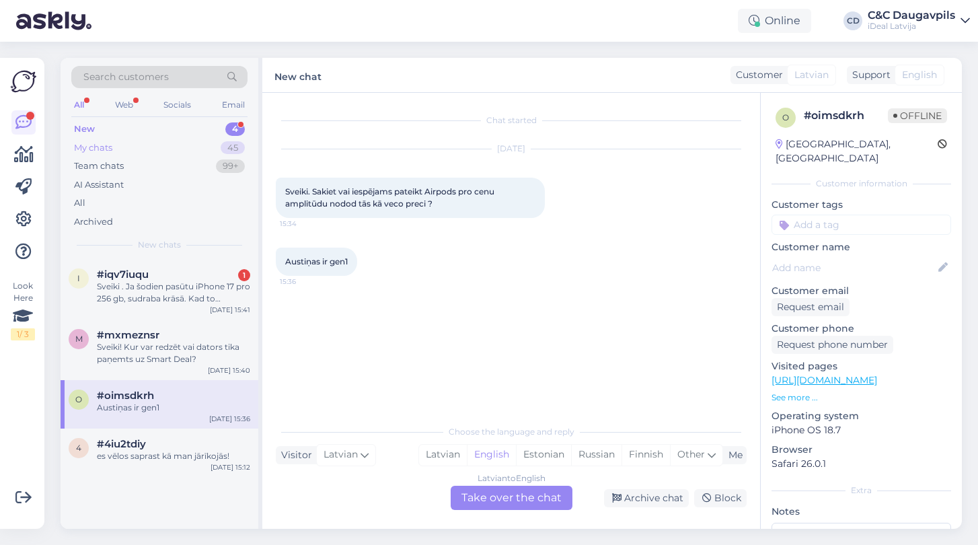
click at [98, 142] on div "My chats" at bounding box center [93, 147] width 38 height 13
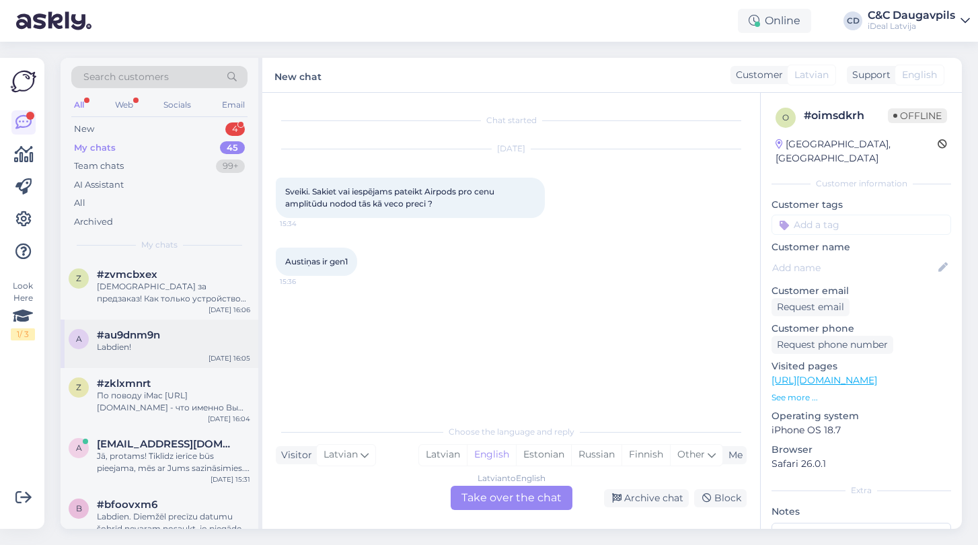
click at [178, 346] on div "Labdien!" at bounding box center [173, 347] width 153 height 12
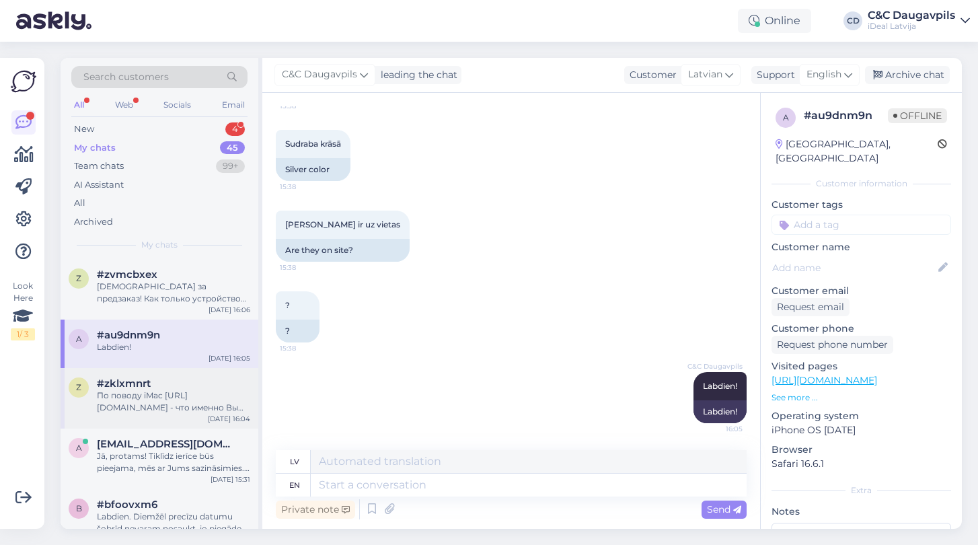
click at [179, 395] on div "По поводу iMac [URL][DOMAIN_NAME] - что именно Вы хотели бы изменить в классиче…" at bounding box center [173, 401] width 153 height 24
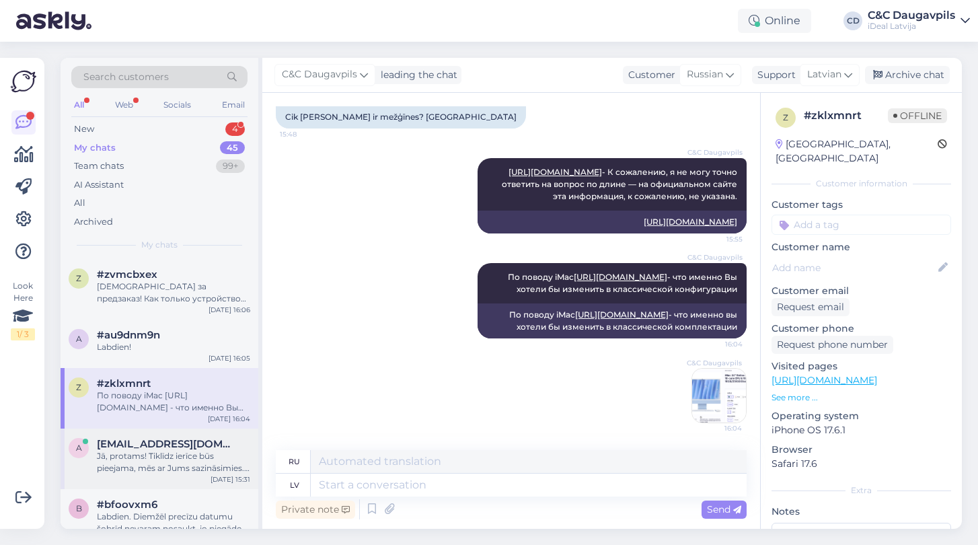
click at [165, 457] on div "Jā, protams! Tiklīdz ierīce būs pieejama, mēs ar Jums sazināsimies. Paldies par…" at bounding box center [173, 462] width 153 height 24
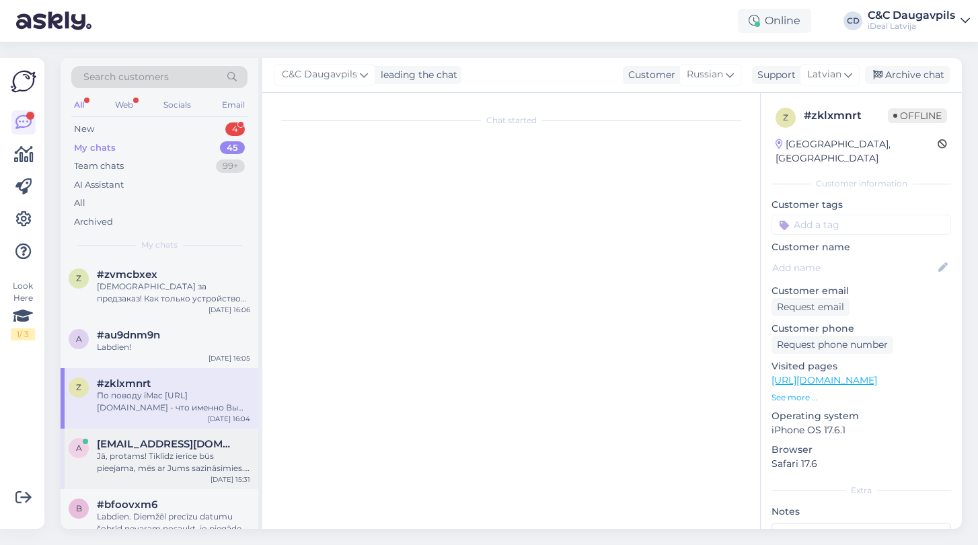
scroll to position [126, 0]
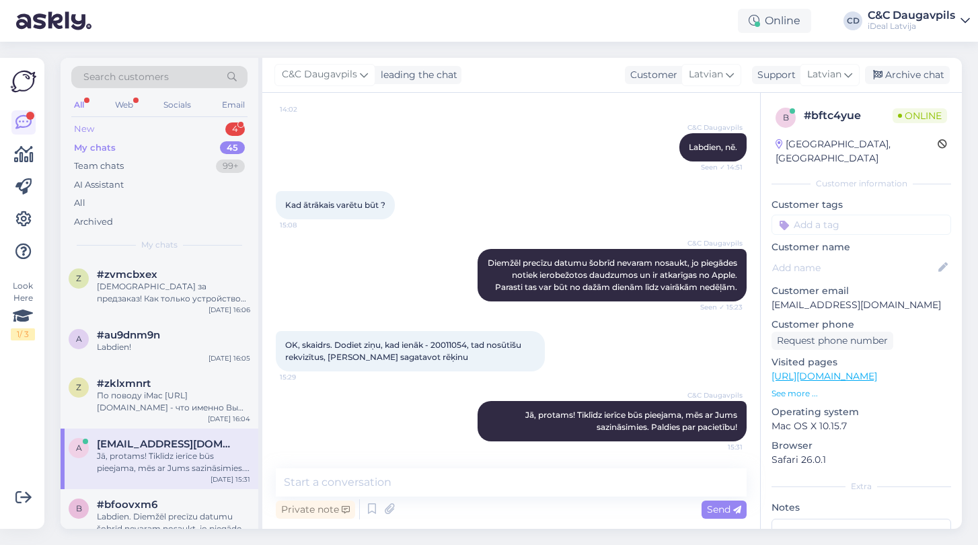
click at [102, 127] on div "New 4" at bounding box center [159, 129] width 176 height 19
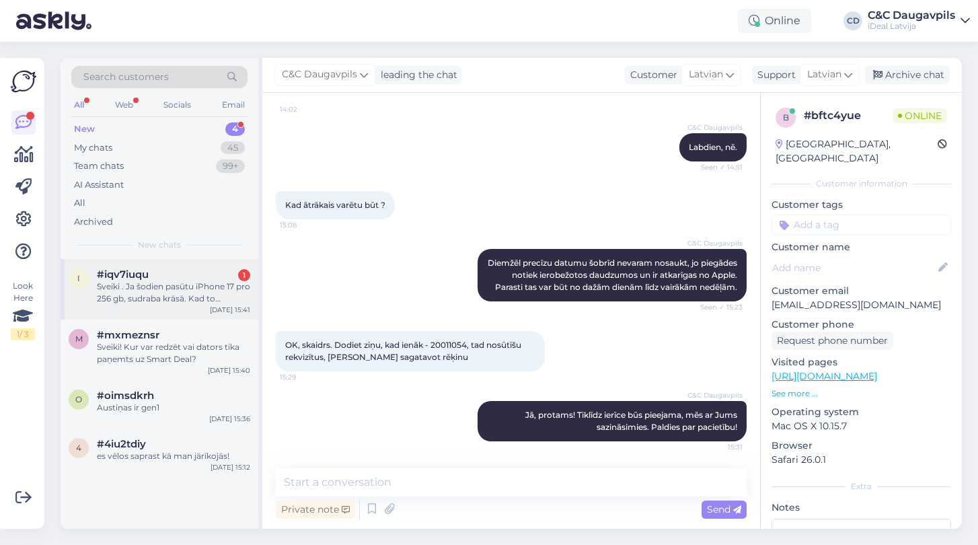
click at [156, 301] on div "Sveiki . Ja šodien pasūtu iPhone 17 pro 256 gb, sudraba krāsā. Kad to saņemšu ?…" at bounding box center [173, 292] width 153 height 24
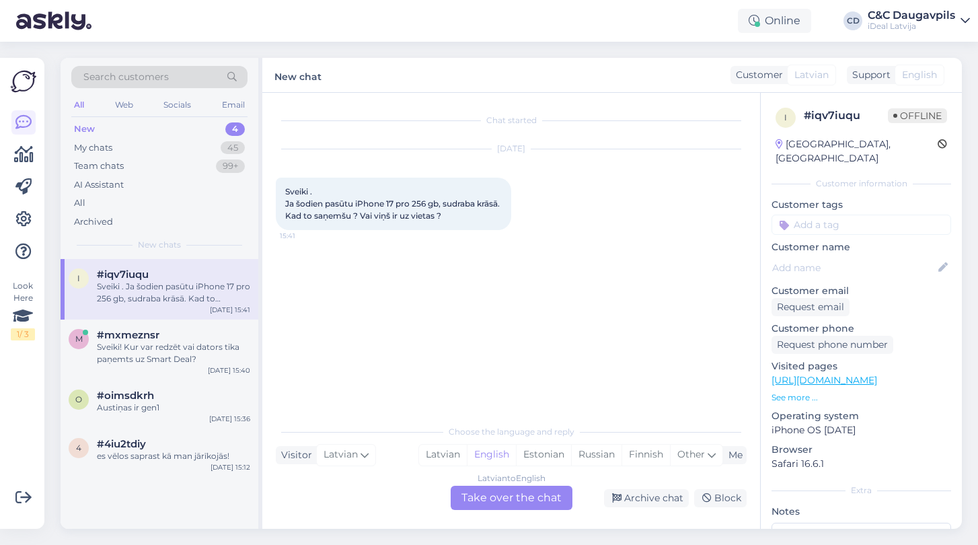
click at [445, 215] on div "Sveiki . Ja šodien pasūtu iPhone 17 pro 256 gb, sudraba krāsā. Kad to saņemšu ?…" at bounding box center [393, 204] width 235 height 52
click at [440, 450] on div "Latvian" at bounding box center [443, 455] width 48 height 20
click at [528, 505] on div "Latvian to Latvian Take over the chat" at bounding box center [512, 498] width 122 height 24
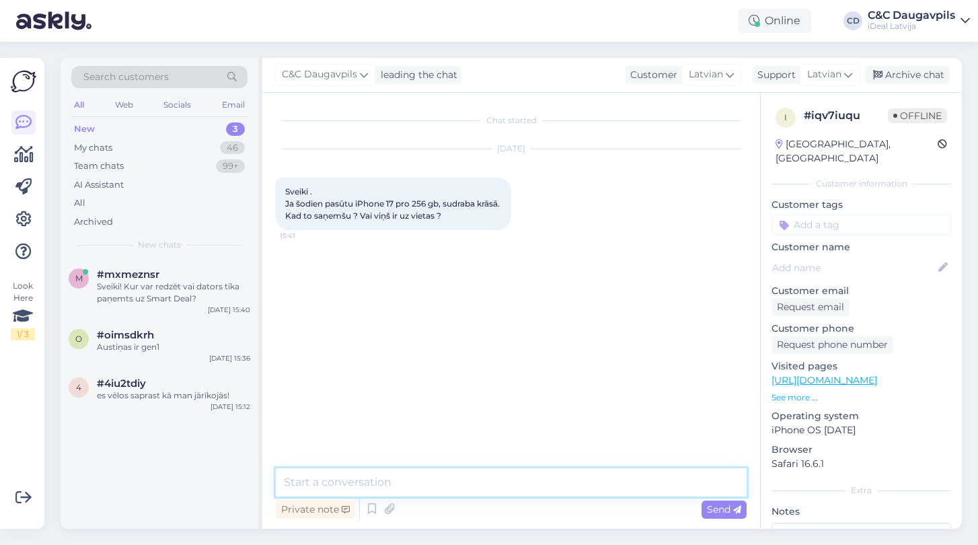
click at [454, 487] on textarea at bounding box center [511, 482] width 471 height 28
paste textarea "Diemžēl precīzu datumu šobrīd nevaram nosaukt, jo piegādes notiek ierobežotos d…"
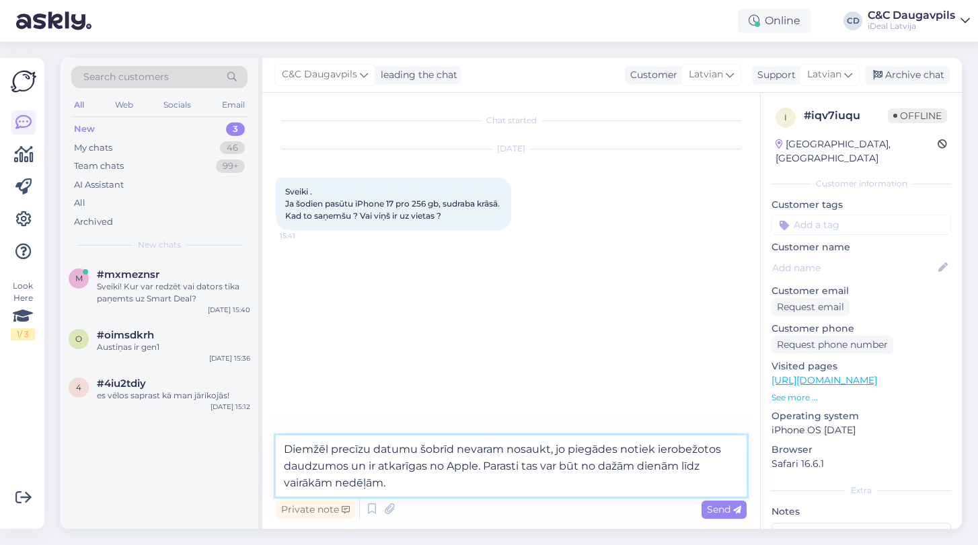
click at [286, 447] on textarea "Diemžēl precīzu datumu šobrīd nevaram nosaukt, jo piegādes notiek ierobežotos d…" at bounding box center [511, 465] width 471 height 61
click at [501, 486] on textarea "Labdien. Diemžēl precīzu datumu šobrīd nevaram nosaukt, jo piegādes notiek iero…" at bounding box center [511, 465] width 471 height 61
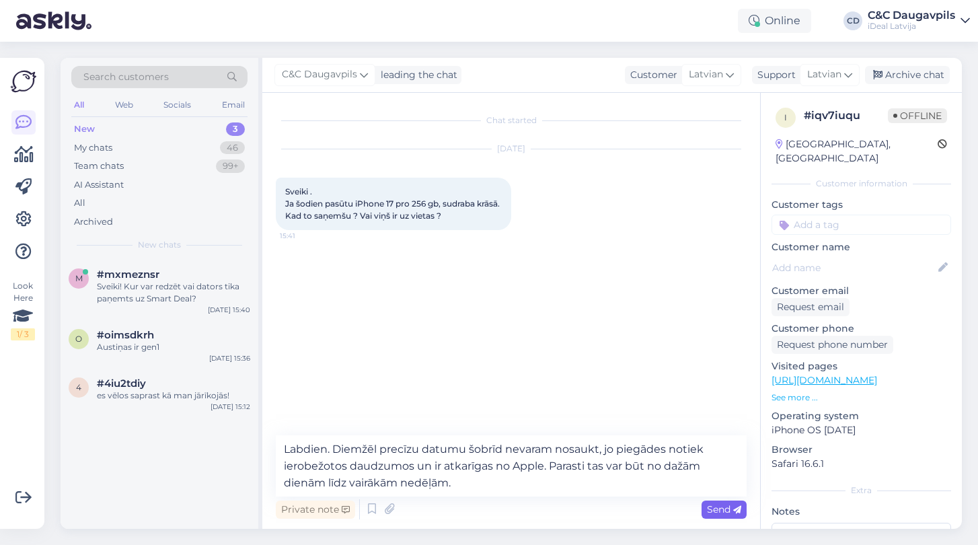
click at [716, 511] on span "Send" at bounding box center [724, 509] width 34 height 12
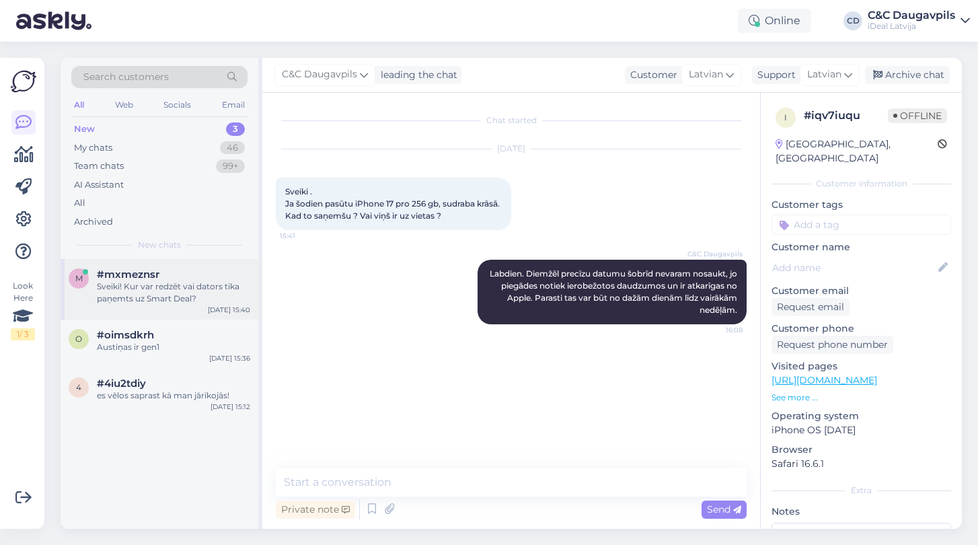
click at [146, 291] on div "Sveiki! Kur var redzēt vai dators tika paņemts uz Smart Deal?" at bounding box center [173, 292] width 153 height 24
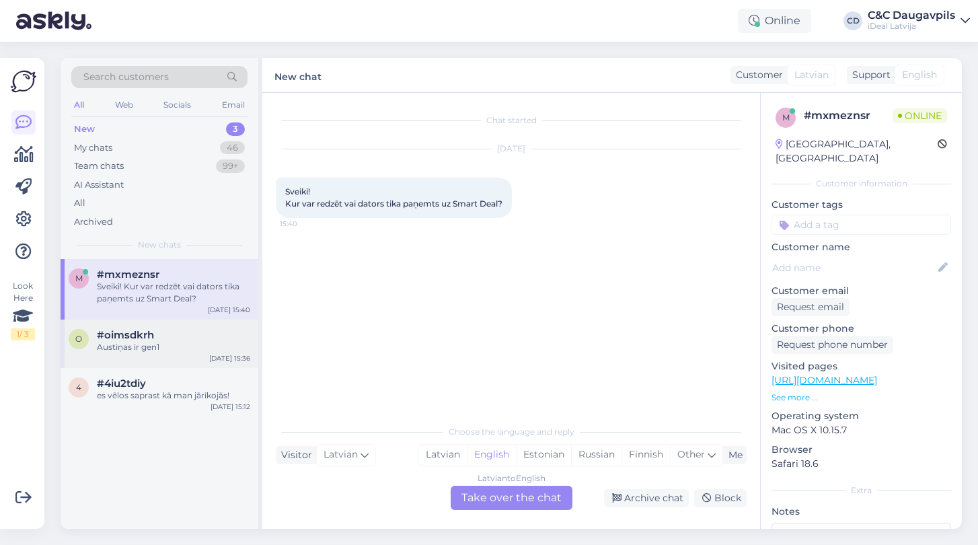
click at [133, 344] on div "Austiņas ir gen1" at bounding box center [173, 347] width 153 height 12
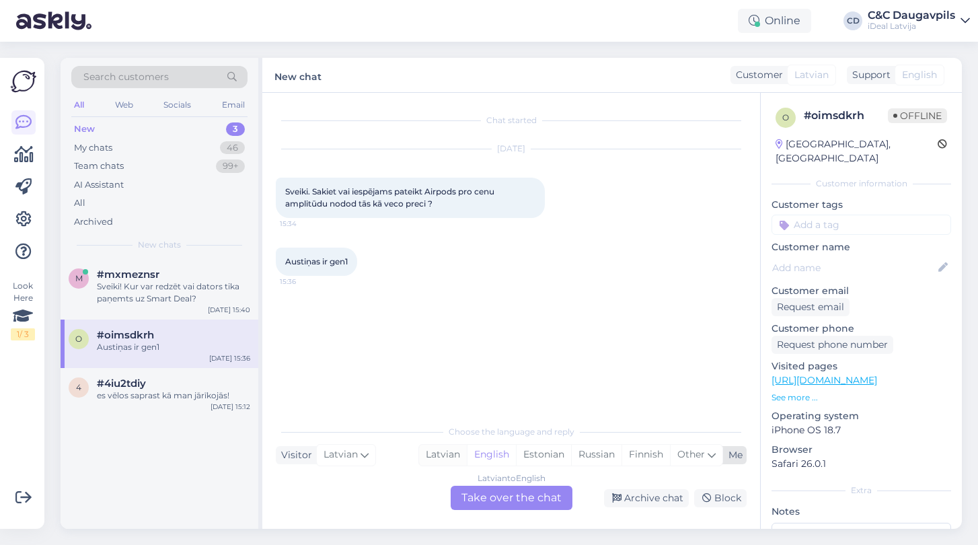
click at [440, 455] on div "Latvian" at bounding box center [443, 455] width 48 height 20
click at [493, 503] on div "Latvian to Latvian Take over the chat" at bounding box center [512, 498] width 122 height 24
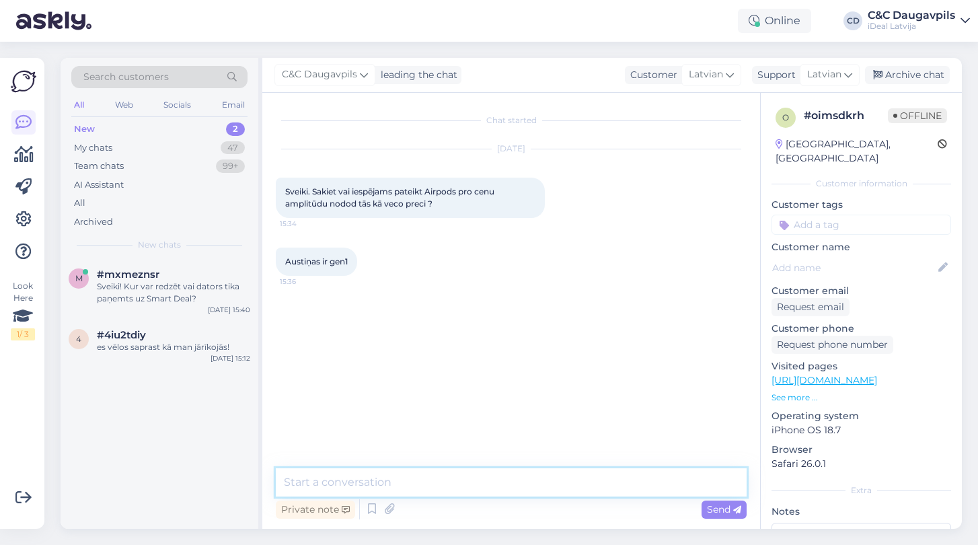
click at [418, 473] on textarea at bounding box center [511, 482] width 471 height 28
drag, startPoint x: 512, startPoint y: 472, endPoint x: 586, endPoint y: 484, distance: 75.6
click at [586, 484] on textarea "Labdien. Jus varat novertet musu majapslappa:" at bounding box center [511, 482] width 471 height 28
drag, startPoint x: 561, startPoint y: 481, endPoint x: 282, endPoint y: 483, distance: 278.4
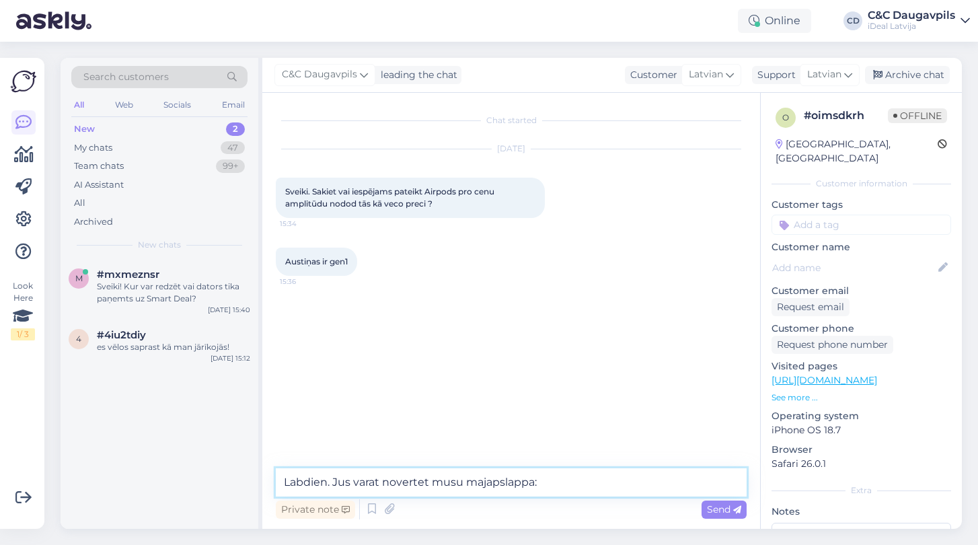
click at [282, 483] on textarea "Labdien. Jus varat novertet musu majapslappa:" at bounding box center [511, 482] width 471 height 28
drag, startPoint x: 557, startPoint y: 480, endPoint x: 336, endPoint y: 477, distance: 221.9
click at [335, 477] on textarea "Labdien. Jus varat novertet musu majapslappa:" at bounding box center [511, 482] width 471 height 28
paste textarea "o var izdarīt mūsu mājaslapā."
click at [335, 481] on textarea "Labdien. o var izdarīt mūsu mājaslapā." at bounding box center [511, 482] width 471 height 28
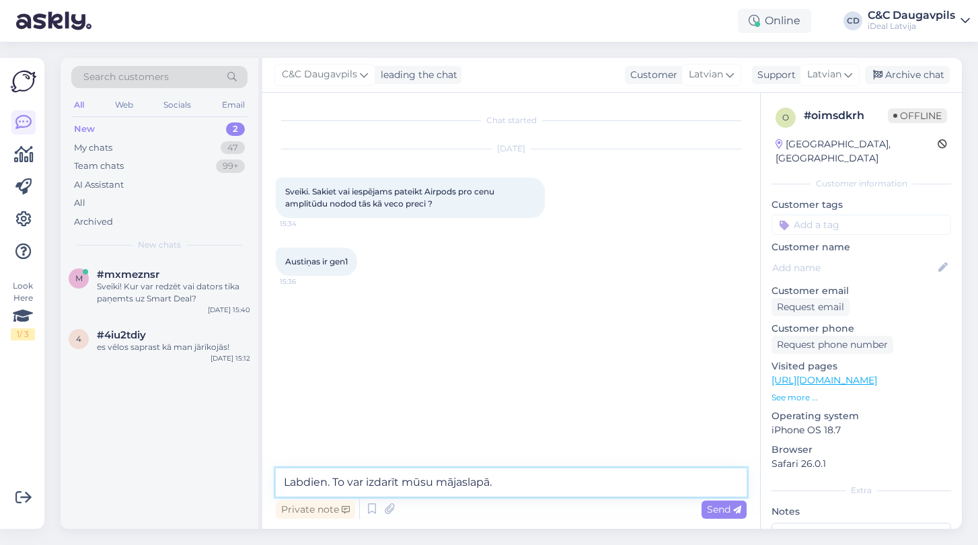
click at [500, 485] on textarea "Labdien. To var izdarīt mūsu mājaslapā." at bounding box center [511, 482] width 471 height 28
paste textarea "[URL][DOMAIN_NAME]"
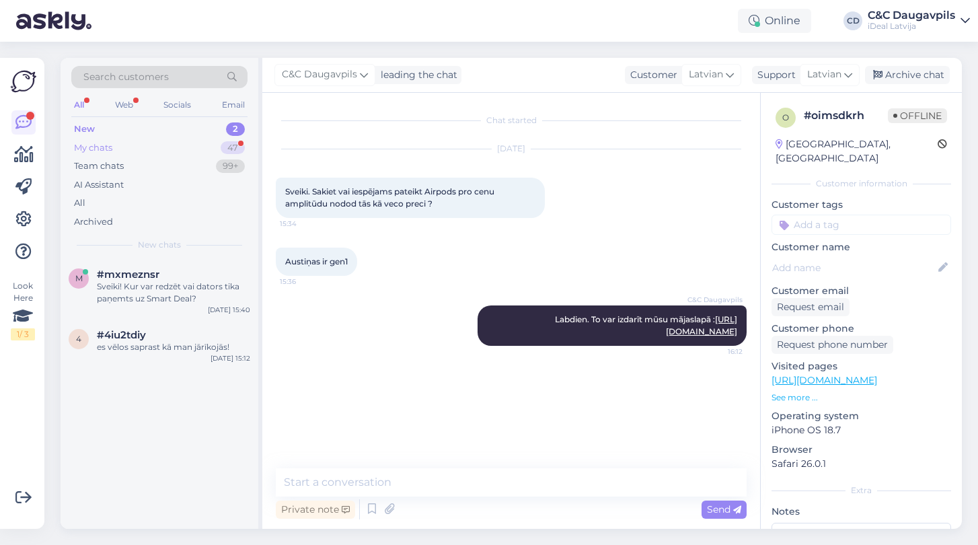
click at [92, 146] on div "My chats" at bounding box center [93, 147] width 38 height 13
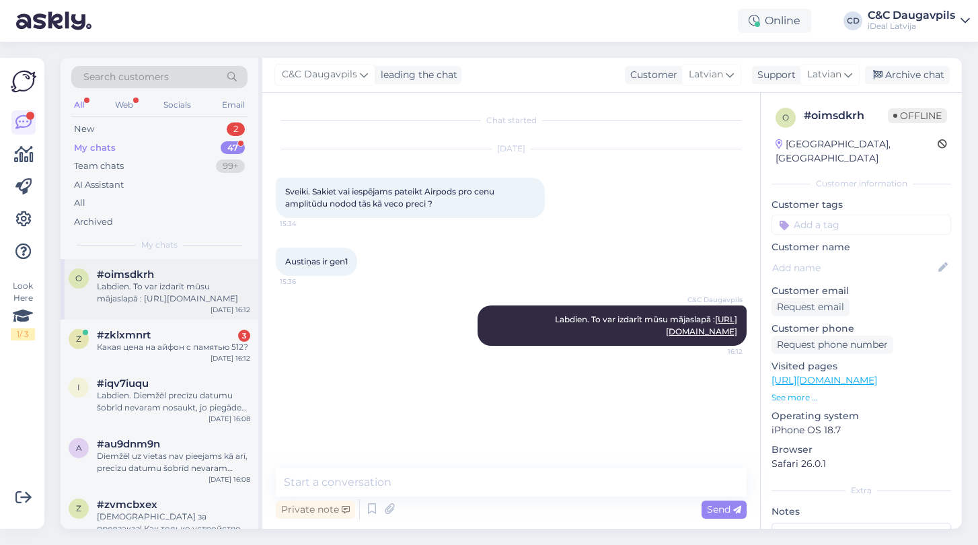
click at [171, 280] on div "Labdien. To var izdarīt mūsu mājaslapā : [URL][DOMAIN_NAME]" at bounding box center [173, 292] width 153 height 24
click at [87, 132] on div "New" at bounding box center [84, 128] width 20 height 13
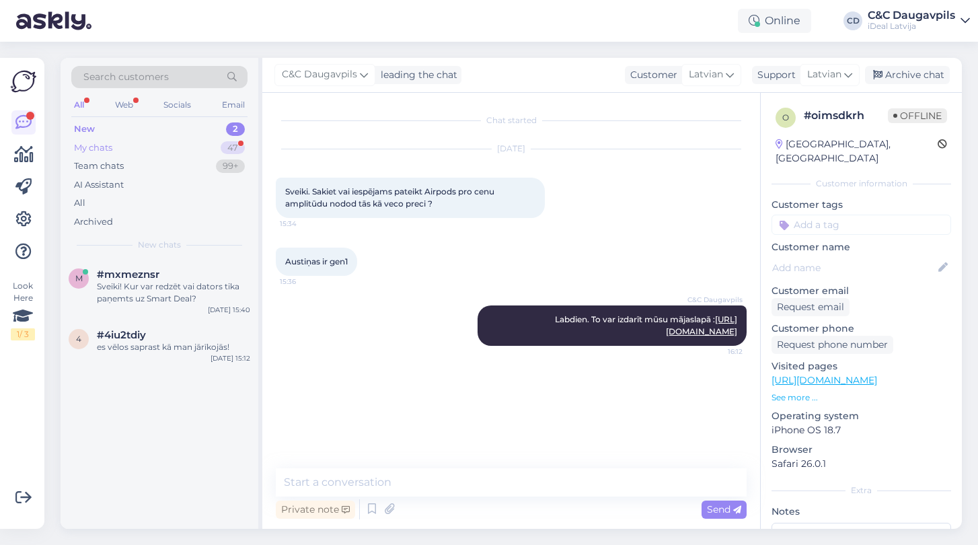
click at [99, 144] on div "My chats" at bounding box center [93, 147] width 38 height 13
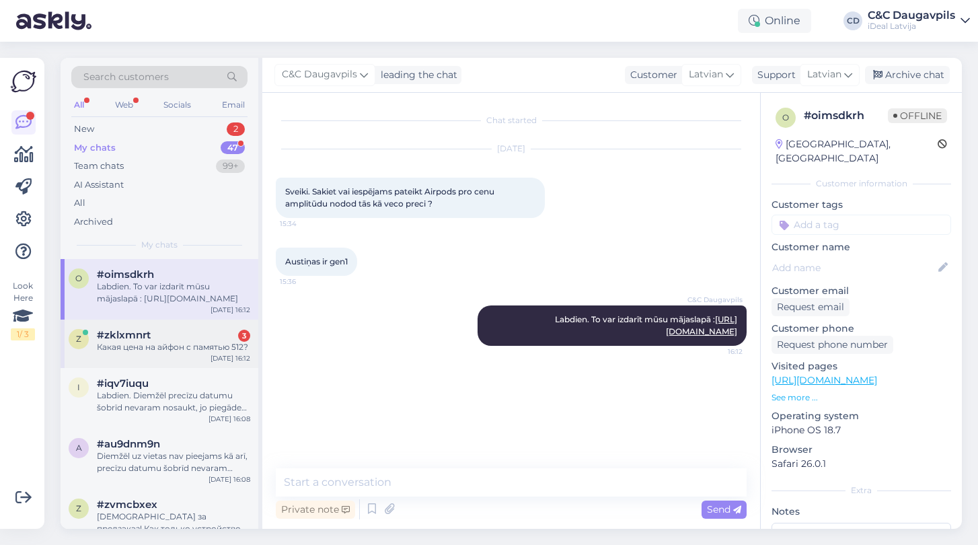
click at [150, 345] on div "Какая цена на айфон с памятью 512?" at bounding box center [173, 347] width 153 height 12
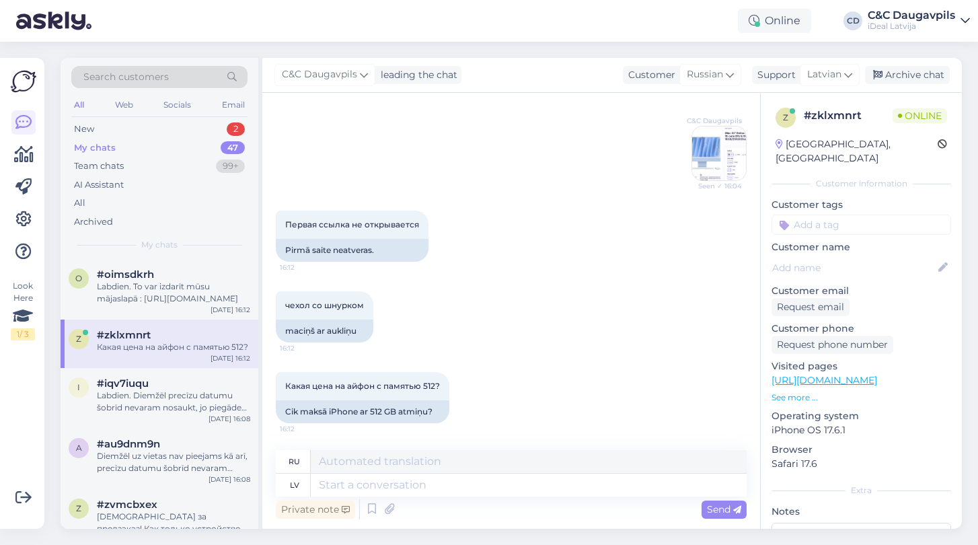
scroll to position [2005, 0]
click at [381, 318] on icon at bounding box center [381, 317] width 3 height 8
click at [457, 296] on div "чехол со шнурком 16:12 [PERSON_NAME] ar aukliņu Report translation" at bounding box center [511, 316] width 471 height 81
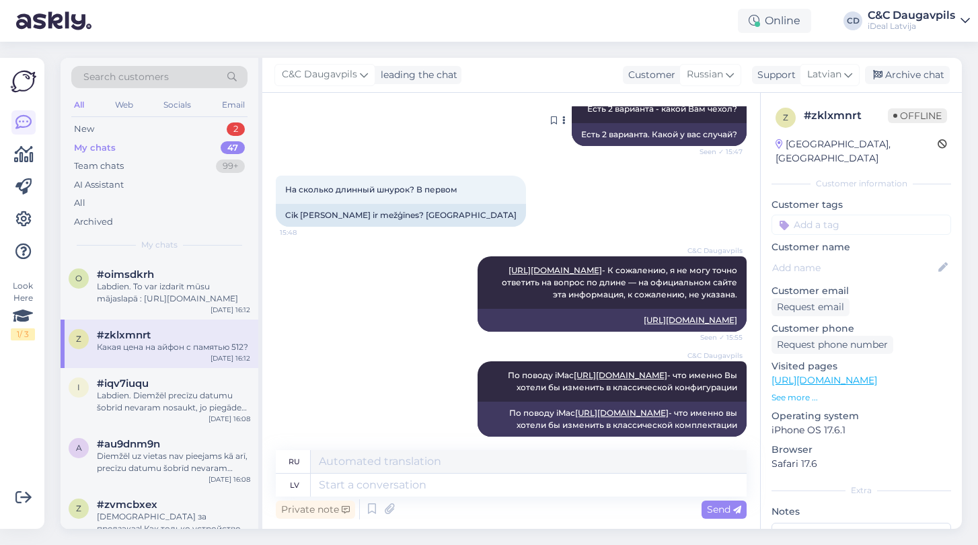
scroll to position [1528, 0]
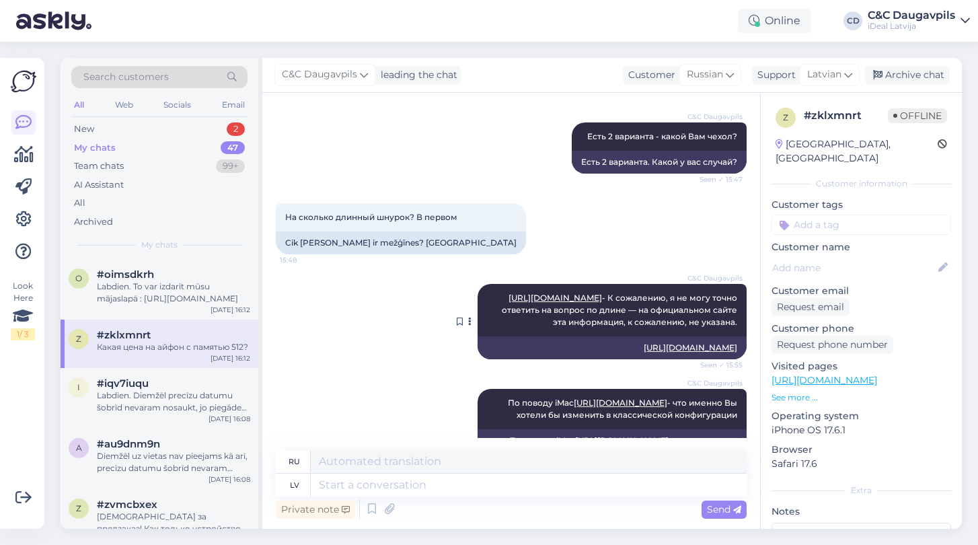
click at [572, 303] on link "[URL][DOMAIN_NAME]" at bounding box center [554, 298] width 93 height 10
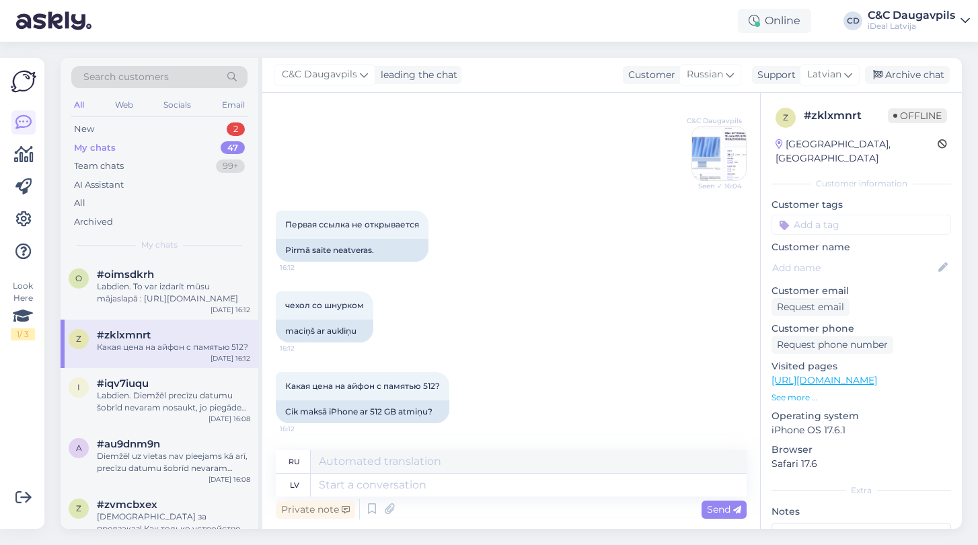
scroll to position [2005, 0]
click at [424, 478] on textarea at bounding box center [529, 484] width 436 height 23
paste textarea "Ваш заказ обновлён — чехол заменён на вариант со шнурком."
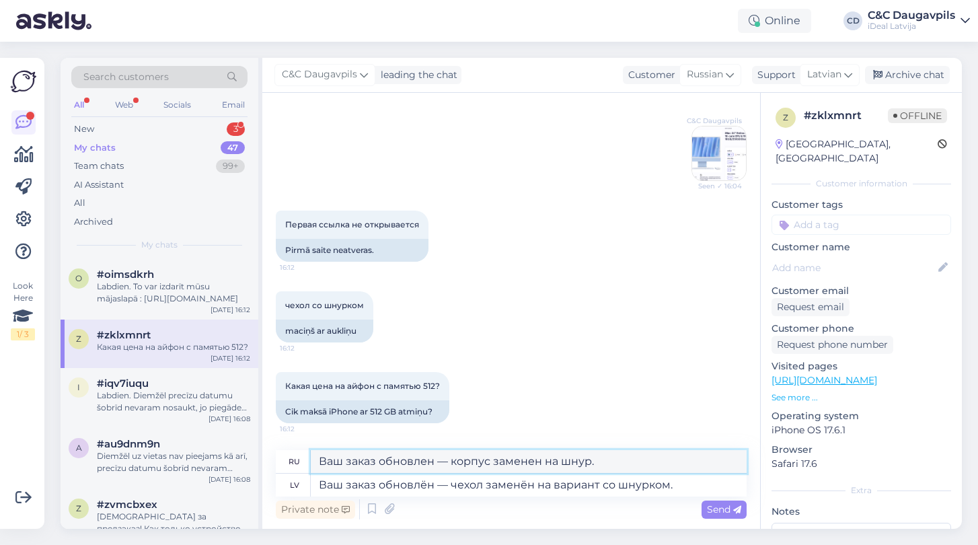
drag, startPoint x: 598, startPoint y: 463, endPoint x: 319, endPoint y: 459, distance: 278.4
click at [319, 459] on textarea "Ваш заказ обновлен — корпус заменен на шнур." at bounding box center [529, 461] width 436 height 23
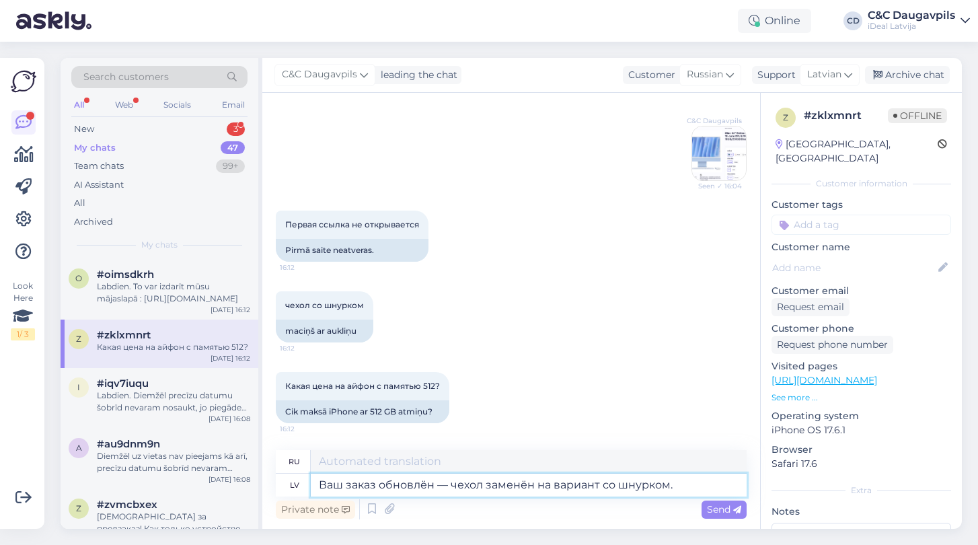
drag, startPoint x: 694, startPoint y: 485, endPoint x: 284, endPoint y: 492, distance: 409.6
click at [284, 492] on div "lv Ваш заказ обновлён — чехол заменён на вариант со шнурком." at bounding box center [511, 484] width 471 height 23
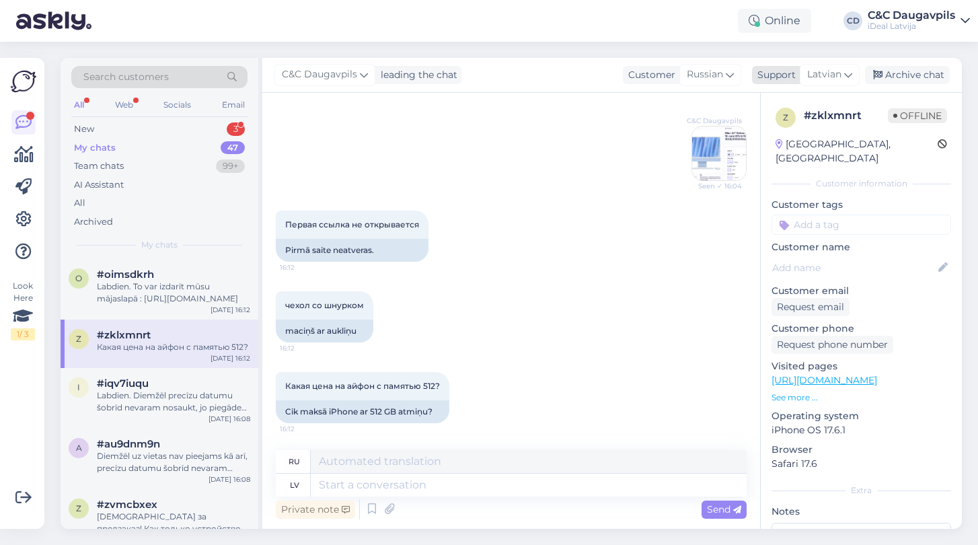
click at [852, 73] on icon at bounding box center [848, 74] width 8 height 15
click at [775, 158] on link "Russian" at bounding box center [806, 156] width 148 height 22
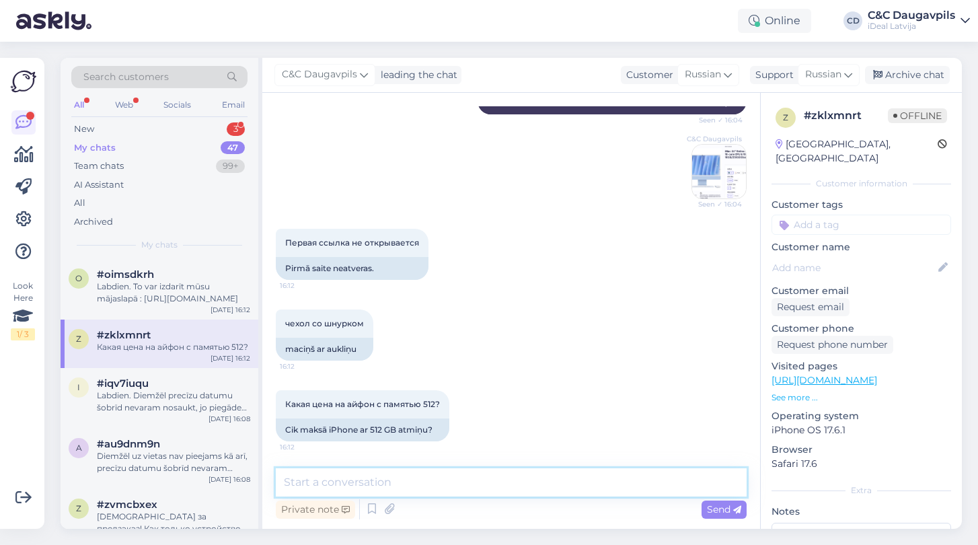
click at [329, 483] on textarea at bounding box center [511, 482] width 471 height 28
paste textarea "Ваш заказ обновлён — чехол заменён на вариант со шнурком."
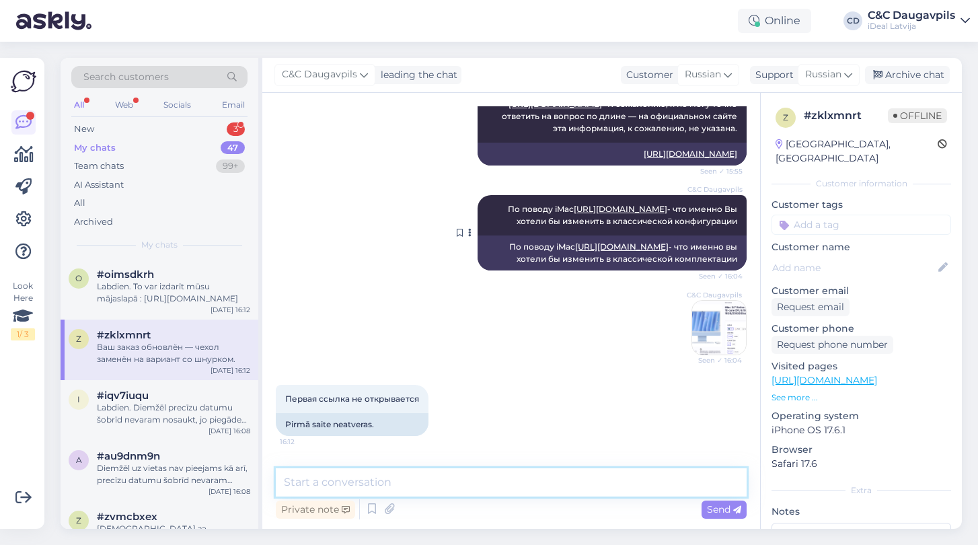
scroll to position [1720, 0]
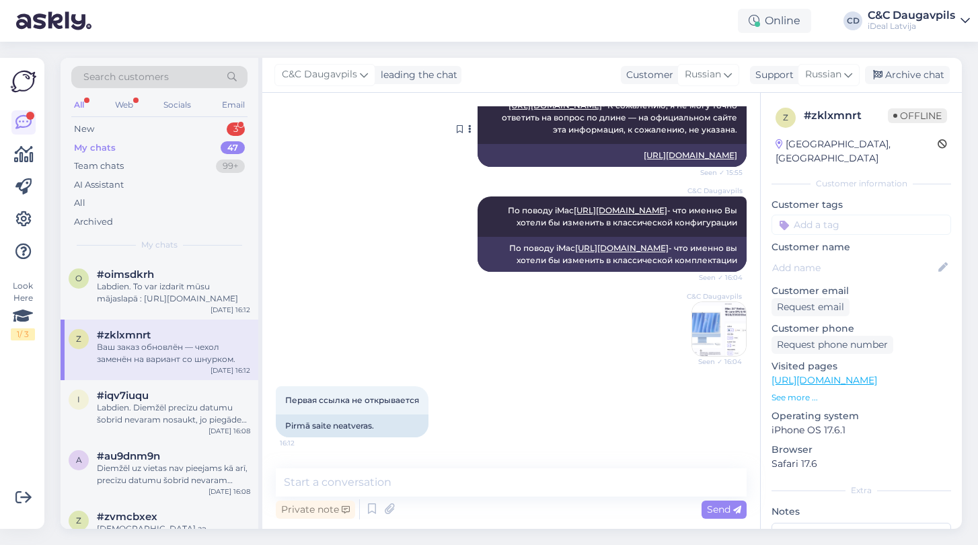
click at [583, 110] on link "[URL][DOMAIN_NAME]" at bounding box center [554, 105] width 93 height 10
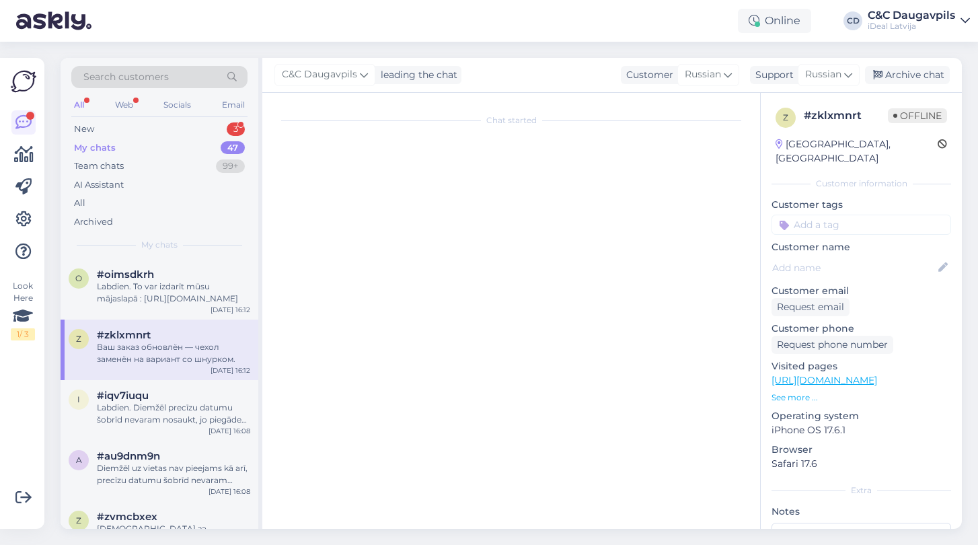
scroll to position [0, 0]
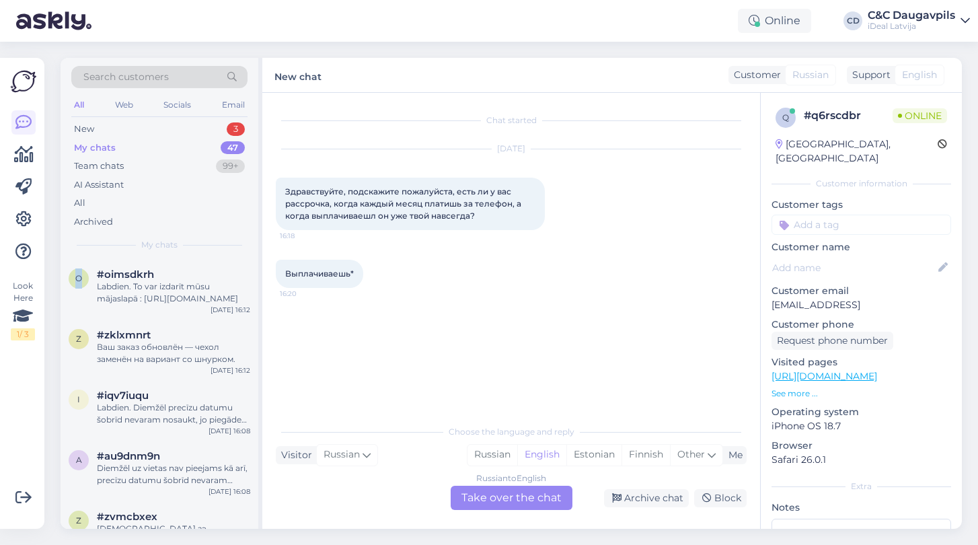
click at [97, 144] on div "My chats" at bounding box center [95, 147] width 42 height 13
click at [134, 291] on div "Ваш заказ обновлён — чехол заменён на вариант со шнурком." at bounding box center [173, 292] width 153 height 24
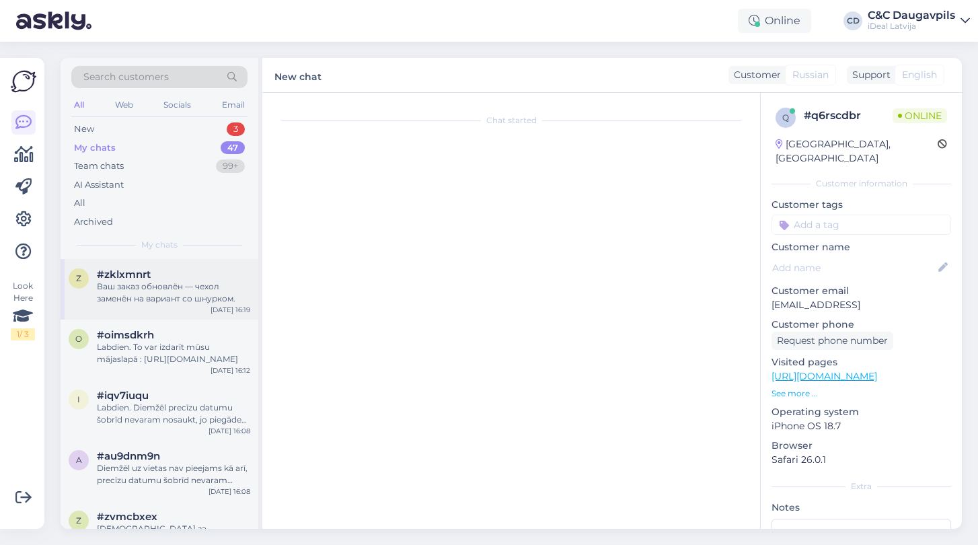
scroll to position [2056, 0]
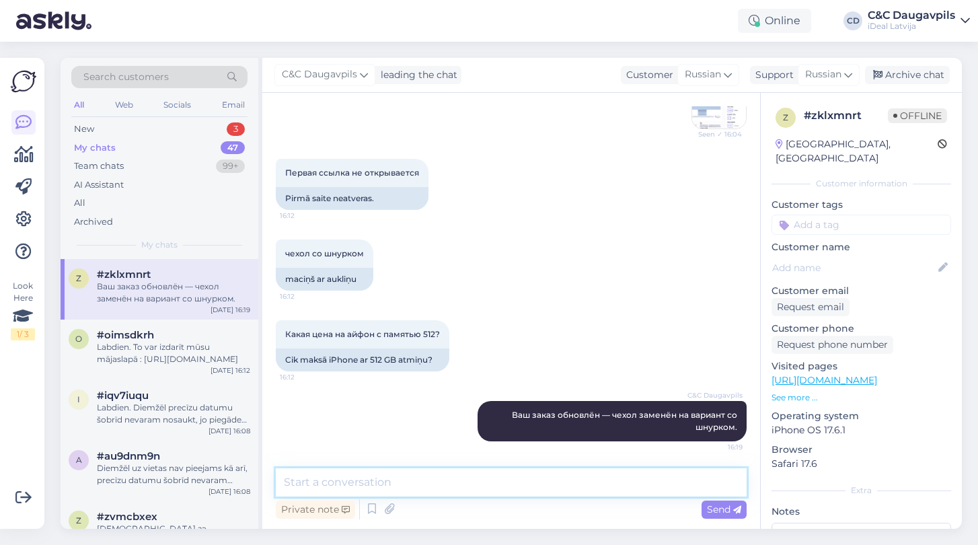
click at [443, 488] on textarea at bounding box center [511, 482] width 471 height 28
paste textarea "[URL][DOMAIN_NAME]"
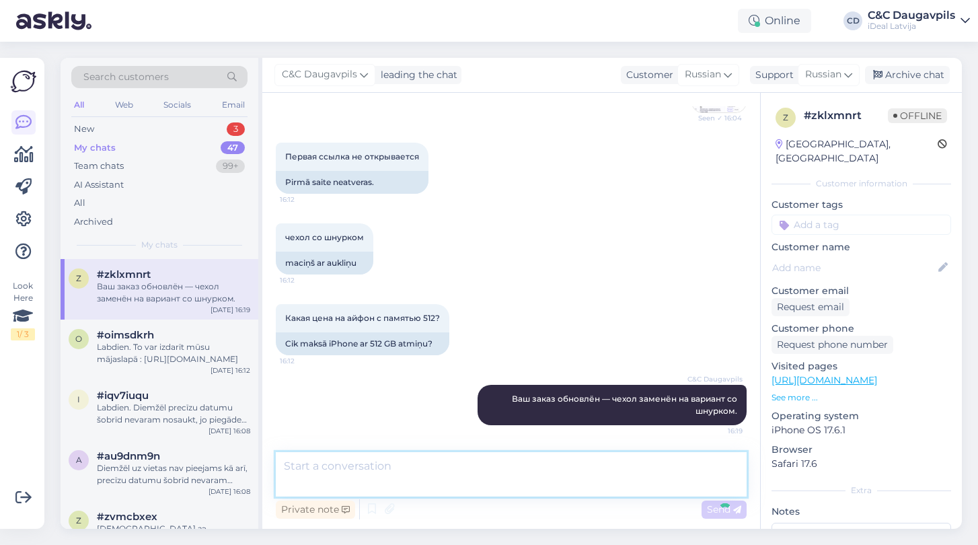
scroll to position [2126, 0]
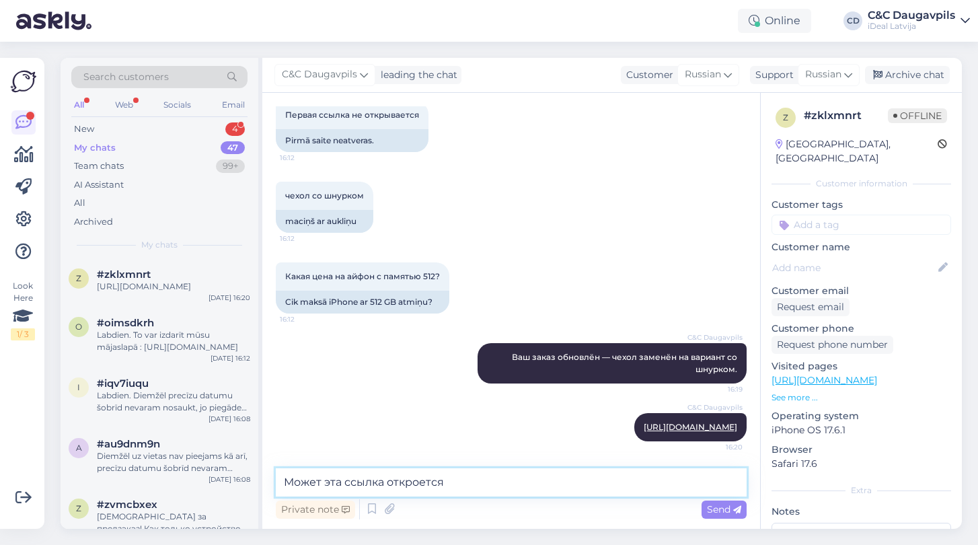
drag, startPoint x: 455, startPoint y: 486, endPoint x: 265, endPoint y: 479, distance: 190.4
click at [265, 479] on div "Chat started [DATE] Добрый день, в каком из магазинов доступен 17про макс серог…" at bounding box center [511, 311] width 498 height 436
paste textarea "Пожалуйста, попробуйте открыть эту ссылку — возможно, она будет работать."
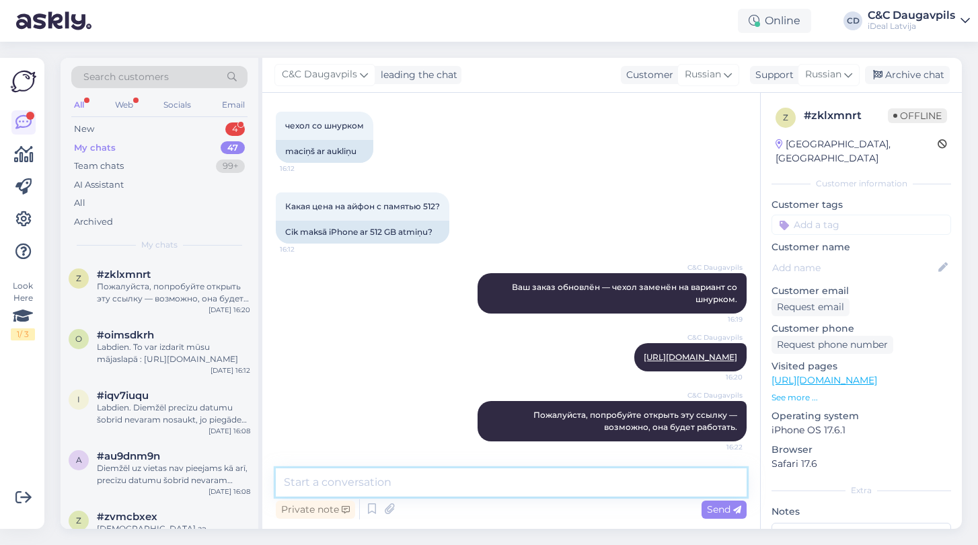
paste textarea "iPhone 17 Pro Max 512GB Silver"
paste textarea "iPhone 17 Pro Max 256GB Silver"
click at [498, 479] on textarea "iPhone 17 Pro Max 512GB Silver - 1749,00 / iPhone 17 Pro Max 256GB Silver -" at bounding box center [511, 482] width 471 height 28
click at [499, 482] on textarea "iPhone 17 Pro Max 512GB Silver - 1749,00EUR / iPhone 17 Pro Max 256GB Silver -" at bounding box center [511, 482] width 471 height 28
click at [726, 478] on textarea "iPhone 17 Pro Max 512GB Silver - 1749,00 EUR / iPhone 17 Pro Max 256GB Silver -" at bounding box center [511, 482] width 471 height 28
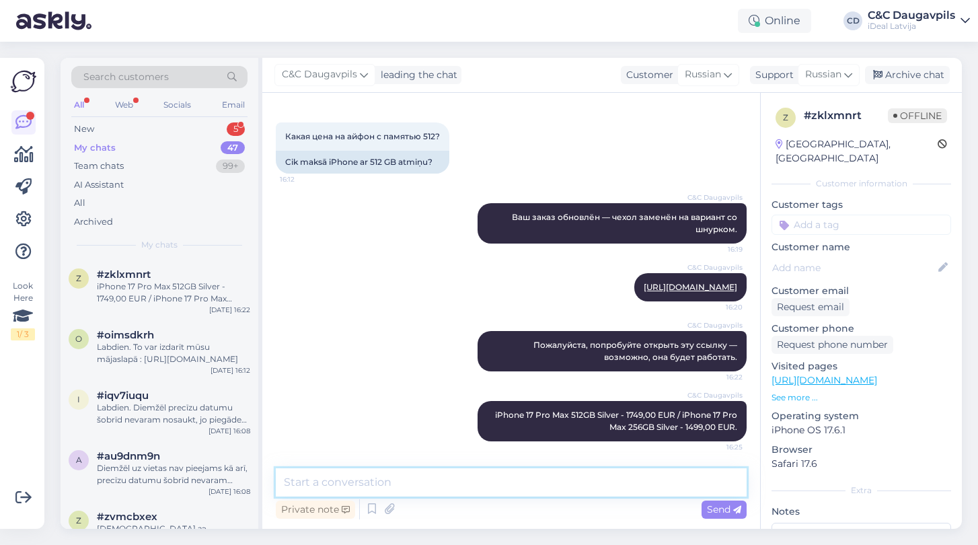
scroll to position [2266, 0]
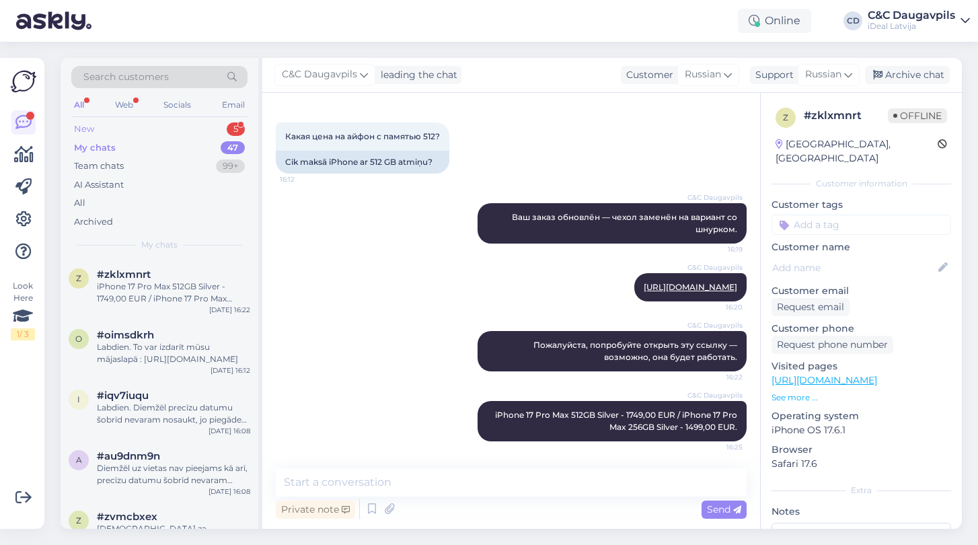
click at [84, 129] on div "New" at bounding box center [84, 128] width 20 height 13
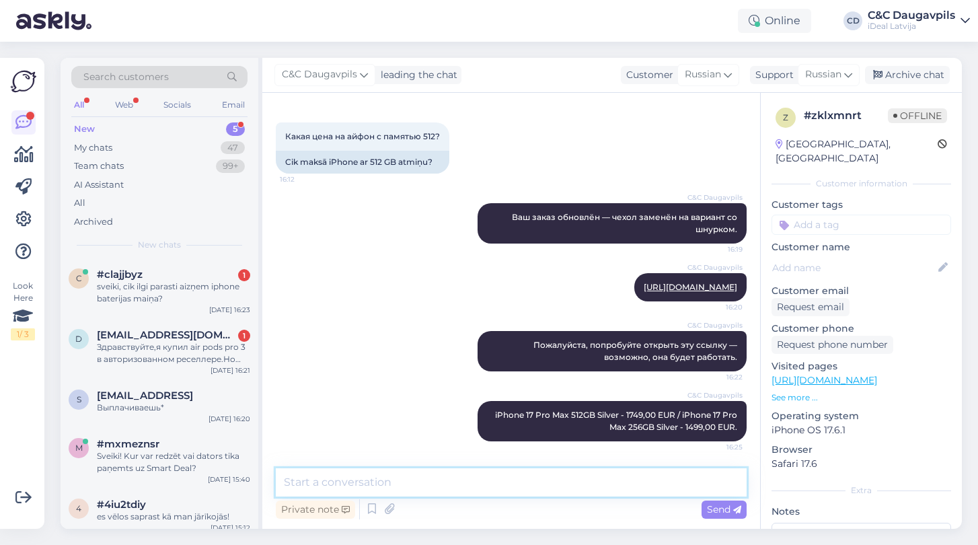
click at [349, 473] on textarea at bounding box center [511, 482] width 471 height 28
paste textarea "[URL][DOMAIN_NAME]"
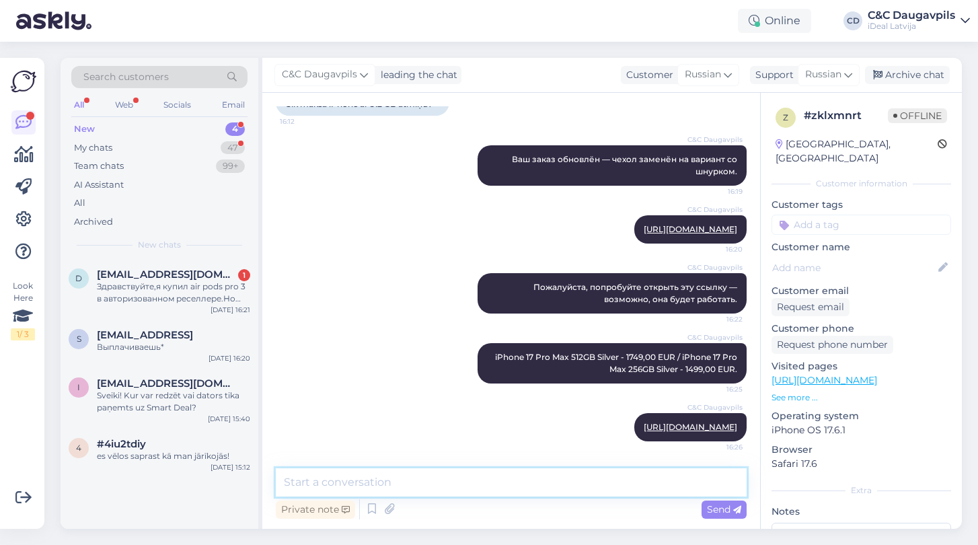
scroll to position [2336, 0]
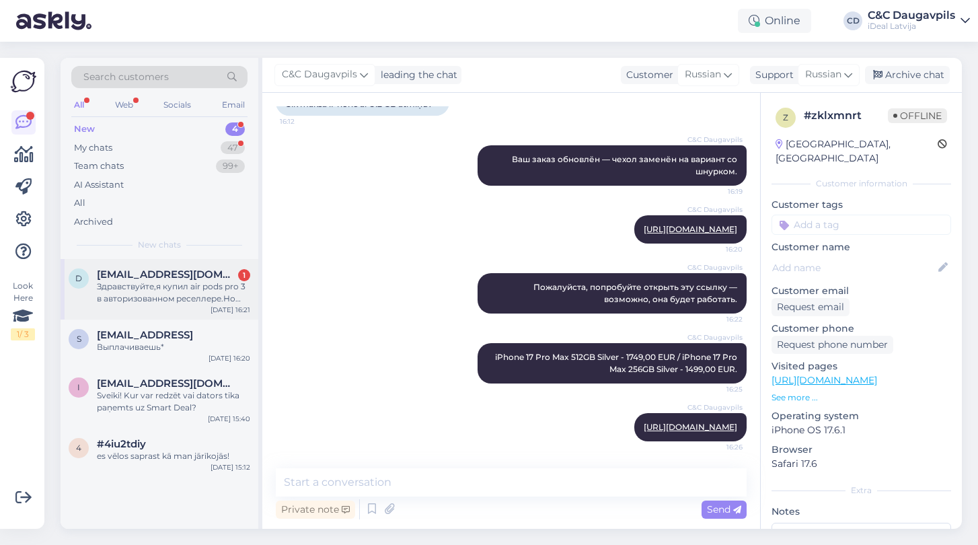
click at [121, 301] on div "Здравствуйте,я купил air pods pro 3 в авторизованном реселлере.Но они с браком.…" at bounding box center [173, 292] width 153 height 24
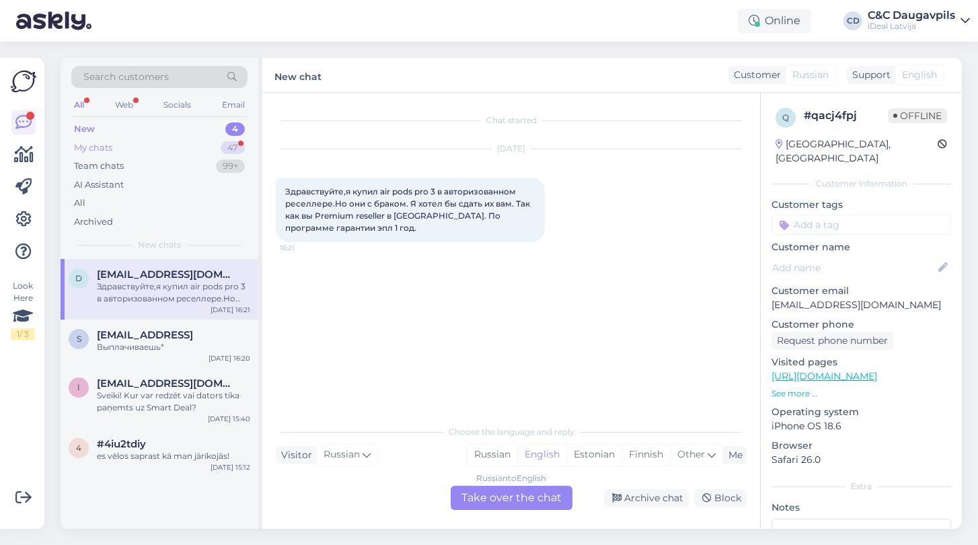
click at [103, 144] on div "My chats" at bounding box center [93, 147] width 38 height 13
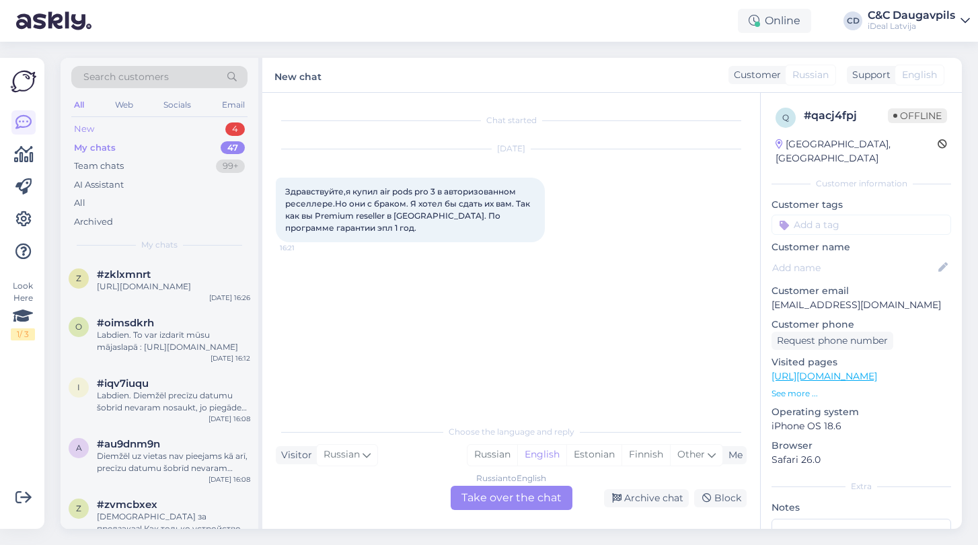
click at [81, 130] on div "New" at bounding box center [84, 128] width 20 height 13
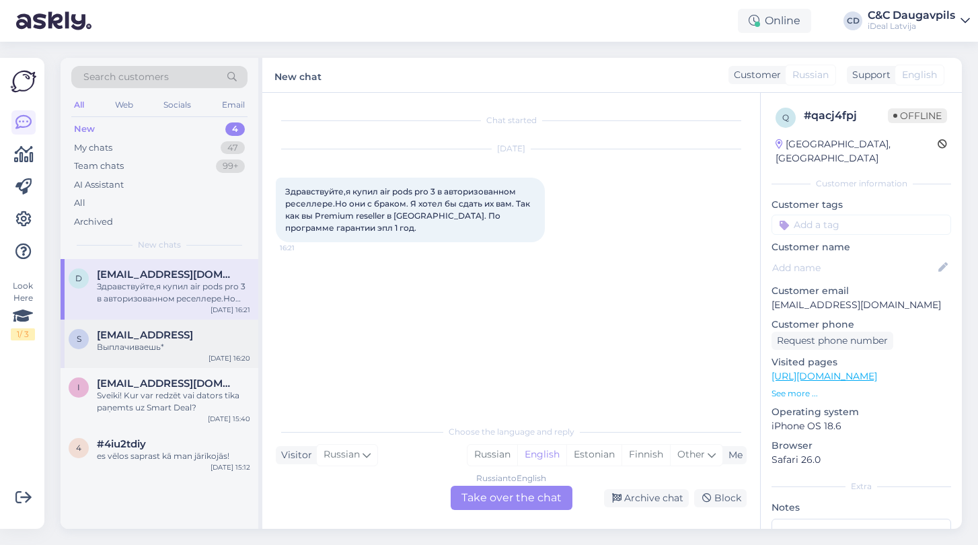
click at [161, 358] on div "s [EMAIL_ADDRESS] Выплачиваешь* [DATE] 16:20" at bounding box center [160, 343] width 198 height 48
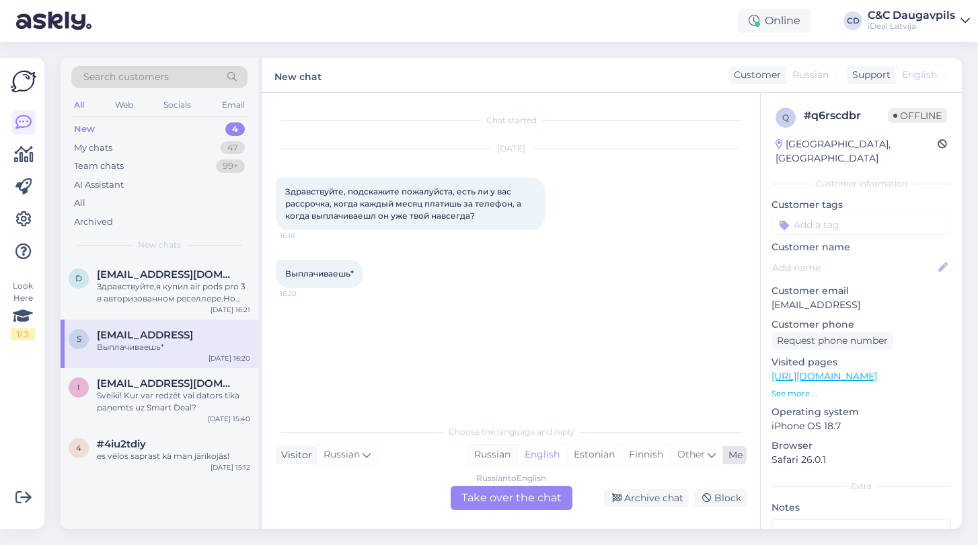
click at [498, 463] on div "Russian" at bounding box center [492, 455] width 50 height 20
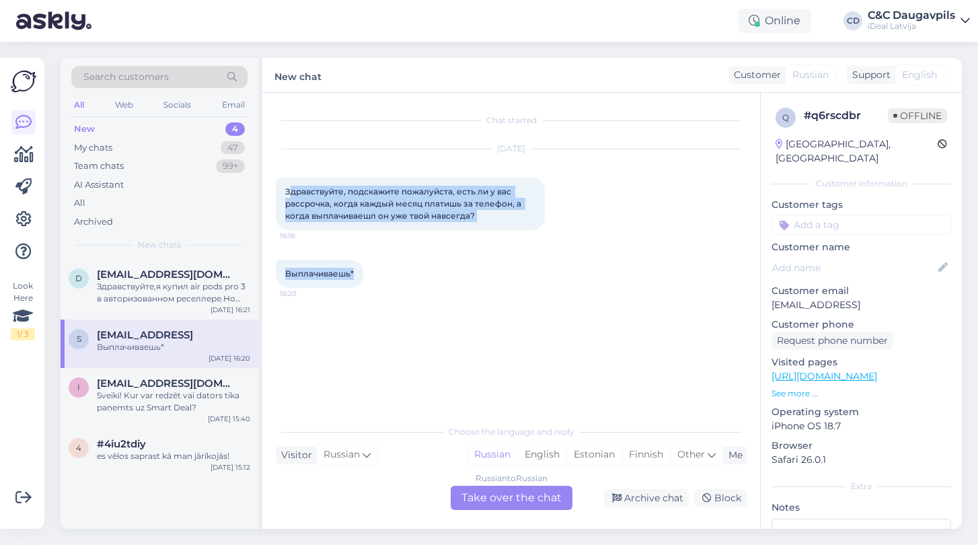
drag, startPoint x: 288, startPoint y: 188, endPoint x: 356, endPoint y: 271, distance: 107.5
click at [356, 271] on div "Chat started [DATE] Здравствуйте, подскажите пожалуйста, есть ли у вас рассрочк…" at bounding box center [517, 255] width 483 height 299
click at [356, 271] on div "Выплачиваешь* 16:20" at bounding box center [319, 274] width 87 height 28
drag, startPoint x: 356, startPoint y: 271, endPoint x: 285, endPoint y: 178, distance: 117.6
click at [285, 178] on div "Chat started [DATE] Здравствуйте, подскажите пожалуйста, есть ли у вас рассрочк…" at bounding box center [517, 255] width 483 height 299
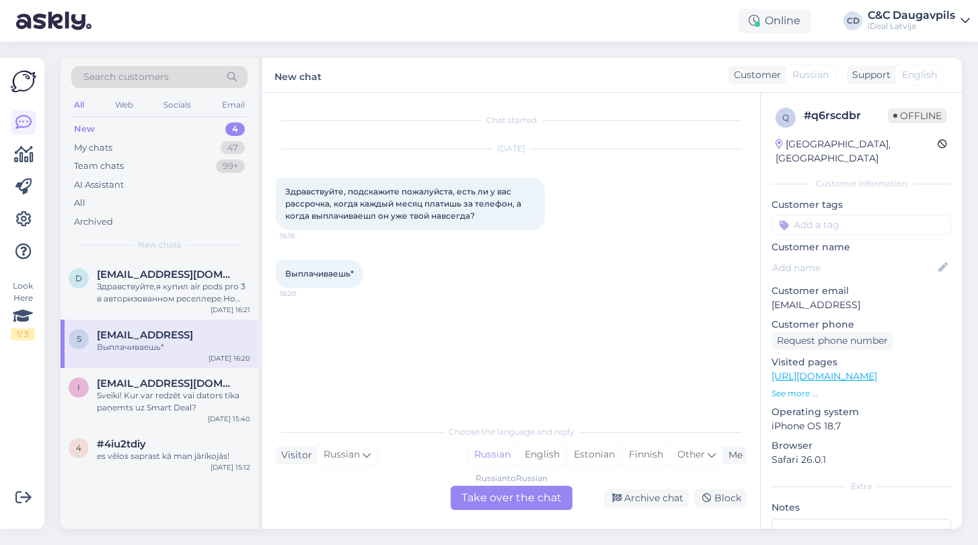
click at [547, 504] on div "Russian to Russian Take over the chat" at bounding box center [512, 498] width 122 height 24
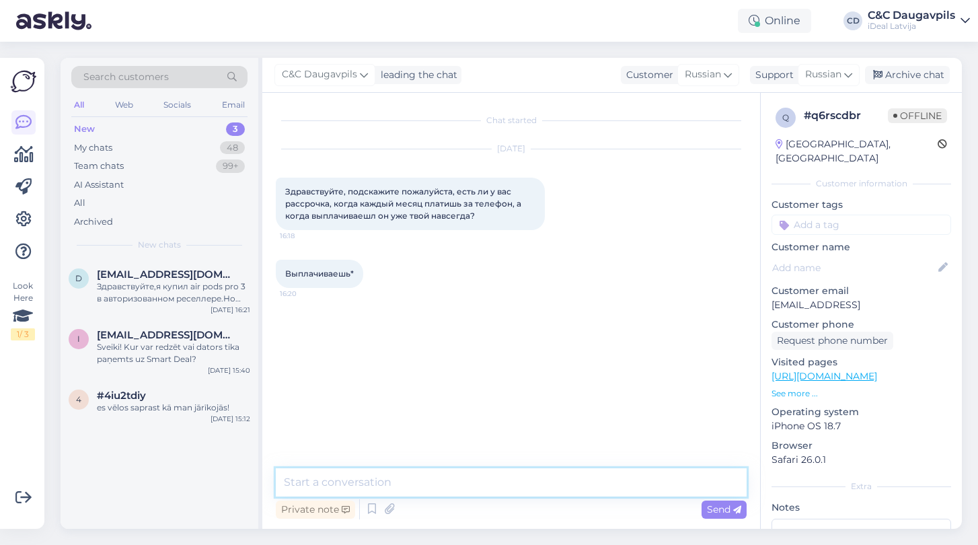
click at [370, 481] on textarea at bounding box center [511, 482] width 471 height 28
paste textarea "Здравствуйте! Да, конечно, у нас есть рассрочка, включая вариант, при котором в…"
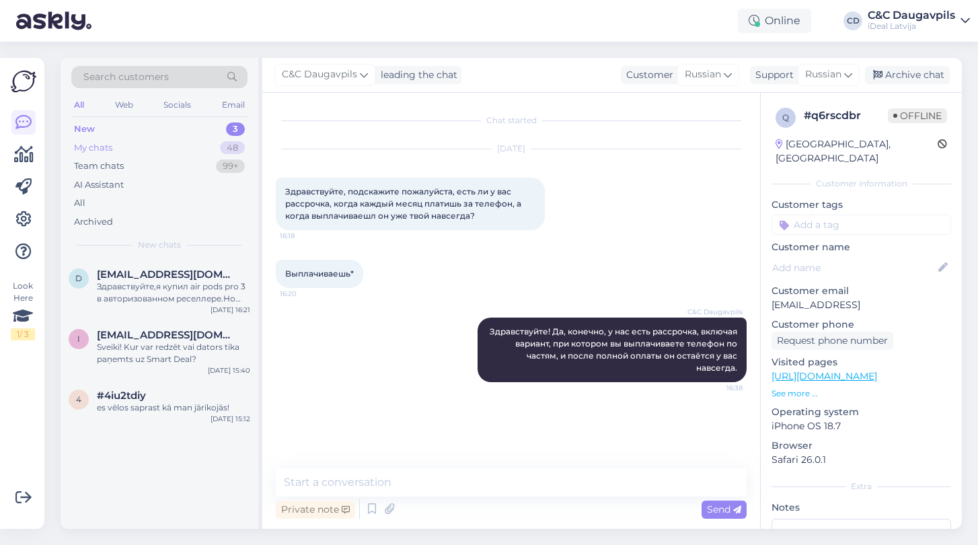
click at [108, 147] on div "My chats" at bounding box center [93, 147] width 38 height 13
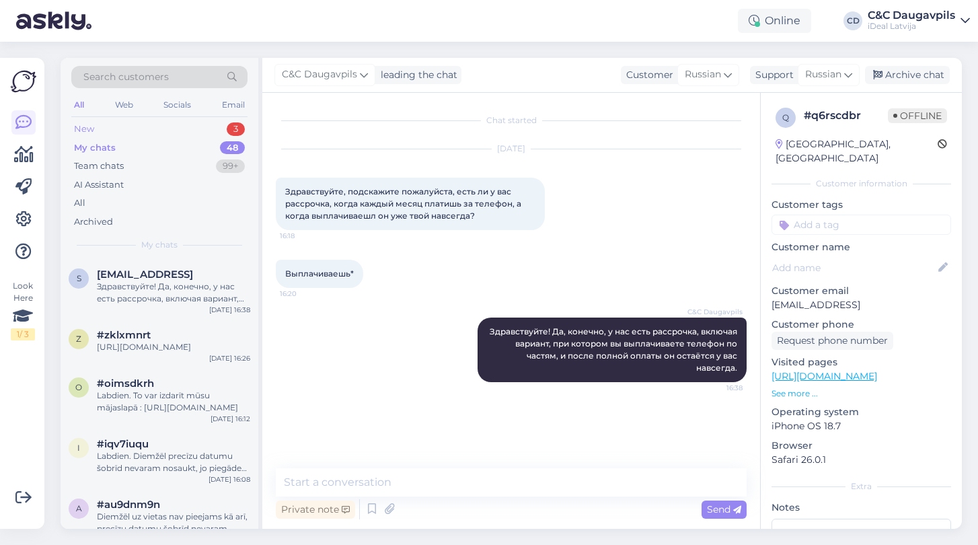
click at [89, 130] on div "New" at bounding box center [84, 128] width 20 height 13
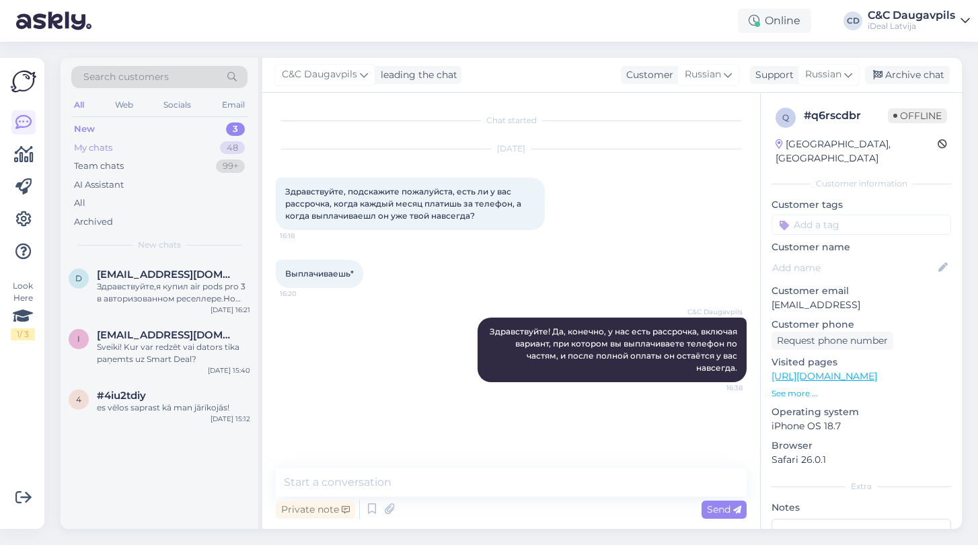
click at [91, 144] on div "My chats" at bounding box center [93, 147] width 38 height 13
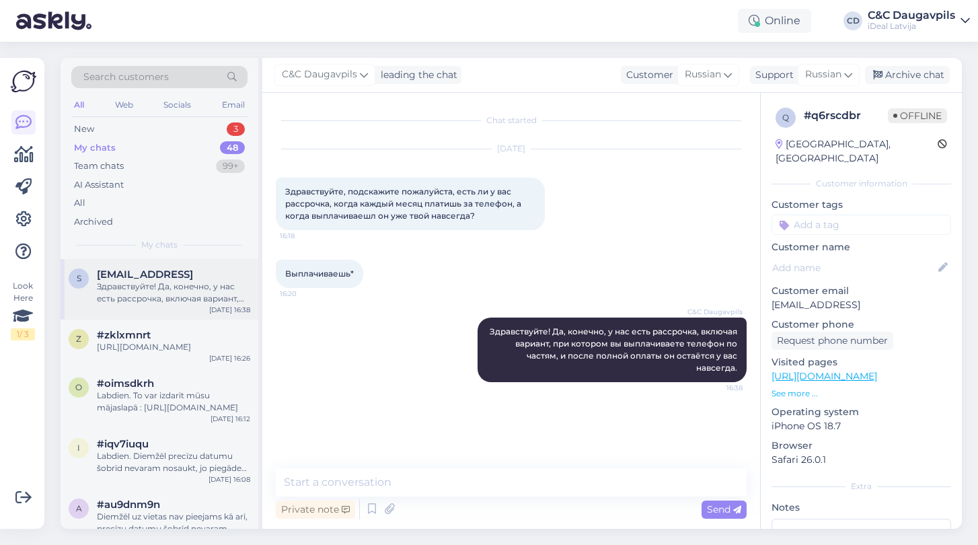
click at [194, 280] on div "Здравствуйте! Да, конечно, у нас есть рассрочка, включая вариант, при котором в…" at bounding box center [173, 292] width 153 height 24
click at [181, 331] on div "#zklxmnrt" at bounding box center [173, 335] width 153 height 12
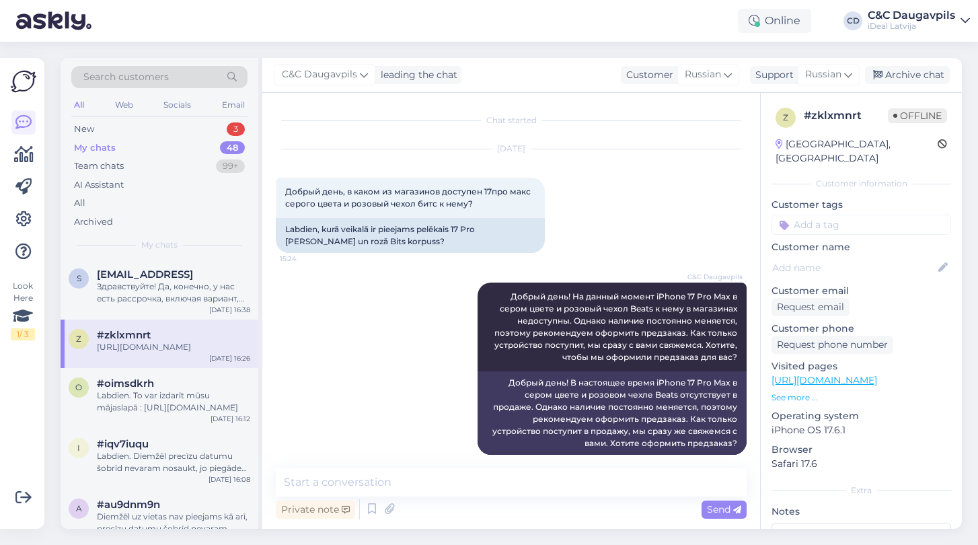
scroll to position [2336, 0]
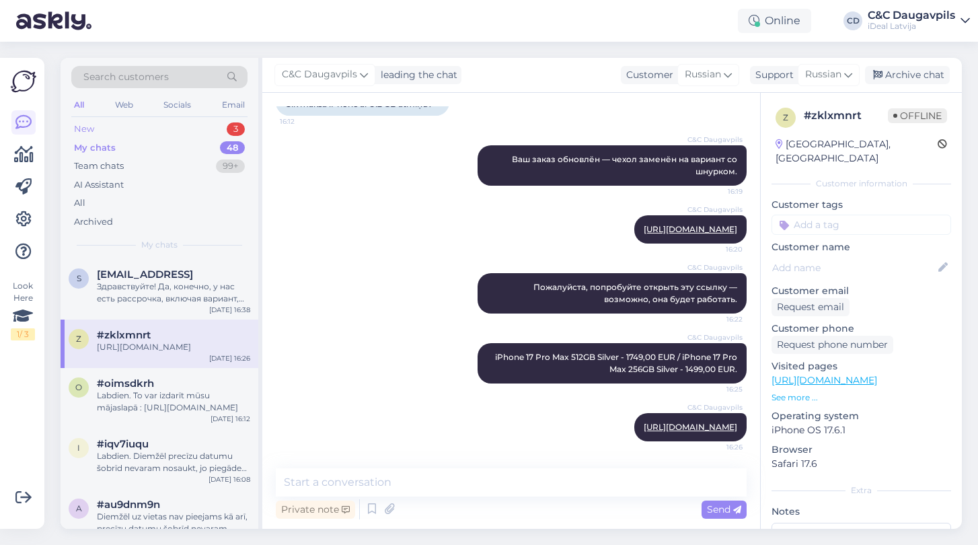
click at [106, 127] on div "New 3" at bounding box center [159, 129] width 176 height 19
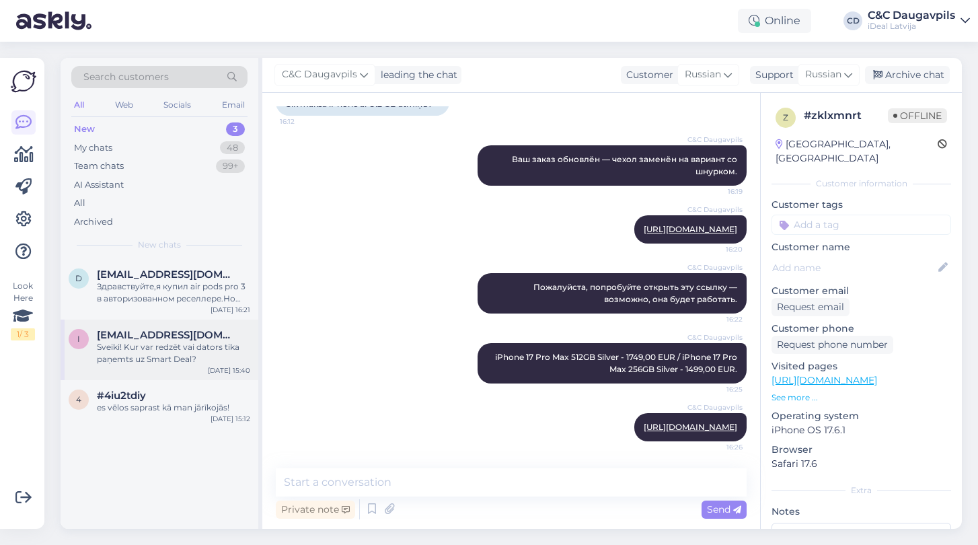
click at [183, 344] on div "Sveiki! Kur var redzēt vai dators tika paņemts uz Smart Deal?" at bounding box center [173, 353] width 153 height 24
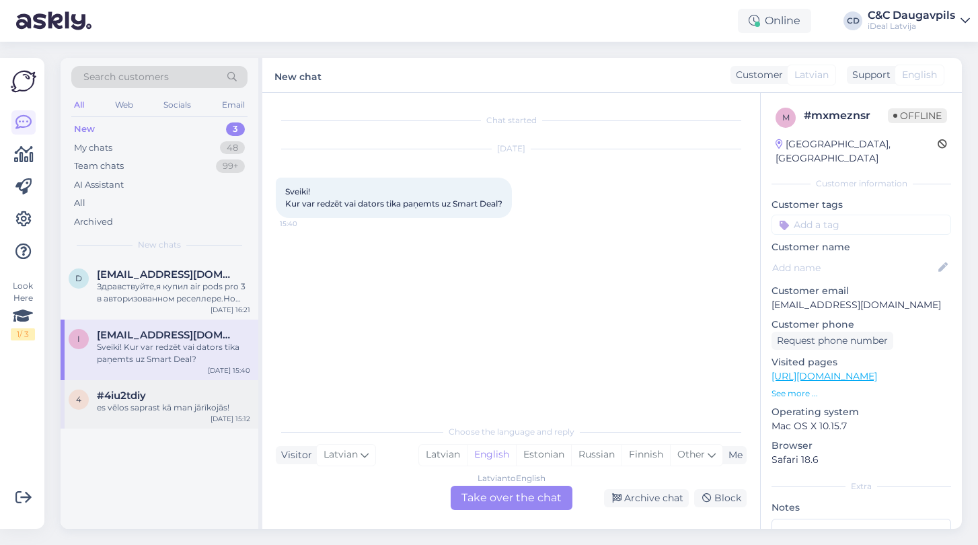
click at [160, 407] on div "es vēlos saprast kā man jārīkojās!" at bounding box center [173, 407] width 153 height 12
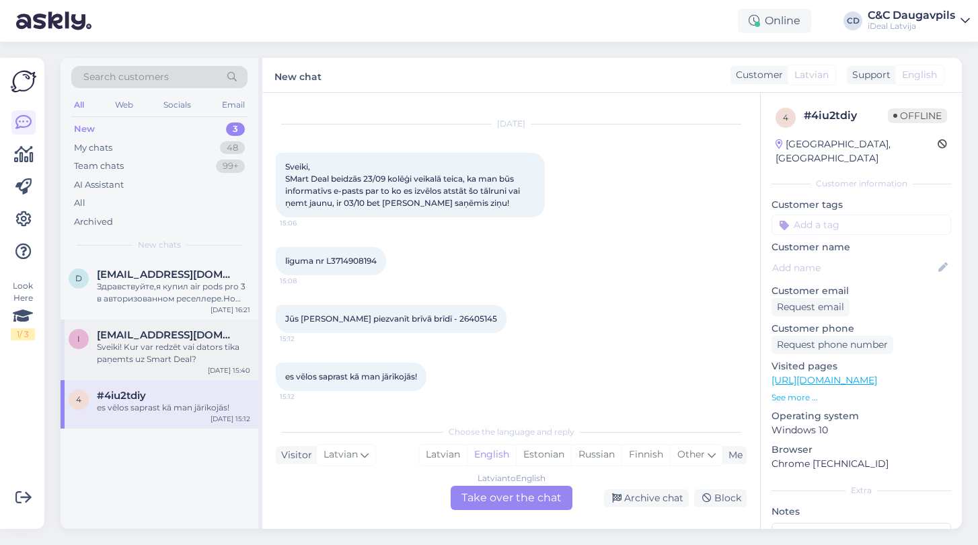
click at [166, 349] on div "Sveiki! Kur var redzēt vai dators tika paņemts uz Smart Deal?" at bounding box center [173, 353] width 153 height 24
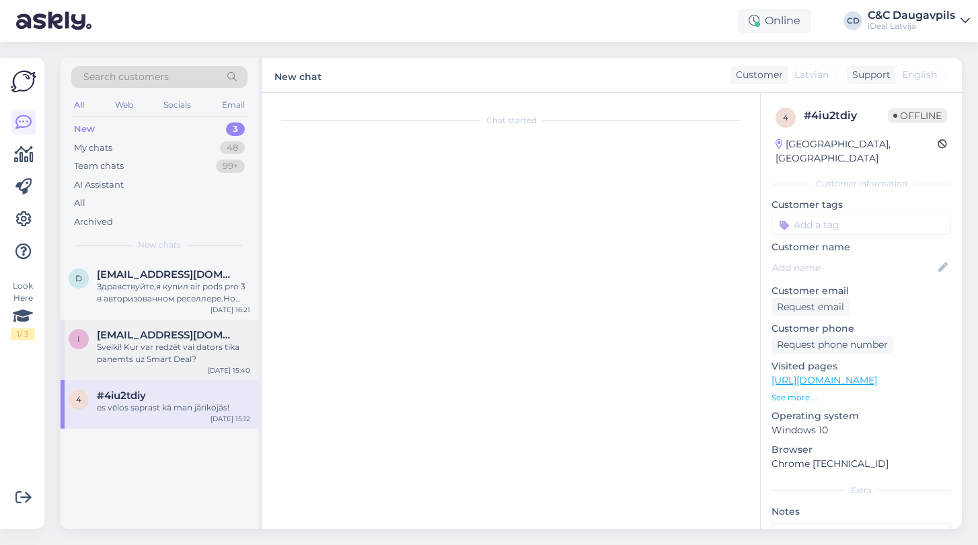
scroll to position [0, 0]
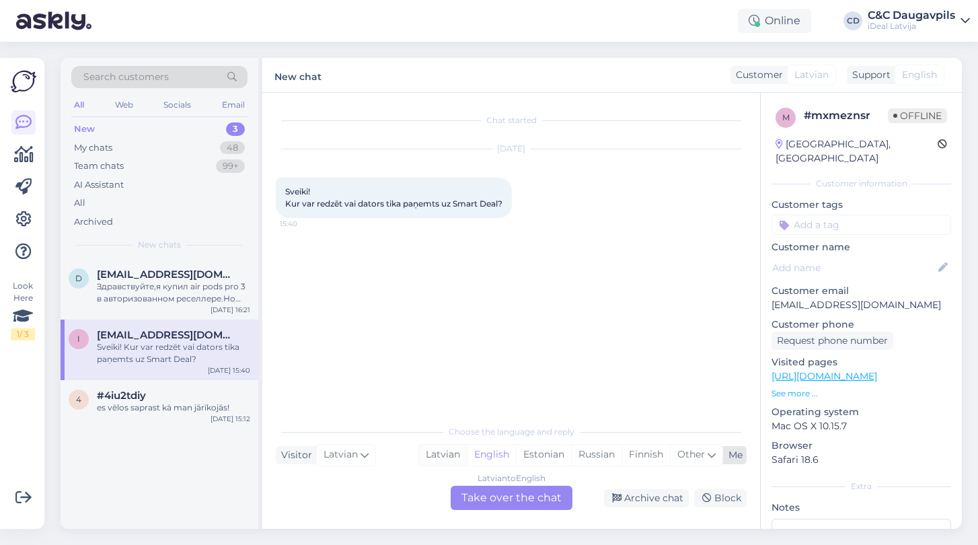
click at [444, 455] on div "Latvian" at bounding box center [443, 455] width 48 height 20
click at [490, 501] on div "Latvian to Latvian Take over the chat" at bounding box center [512, 498] width 122 height 24
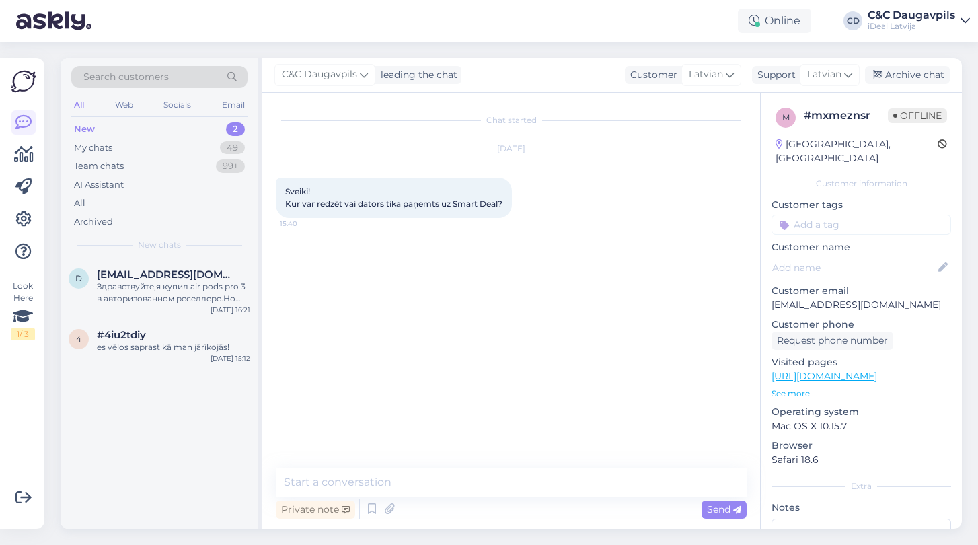
drag, startPoint x: 508, startPoint y: 203, endPoint x: 280, endPoint y: 184, distance: 228.7
click at [280, 184] on div "Sveiki! Kur var redzēt vai dators tika paņemts uz Smart Deal? 15:40" at bounding box center [394, 198] width 236 height 40
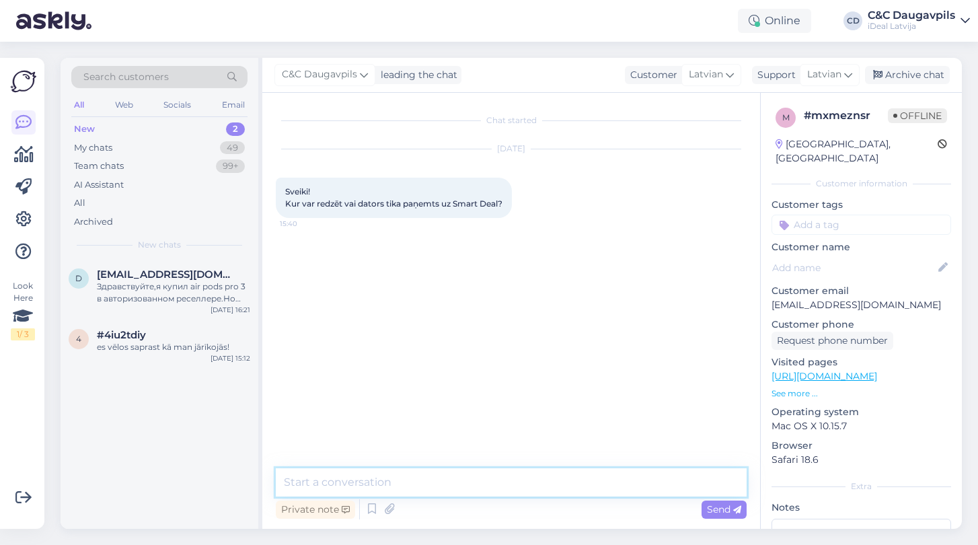
click at [334, 484] on textarea at bounding box center [511, 482] width 471 height 28
paste textarea "Sveiki! [PERSON_NAME] palīdzētu, varat, lūdzu, precizēt — vai Jūs vēlaties nosk…"
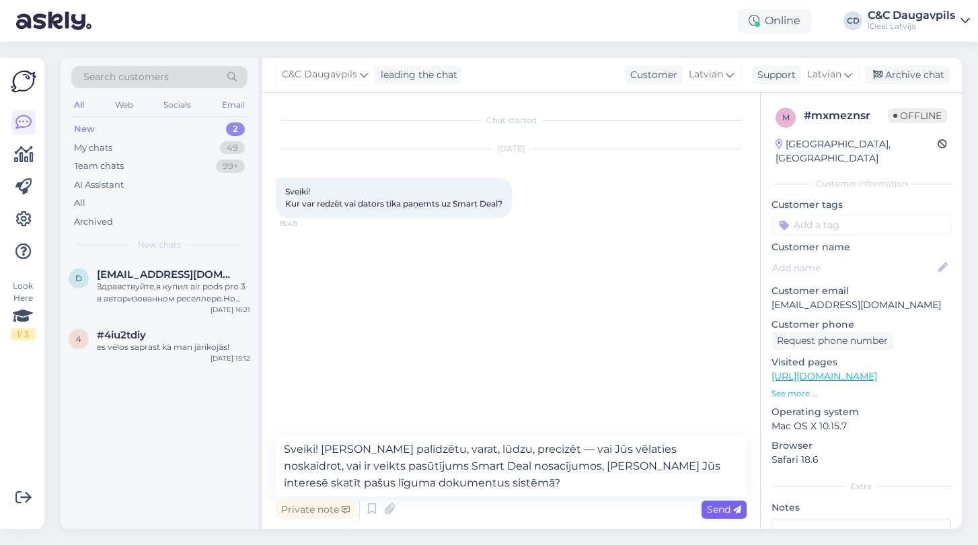
click at [734, 511] on icon at bounding box center [737, 510] width 8 height 8
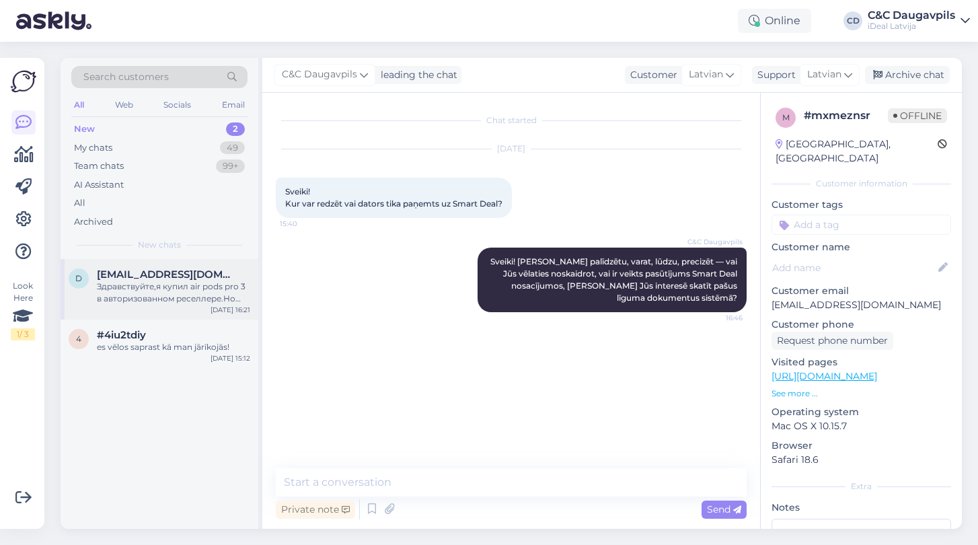
click at [149, 300] on div "Здравствуйте,я купил air pods pro 3 в авторизованном реселлере.Но они с браком.…" at bounding box center [173, 292] width 153 height 24
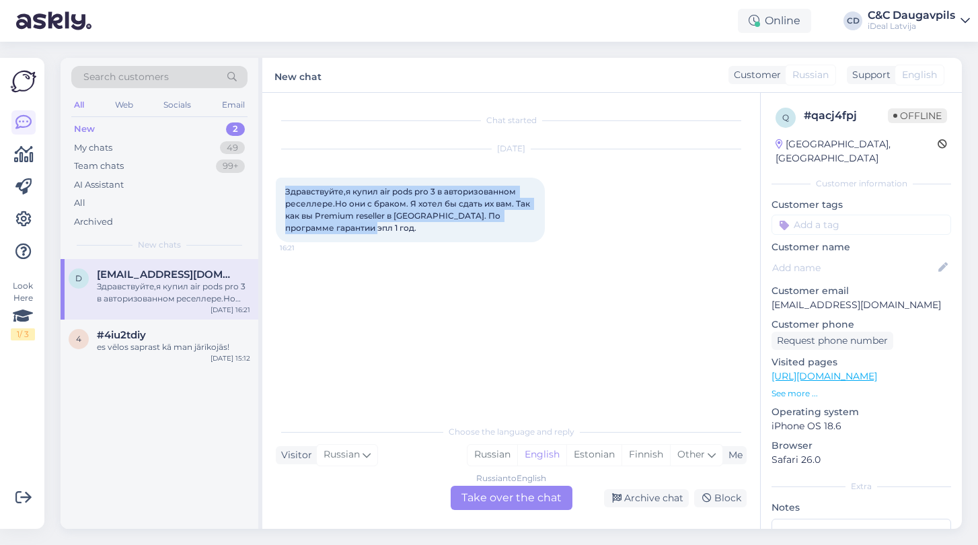
drag, startPoint x: 338, startPoint y: 232, endPoint x: 276, endPoint y: 191, distance: 74.2
click at [276, 191] on div "Здравствуйте,я купил air pods pro 3 в авторизованном реселлере.Но они с браком.…" at bounding box center [410, 210] width 269 height 65
click at [491, 455] on div "Russian" at bounding box center [492, 455] width 50 height 20
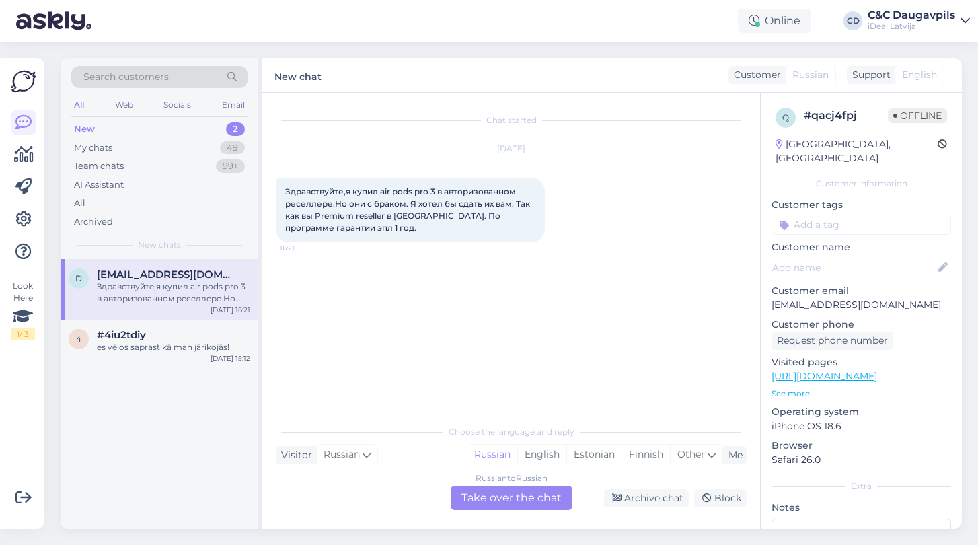
click at [492, 507] on div "Russian to Russian Take over the chat" at bounding box center [512, 498] width 122 height 24
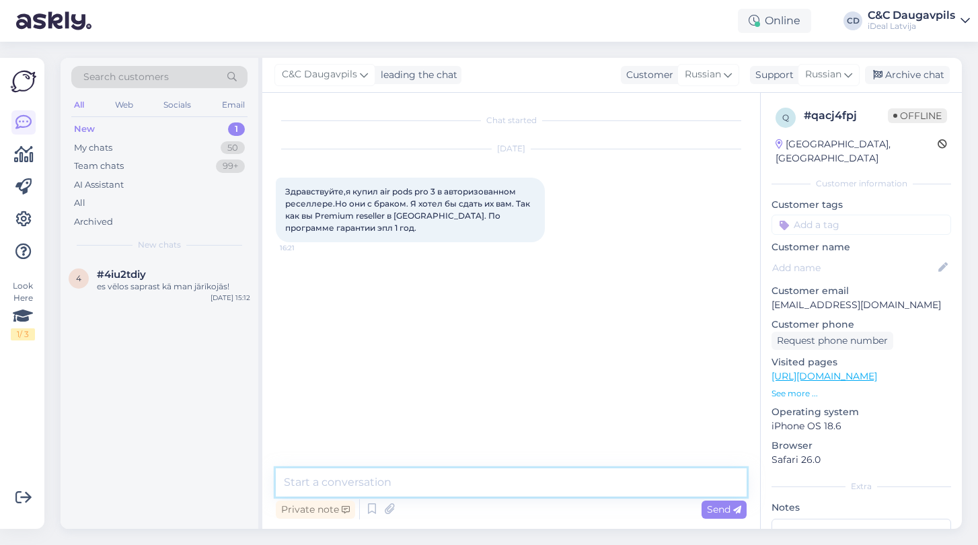
click at [403, 477] on textarea at bounding box center [511, 482] width 471 height 28
paste textarea "Здравствуйте! Спасибо за обращение. Вы можете обратиться к нам с проблемой — мы…"
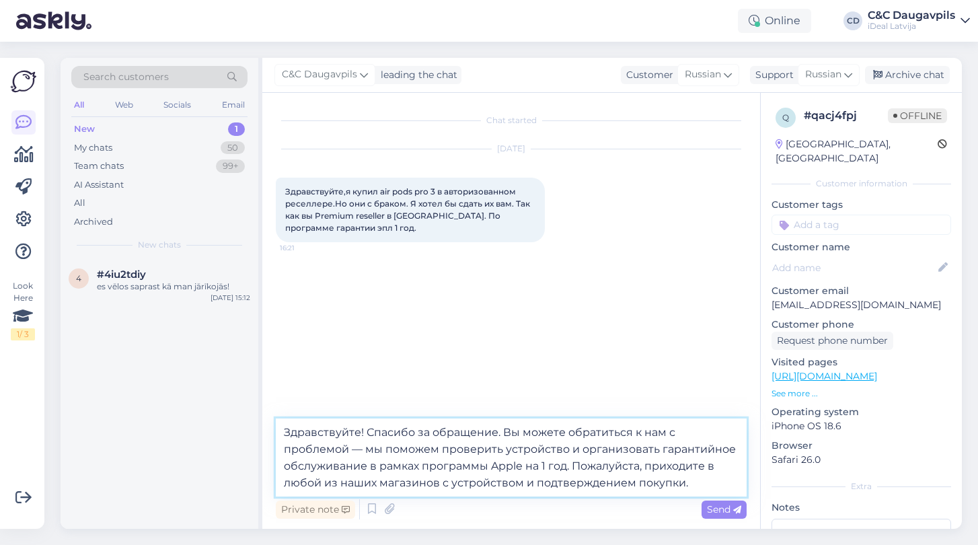
click at [685, 484] on textarea "Здравствуйте! Спасибо за обращение. Вы можете обратиться к нам с проблемой — мы…" at bounding box center [511, 457] width 471 height 78
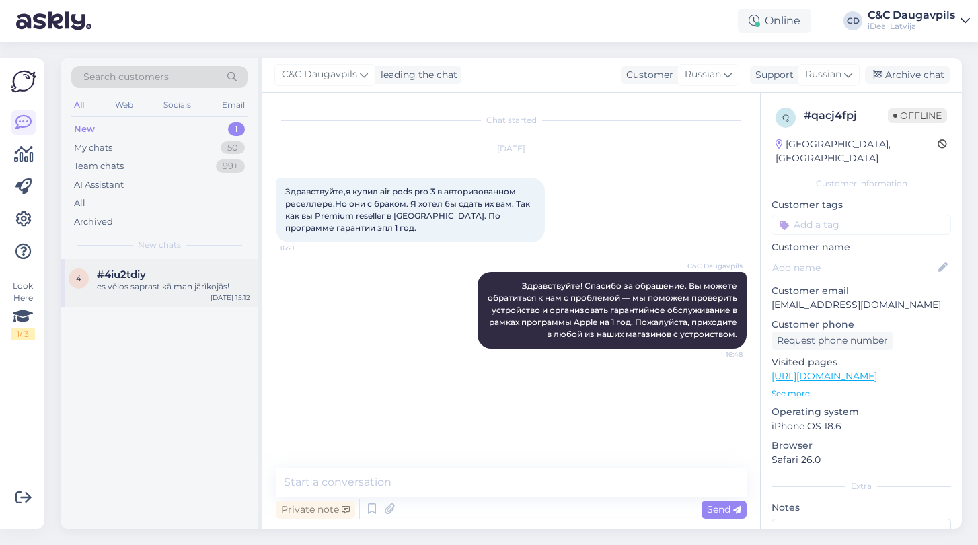
click at [133, 282] on div "es vēlos saprast kā man jārīkojās!" at bounding box center [173, 286] width 153 height 12
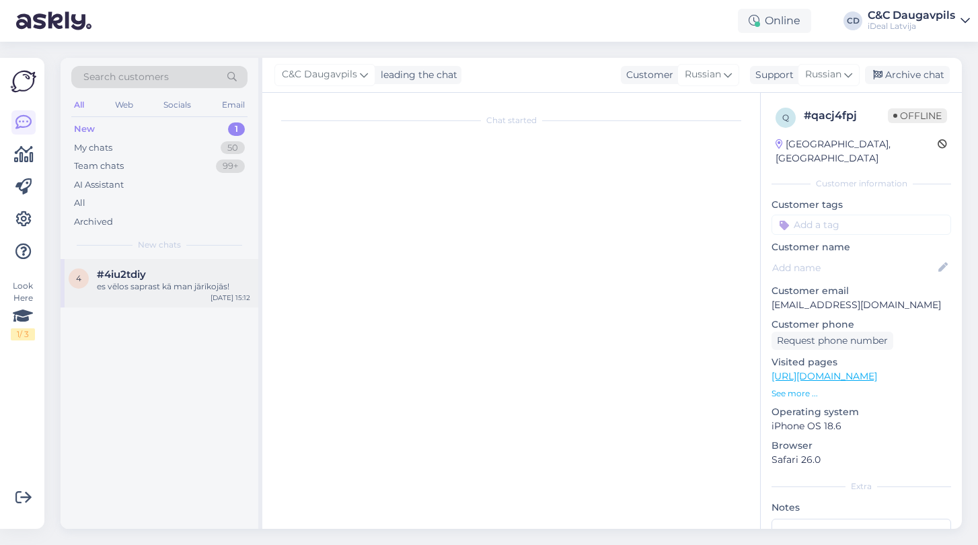
scroll to position [25, 0]
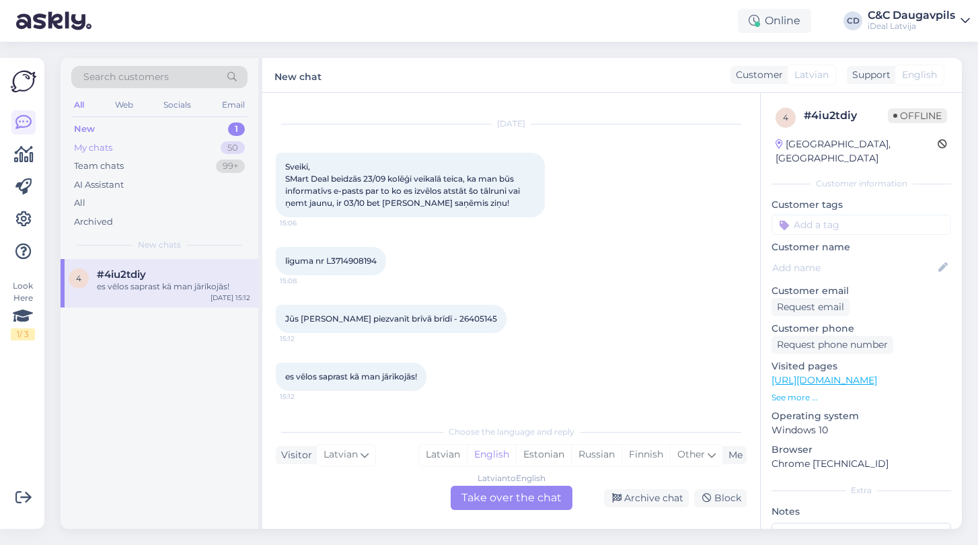
click at [94, 145] on div "My chats" at bounding box center [93, 147] width 38 height 13
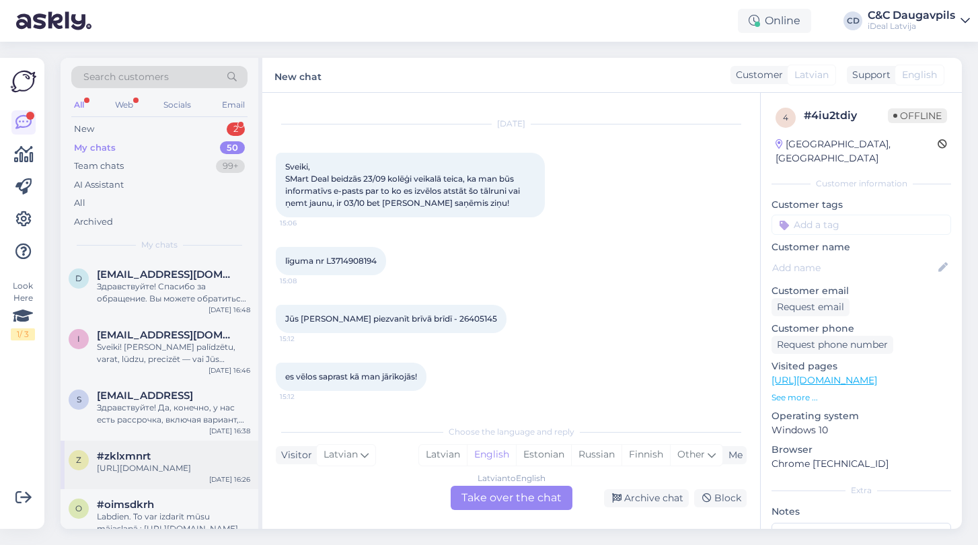
scroll to position [0, 0]
click at [159, 342] on div "Sveiki! [PERSON_NAME] palīdzētu, varat, lūdzu, precizēt — vai Jūs vēlaties nosk…" at bounding box center [173, 353] width 153 height 24
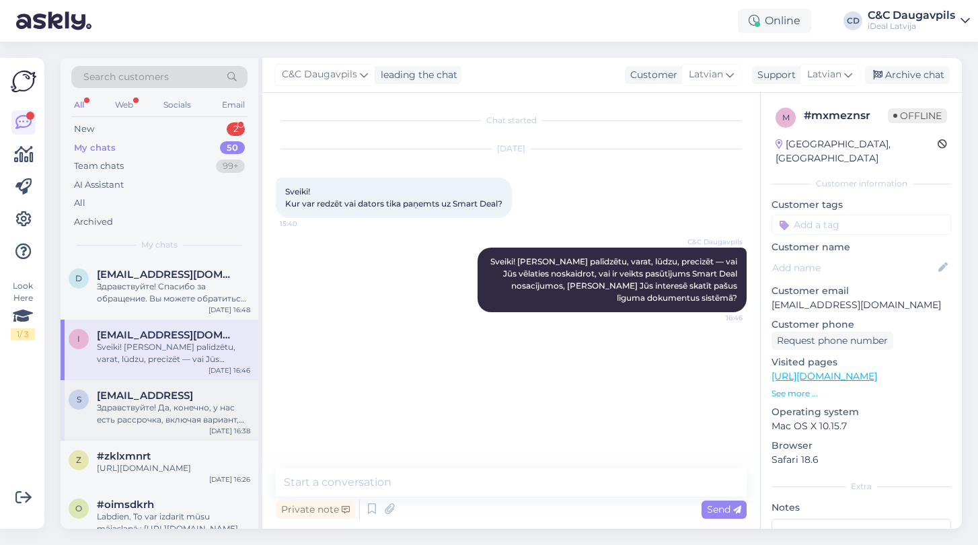
click at [159, 416] on div "Здравствуйте! Да, конечно, у нас есть рассрочка, включая вариант, при котором в…" at bounding box center [173, 413] width 153 height 24
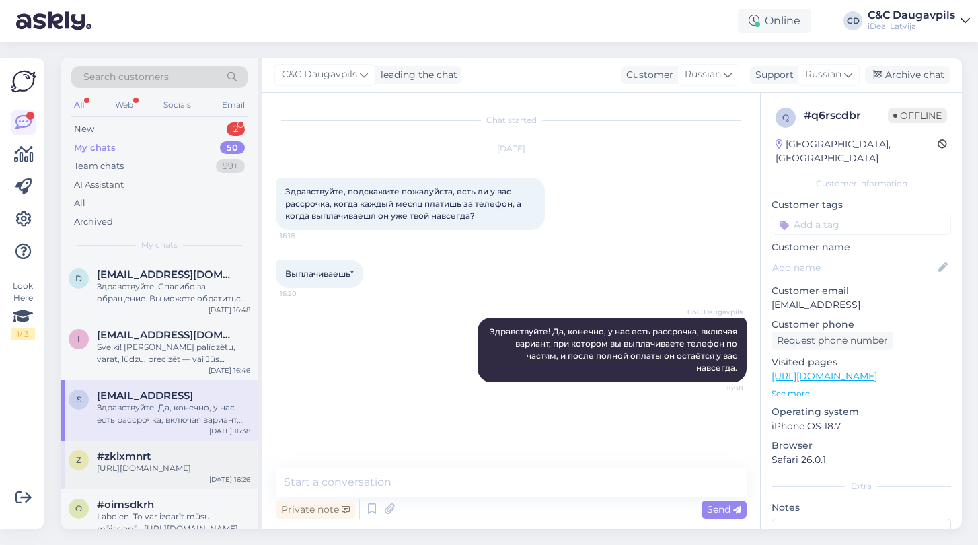
click at [148, 470] on div "[URL][DOMAIN_NAME]" at bounding box center [173, 468] width 153 height 12
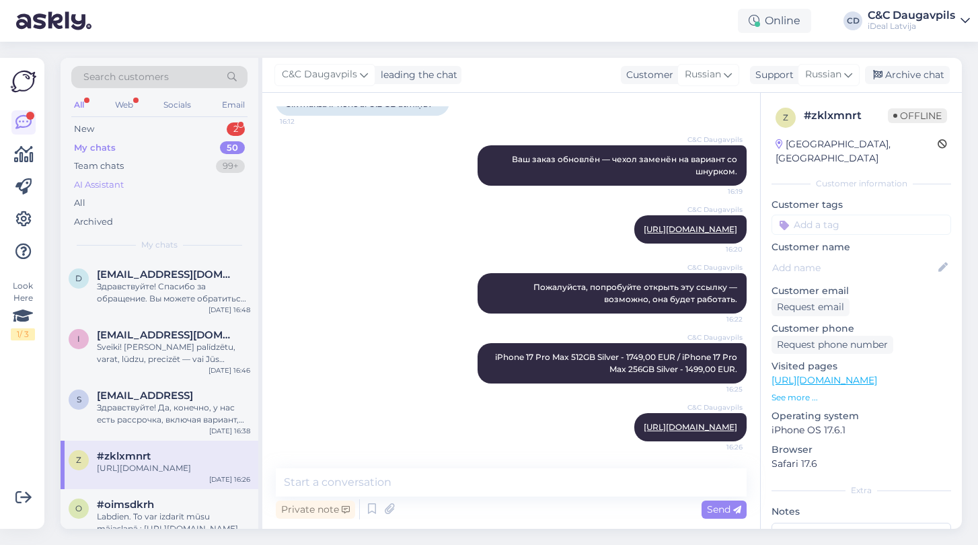
scroll to position [2336, 0]
click at [77, 132] on div "New" at bounding box center [84, 128] width 20 height 13
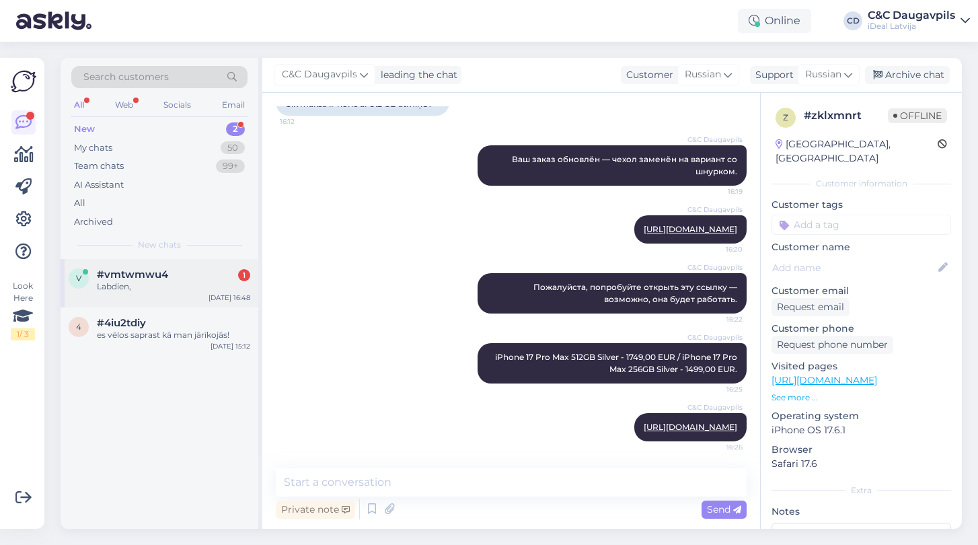
click at [182, 290] on div "Labdien," at bounding box center [173, 286] width 153 height 12
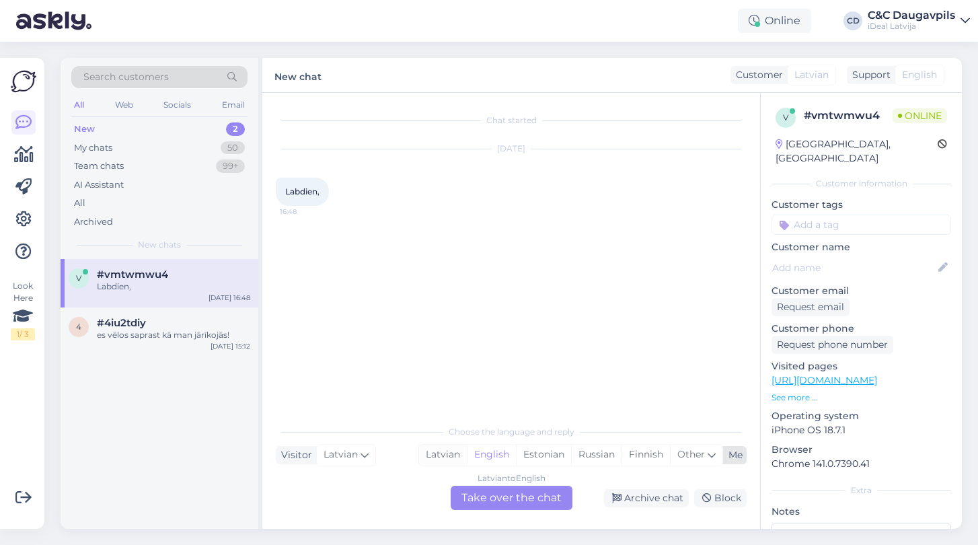
click at [444, 454] on div "Latvian" at bounding box center [443, 455] width 48 height 20
click at [504, 499] on div "Latvian to Latvian Take over the chat" at bounding box center [512, 498] width 122 height 24
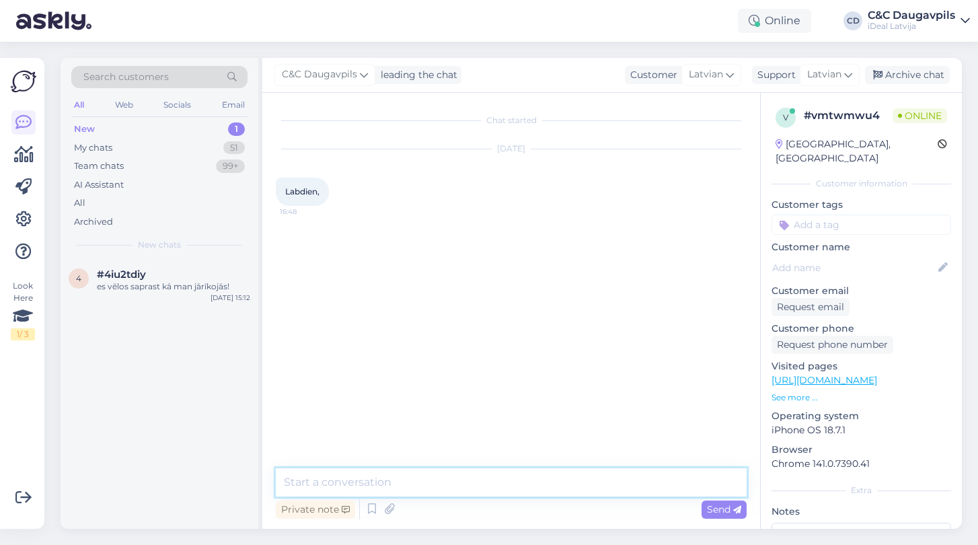
click at [471, 482] on textarea at bounding box center [511, 482] width 471 height 28
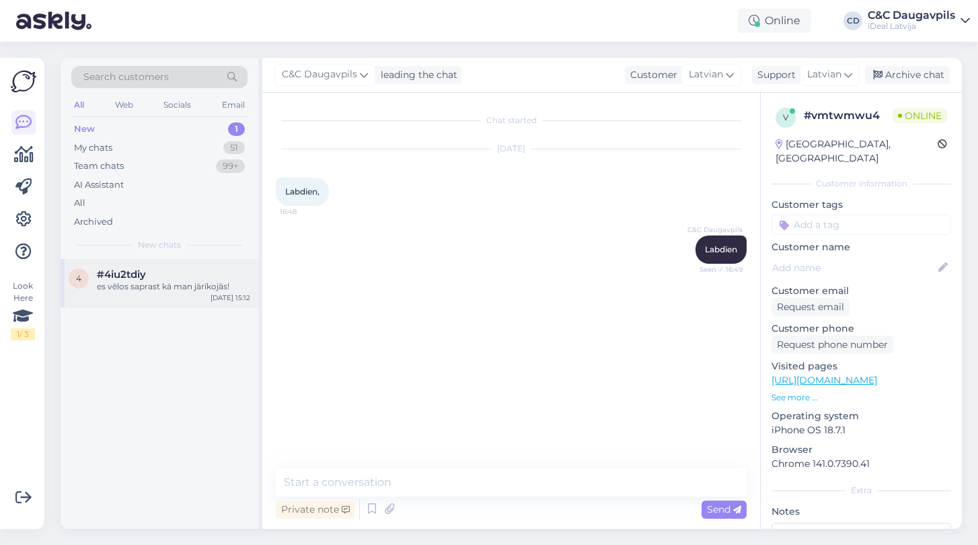
click at [169, 280] on div "es vēlos saprast kā man jārīkojās!" at bounding box center [173, 286] width 153 height 12
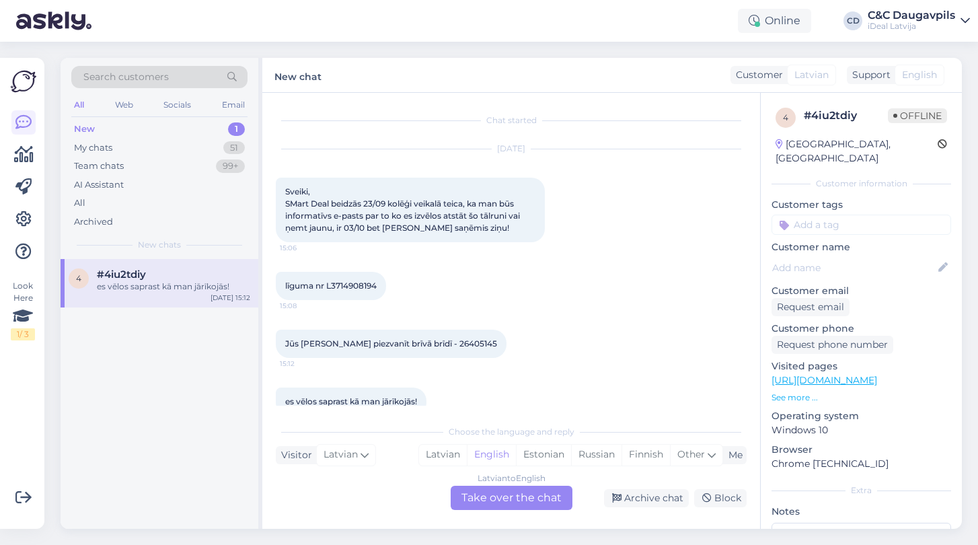
scroll to position [25, 0]
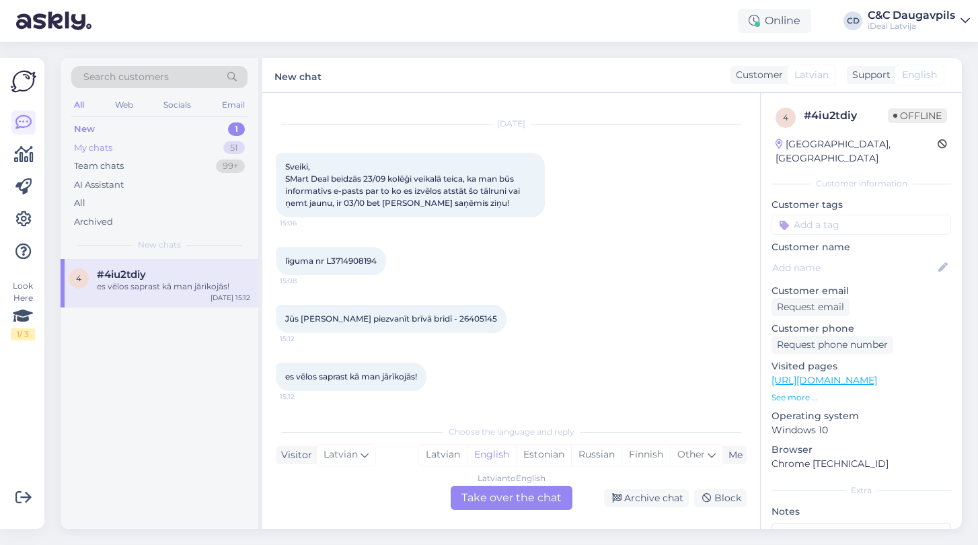
click at [91, 141] on div "My chats" at bounding box center [93, 147] width 38 height 13
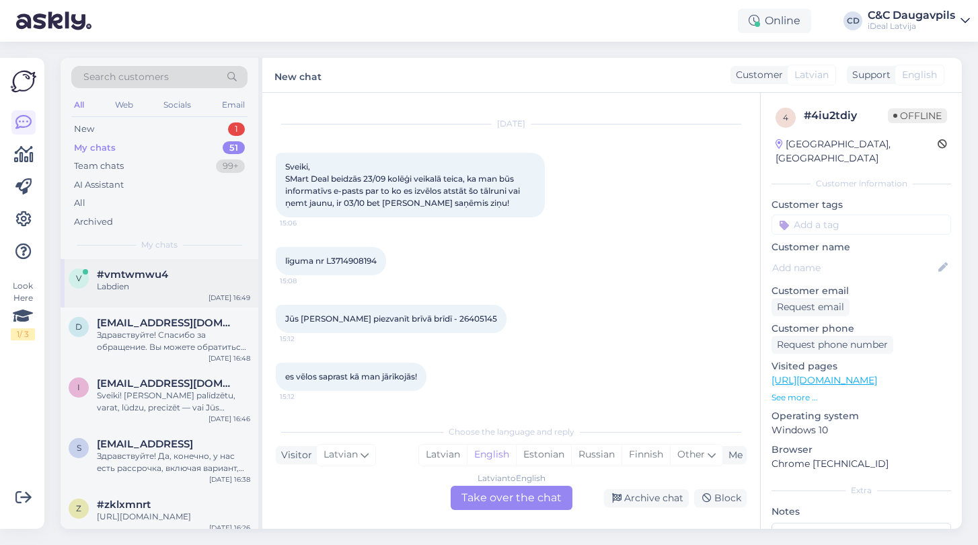
click at [194, 280] on div "Labdien" at bounding box center [173, 286] width 153 height 12
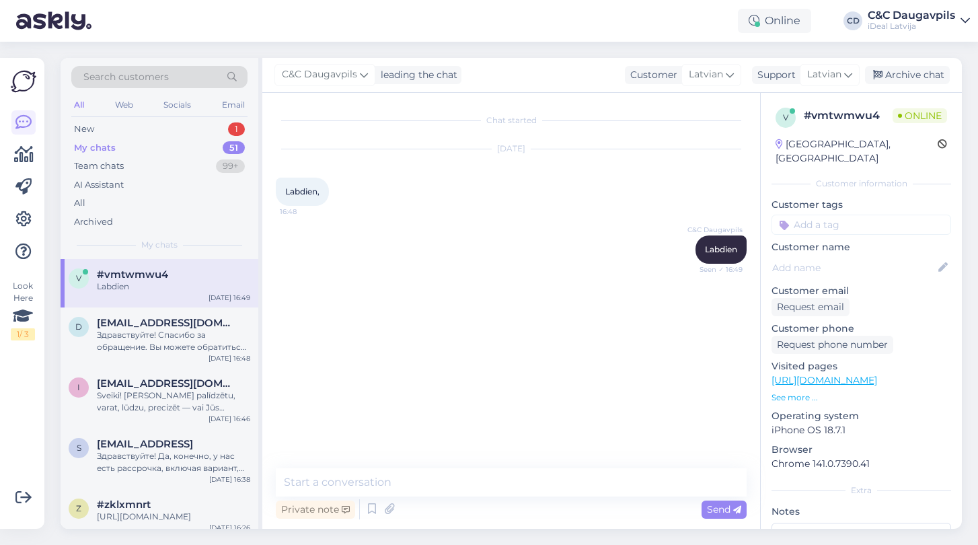
scroll to position [0, 0]
click at [179, 317] on span "[EMAIL_ADDRESS][DOMAIN_NAME]" at bounding box center [167, 323] width 140 height 12
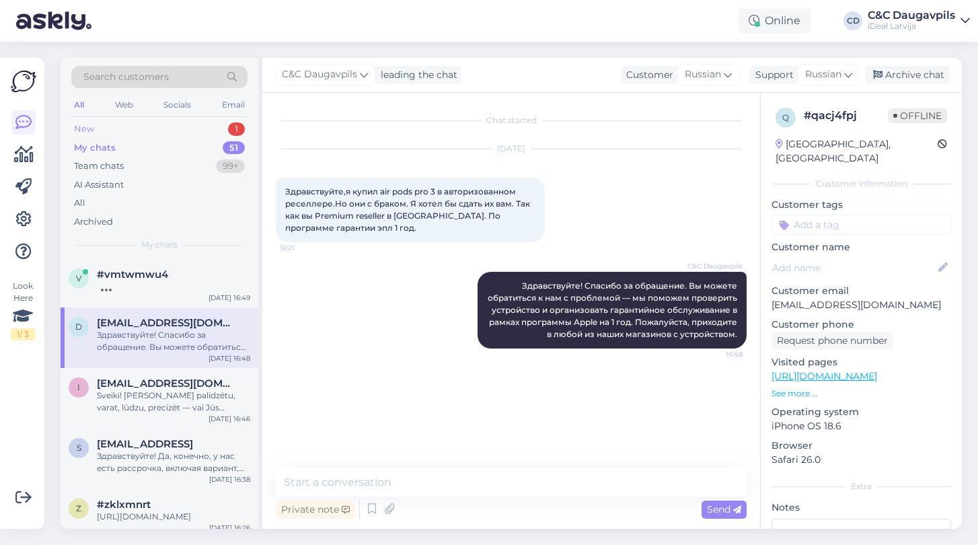
click at [89, 124] on div "New" at bounding box center [84, 128] width 20 height 13
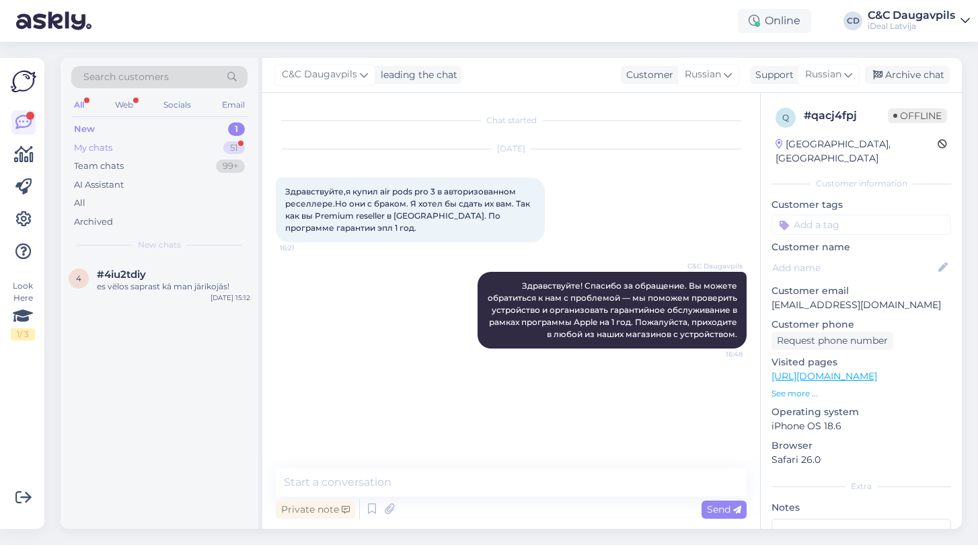
click at [99, 147] on div "My chats" at bounding box center [93, 147] width 38 height 13
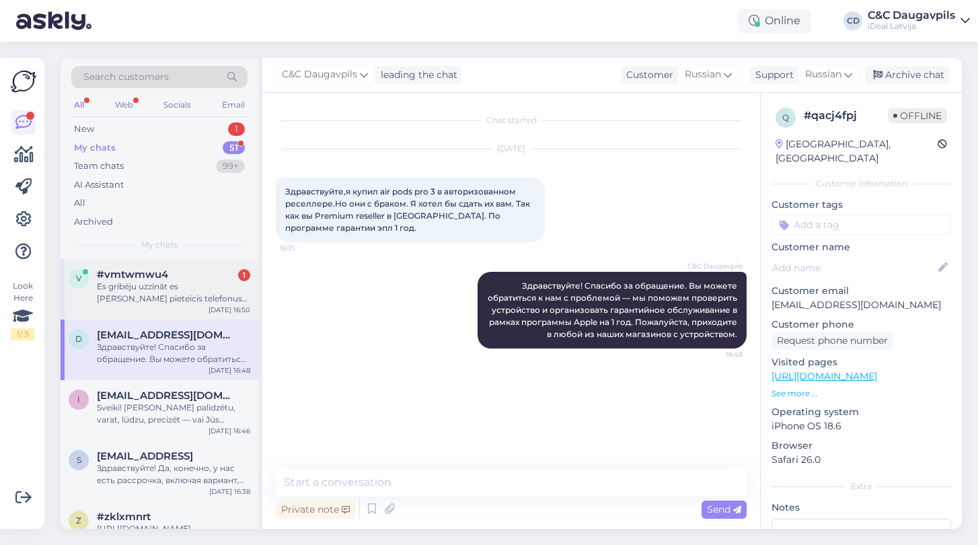
click at [160, 288] on div "Es gribēju uzzināt es [PERSON_NAME] pieteicis telefonus bet man nepateica apmēr…" at bounding box center [173, 292] width 153 height 24
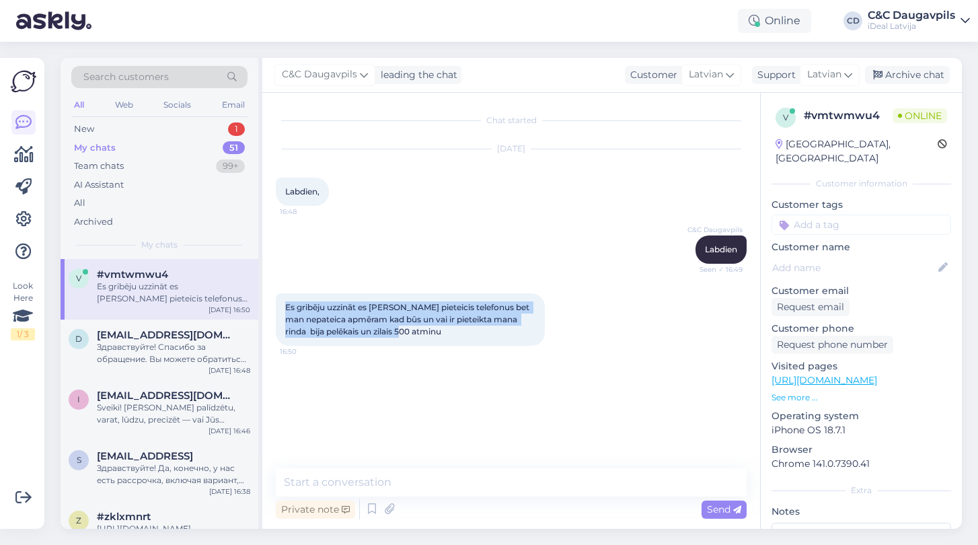
drag, startPoint x: 428, startPoint y: 334, endPoint x: 282, endPoint y: 308, distance: 148.1
click at [282, 308] on div "Es gribēju uzzināt es [PERSON_NAME] pieteicis telefonus bet man nepateica apmēr…" at bounding box center [410, 319] width 269 height 52
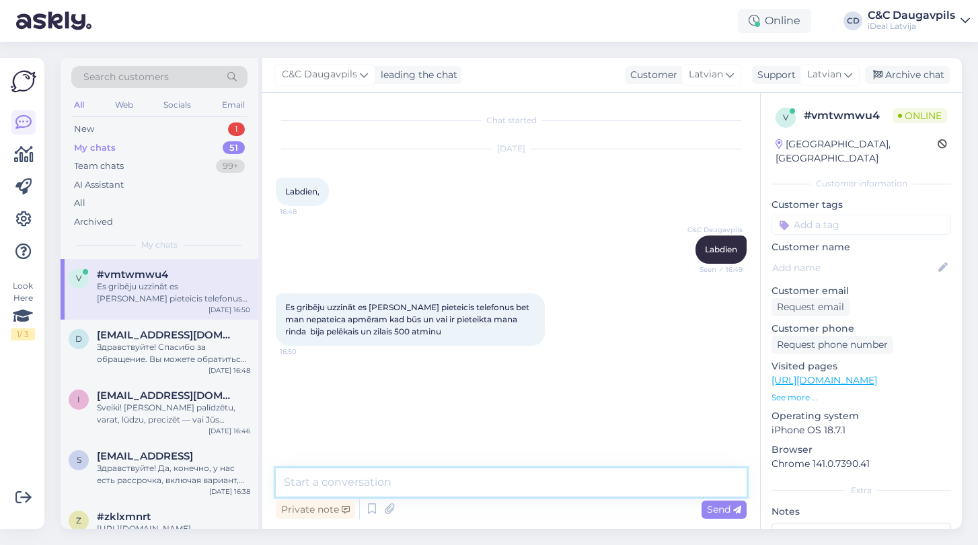
click at [354, 477] on textarea at bounding box center [511, 482] width 471 height 28
paste textarea "Labdien! Paldies par ziņu. Precīzu datumu diemžēl nevaram pateikt, jo visas ier…"
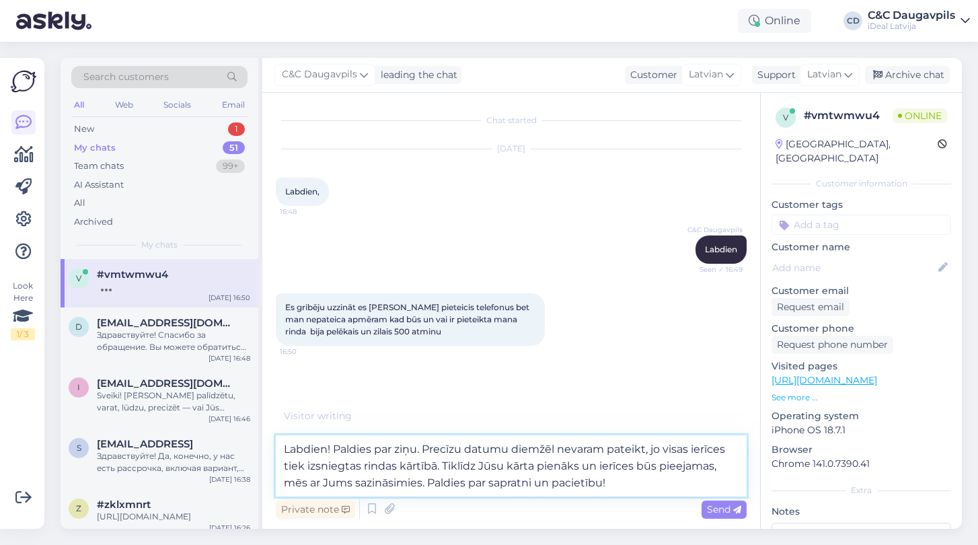
drag, startPoint x: 426, startPoint y: 448, endPoint x: 271, endPoint y: 445, distance: 155.4
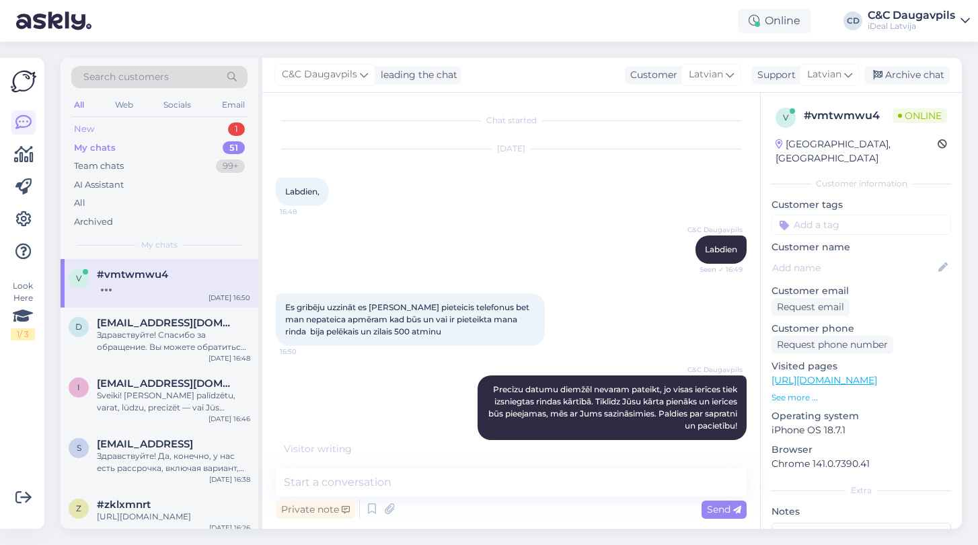
click at [104, 126] on div "New 1" at bounding box center [159, 129] width 176 height 19
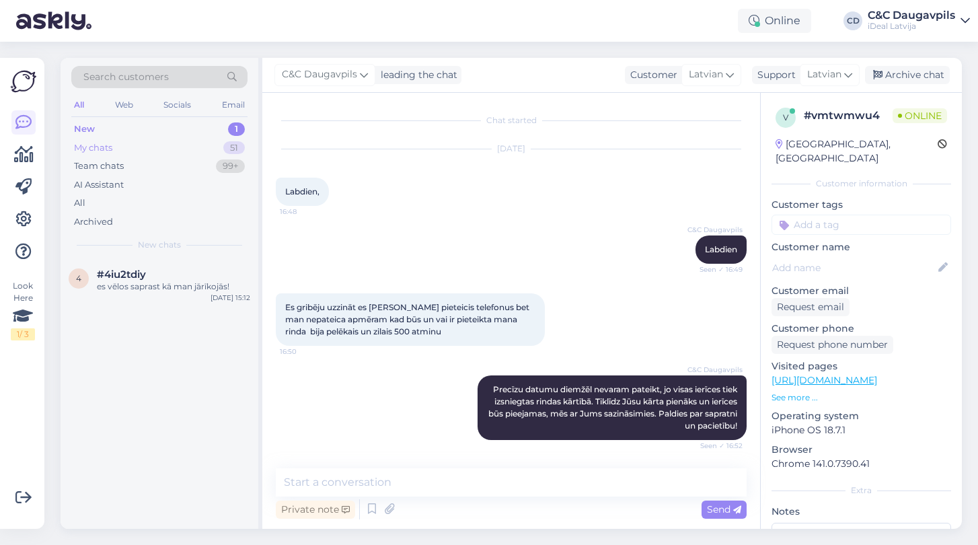
click at [102, 148] on div "My chats" at bounding box center [93, 147] width 38 height 13
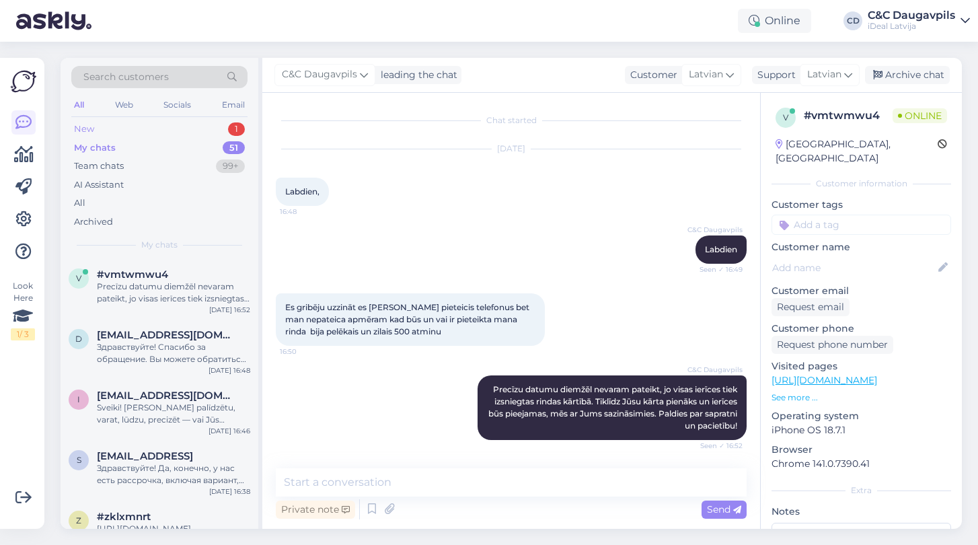
click at [87, 122] on div "New" at bounding box center [84, 128] width 20 height 13
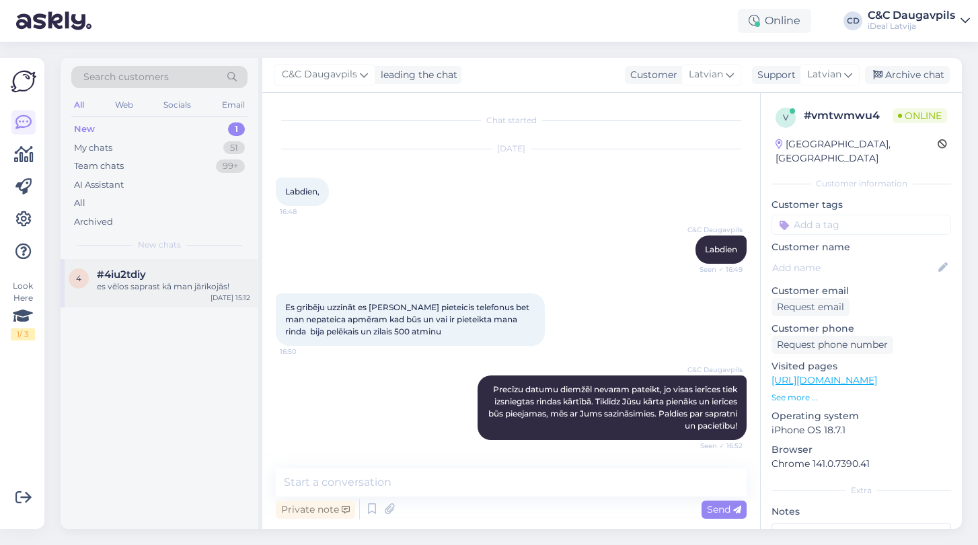
click at [159, 270] on div "#4iu2tdiy" at bounding box center [173, 274] width 153 height 12
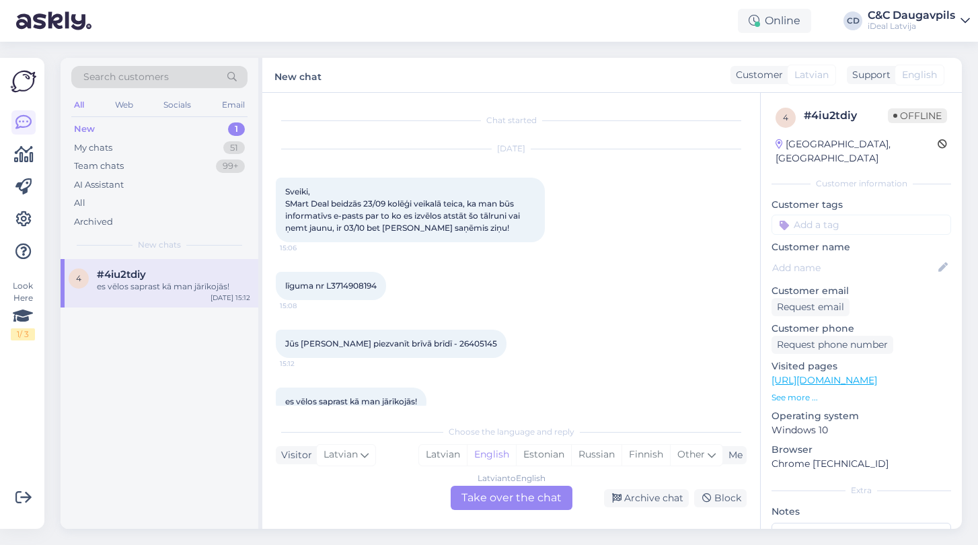
scroll to position [25, 0]
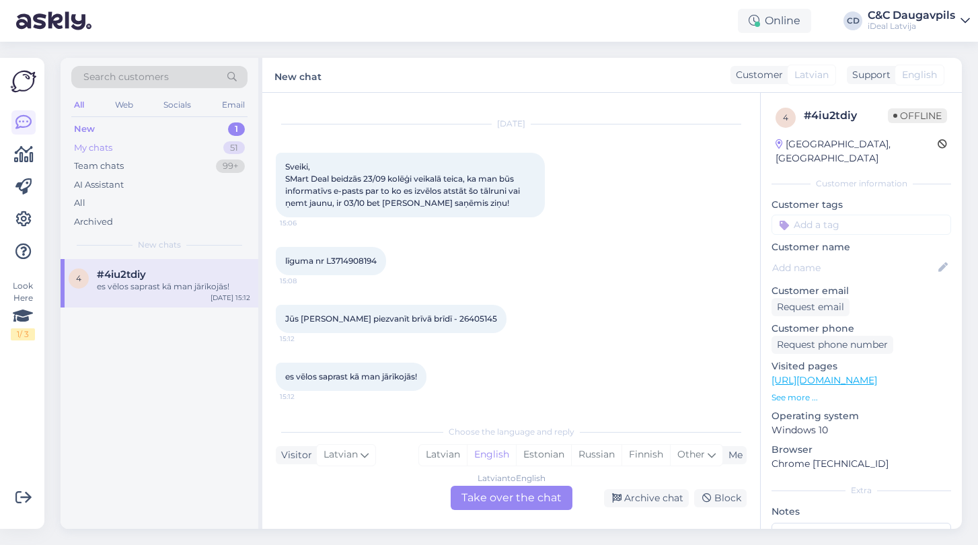
click at [87, 149] on div "My chats" at bounding box center [93, 147] width 38 height 13
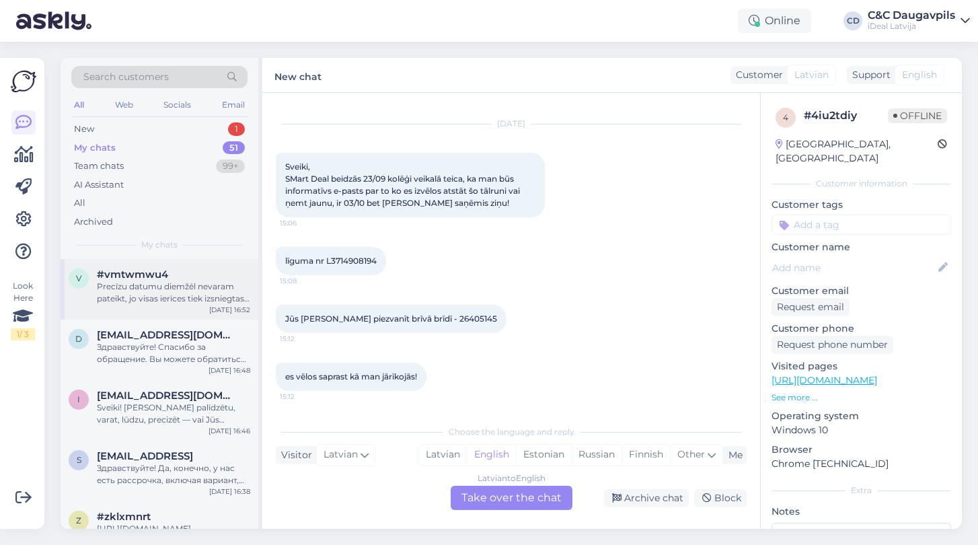
click at [112, 288] on div "Precīzu datumu diemžēl nevaram pateikt, jo visas ierīces tiek izsniegtas rindas…" at bounding box center [173, 292] width 153 height 24
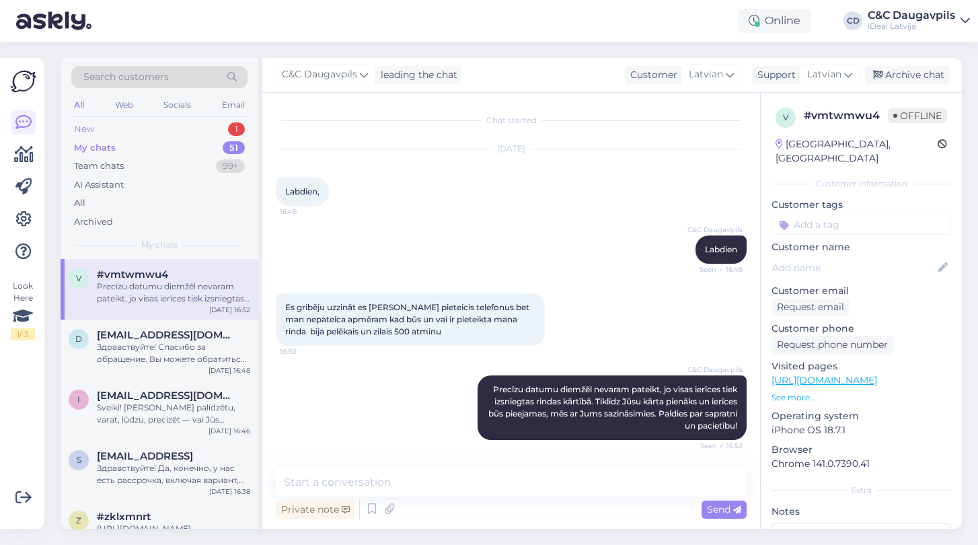
click at [83, 125] on div "New" at bounding box center [84, 128] width 20 height 13
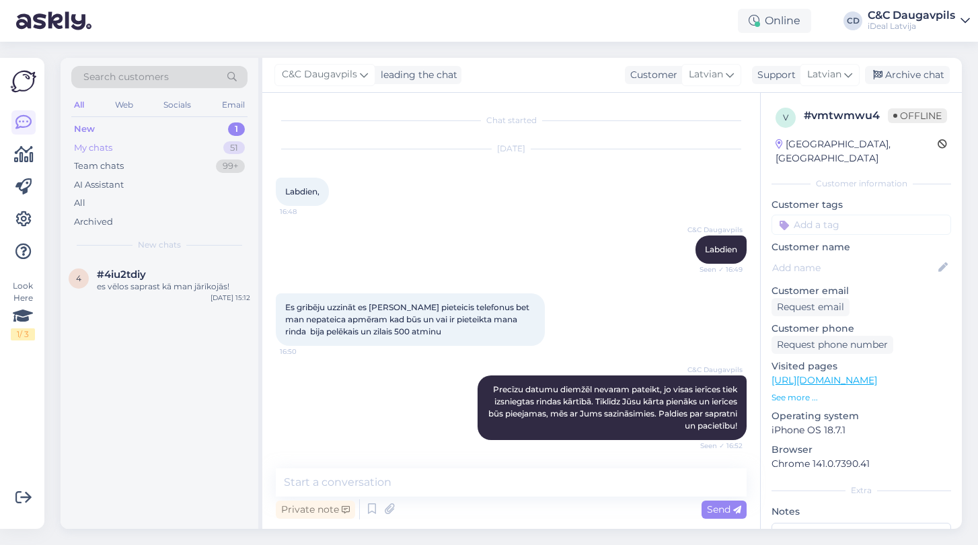
click at [94, 151] on div "My chats" at bounding box center [93, 147] width 38 height 13
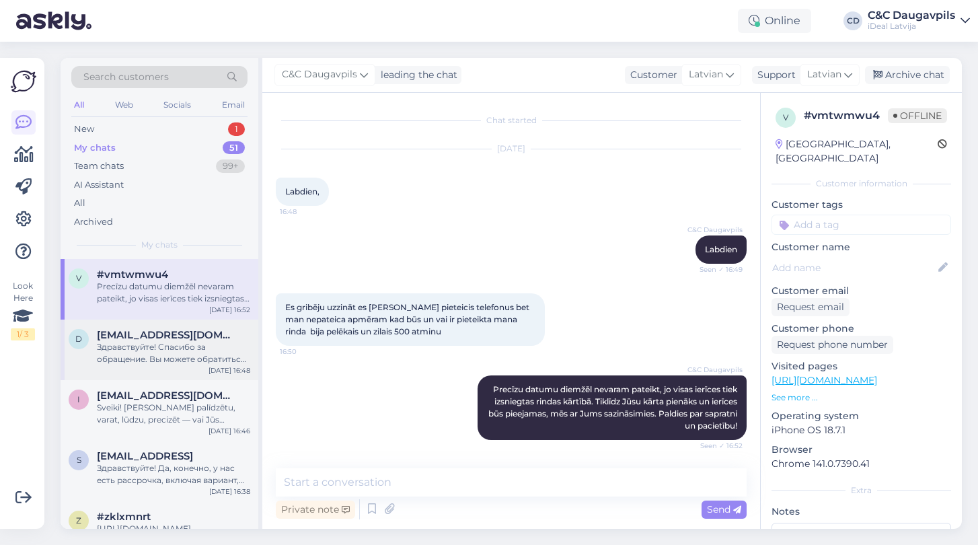
click at [132, 331] on span "[EMAIL_ADDRESS][DOMAIN_NAME]" at bounding box center [167, 335] width 140 height 12
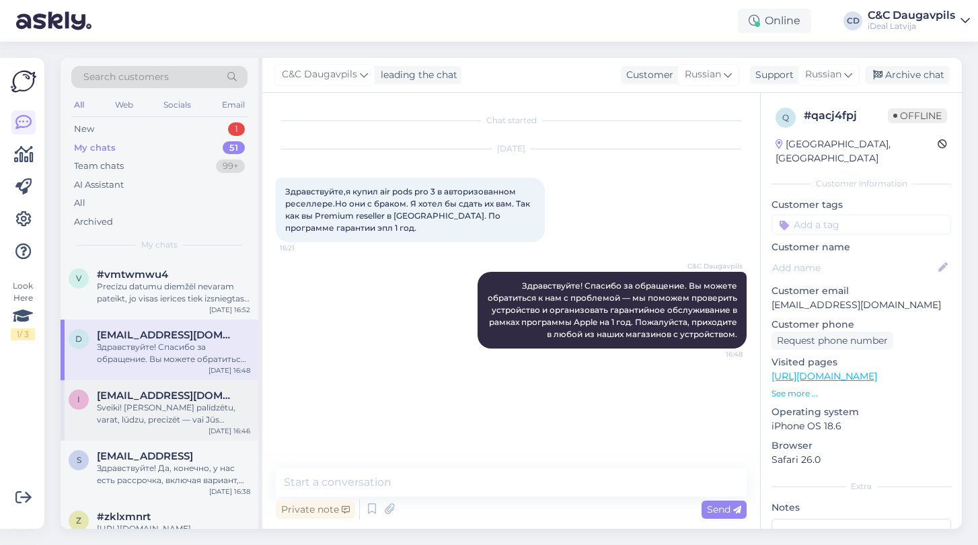
click at [145, 401] on div "Sveiki! [PERSON_NAME] palīdzētu, varat, lūdzu, precizēt — vai Jūs vēlaties nosk…" at bounding box center [173, 413] width 153 height 24
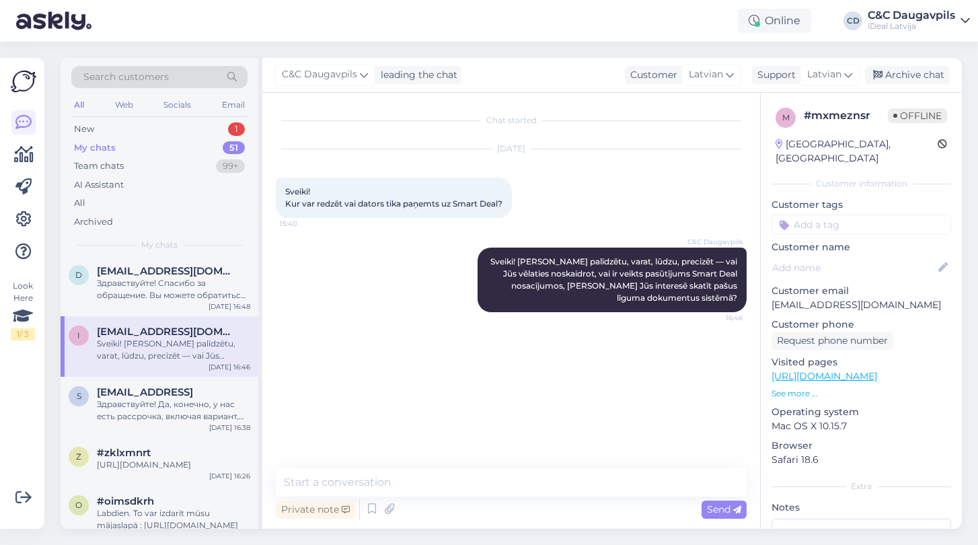
scroll to position [65, 0]
click at [145, 400] on div "Здравствуйте! Да, конечно, у нас есть рассрочка, включая вариант, при котором в…" at bounding box center [173, 409] width 153 height 24
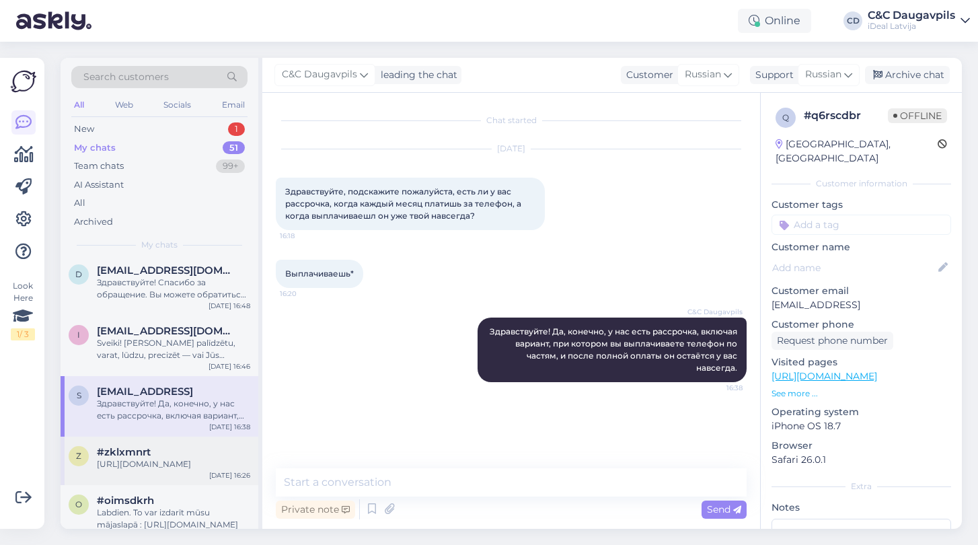
click at [155, 470] on div "[URL][DOMAIN_NAME]" at bounding box center [173, 464] width 153 height 12
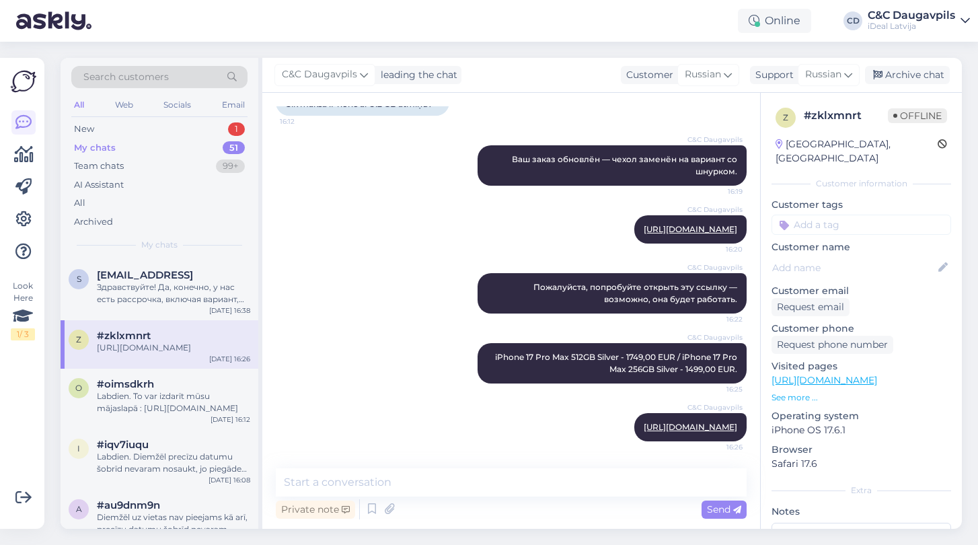
scroll to position [184, 0]
click at [149, 399] on div "Labdien. To var izdarīt mūsu mājaslapā : [URL][DOMAIN_NAME]" at bounding box center [173, 399] width 153 height 24
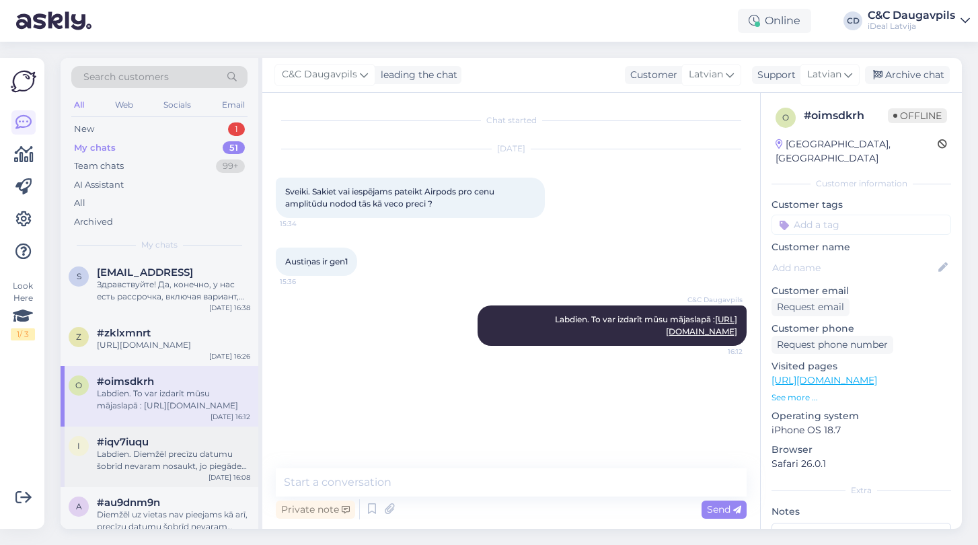
click at [151, 448] on div "#iqv7iuqu" at bounding box center [173, 442] width 153 height 12
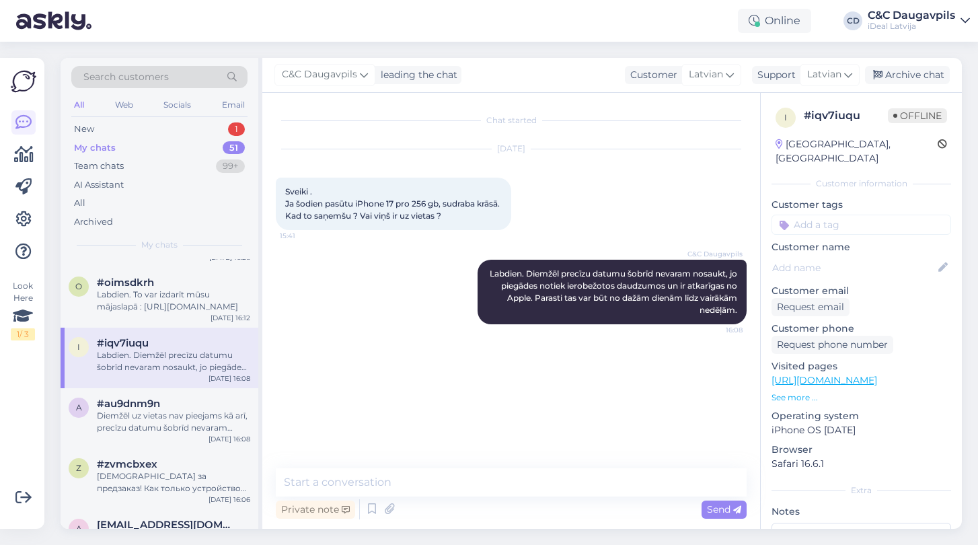
scroll to position [288, 0]
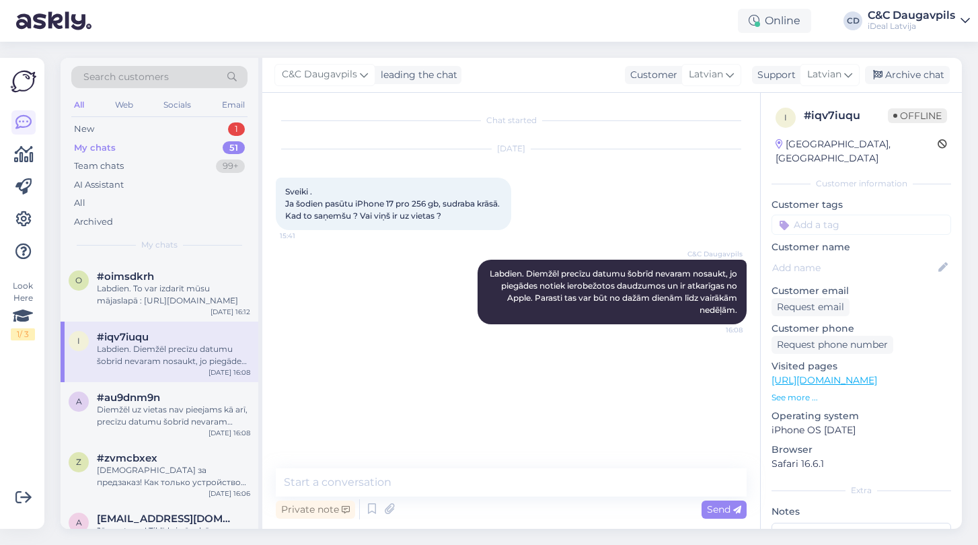
click at [151, 442] on div "a #au9dnm9n Diemžēl uz vietas nav pieejams kā arī, precīzu datumu šobrīd nevara…" at bounding box center [160, 412] width 198 height 61
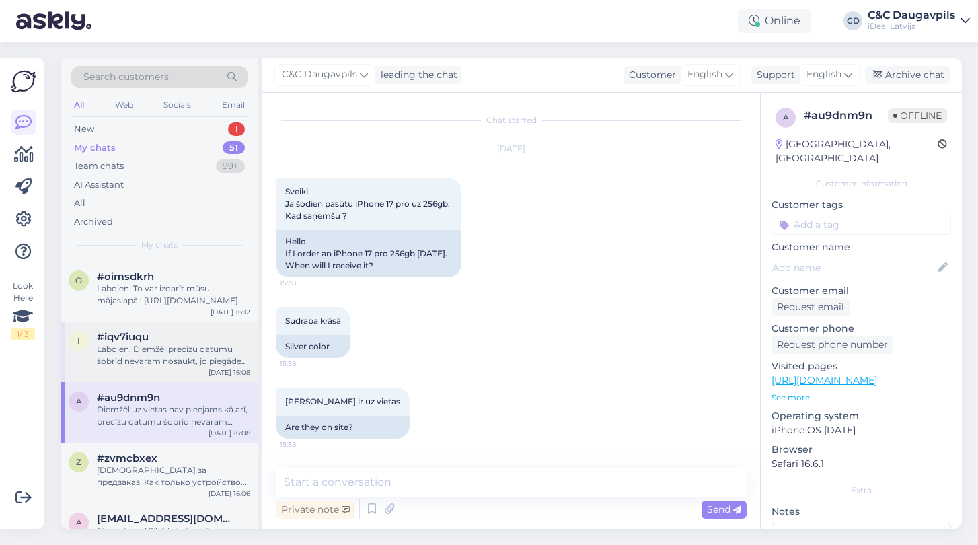
scroll to position [336, 0]
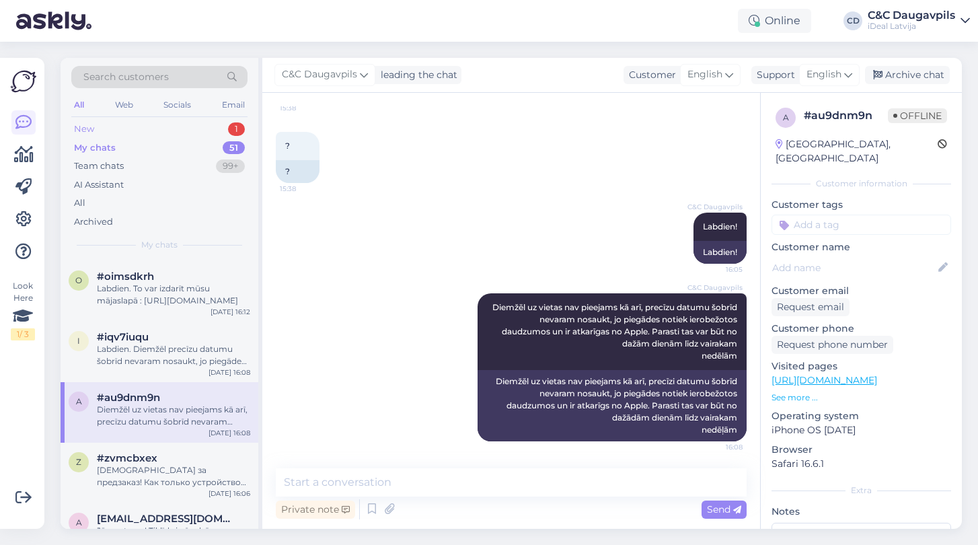
click at [76, 125] on div "New" at bounding box center [84, 128] width 20 height 13
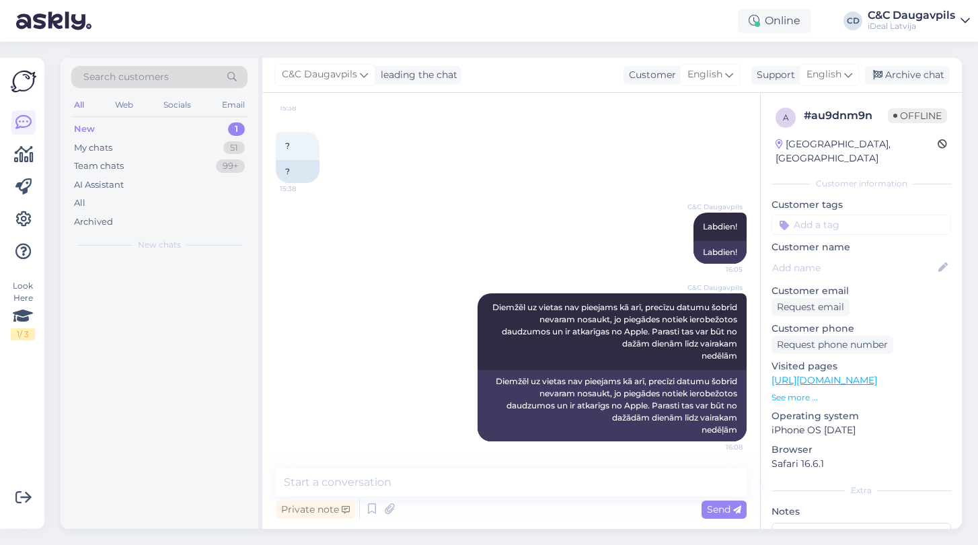
scroll to position [0, 0]
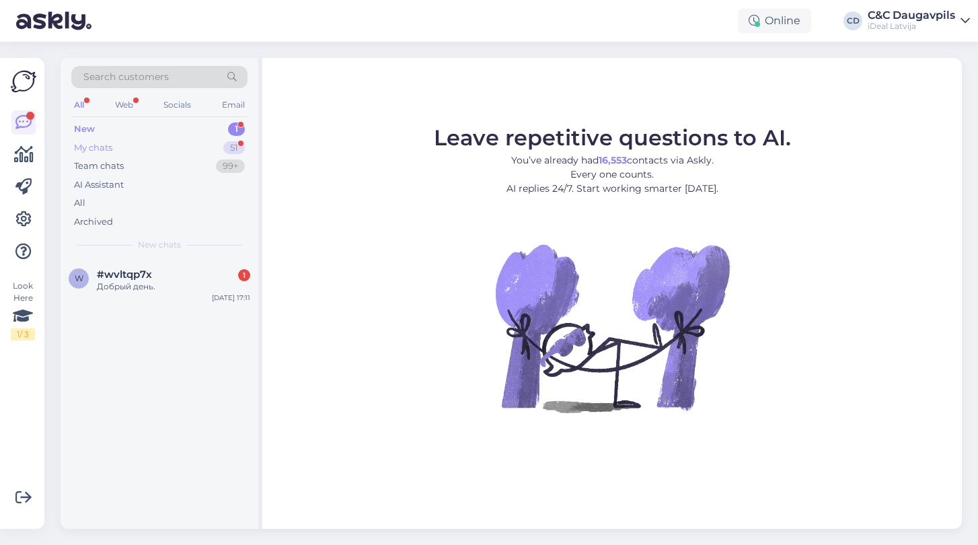
click at [103, 147] on div "My chats" at bounding box center [93, 147] width 38 height 13
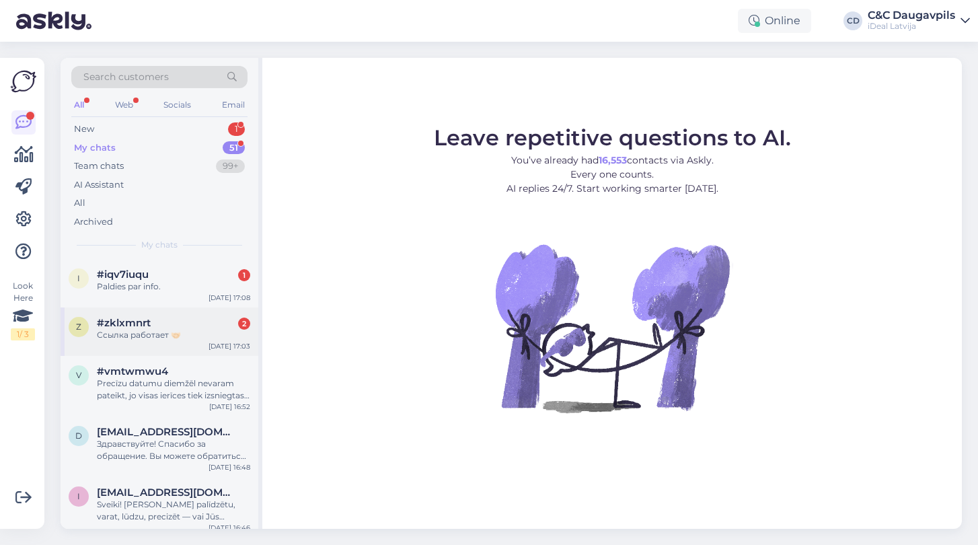
click at [170, 330] on div "Ссылка работает 🤝🏻" at bounding box center [173, 335] width 153 height 12
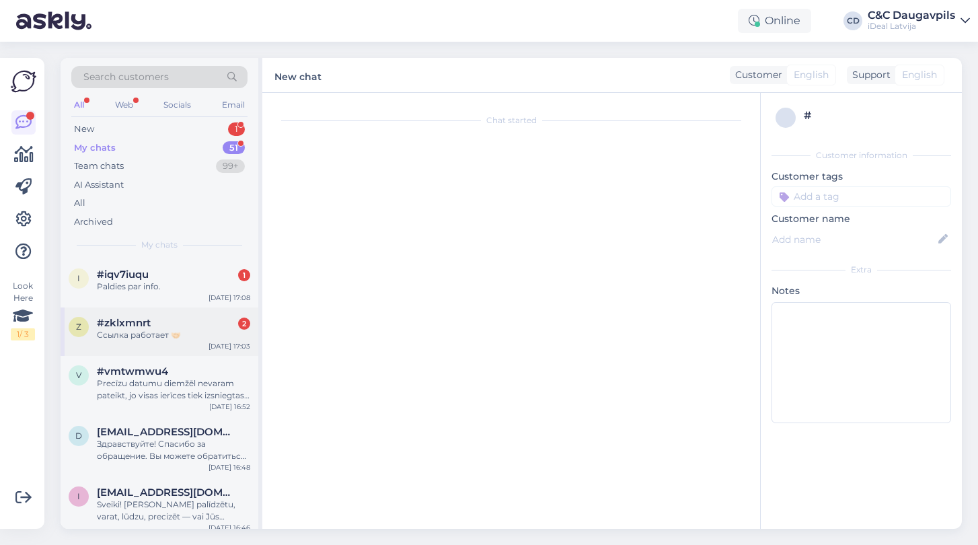
scroll to position [2452, 0]
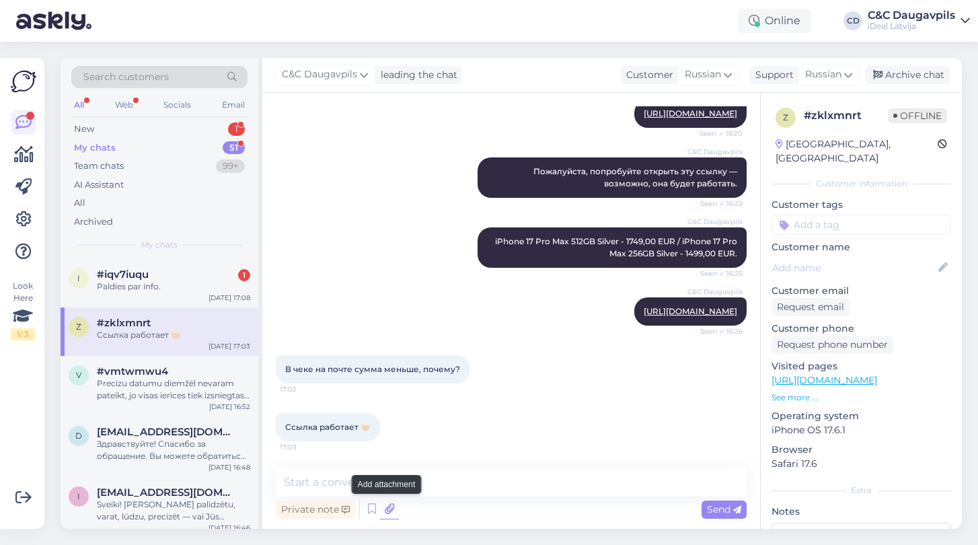
click at [391, 509] on icon at bounding box center [389, 509] width 19 height 20
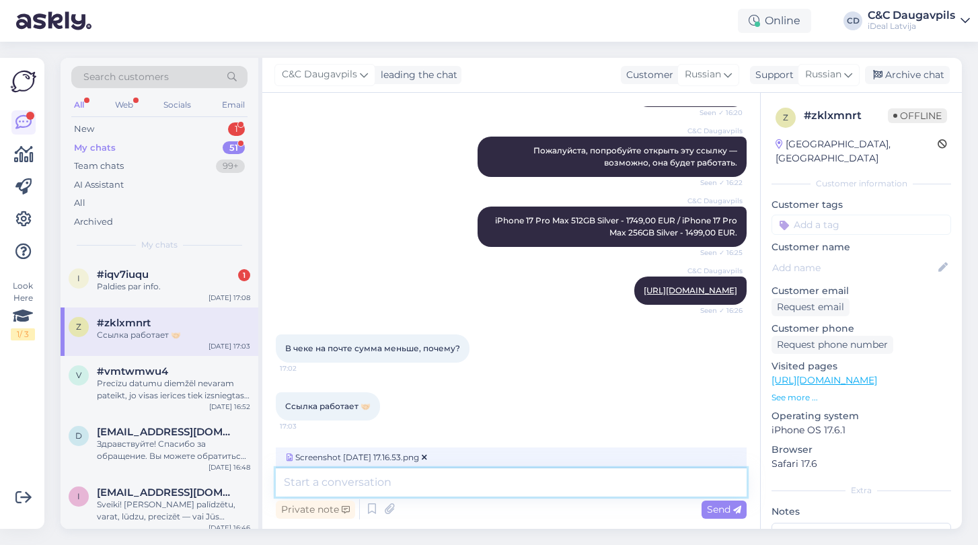
click at [498, 486] on textarea at bounding box center [511, 482] width 471 height 28
type textarea "Какая именно сумма меньше?"
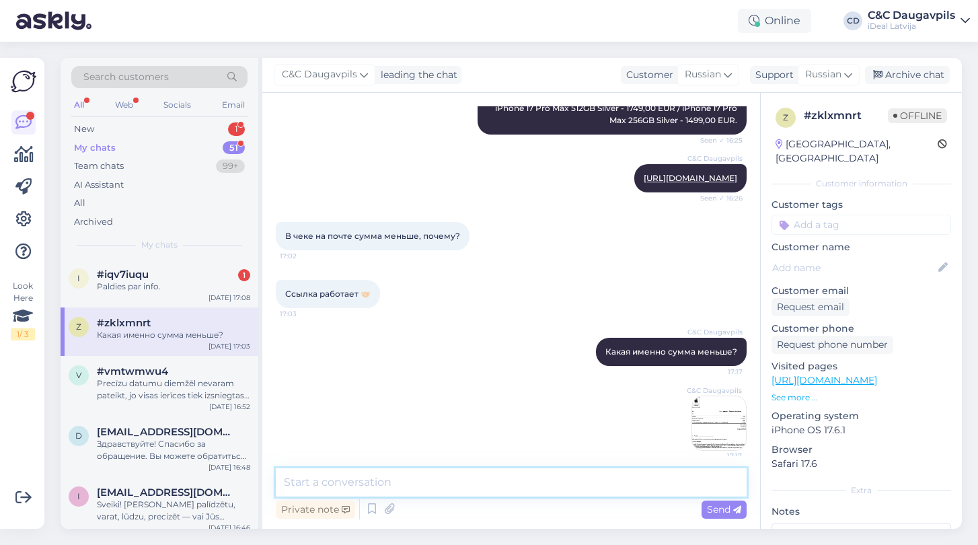
scroll to position [2594, 0]
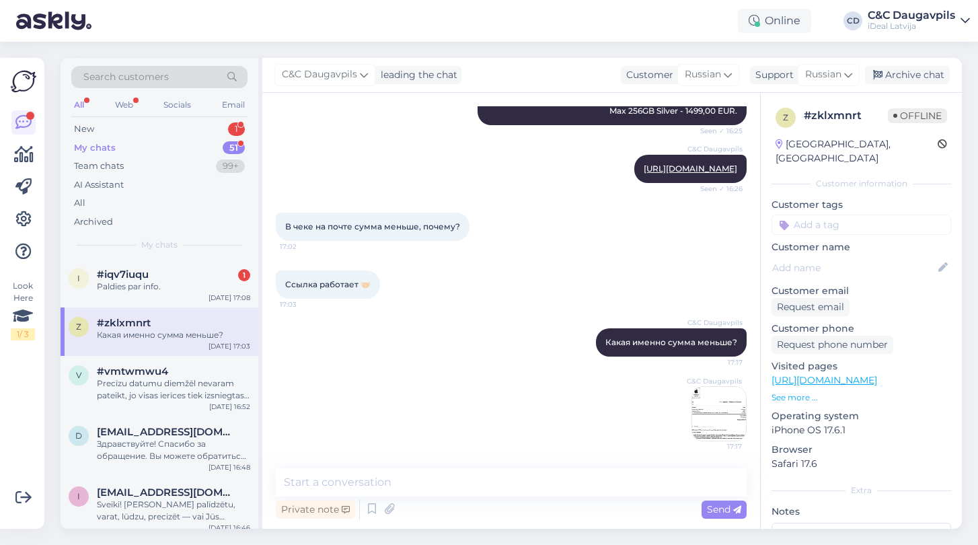
click at [727, 424] on img at bounding box center [719, 414] width 54 height 54
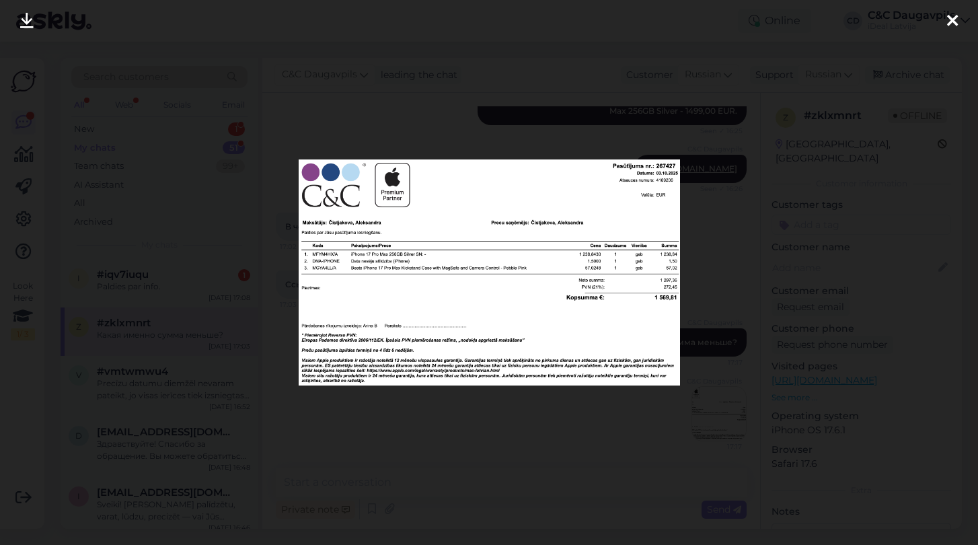
click at [709, 284] on div at bounding box center [489, 272] width 978 height 545
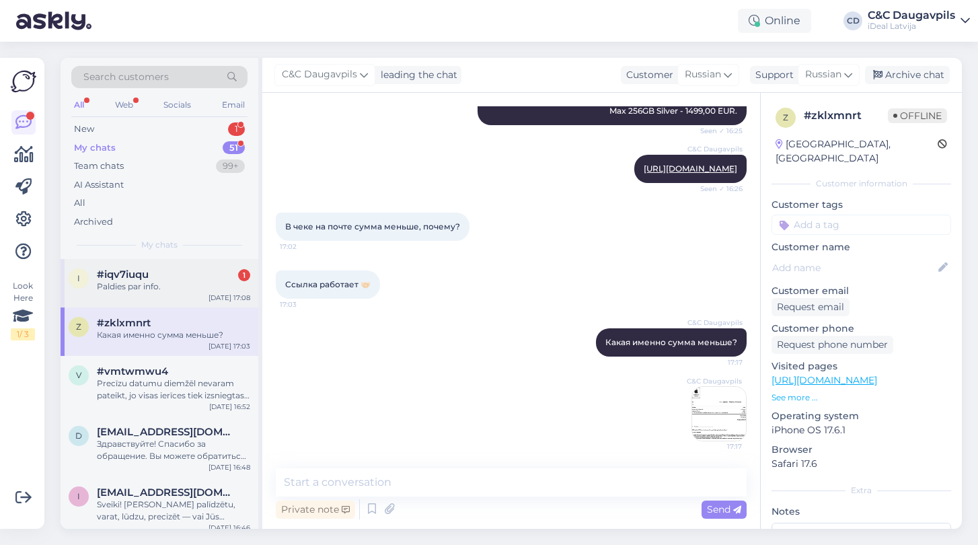
click at [171, 276] on div "#iqv7iuqu 1" at bounding box center [173, 274] width 153 height 12
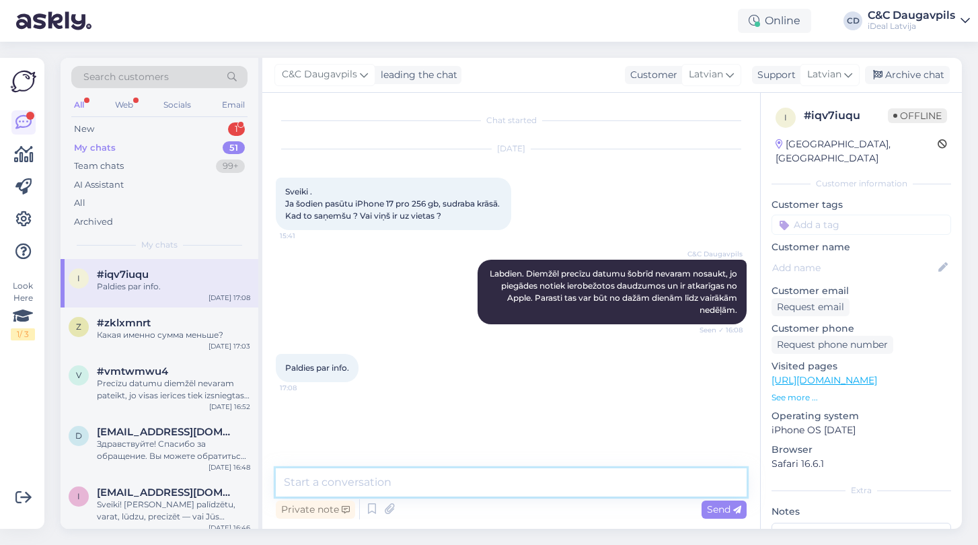
click at [336, 484] on textarea at bounding box center [511, 482] width 471 height 28
type textarea "Д"
type textarea "Lūdzu, jauku dienu!"
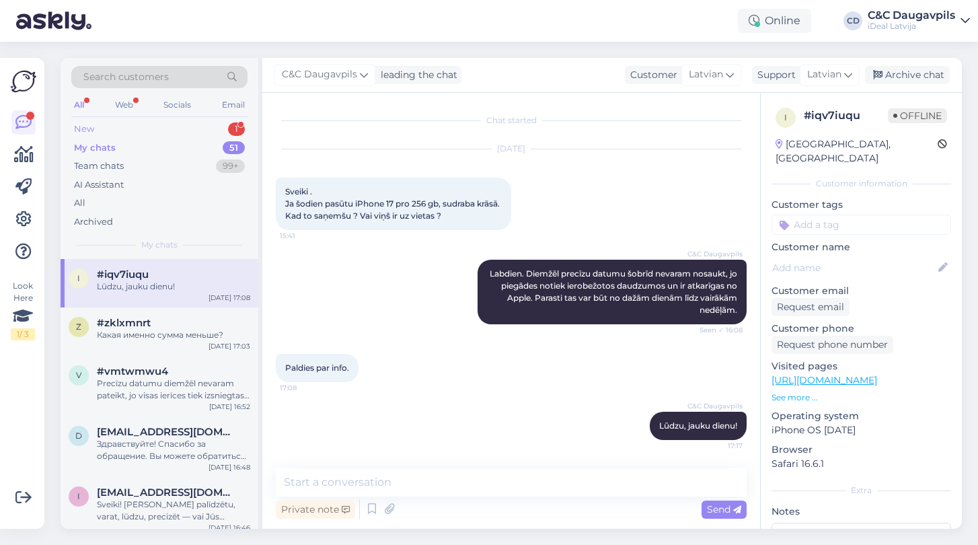
click at [83, 128] on div "New" at bounding box center [84, 128] width 20 height 13
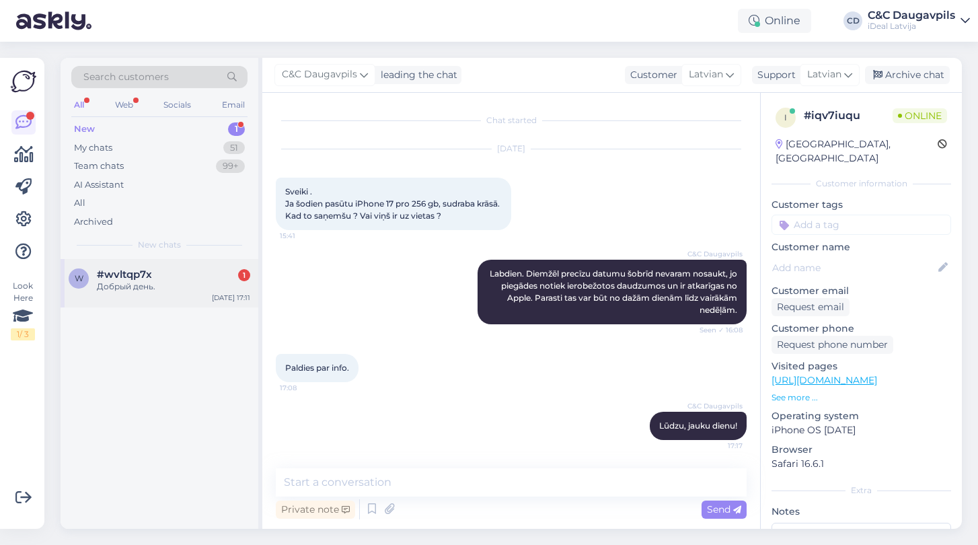
click at [192, 280] on div "Добрый день." at bounding box center [173, 286] width 153 height 12
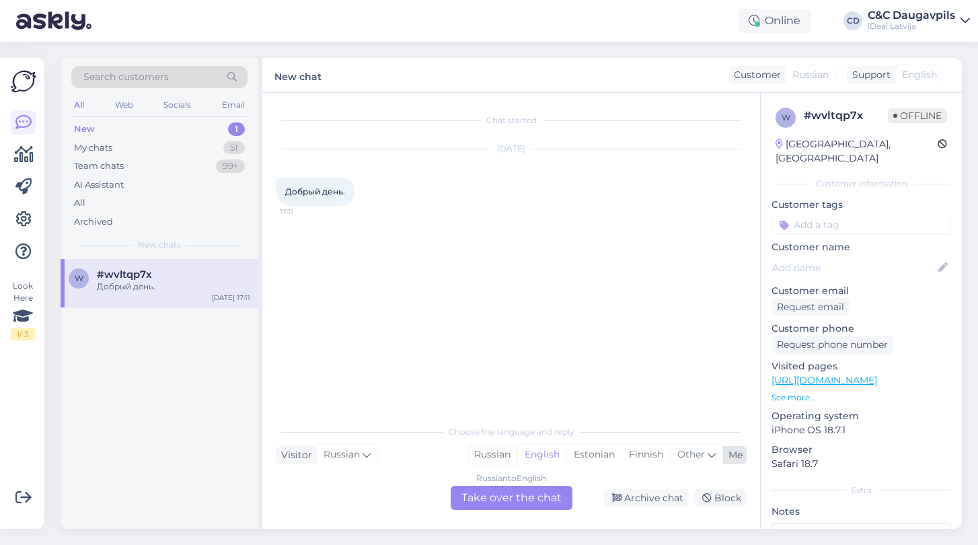
click at [498, 451] on div "Russian" at bounding box center [492, 455] width 50 height 20
click at [515, 506] on div "Russian to Russian Take over the chat" at bounding box center [512, 498] width 122 height 24
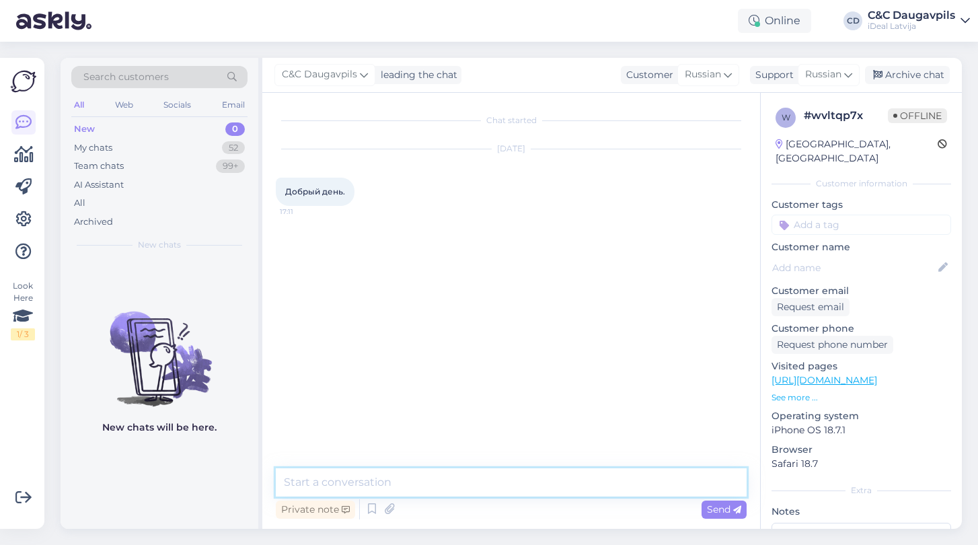
click at [484, 477] on textarea at bounding box center [511, 482] width 471 height 28
type textarea "L"
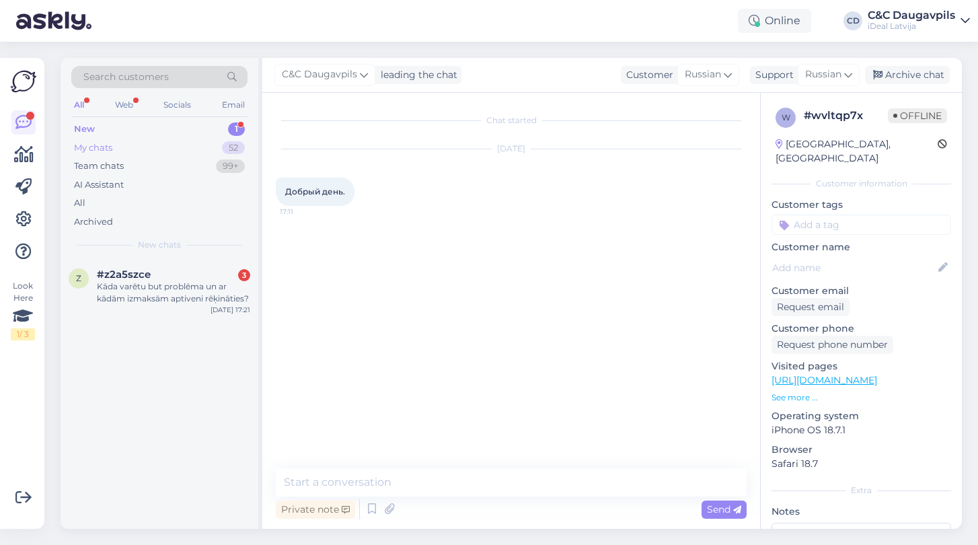
click at [111, 148] on div "My chats" at bounding box center [93, 147] width 38 height 13
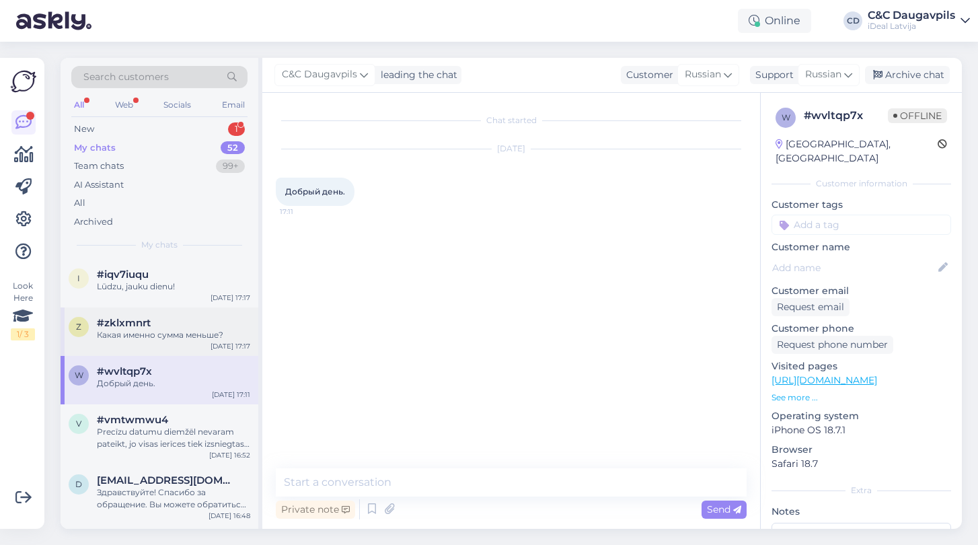
click at [201, 340] on div "z #zklxmnrt Какая именно сумма меньше? Oct 3 17:17" at bounding box center [160, 331] width 198 height 48
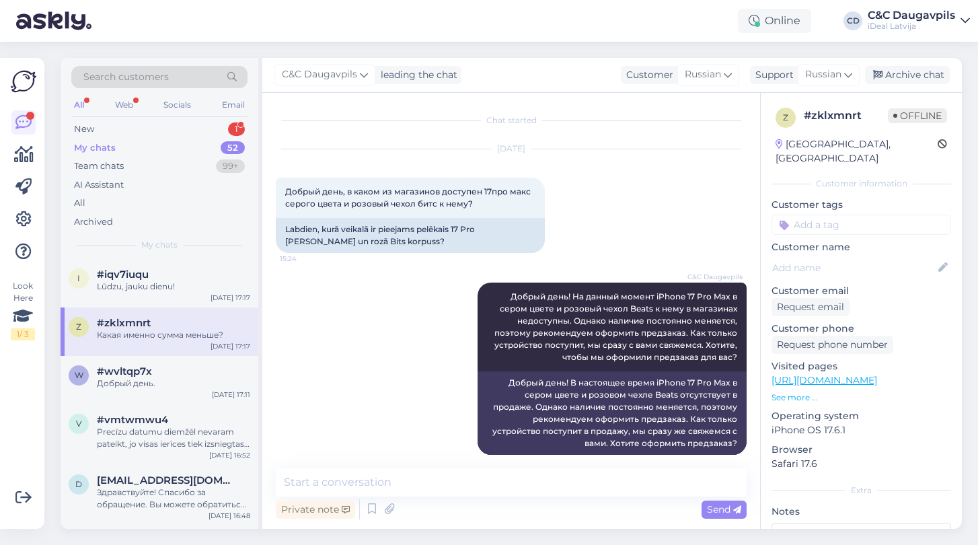
scroll to position [2594, 0]
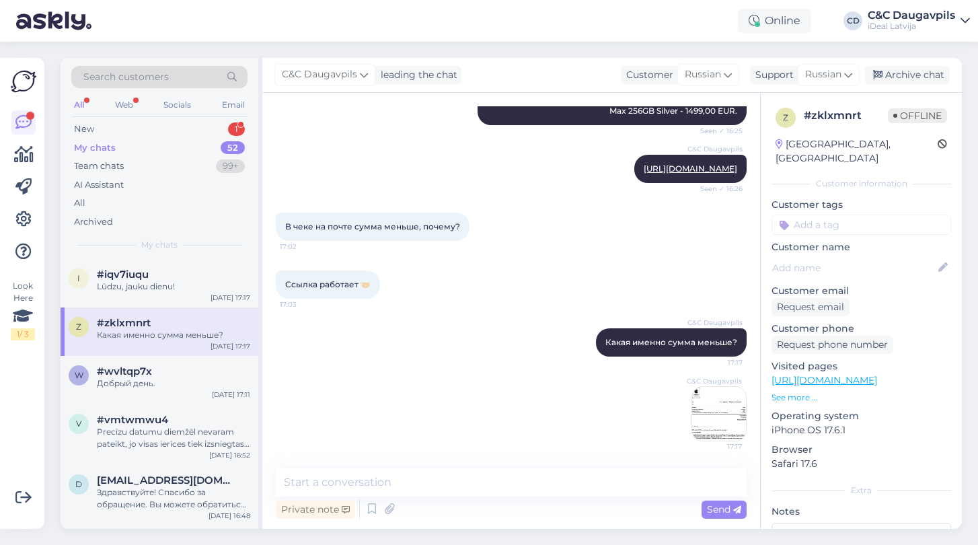
click at [712, 408] on img at bounding box center [719, 414] width 54 height 54
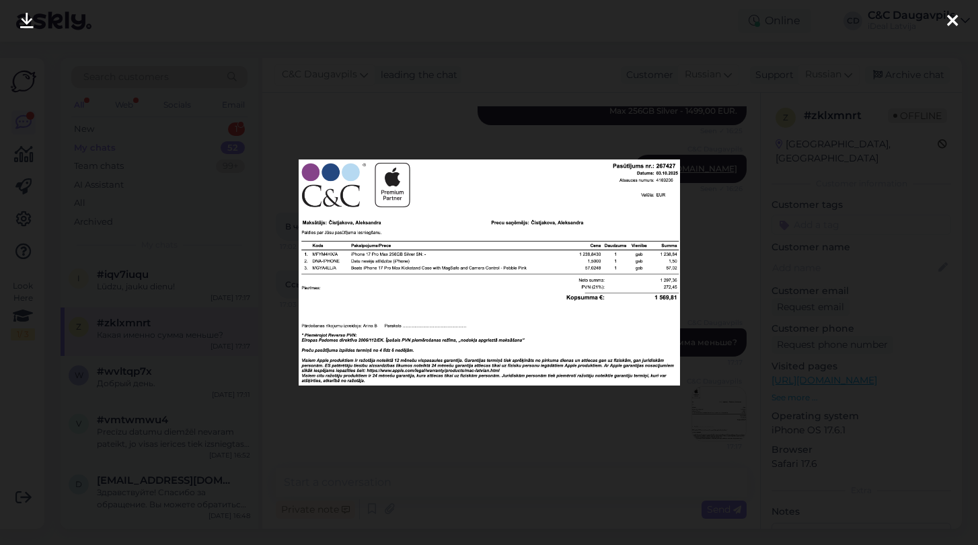
click at [953, 19] on icon at bounding box center [952, 21] width 11 height 17
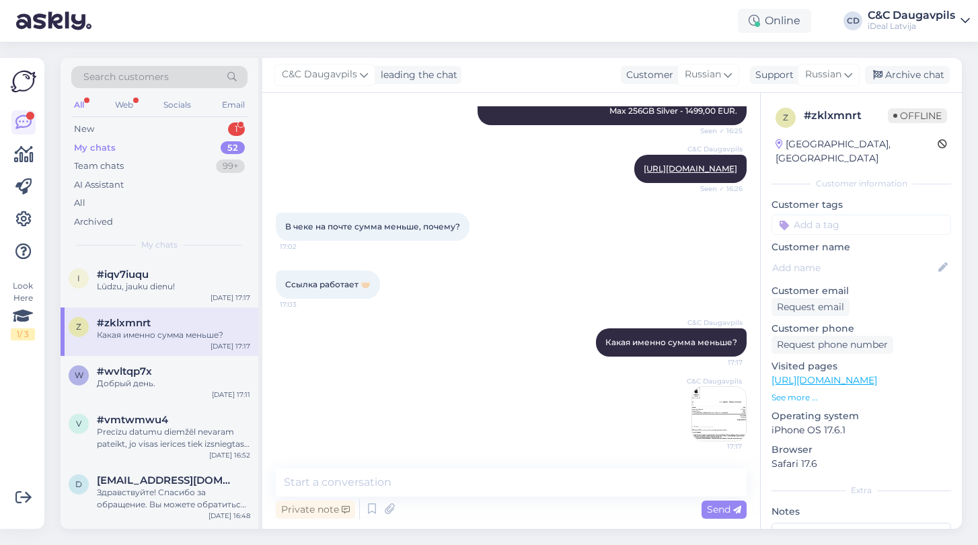
click at [728, 424] on img at bounding box center [719, 414] width 54 height 54
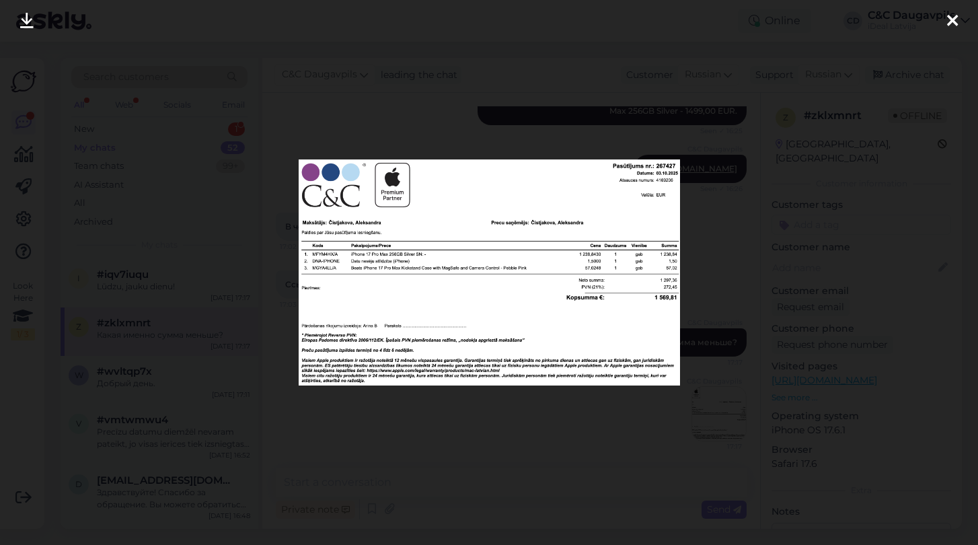
click at [968, 16] on div at bounding box center [489, 272] width 978 height 545
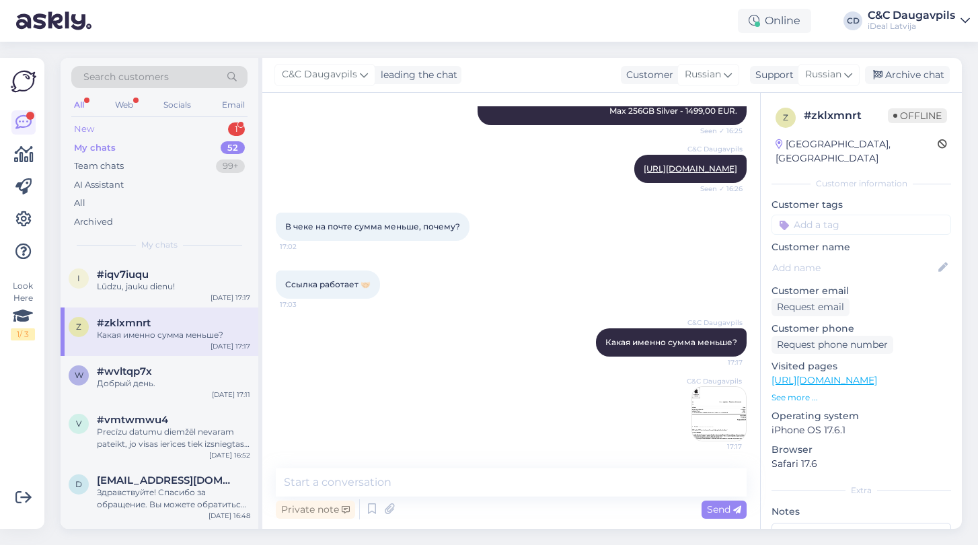
click at [106, 127] on div "New 1" at bounding box center [159, 129] width 176 height 19
